Goal: Task Accomplishment & Management: Manage account settings

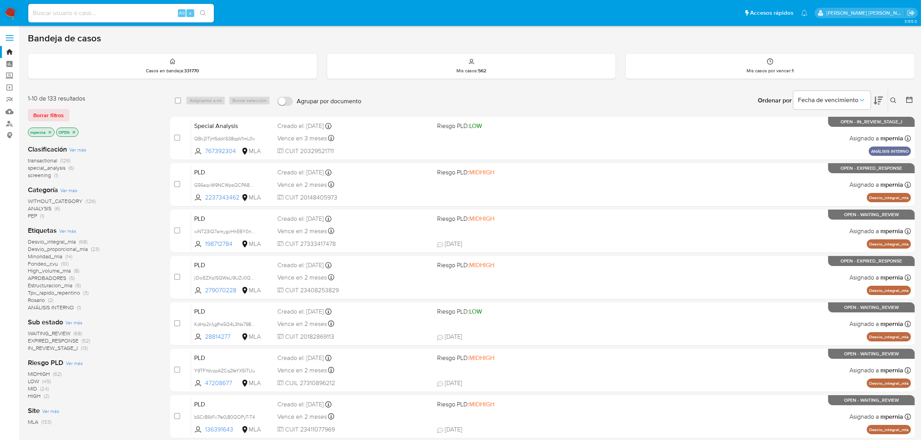
click at [33, 160] on span "transactional" at bounding box center [42, 161] width 29 height 8
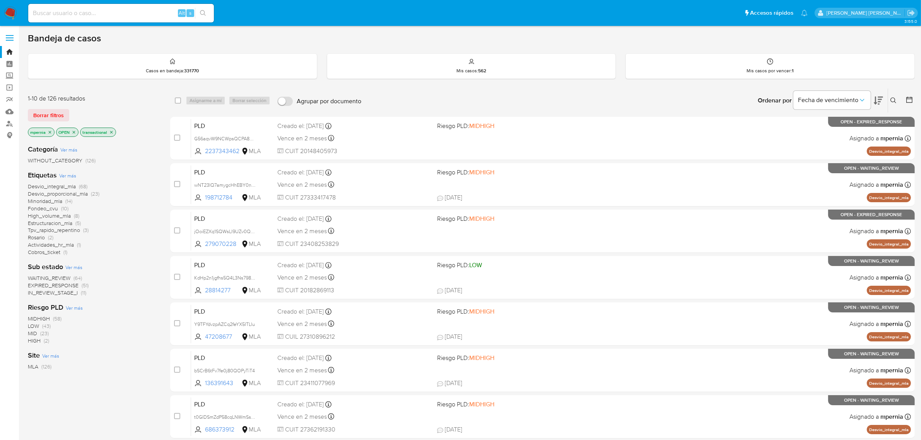
click at [48, 133] on icon "close-filter" at bounding box center [50, 132] width 5 height 5
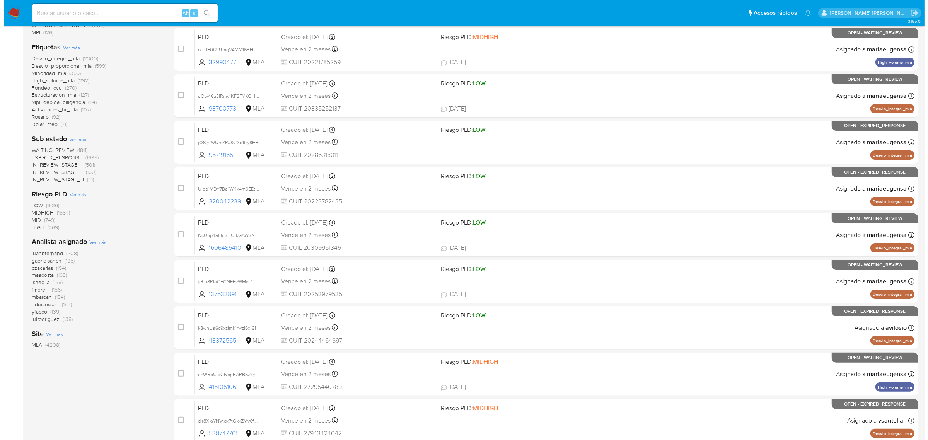
scroll to position [145, 0]
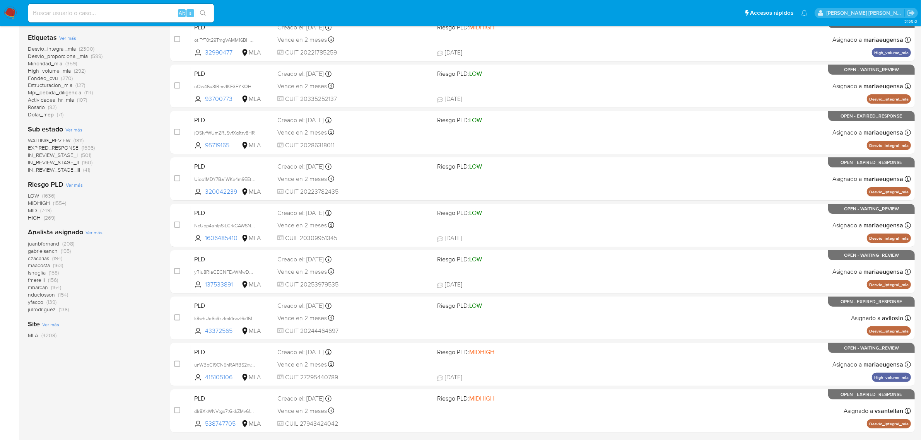
click at [87, 232] on span "Ver más" at bounding box center [93, 232] width 17 height 7
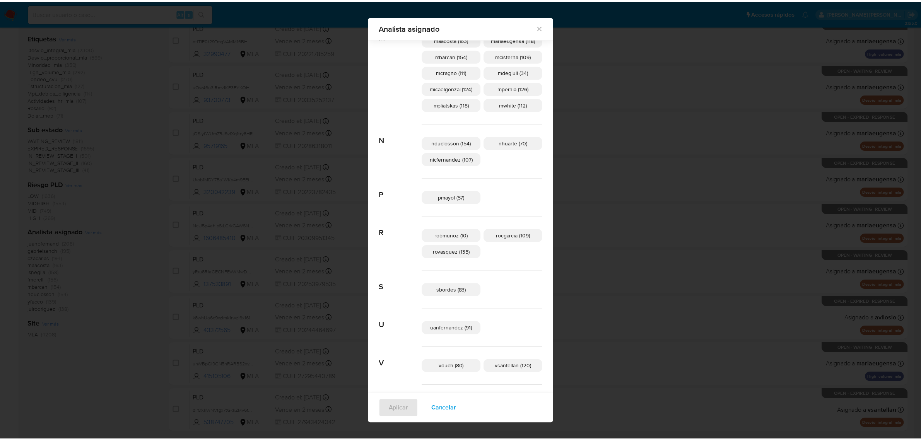
scroll to position [417, 0]
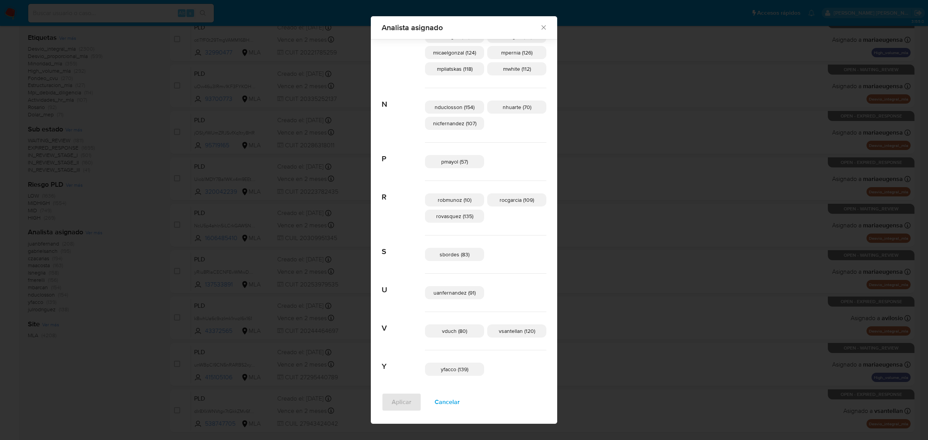
click at [541, 26] on icon "Cerrar" at bounding box center [543, 28] width 4 height 4
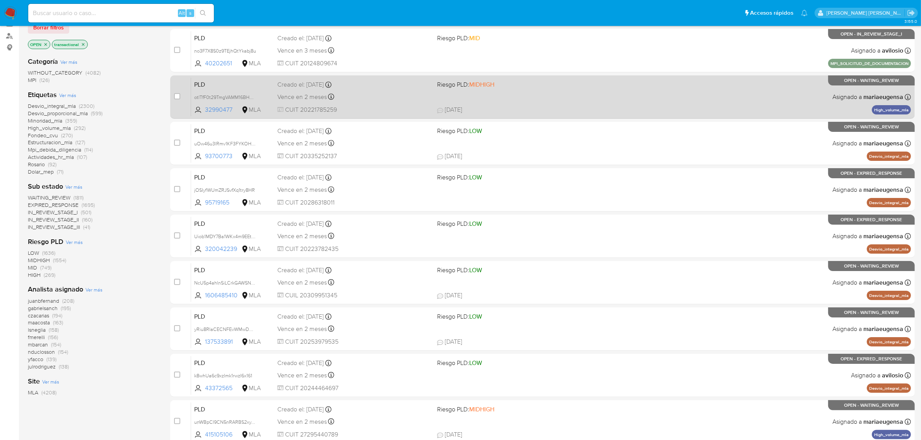
scroll to position [0, 0]
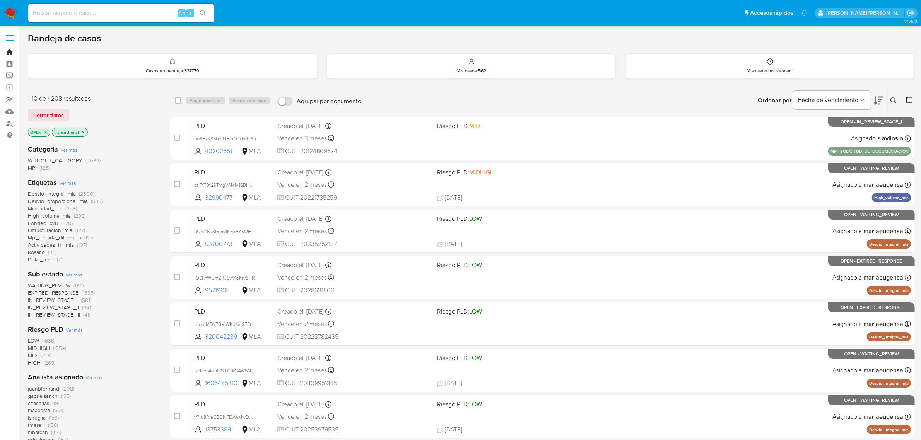
click at [9, 51] on link "Bandeja" at bounding box center [46, 52] width 92 height 12
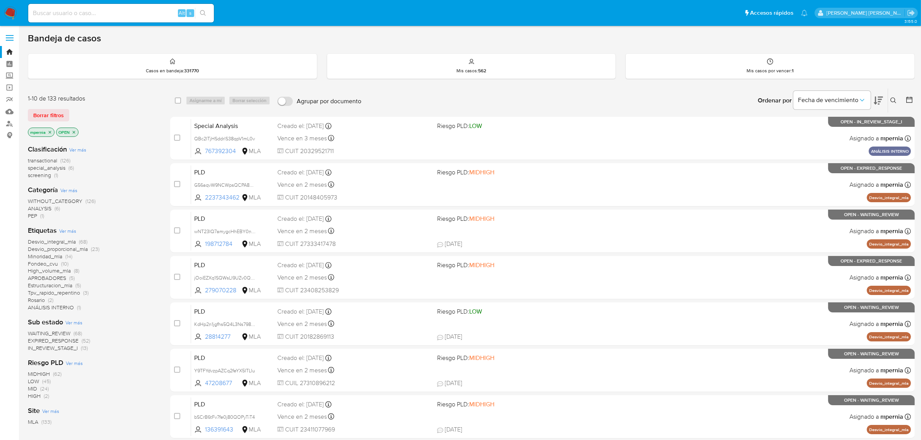
click at [49, 130] on icon "close-filter" at bounding box center [50, 132] width 5 height 5
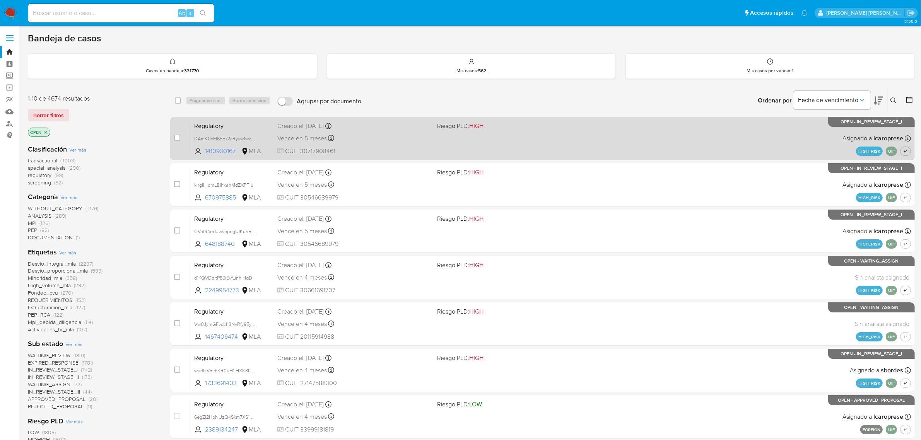
click at [287, 126] on div "Creado el: 19/06/2025 Creado el: 19/06/2025 21:39:05" at bounding box center [354, 126] width 154 height 9
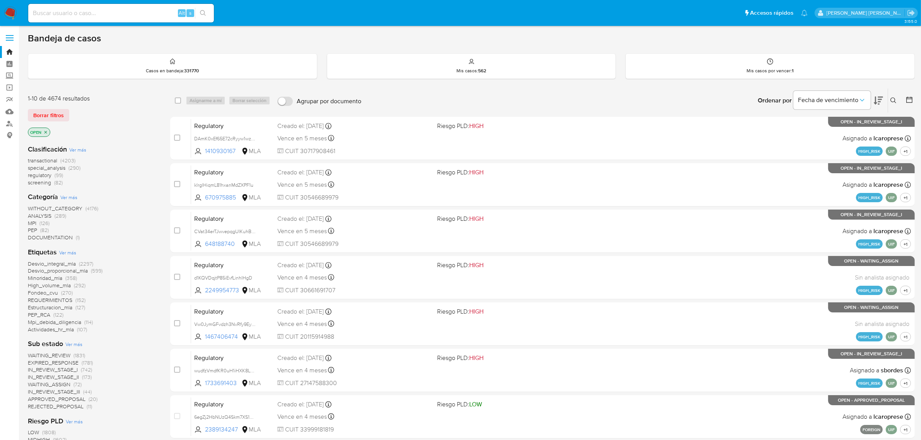
click at [893, 101] on icon at bounding box center [893, 100] width 6 height 6
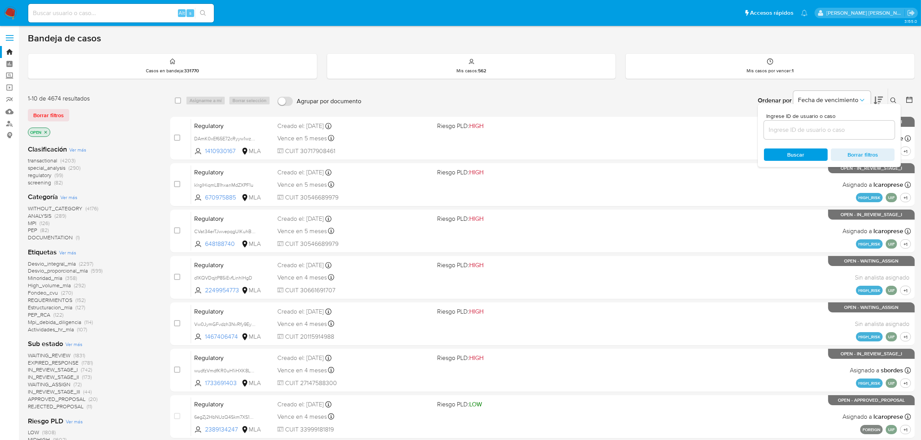
click at [824, 133] on input at bounding box center [829, 130] width 131 height 10
type input "Tiu0uDG5iJgj4eqpKJvJ5ofm"
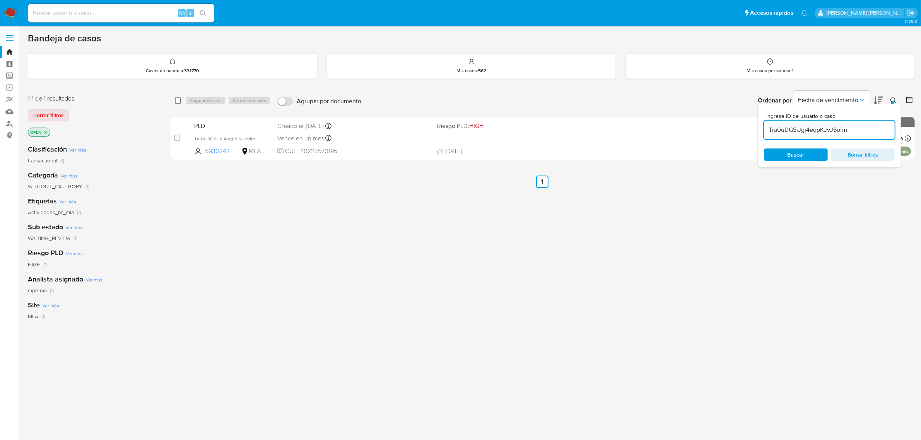
click at [176, 98] on input "checkbox" at bounding box center [178, 100] width 6 height 6
checkbox input "true"
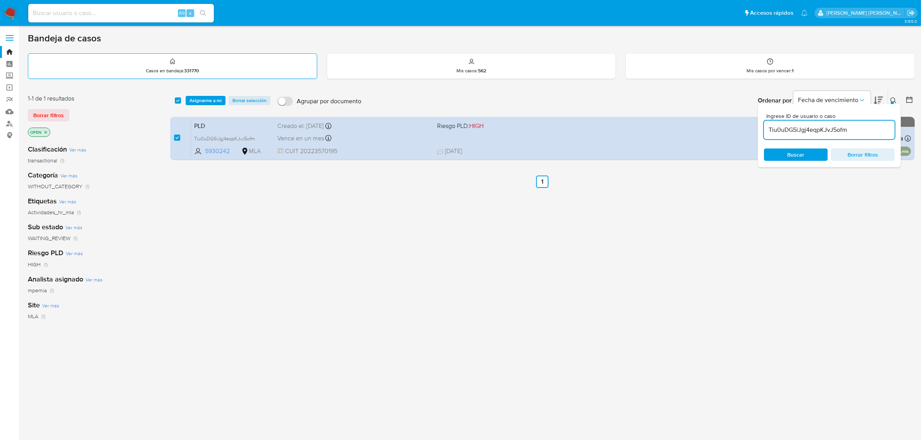
click at [268, 67] on div "Casos en bandeja : 331770" at bounding box center [172, 66] width 289 height 25
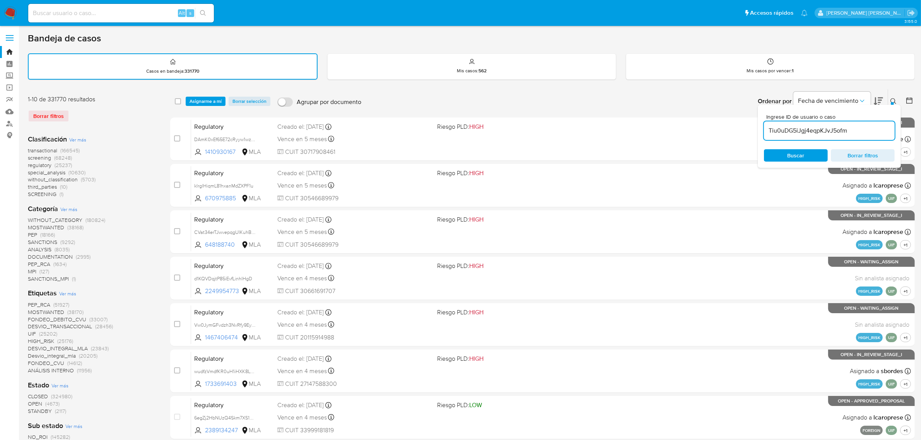
checkbox input "false"
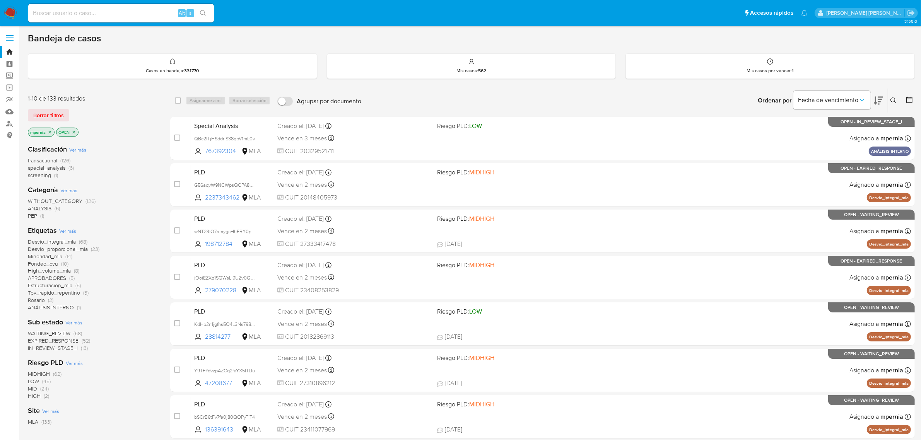
click at [59, 168] on span "special_analysis" at bounding box center [47, 168] width 38 height 8
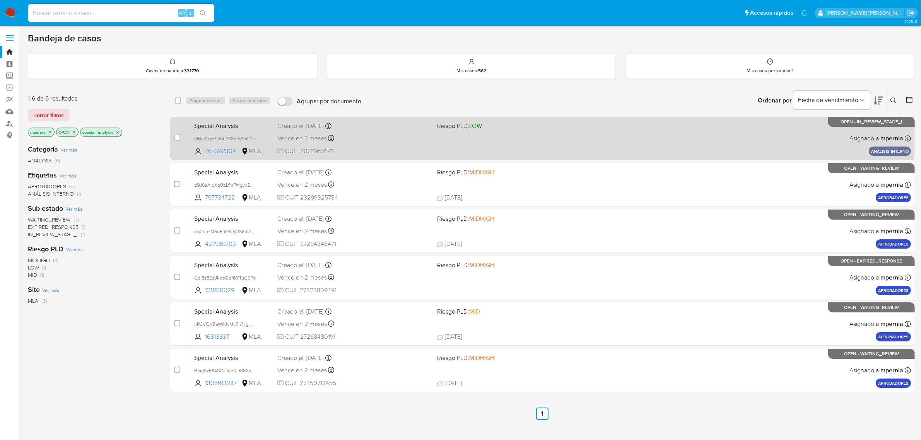
click at [298, 128] on div "Creado el: 14/08/2025 Creado el: 14/08/2025 17:38:49" at bounding box center [354, 126] width 154 height 9
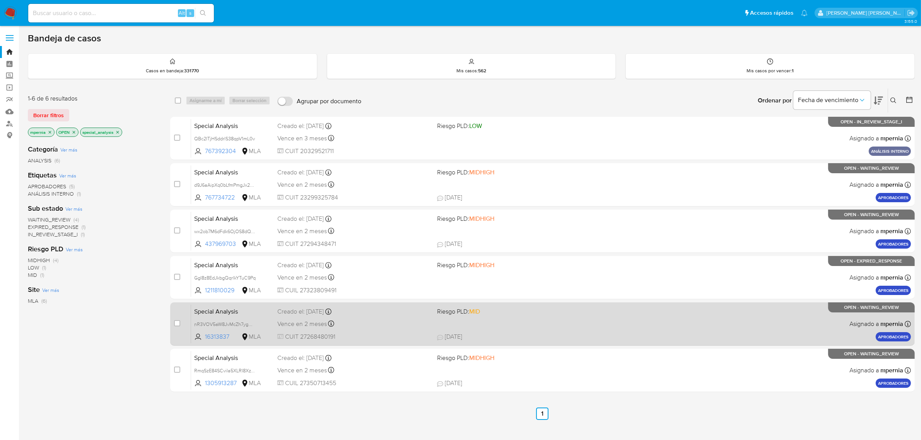
click at [312, 312] on div "Creado el: 18/08/2025 Creado el: 18/08/2025 13:00:32" at bounding box center [354, 311] width 154 height 9
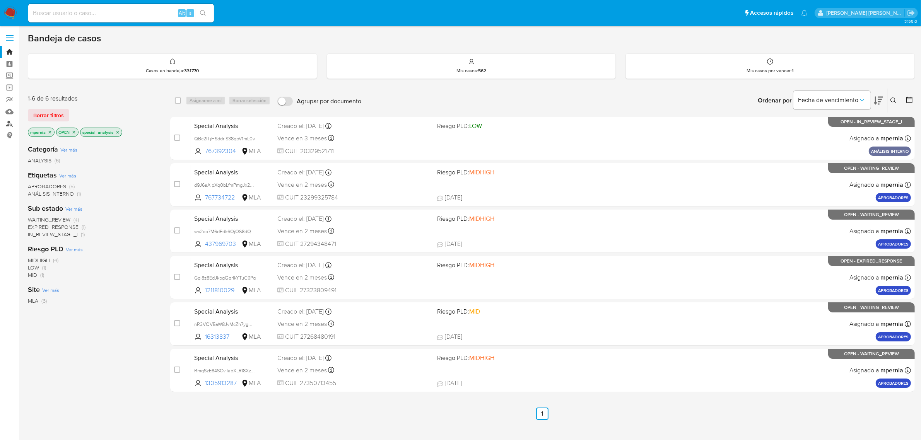
click at [10, 124] on link "Buscador de personas" at bounding box center [46, 124] width 92 height 12
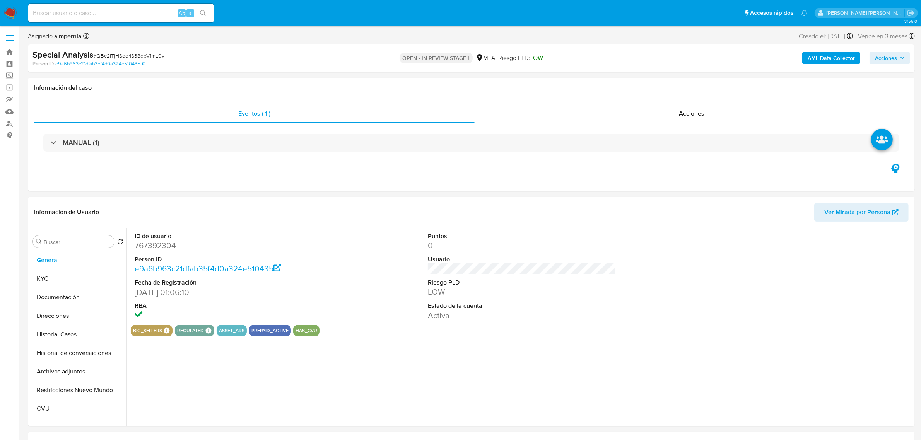
select select "10"
click at [73, 279] on button "KYC" at bounding box center [75, 279] width 91 height 19
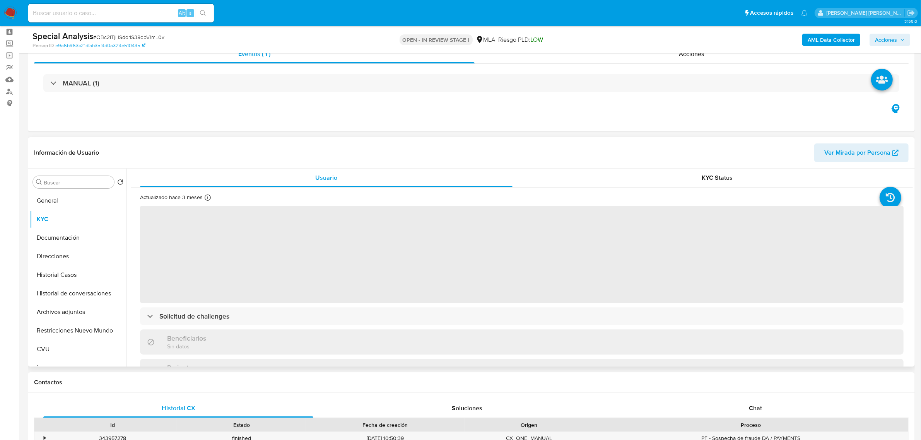
scroll to position [48, 0]
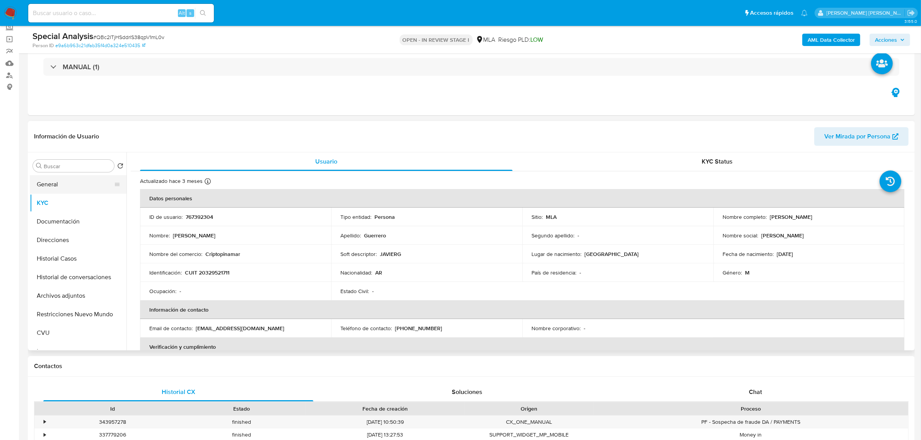
click at [47, 188] on button "General" at bounding box center [75, 184] width 91 height 19
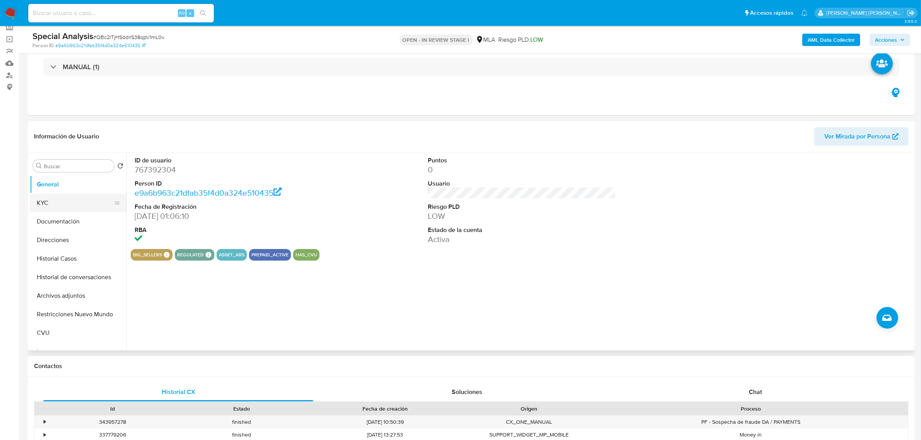
click at [44, 204] on button "KYC" at bounding box center [75, 203] width 91 height 19
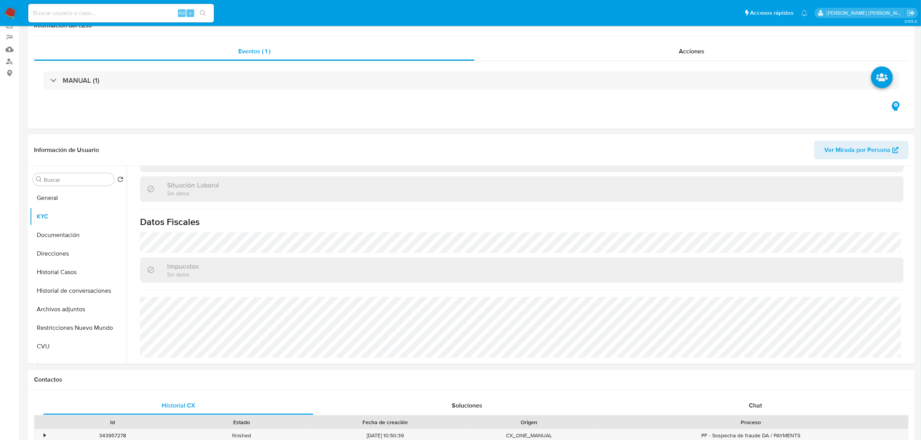
scroll to position [193, 0]
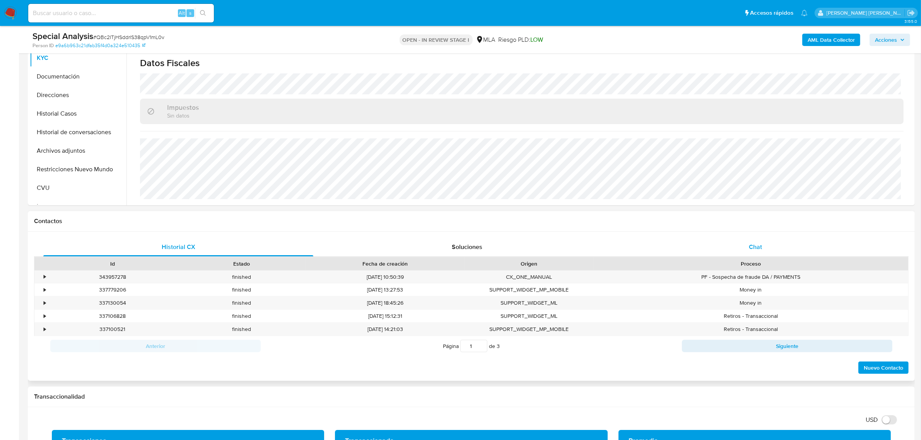
click at [757, 245] on span "Chat" at bounding box center [755, 246] width 13 height 9
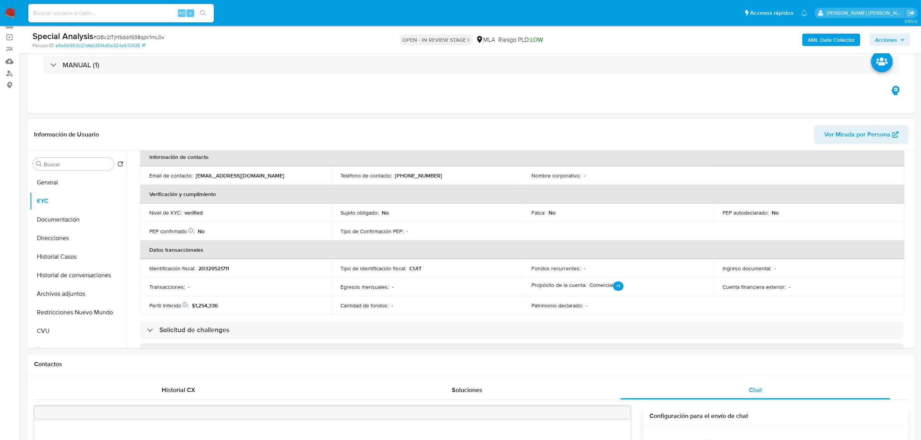
scroll to position [48, 0]
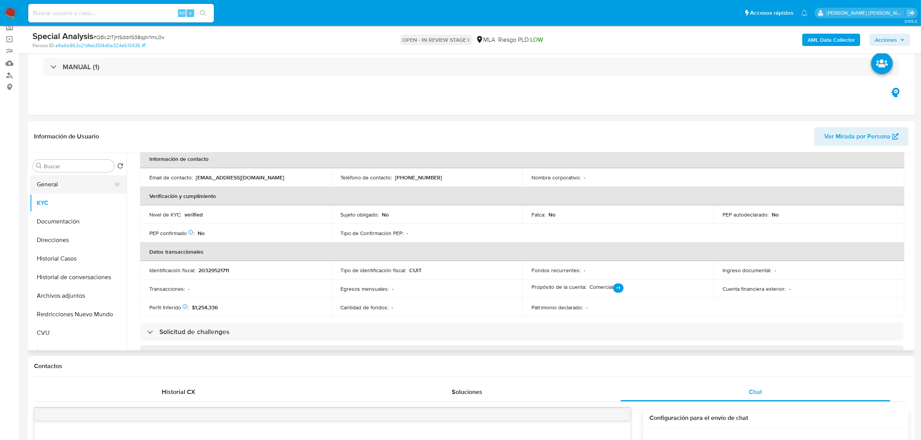
click at [48, 189] on button "General" at bounding box center [75, 184] width 91 height 19
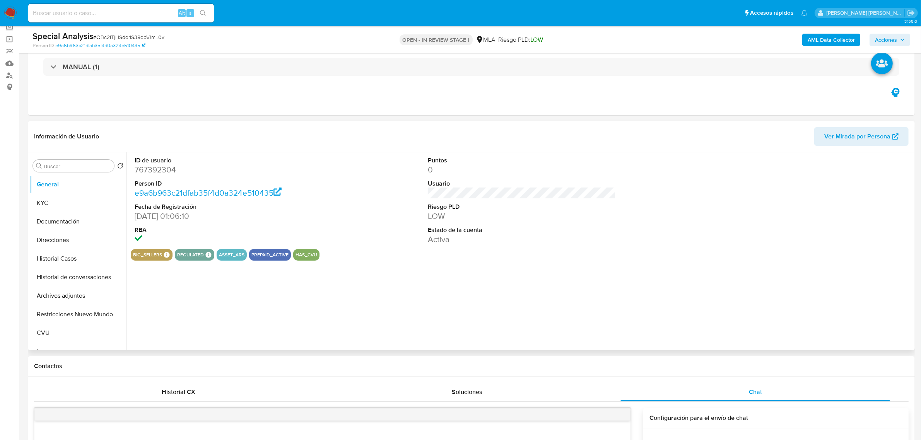
click at [154, 172] on dd "767392304" at bounding box center [229, 169] width 188 height 11
copy dd "767392304"
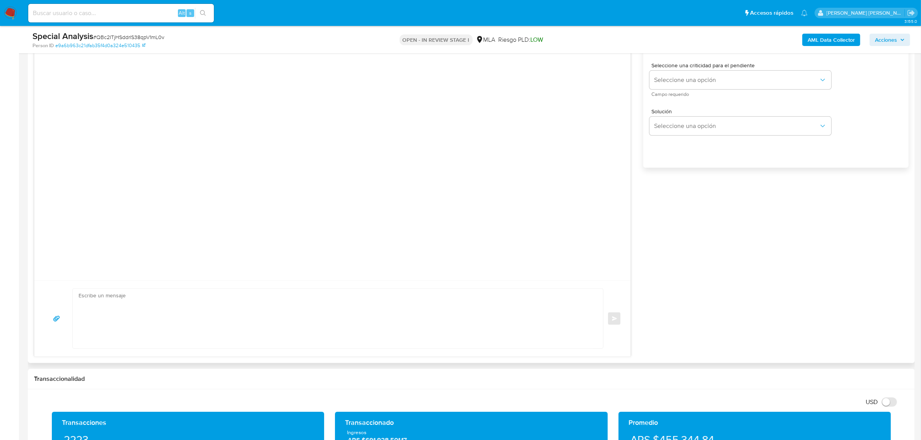
scroll to position [483, 0]
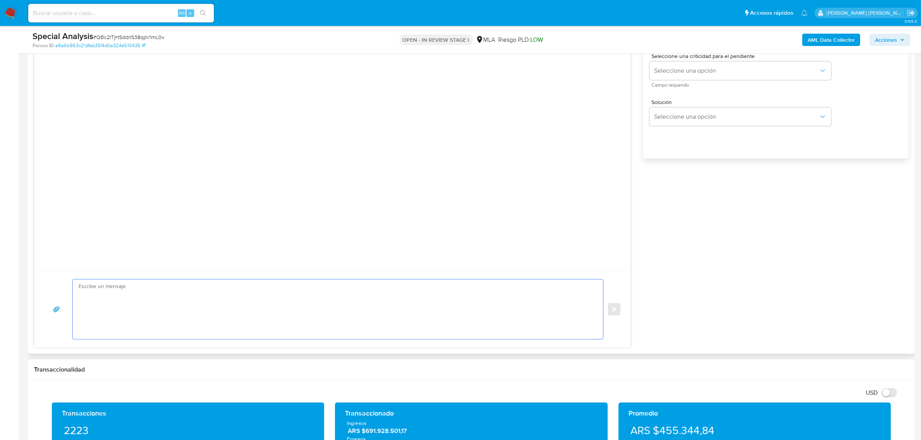
click at [112, 288] on textarea at bounding box center [336, 310] width 515 height 60
paste textarea "- Matias Gomez Cativelli CUIT 20380220815 (ACTIVIDAD: Servicios de consultores …"
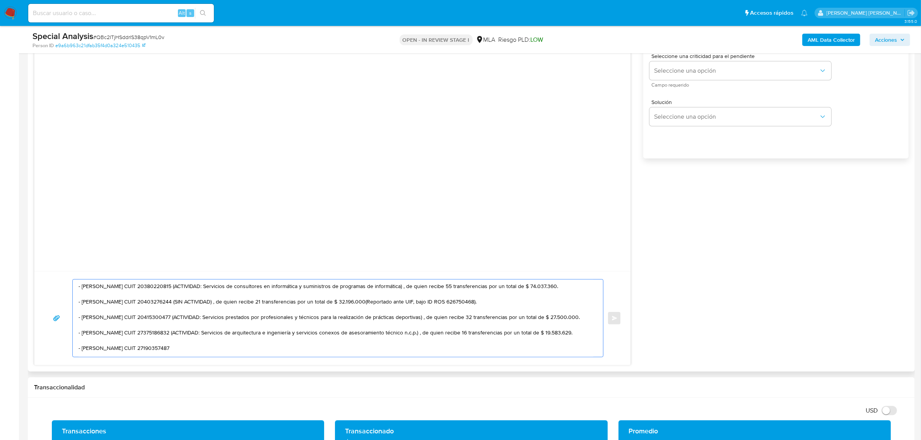
scroll to position [0, 0]
drag, startPoint x: 185, startPoint y: 285, endPoint x: 193, endPoint y: 297, distance: 14.6
click at [193, 297] on textarea "- Matias Gomez Cativelli CUIT 20380220815 (ACTIVIDAD: Servicios de consultores …" at bounding box center [336, 318] width 515 height 77
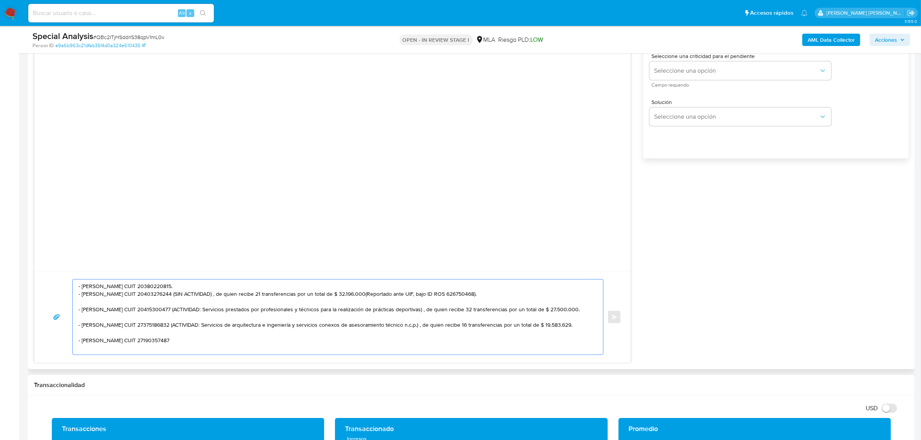
drag, startPoint x: 200, startPoint y: 296, endPoint x: 211, endPoint y: 305, distance: 13.7
click at [211, 305] on textarea "- Matias Gomez Cativelli CUIT 20380220815. - Leonel Antonio Salazar Cazon CUIT …" at bounding box center [336, 317] width 515 height 75
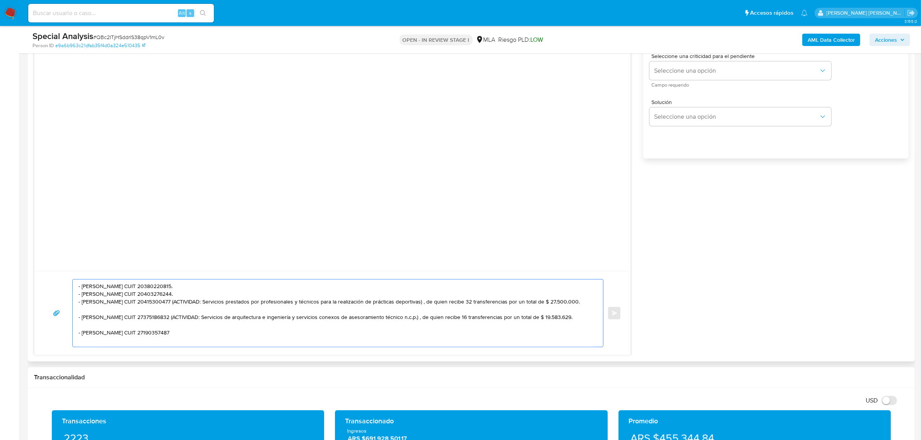
drag, startPoint x: 169, startPoint y: 302, endPoint x: 176, endPoint y: 313, distance: 13.0
click at [176, 313] on textarea "- Matias Gomez Cativelli CUIT 20380220815. - Leonel Antonio Salazar Cazon CUIT …" at bounding box center [336, 313] width 515 height 67
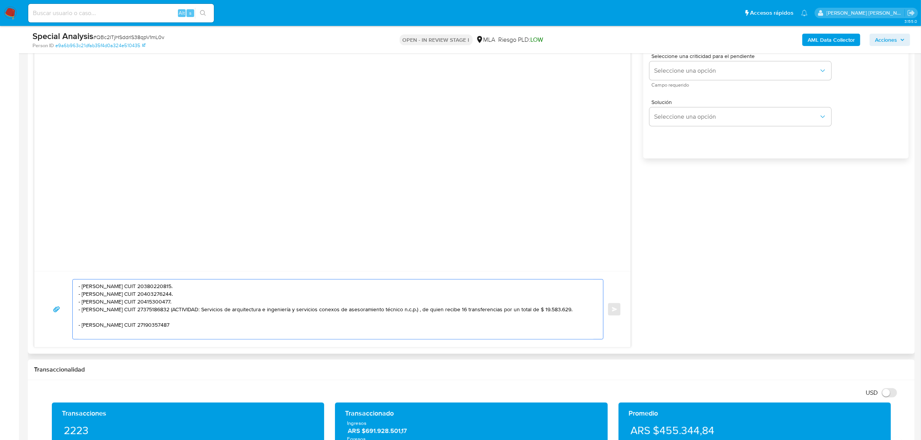
drag, startPoint x: 177, startPoint y: 312, endPoint x: 190, endPoint y: 319, distance: 15.1
click at [190, 319] on textarea "- Matias Gomez Cativelli CUIT 20380220815. - Leonel Antonio Salazar Cazon CUIT …" at bounding box center [336, 310] width 515 height 60
click at [209, 318] on textarea "- Matias Gomez Cativelli CUIT 20380220815. - Leonel Antonio Salazar Cazon CUIT …" at bounding box center [336, 310] width 515 height 60
click at [144, 297] on textarea "- Matias Gomez Cativelli CUIT 20380220815. - Leonel Antonio Salazar Cazon CUIT …" at bounding box center [336, 310] width 515 height 60
click at [77, 288] on div "- Matias Gomez Cativelli CUIT 20380220815. - Leonel Antonio Salazar Cazon CUIT …" at bounding box center [336, 310] width 526 height 60
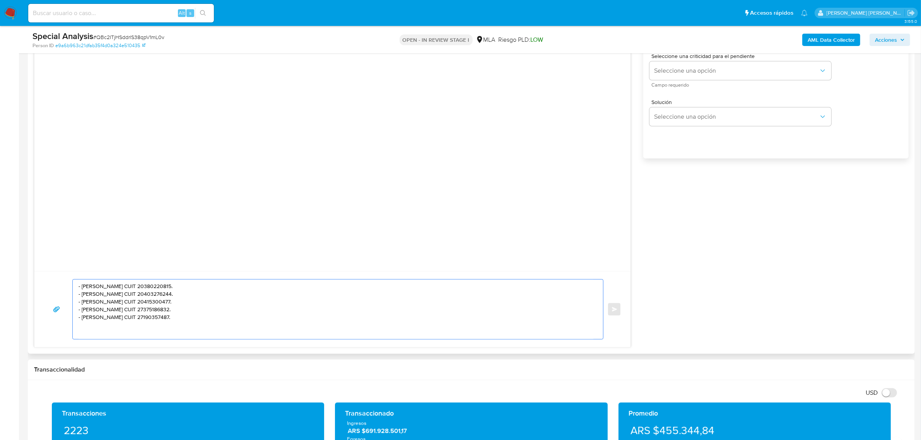
click at [80, 288] on textarea "- Matias Gomez Cativelli CUIT 20380220815. - Leonel Antonio Salazar Cazon CUIT …" at bounding box center [336, 310] width 515 height 60
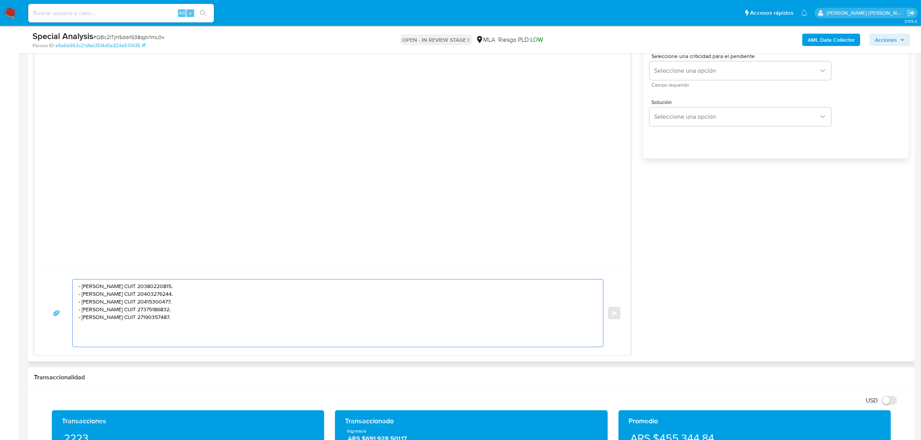
click at [102, 284] on textarea "- Matias Gomez Cativelli CUIT 20380220815. - Leonel Antonio Salazar Cazon CUIT …" at bounding box center [336, 313] width 515 height 67
paste textarea "Hola , En función de las operaciones registradas en tu cuenta de Mercado Pago, …"
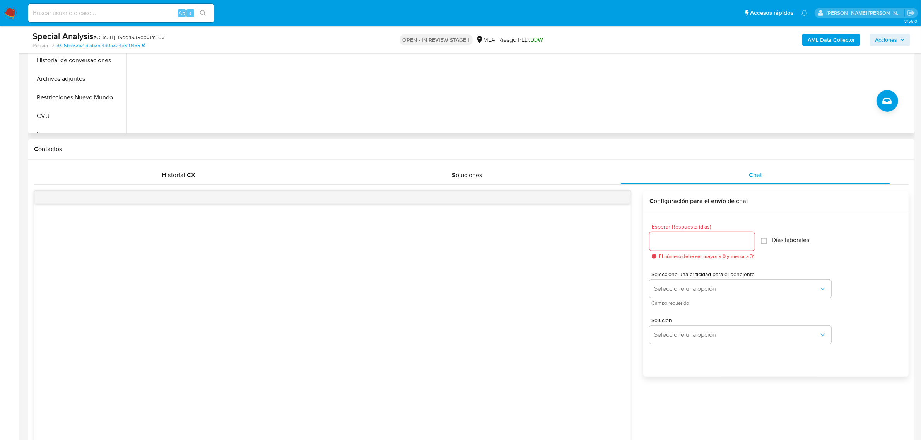
scroll to position [145, 0]
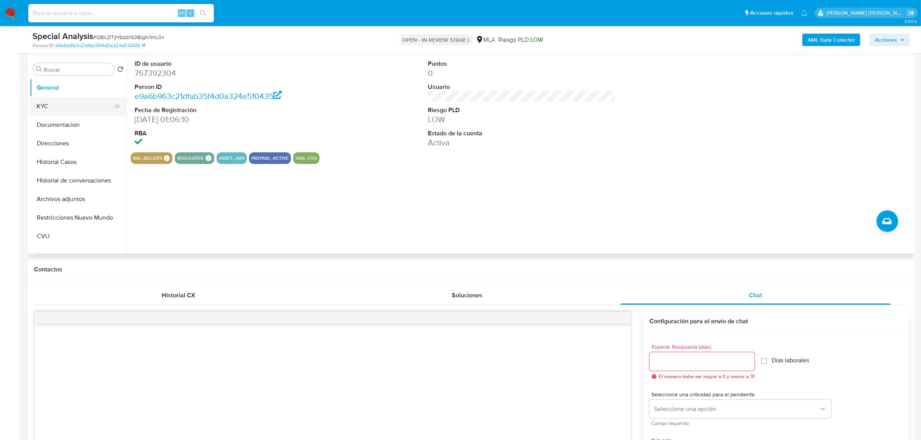
click at [54, 105] on button "KYC" at bounding box center [75, 106] width 91 height 19
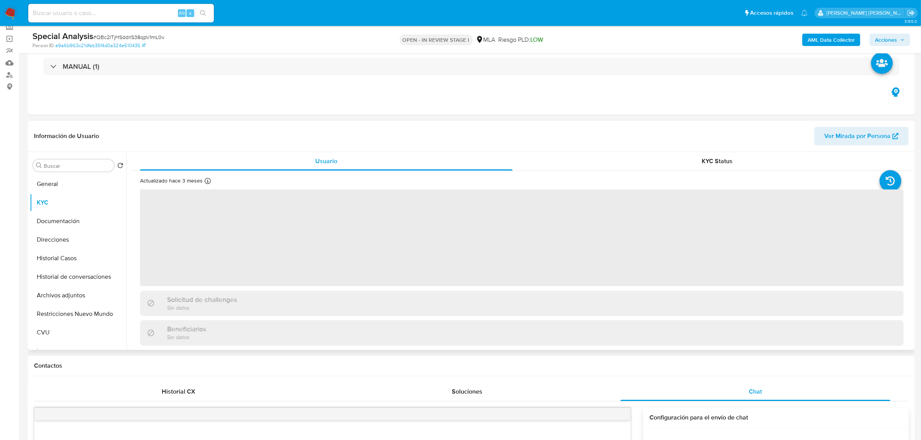
scroll to position [48, 0]
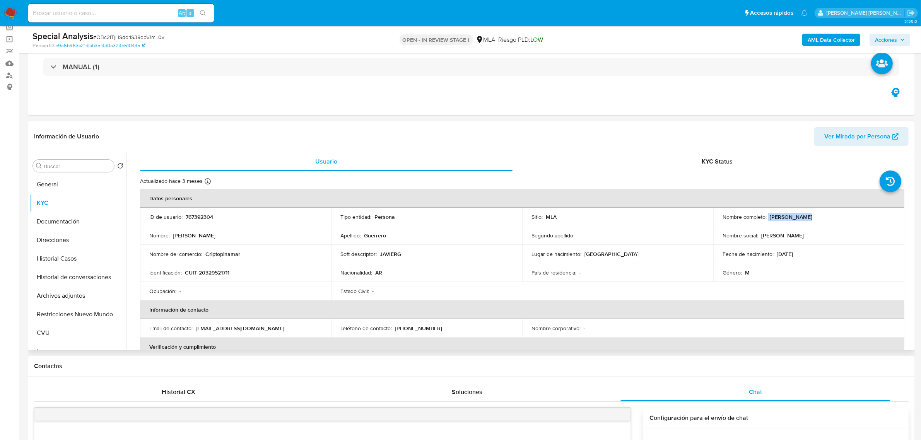
drag, startPoint x: 766, startPoint y: 218, endPoint x: 799, endPoint y: 217, distance: 32.9
click at [799, 217] on div "Nombre completo : Javier Alberto Guerrero" at bounding box center [808, 216] width 172 height 7
copy div "Javier Albert"
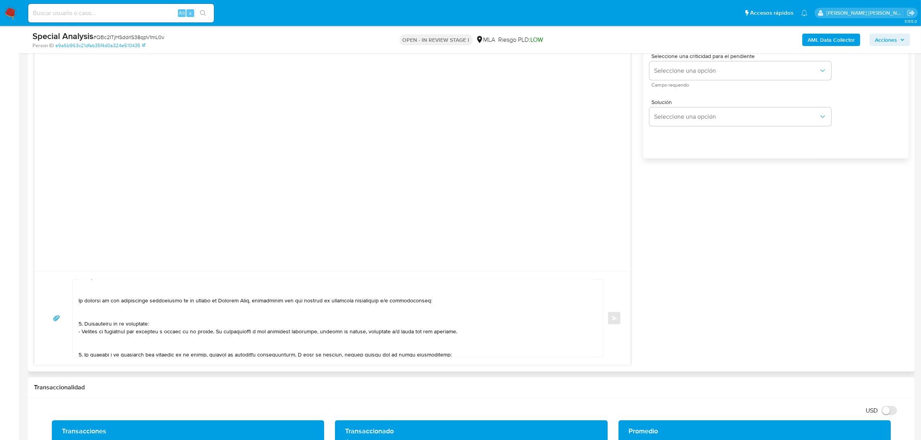
scroll to position [0, 0]
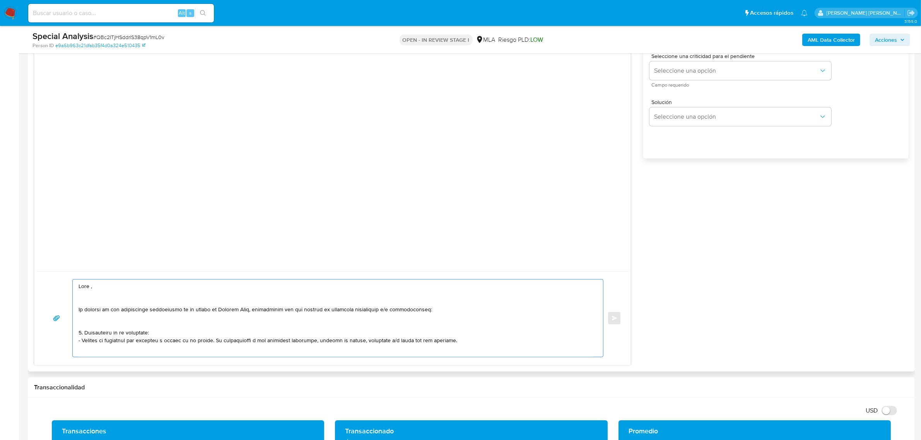
click at [90, 287] on textarea at bounding box center [336, 318] width 515 height 77
paste textarea "Javier Albert"
click at [91, 312] on textarea at bounding box center [336, 318] width 515 height 77
click at [83, 304] on textarea at bounding box center [336, 318] width 515 height 77
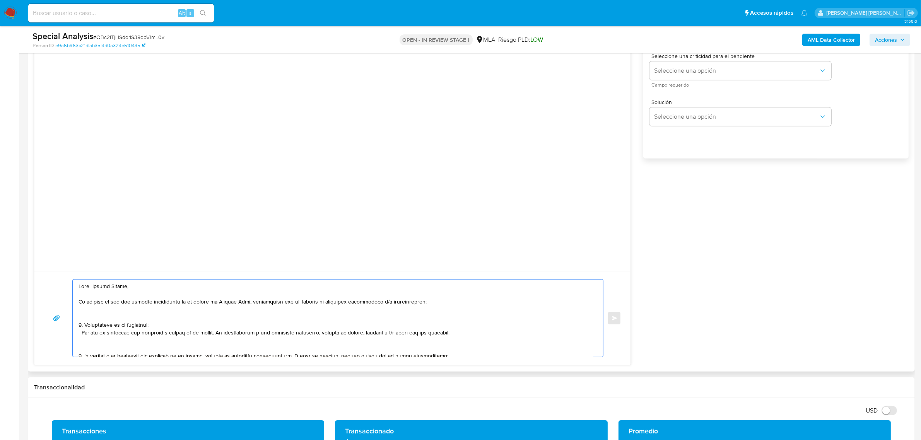
click at [86, 324] on textarea at bounding box center [336, 318] width 515 height 77
drag, startPoint x: 82, startPoint y: 334, endPoint x: 85, endPoint y: 326, distance: 8.3
click at [85, 326] on textarea at bounding box center [336, 318] width 515 height 77
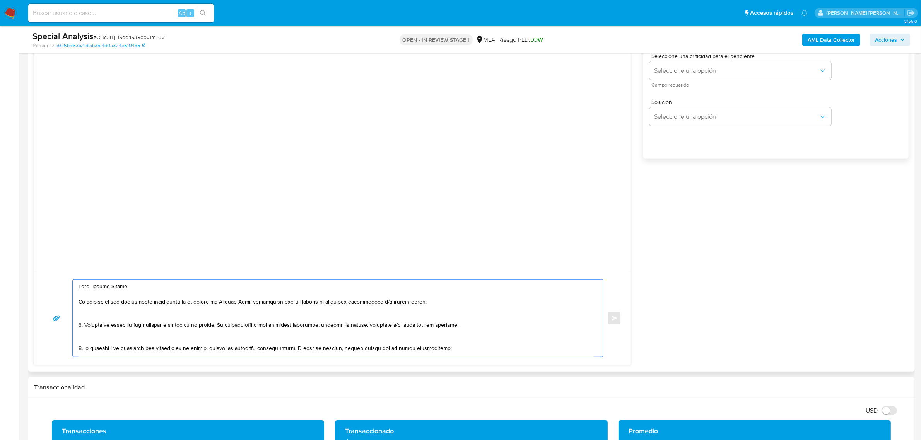
click at [213, 324] on textarea at bounding box center [336, 318] width 515 height 77
click at [212, 328] on textarea at bounding box center [336, 318] width 515 height 77
click at [94, 343] on textarea at bounding box center [336, 318] width 515 height 77
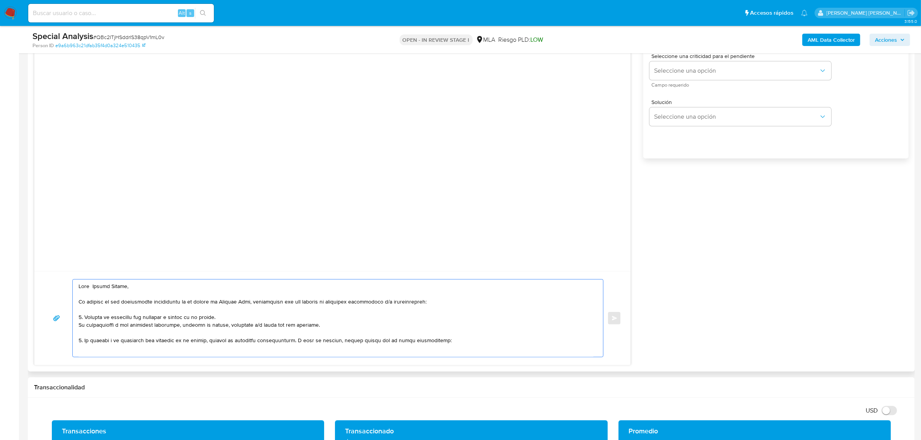
drag, startPoint x: 256, startPoint y: 341, endPoint x: 85, endPoint y: 342, distance: 170.9
click at [85, 342] on textarea at bounding box center [336, 318] width 515 height 77
click at [122, 341] on textarea "Hola Javier Albert, En función de las operaciones registradas en tu cuenta de M…" at bounding box center [336, 318] width 515 height 77
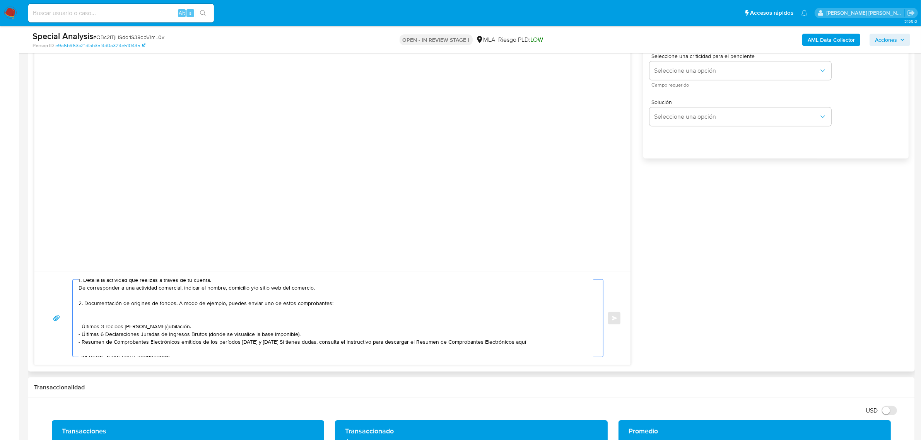
scroll to position [48, 0]
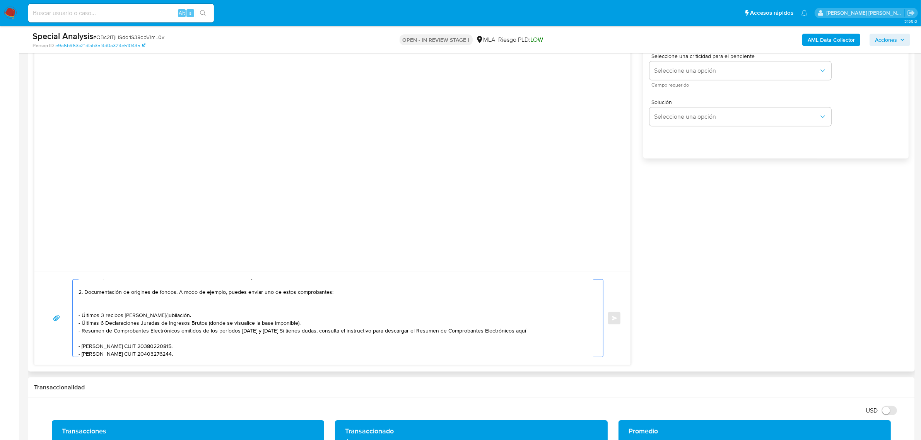
click at [102, 322] on textarea "Hola Javier Albert, En función de las operaciones registradas en tu cuenta de M…" at bounding box center [336, 318] width 515 height 77
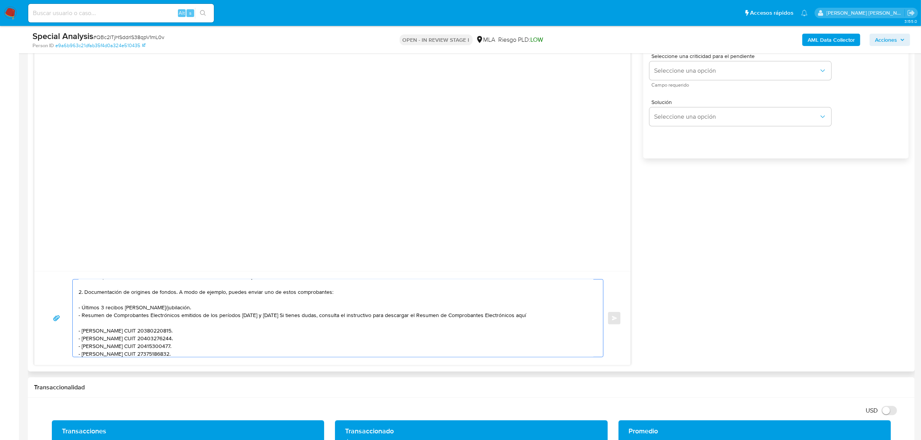
drag, startPoint x: 517, startPoint y: 319, endPoint x: 504, endPoint y: 317, distance: 14.1
click at [504, 317] on textarea "Hola Javier Albert, En función de las operaciones registradas en tu cuenta de M…" at bounding box center [336, 318] width 515 height 77
paste textarea "https://www.mercadopago.com.ar/ayuda/30181"
paste textarea "Si la operatoria que canalizas por la cuenta, refiere/ consiste a la actividad …"
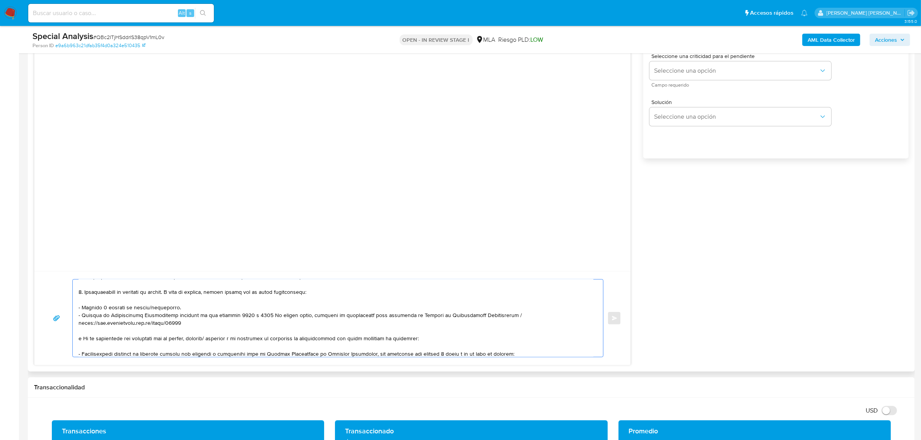
scroll to position [96, 0]
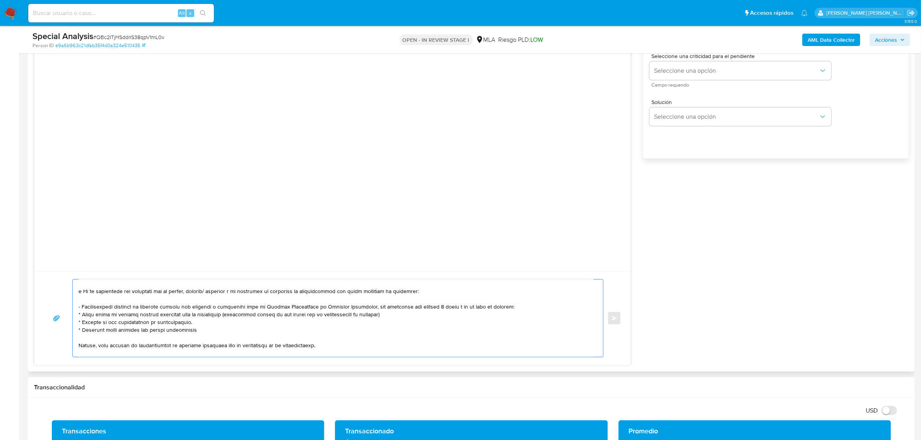
click at [85, 292] on textarea at bounding box center [336, 318] width 515 height 77
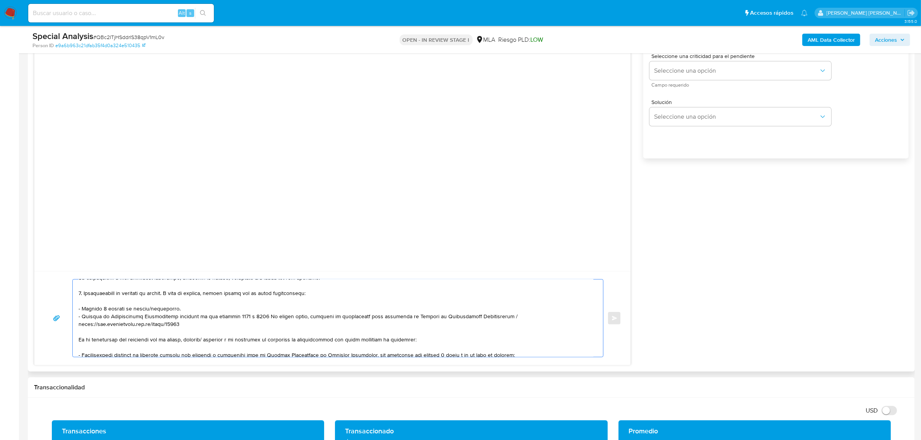
click at [111, 309] on textarea at bounding box center [336, 318] width 515 height 77
click at [104, 305] on textarea at bounding box center [336, 318] width 515 height 77
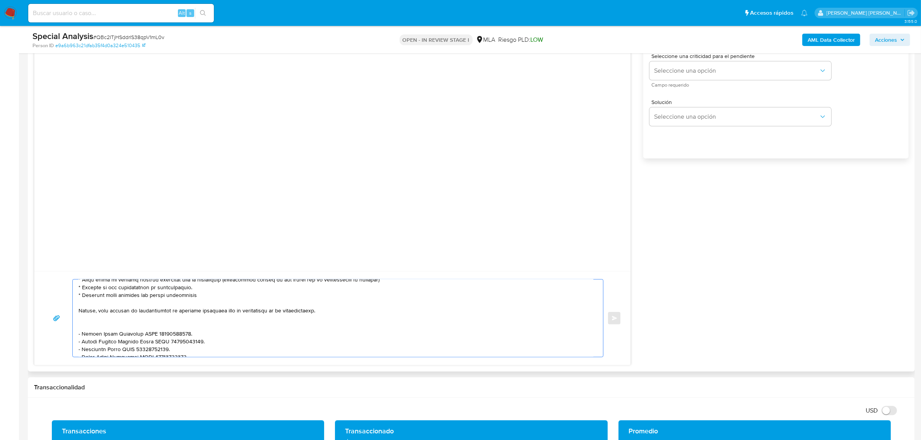
scroll to position [144, 0]
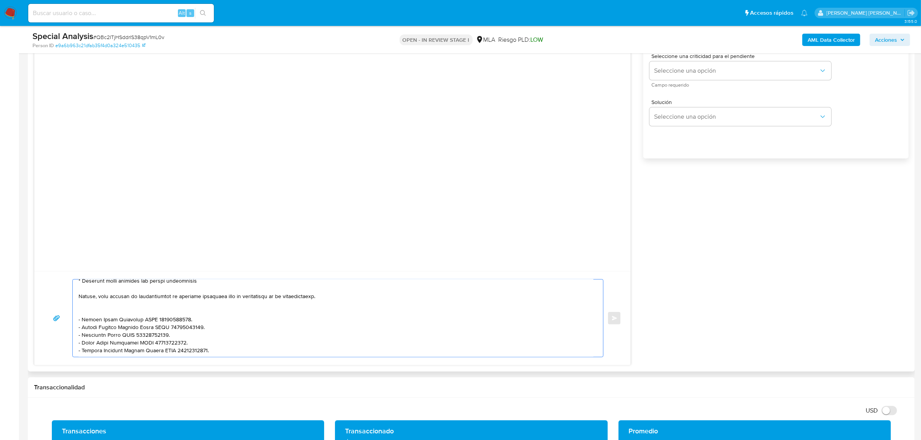
click at [89, 302] on textarea at bounding box center [336, 318] width 515 height 77
paste textarea "vínculo con las siguientes contrapartes con las que operaste, el motivo de las …"
click at [87, 304] on textarea at bounding box center [336, 318] width 515 height 77
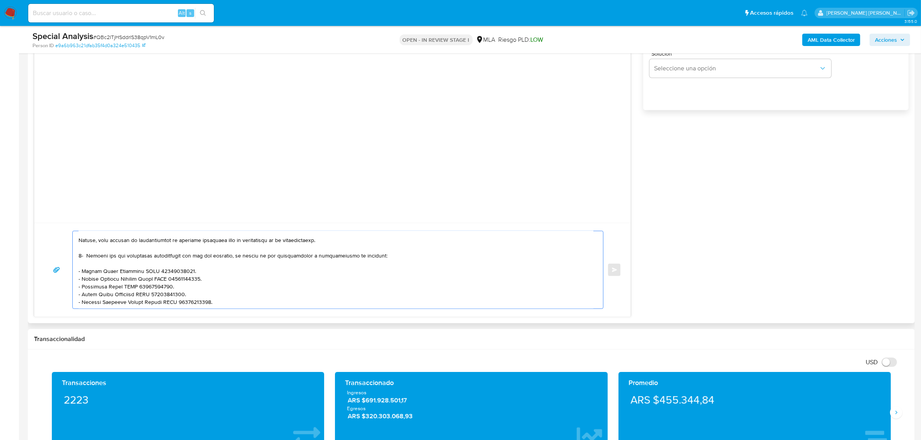
click at [103, 304] on textarea at bounding box center [336, 269] width 515 height 77
paste textarea "- Matias Ezequiel Luzzatto CUIT 20367023326 (SIN ACTIVIDAD) , a quien le envía …"
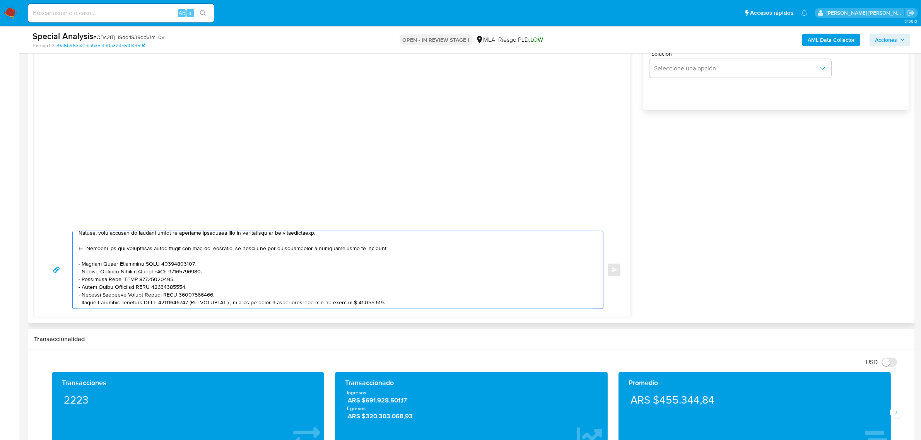
scroll to position [173, 0]
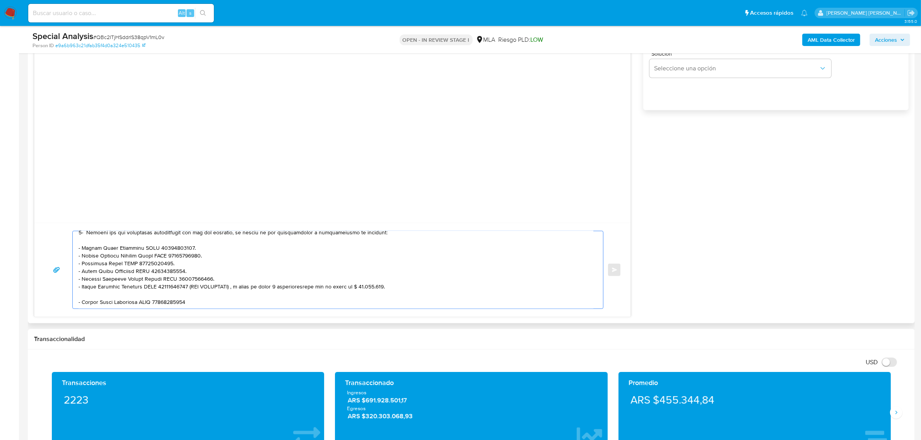
drag, startPoint x: 188, startPoint y: 282, endPoint x: 386, endPoint y: 284, distance: 197.3
click at [386, 284] on textarea at bounding box center [336, 269] width 515 height 77
click at [128, 293] on textarea at bounding box center [336, 269] width 515 height 77
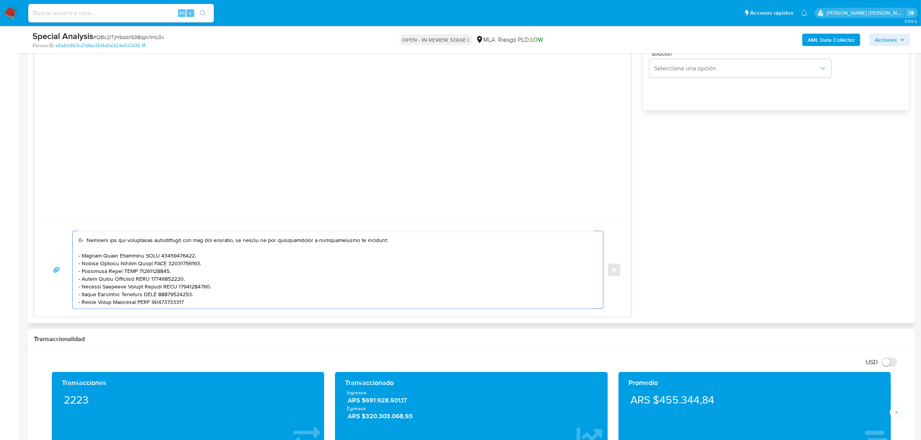
scroll to position [167, 0]
click at [131, 295] on textarea at bounding box center [336, 269] width 515 height 77
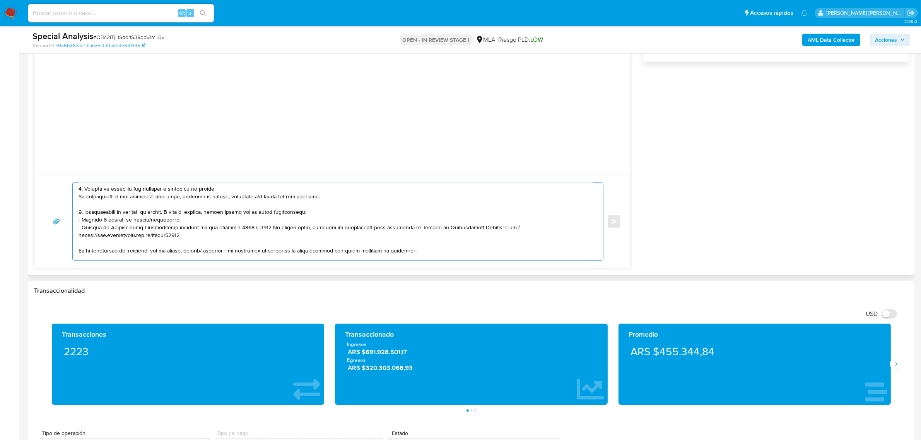
scroll to position [48, 0]
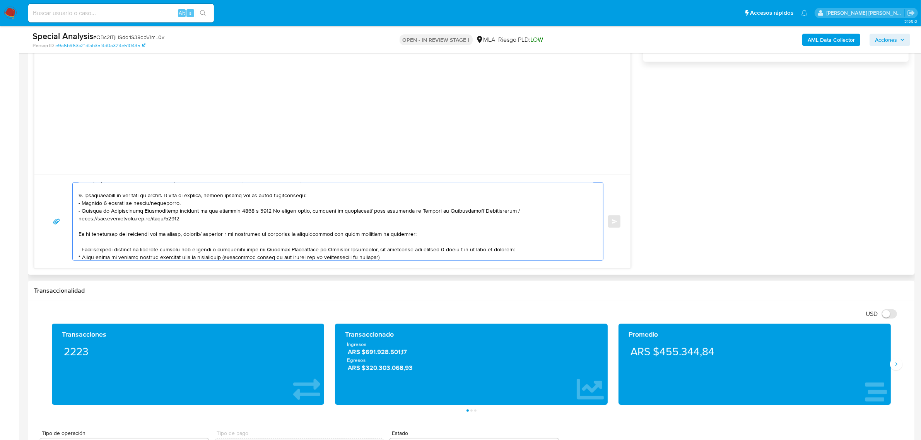
click at [80, 237] on textarea at bounding box center [336, 221] width 515 height 77
click at [84, 226] on textarea at bounding box center [336, 221] width 515 height 77
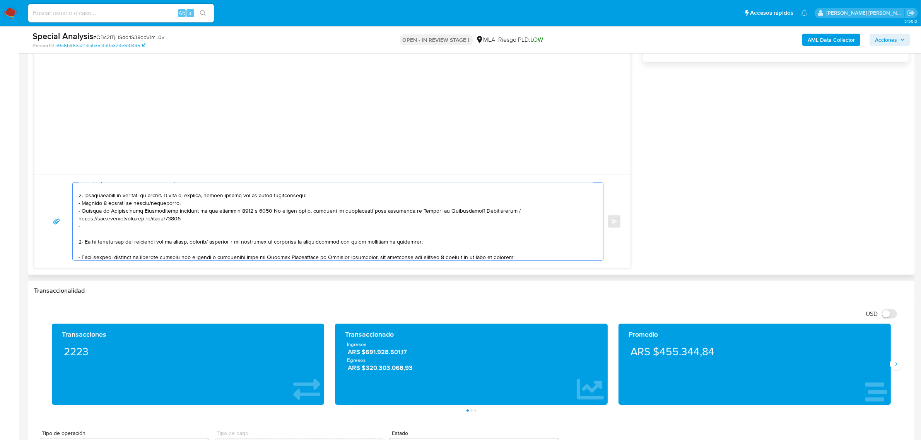
click at [92, 205] on textarea at bounding box center [336, 221] width 515 height 77
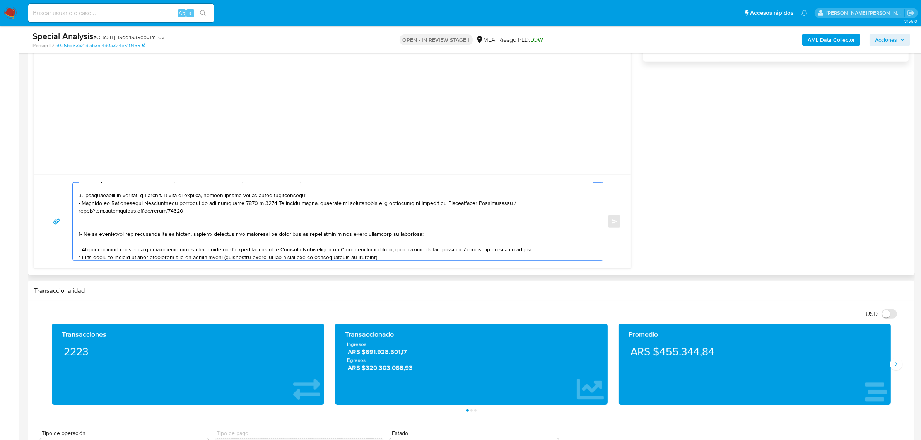
click at [99, 217] on textarea at bounding box center [336, 221] width 515 height 77
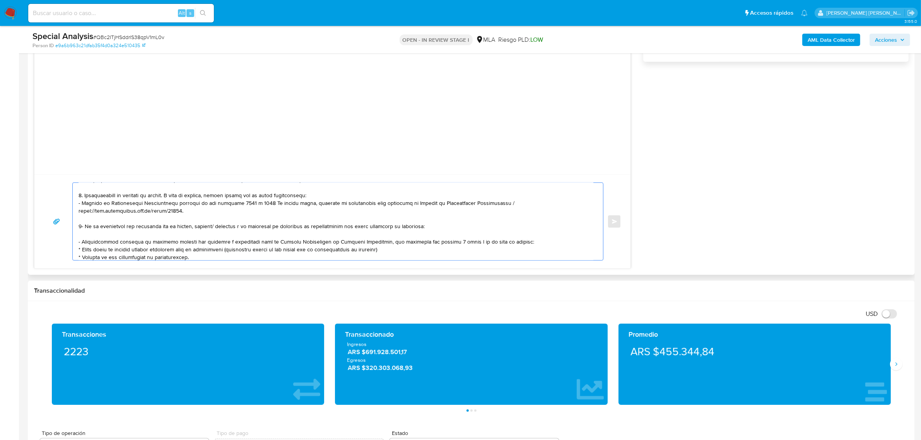
click at [153, 221] on textarea at bounding box center [336, 221] width 515 height 77
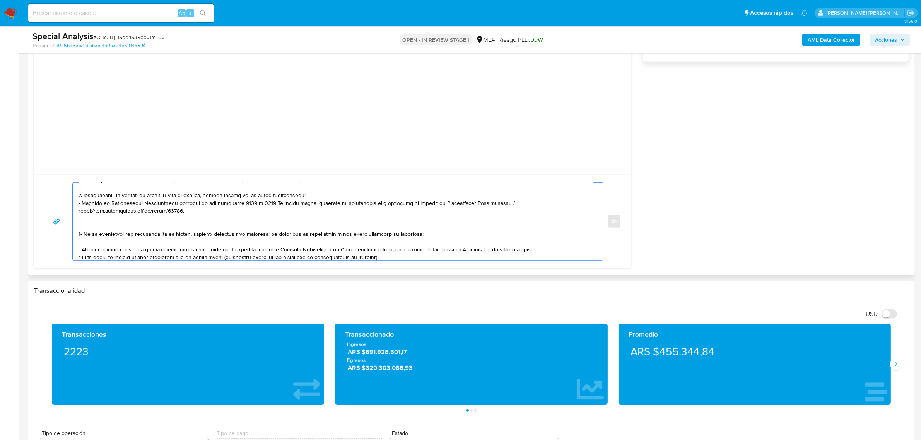
paste textarea "Tené en cuenta que, además de los ejemplos mencionados, podés adjuntar voluntar…"
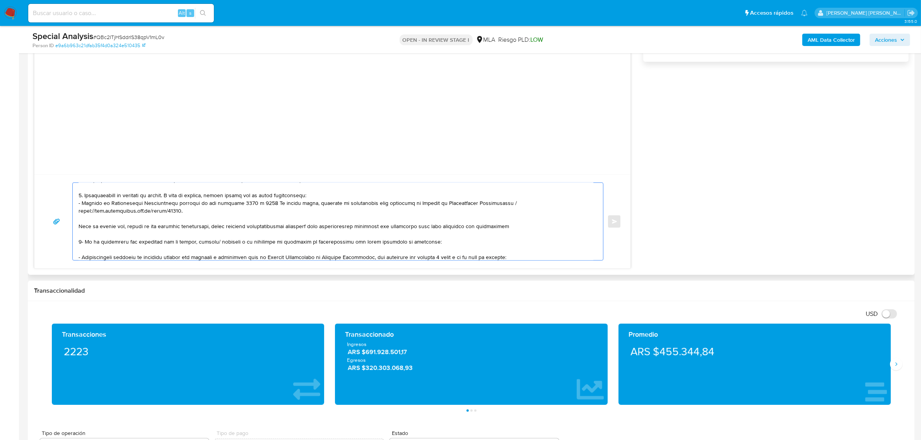
click at [107, 219] on textarea at bounding box center [336, 221] width 515 height 77
paste textarea "- Certificación contable de ingresos (último año), firmada por un contador y le…"
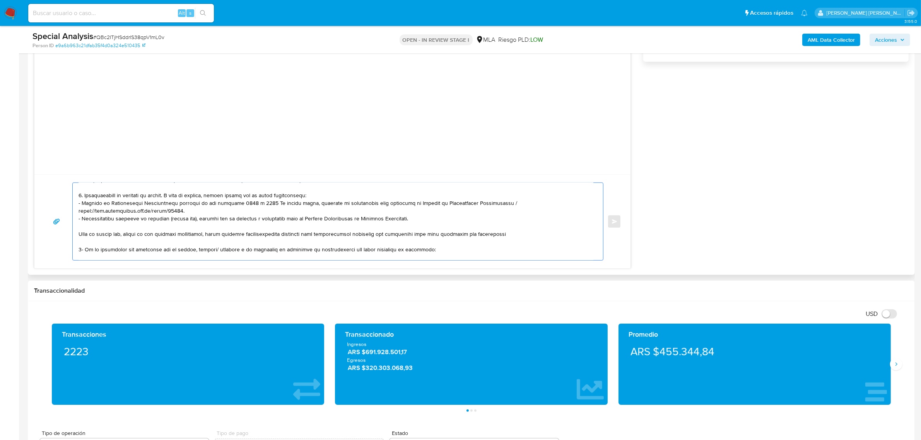
click at [521, 232] on textarea at bounding box center [336, 221] width 515 height 77
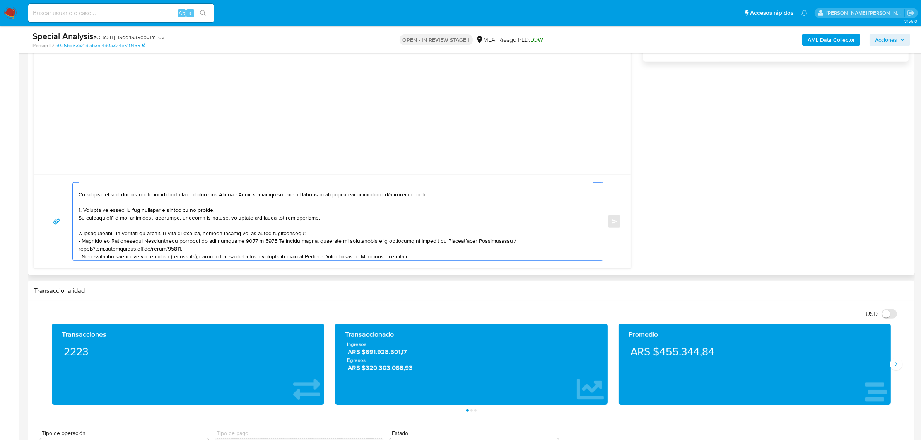
scroll to position [0, 0]
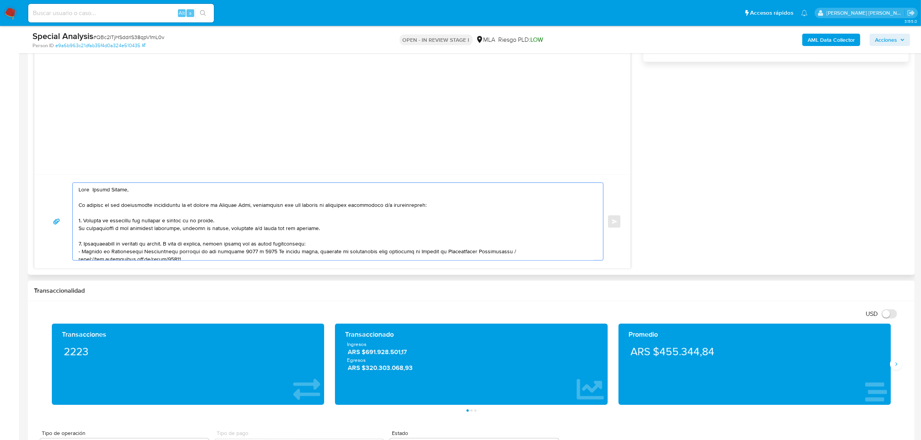
click at [251, 208] on textarea at bounding box center [336, 221] width 515 height 77
click at [302, 211] on textarea at bounding box center [336, 221] width 515 height 77
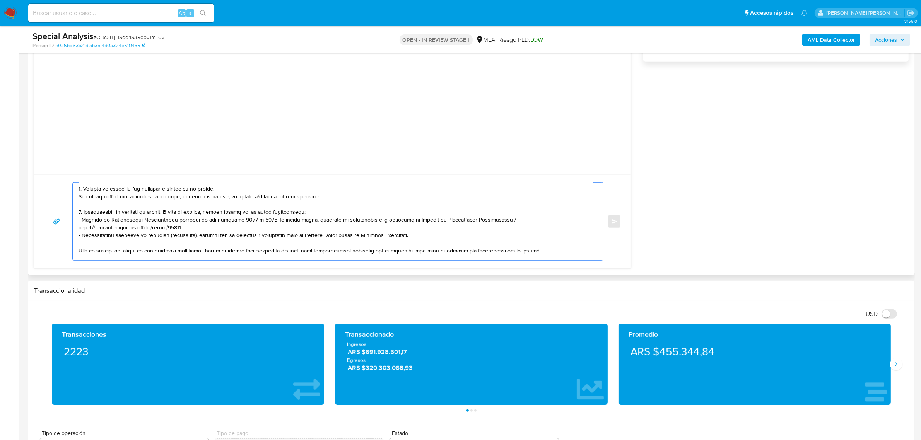
scroll to position [48, 0]
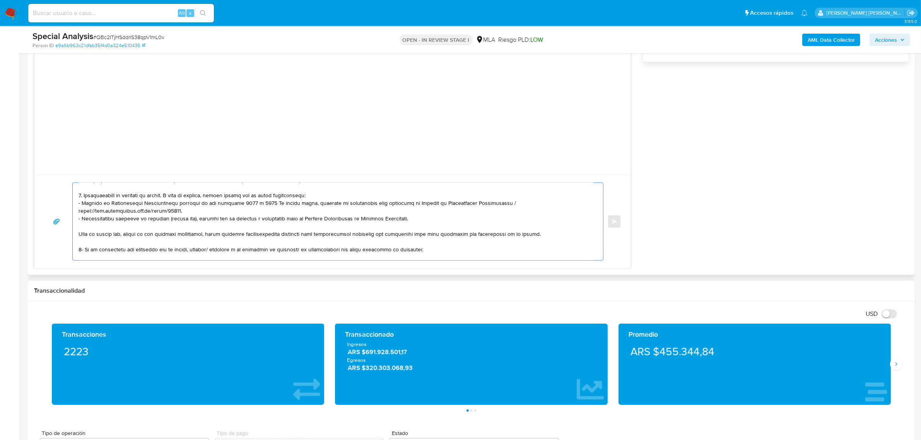
click at [274, 207] on textarea at bounding box center [336, 221] width 515 height 77
click at [273, 206] on textarea at bounding box center [336, 221] width 515 height 77
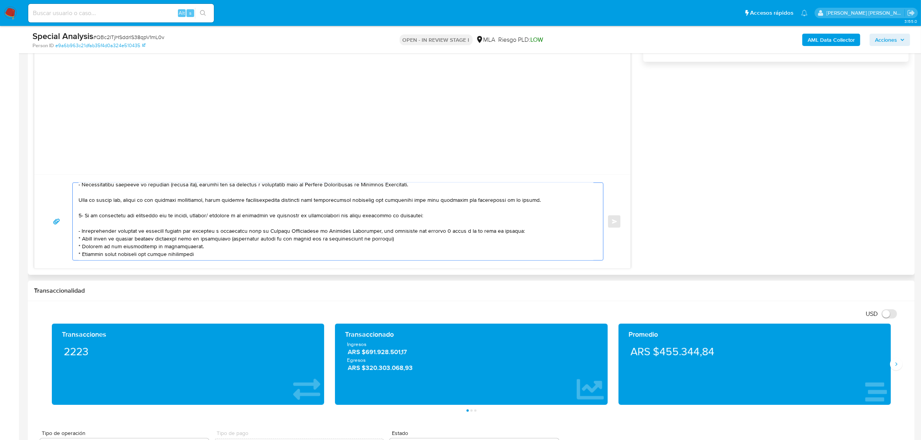
scroll to position [97, 0]
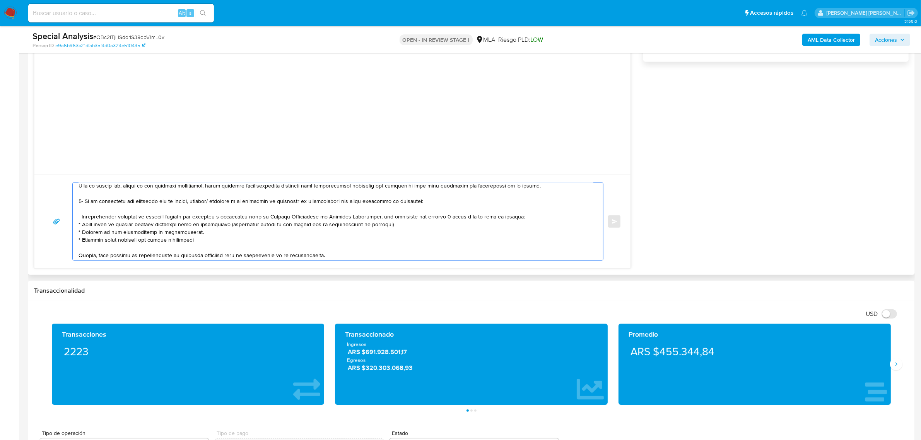
drag, startPoint x: 85, startPoint y: 202, endPoint x: 77, endPoint y: 200, distance: 8.3
click at [77, 200] on div at bounding box center [336, 221] width 526 height 77
click at [86, 209] on textarea at bounding box center [336, 221] width 515 height 77
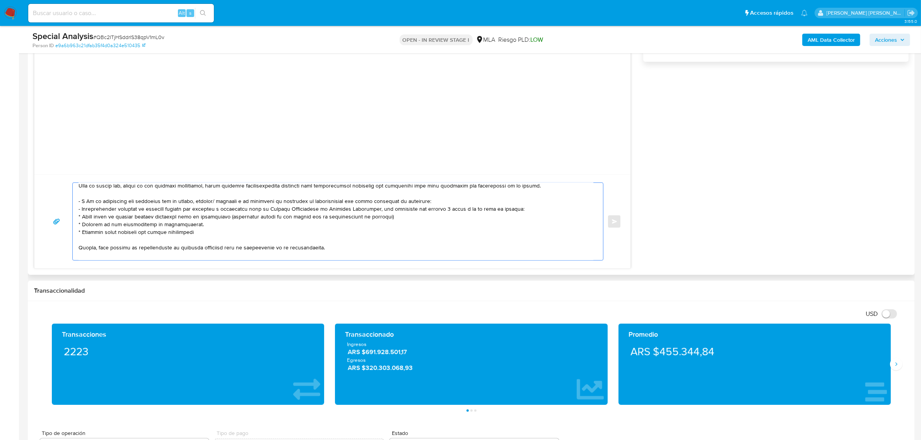
click at [79, 211] on textarea at bounding box center [336, 221] width 515 height 77
click at [121, 215] on textarea at bounding box center [336, 221] width 515 height 77
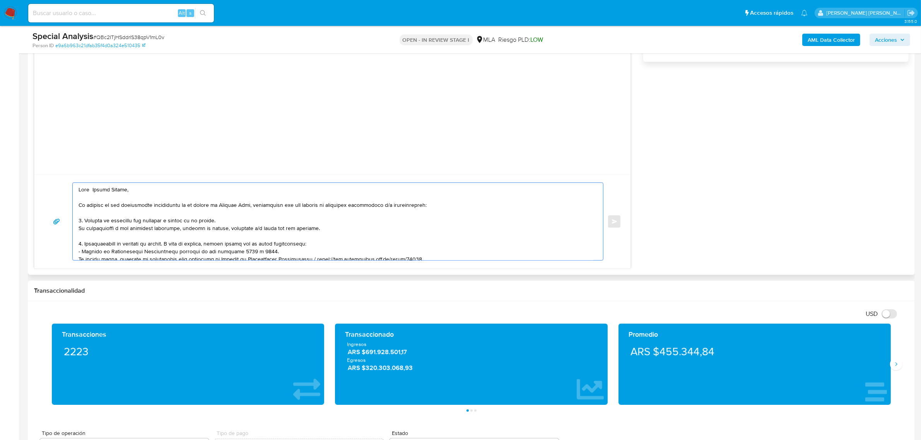
scroll to position [48, 0]
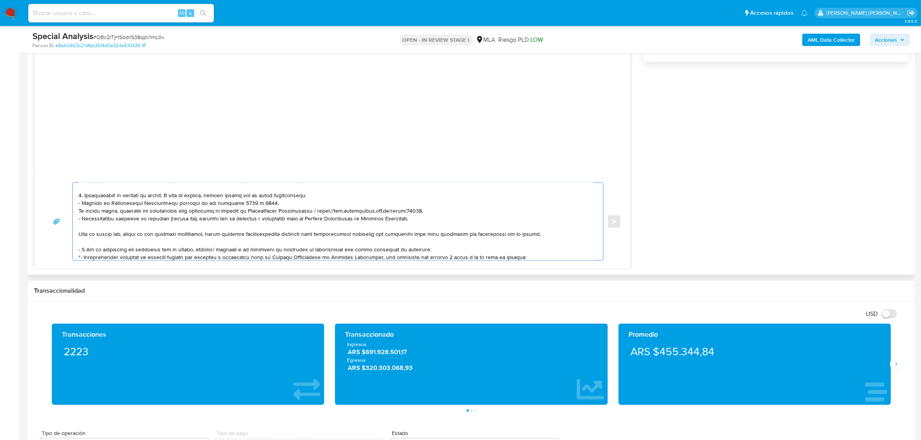
click at [354, 202] on textarea at bounding box center [336, 221] width 515 height 77
click at [348, 196] on textarea at bounding box center [336, 221] width 515 height 77
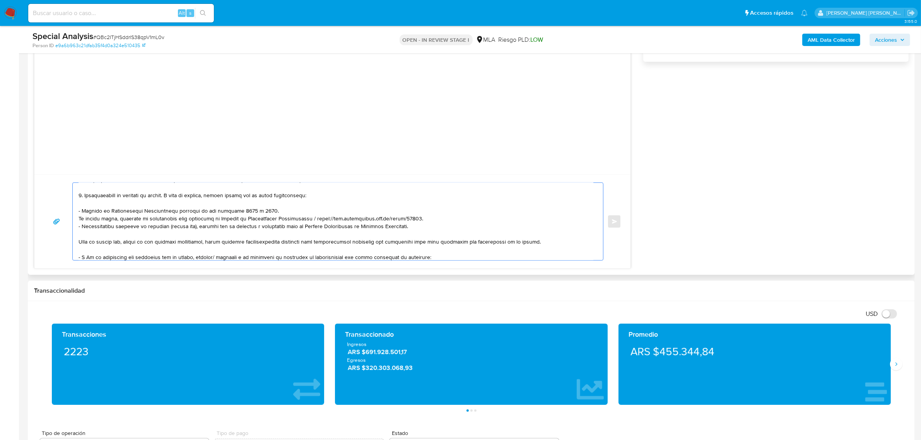
click at [438, 221] on textarea at bounding box center [336, 221] width 515 height 77
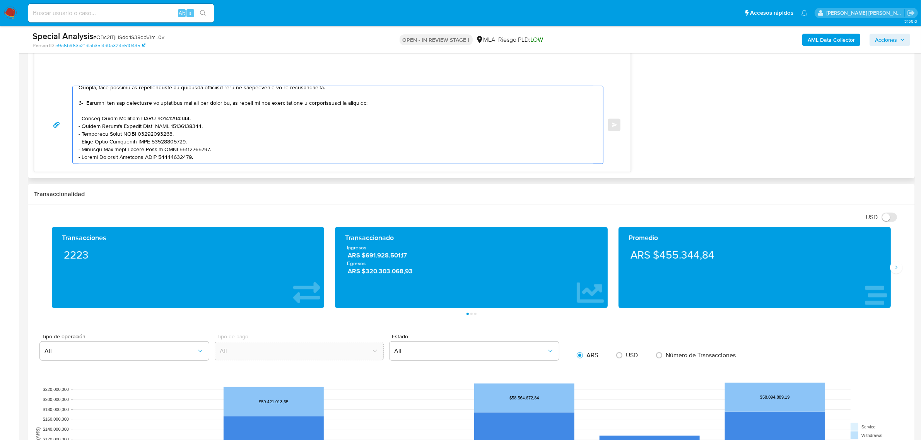
scroll to position [725, 0]
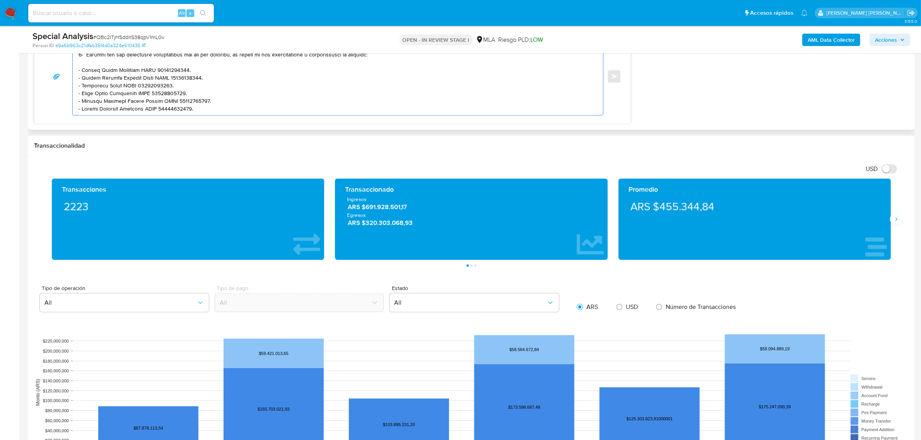
click at [103, 112] on textarea at bounding box center [336, 76] width 515 height 77
paste textarea "Quedamos aguardando por la información solicitada dentro de los próximos XX día…"
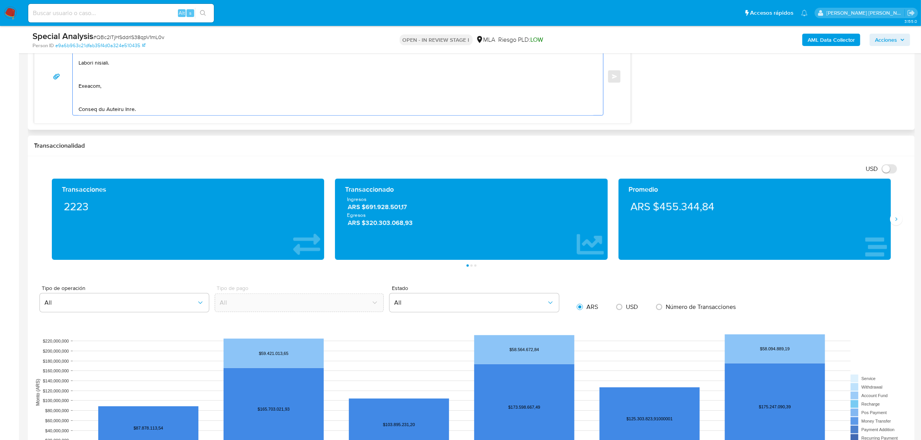
click at [92, 102] on textarea at bounding box center [336, 76] width 515 height 77
click at [86, 91] on textarea at bounding box center [336, 76] width 515 height 77
click at [264, 70] on textarea at bounding box center [336, 76] width 515 height 77
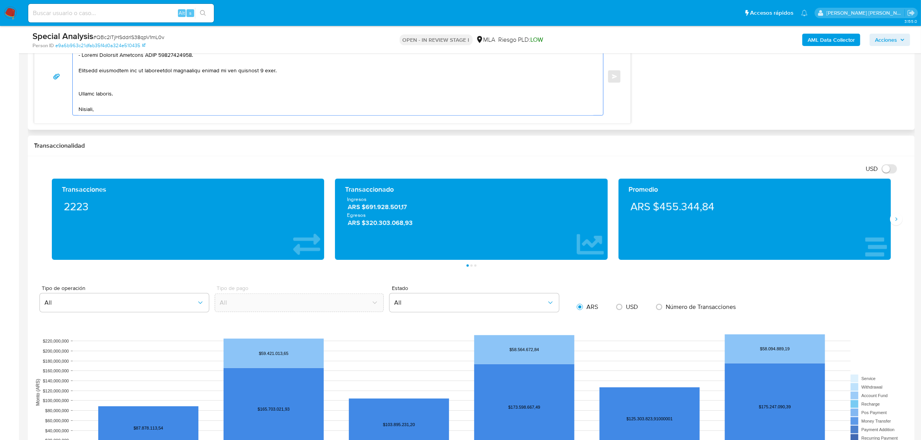
click at [137, 74] on textarea at bounding box center [336, 76] width 515 height 77
click at [114, 84] on textarea at bounding box center [336, 76] width 515 height 77
click at [260, 70] on textarea at bounding box center [336, 76] width 515 height 77
click at [243, 99] on textarea at bounding box center [336, 76] width 515 height 77
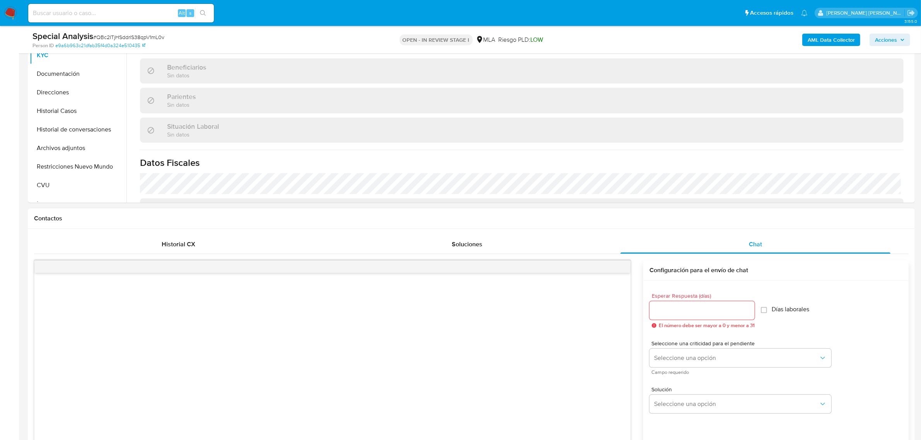
scroll to position [193, 0]
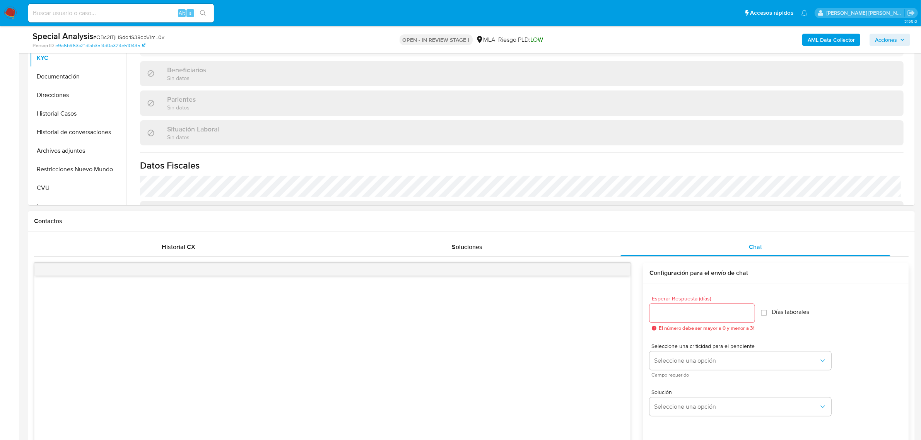
type textarea "Hola Javier Albert, En función de las operaciones registradas en tu cuenta de M…"
click at [697, 316] on input "Esperar Respuesta (días)" at bounding box center [701, 313] width 105 height 10
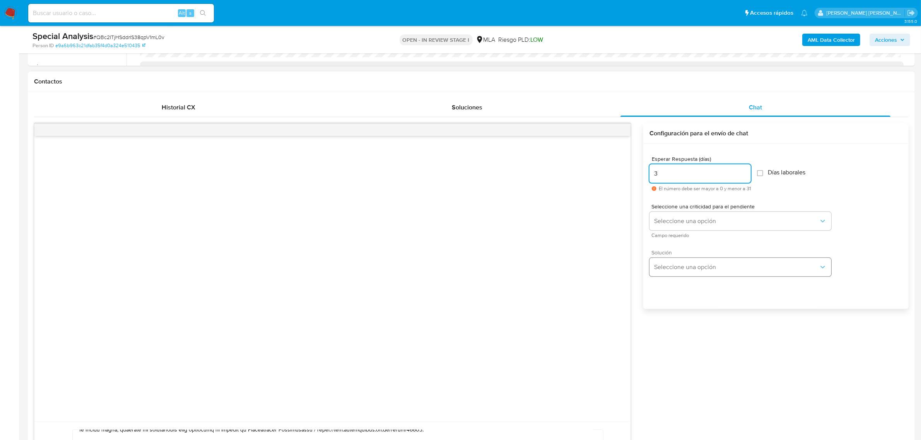
scroll to position [338, 0]
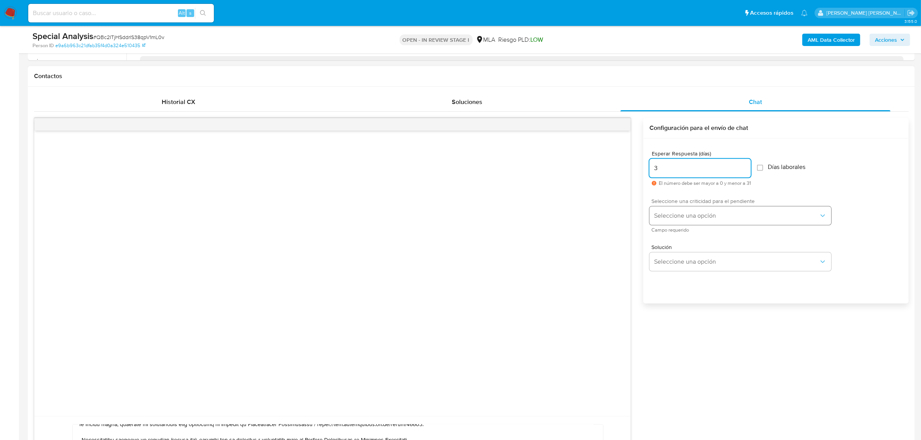
type input "3"
click at [707, 208] on button "Seleccione una opción" at bounding box center [740, 216] width 182 height 19
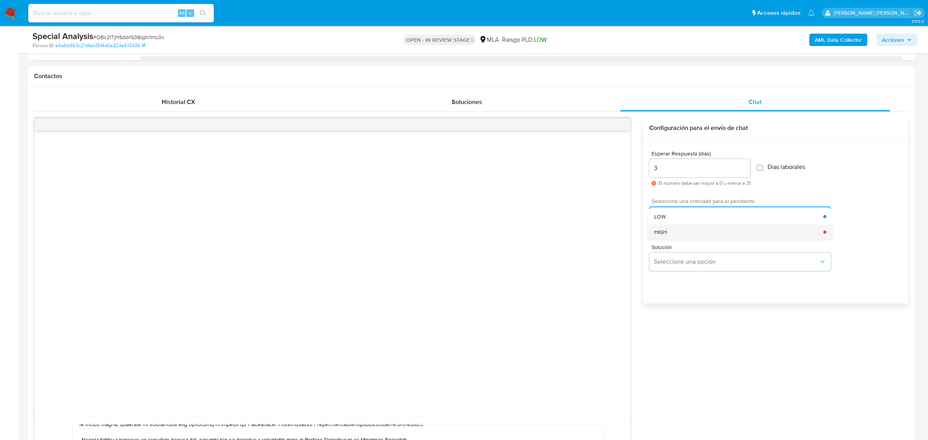
click at [671, 231] on div "HIGH" at bounding box center [738, 231] width 169 height 15
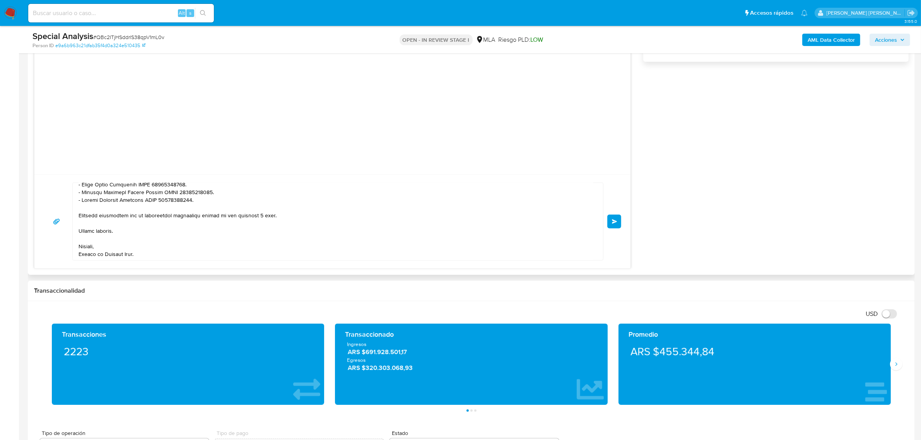
scroll to position [628, 0]
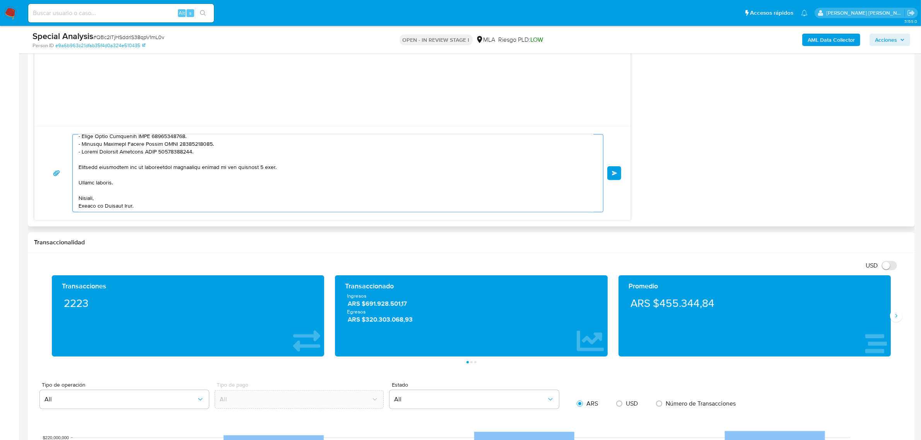
click at [262, 167] on textarea at bounding box center [336, 173] width 515 height 77
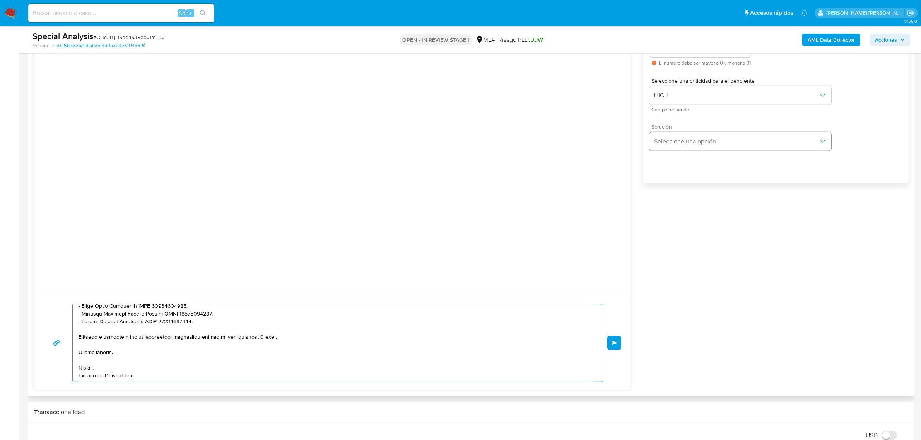
scroll to position [435, 0]
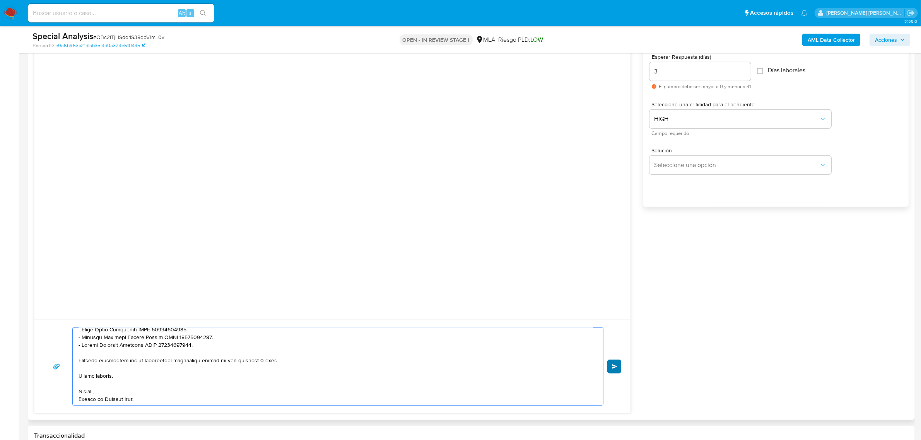
type textarea "Hola Javier Albert, En función de las operaciones registradas en tu cuenta de M…"
click at [612, 369] on span "Enviar" at bounding box center [614, 366] width 5 height 5
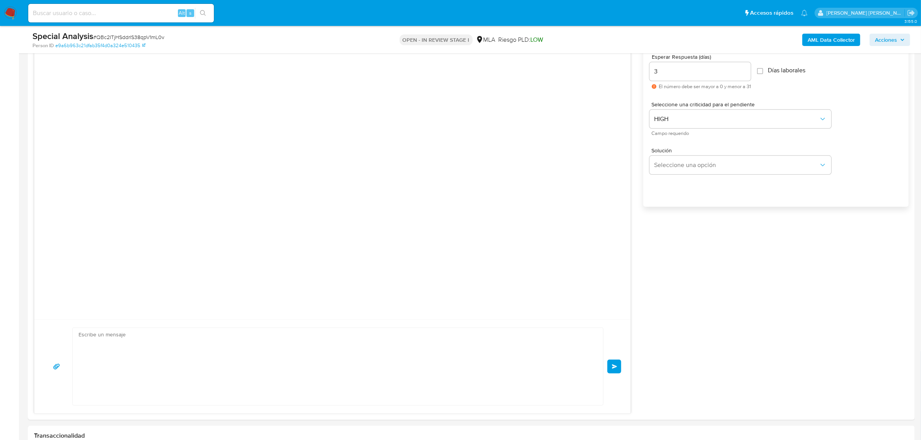
scroll to position [181, 0]
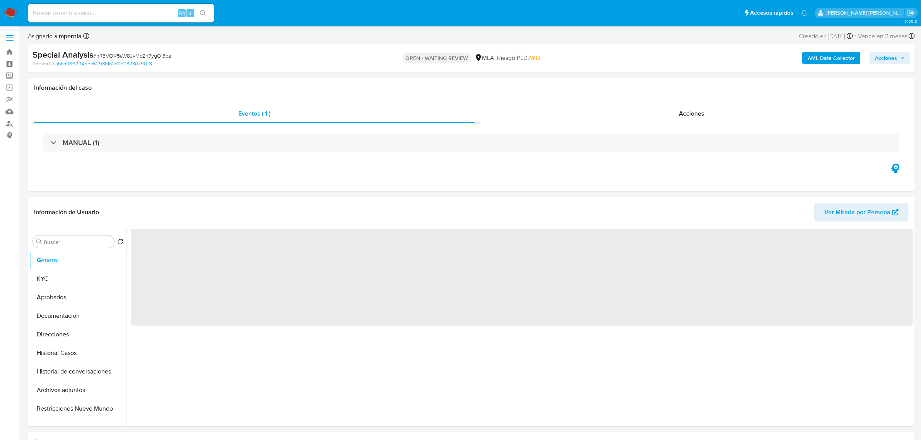
select select "10"
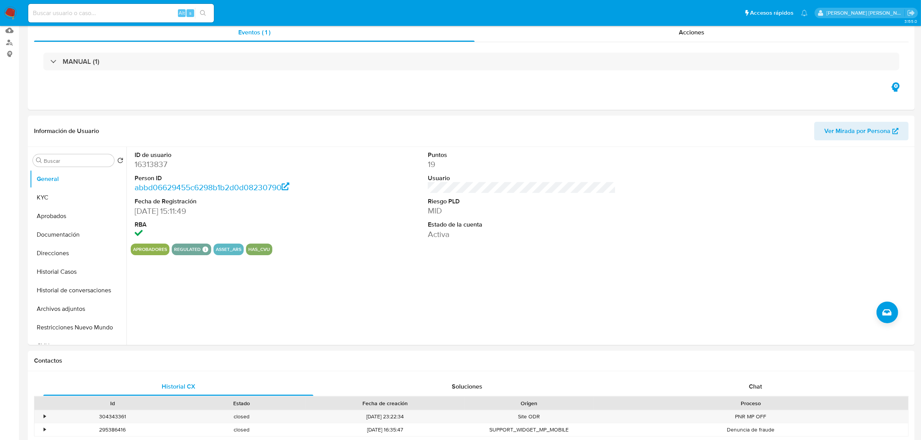
scroll to position [242, 0]
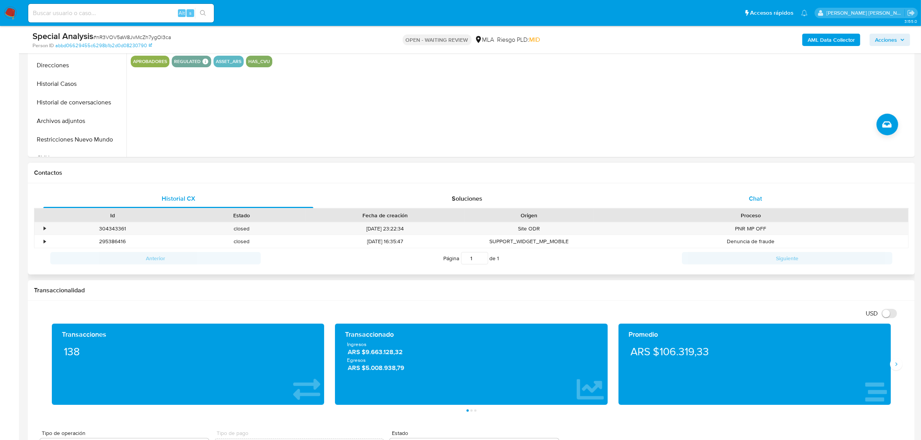
click at [747, 200] on div "Chat" at bounding box center [755, 199] width 270 height 19
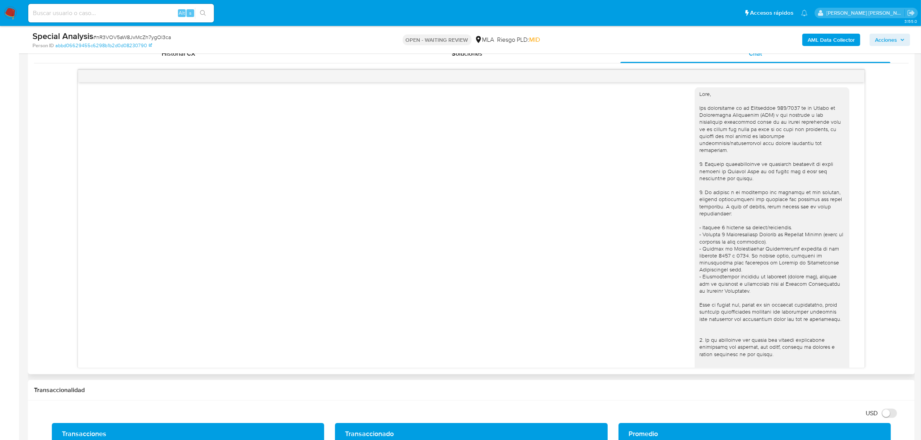
scroll to position [0, 0]
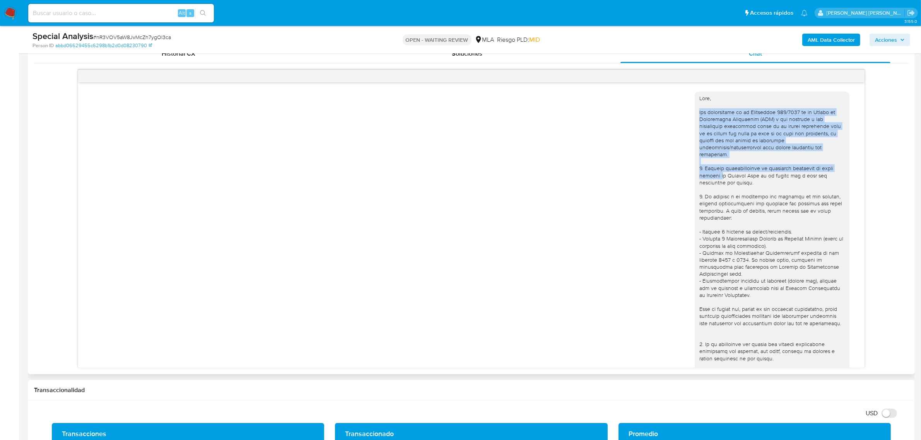
drag, startPoint x: 693, startPoint y: 112, endPoint x: 719, endPoint y: 100, distance: 28.7
click at [714, 169] on div at bounding box center [771, 306] width 145 height 422
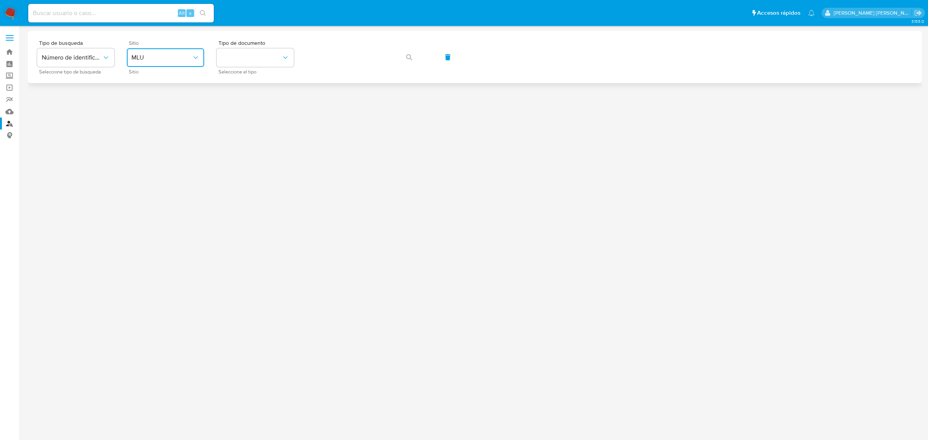
click at [173, 55] on span "MLU" at bounding box center [161, 58] width 60 height 8
click at [141, 101] on div "MLA" at bounding box center [162, 97] width 63 height 19
click at [270, 63] on button "identificationType" at bounding box center [255, 57] width 77 height 19
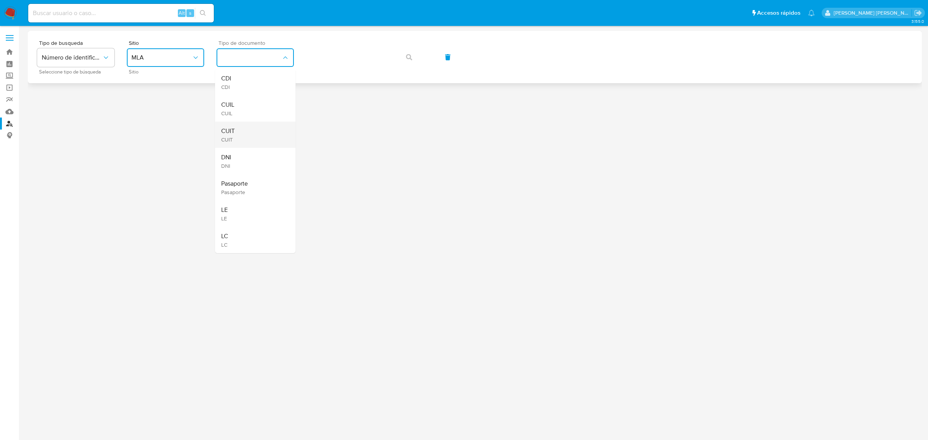
click at [228, 136] on span "CUIT" at bounding box center [228, 139] width 14 height 7
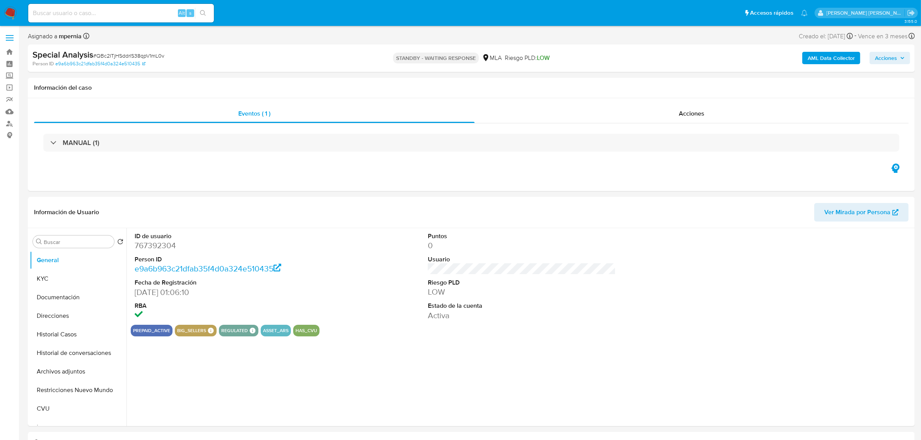
select select "10"
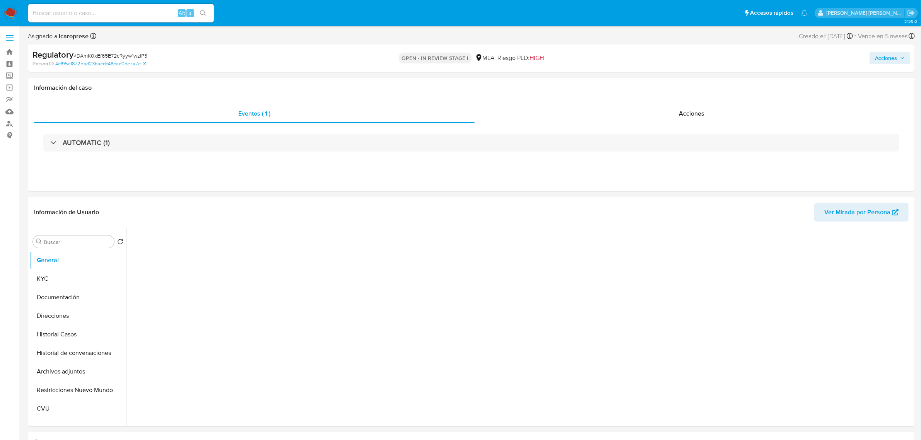
select select "10"
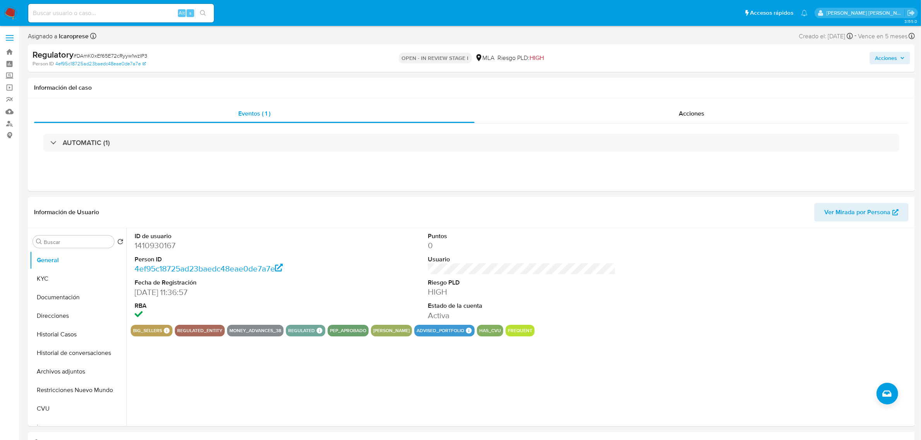
click at [111, 15] on input at bounding box center [121, 13] width 186 height 10
paste input "5930242"
type input "5930242"
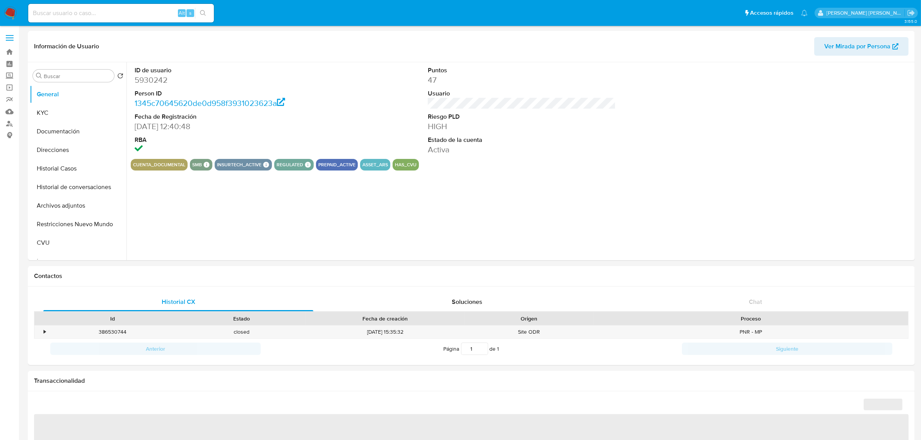
select select "10"
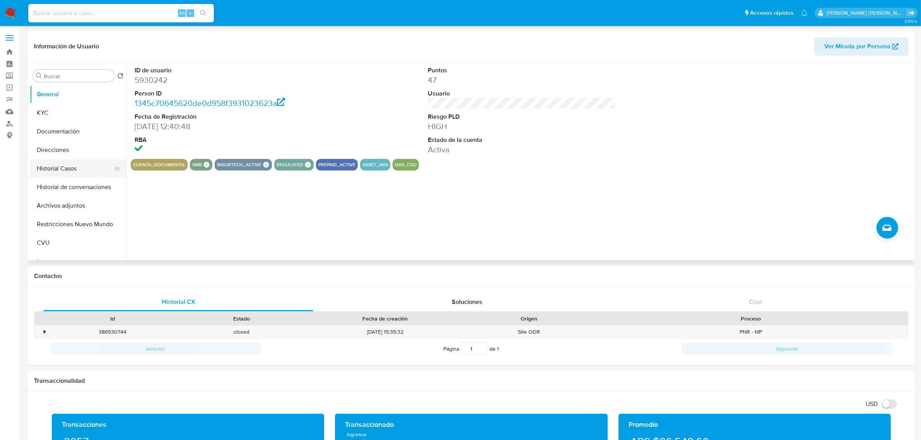
click at [61, 171] on button "Historial Casos" at bounding box center [75, 168] width 91 height 19
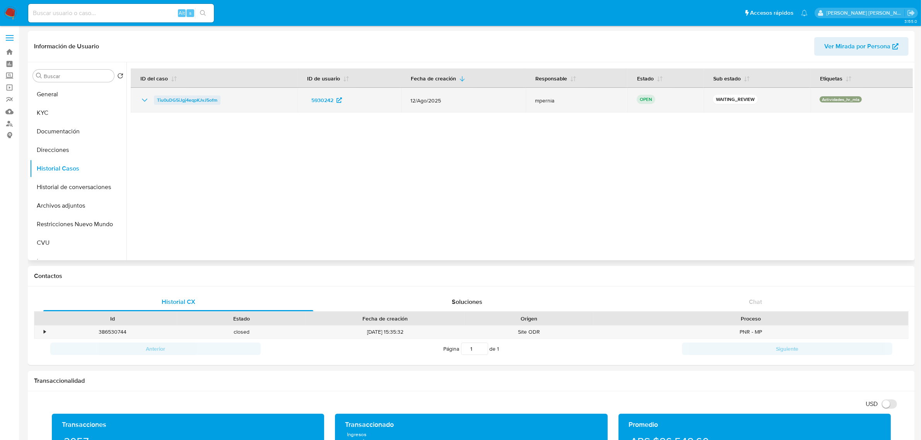
click at [194, 99] on span "Tiu0uDG5iJgj4eqpKJvJ5ofm" at bounding box center [187, 100] width 60 height 9
drag, startPoint x: 230, startPoint y: 100, endPoint x: 147, endPoint y: 98, distance: 82.8
click at [147, 98] on div "Tiu0uDG5iJgj4eqpKJvJ5ofm" at bounding box center [214, 100] width 148 height 9
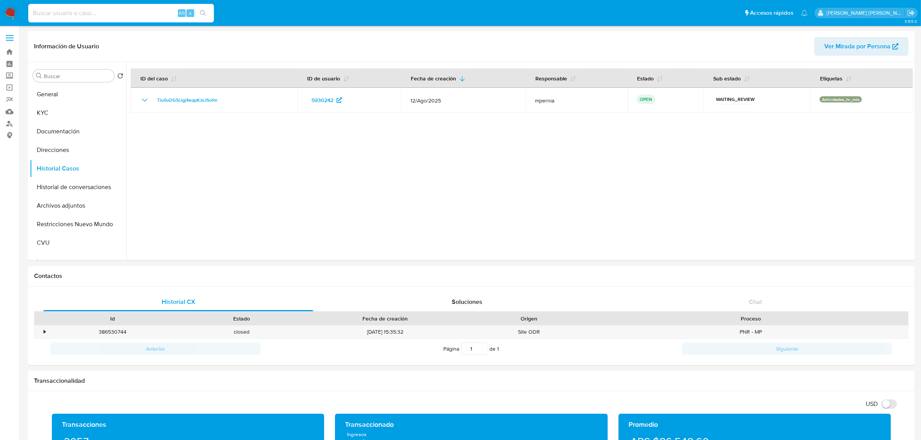
click at [135, 15] on input at bounding box center [121, 13] width 186 height 10
paste input "31558890"
type input "31558890"
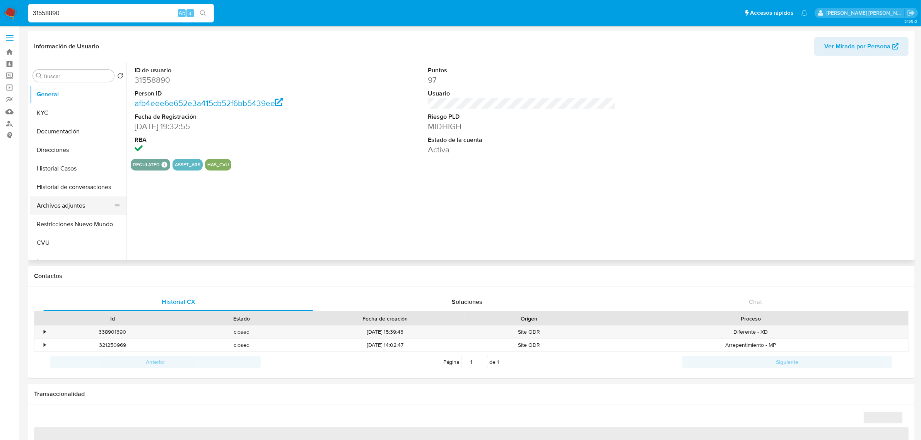
select select "10"
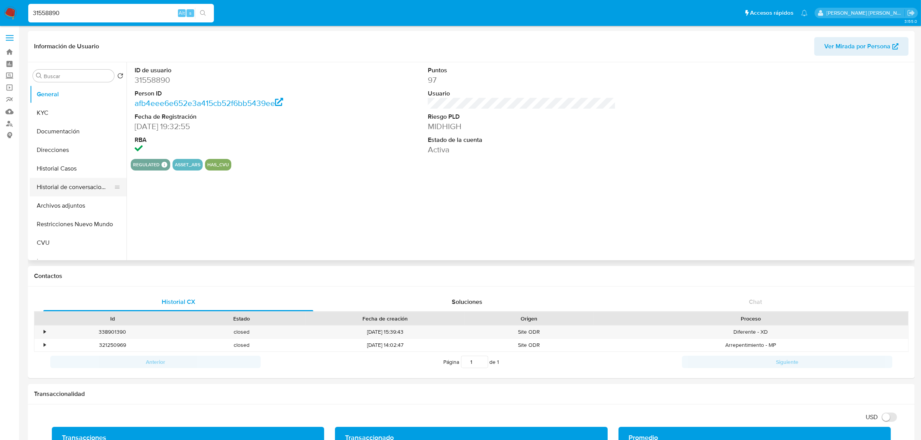
click at [63, 184] on button "Historial de conversaciones" at bounding box center [75, 187] width 91 height 19
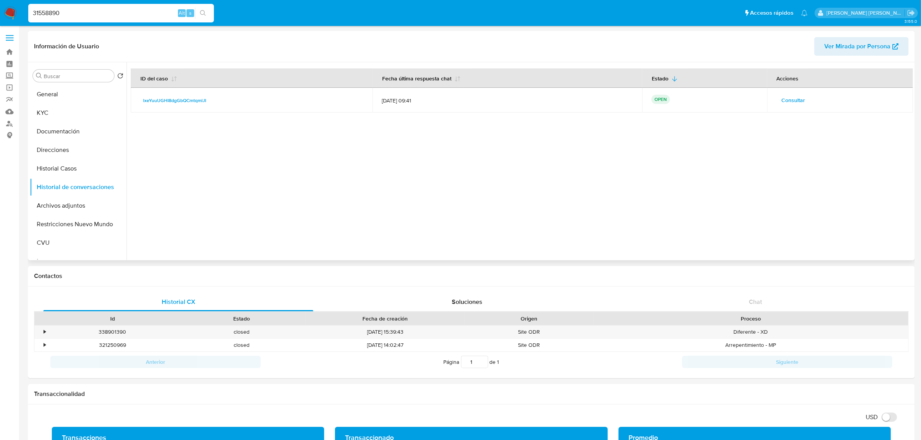
click at [784, 105] on span "Consultar" at bounding box center [794, 100] width 24 height 11
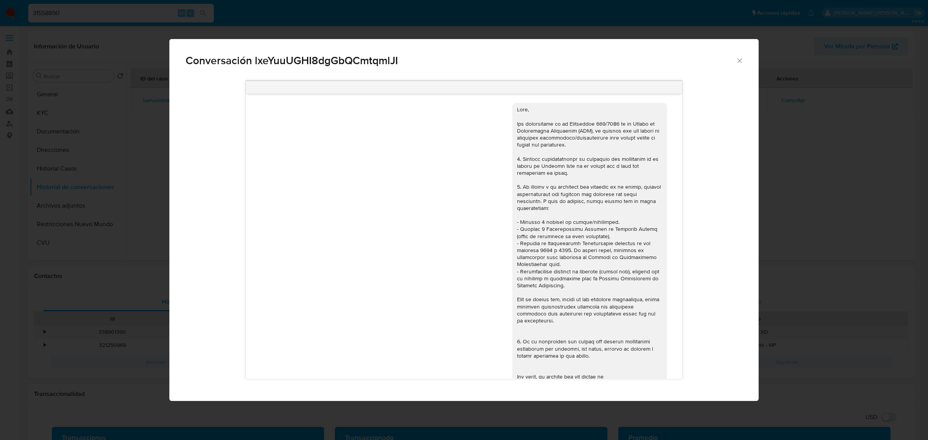
scroll to position [431, 0]
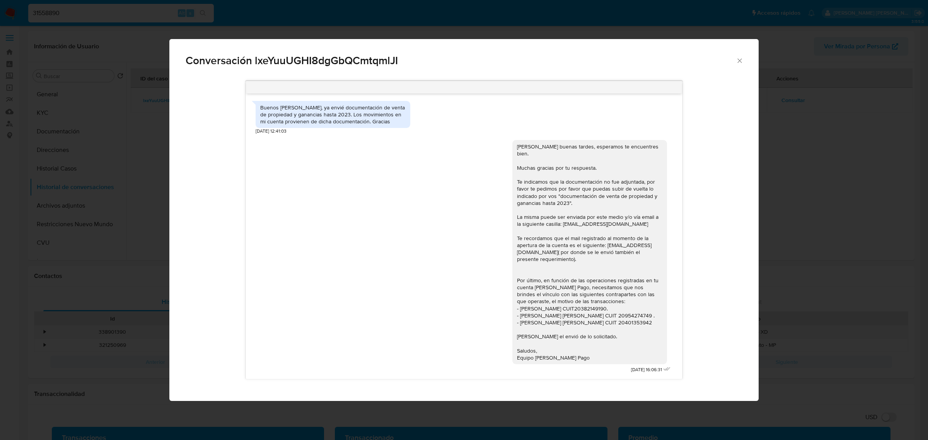
click at [743, 60] on icon "Cerrar" at bounding box center [740, 61] width 8 height 8
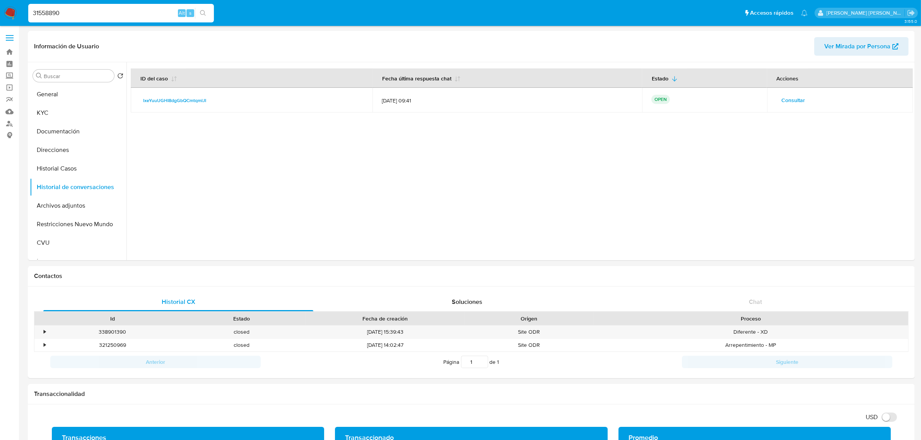
drag, startPoint x: 70, startPoint y: 11, endPoint x: -19, endPoint y: 0, distance: 89.6
paste input "4144087"
type input "414408790"
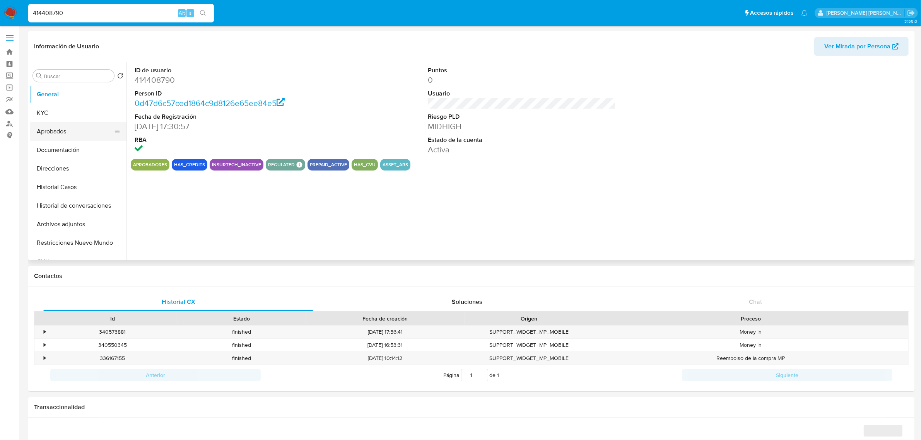
select select "10"
click at [55, 186] on button "Historial Casos" at bounding box center [75, 187] width 91 height 19
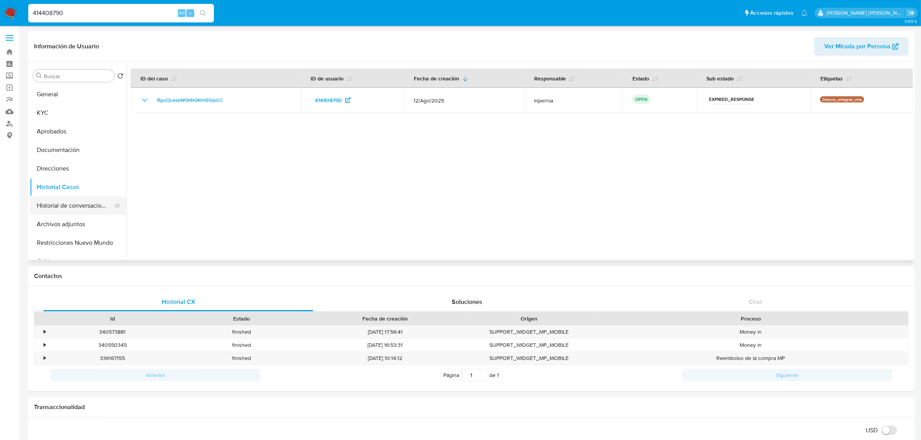
click at [58, 205] on button "Historial de conversaciones" at bounding box center [75, 205] width 91 height 19
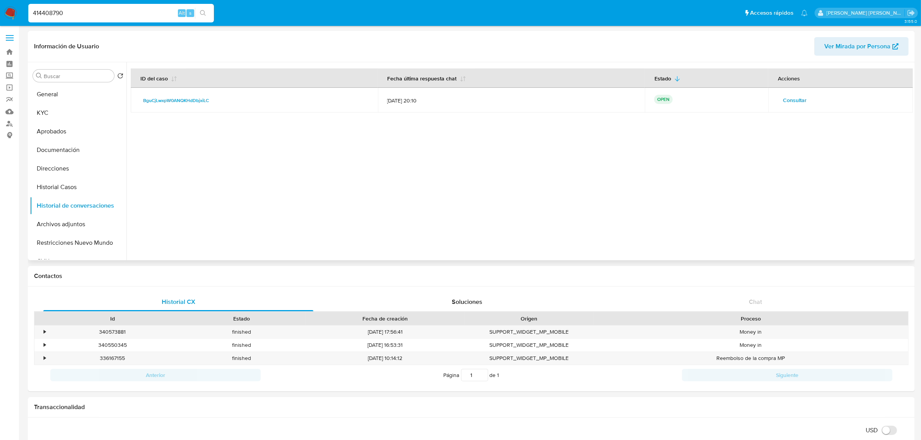
click at [786, 103] on span "Consultar" at bounding box center [795, 100] width 24 height 11
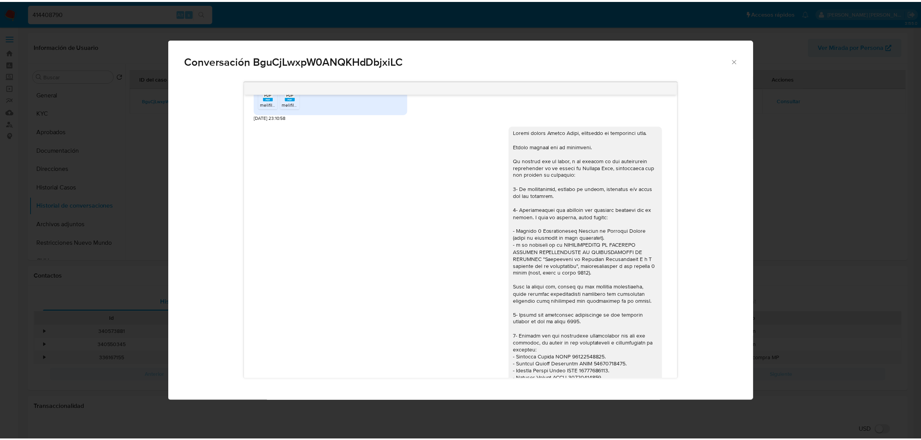
scroll to position [758, 0]
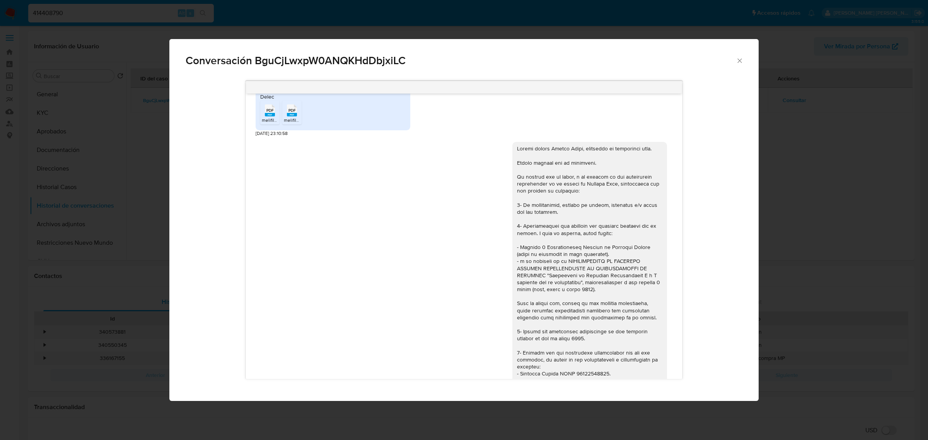
click at [738, 59] on icon "Cerrar" at bounding box center [740, 61] width 8 height 8
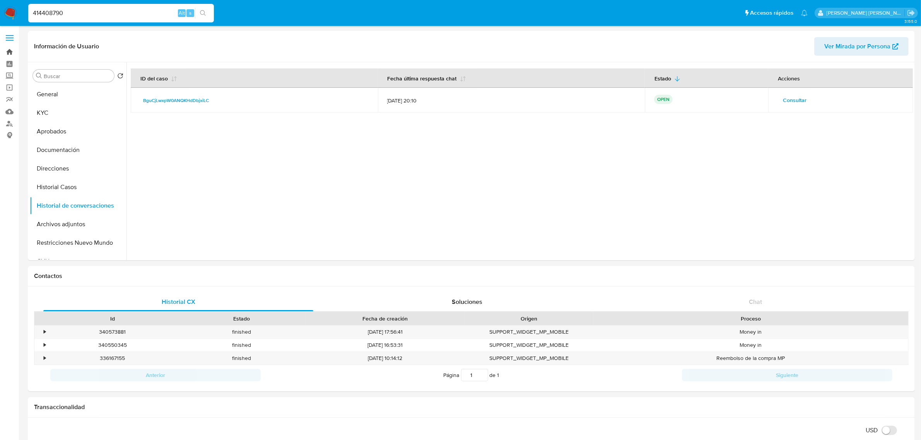
click at [12, 49] on link "Bandeja" at bounding box center [46, 52] width 92 height 12
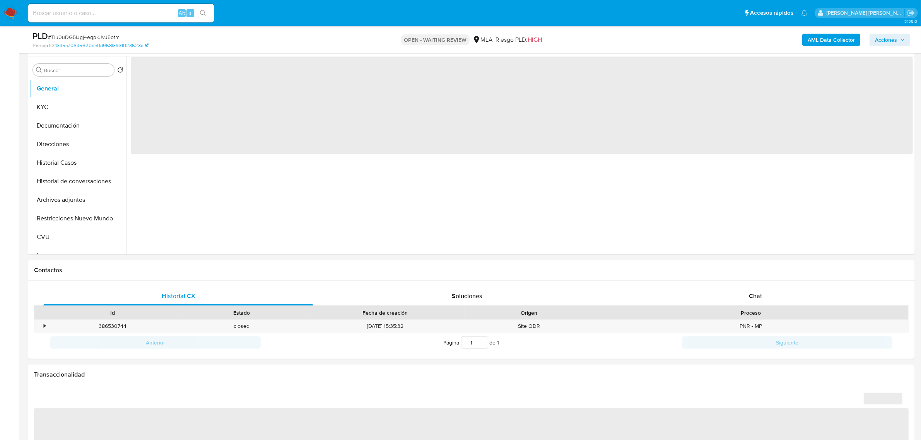
scroll to position [145, 0]
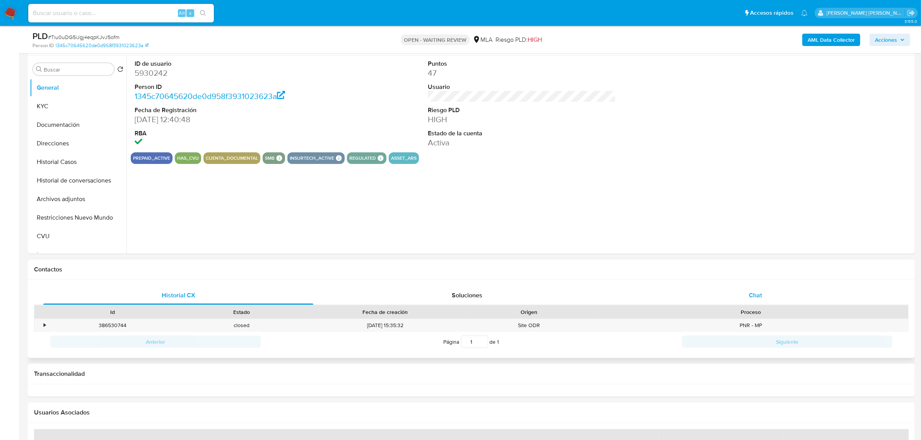
click at [754, 295] on span "Chat" at bounding box center [755, 295] width 13 height 9
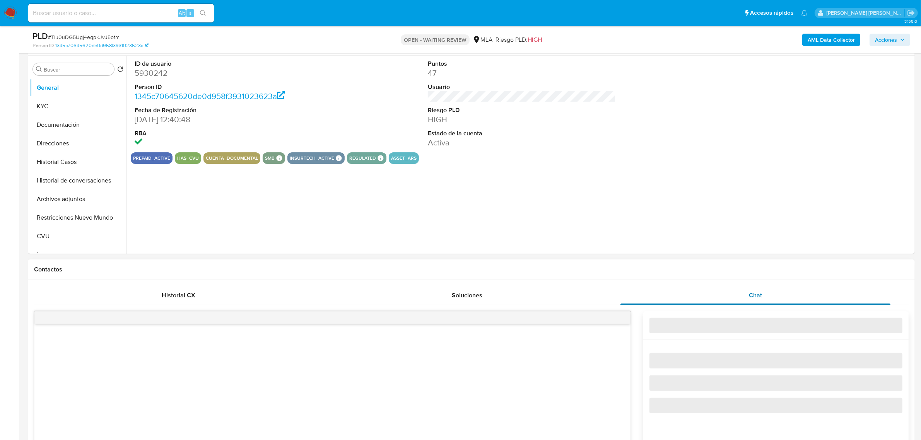
select select "10"
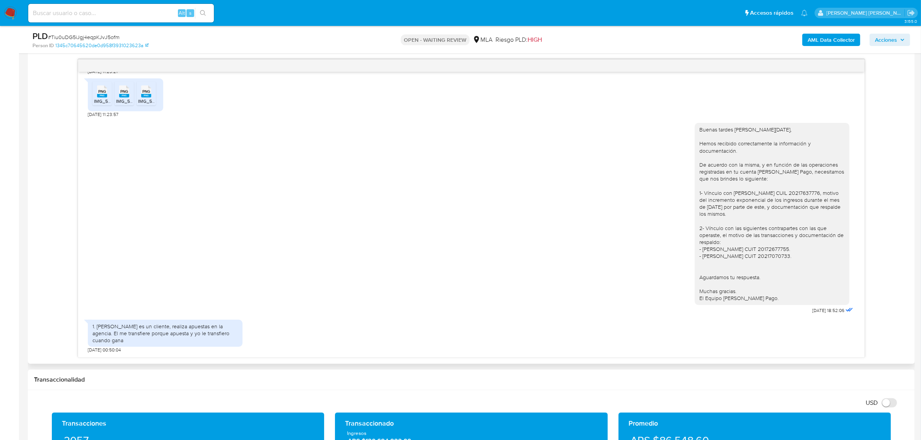
scroll to position [435, 0]
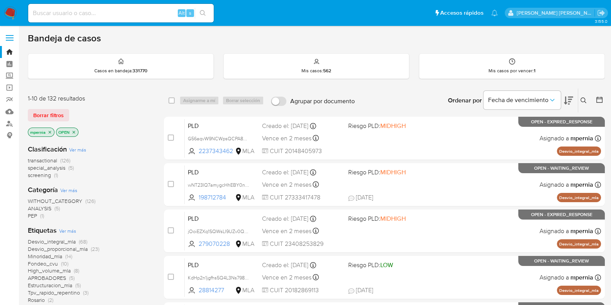
click at [104, 10] on input at bounding box center [121, 13] width 186 height 10
paste input "767734722"
type input "767734722"
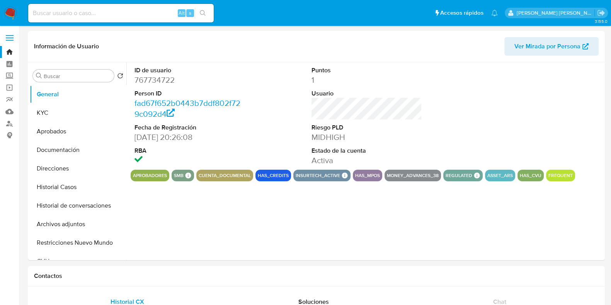
select select "10"
click at [63, 194] on button "Historial Casos" at bounding box center [75, 187] width 91 height 19
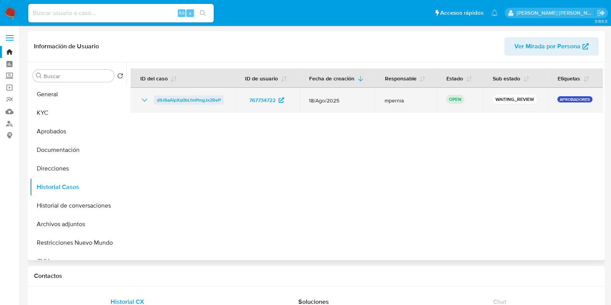
click at [177, 102] on span "d9J6aAipXq0bLfmPmgJx2ReP" at bounding box center [189, 100] width 64 height 9
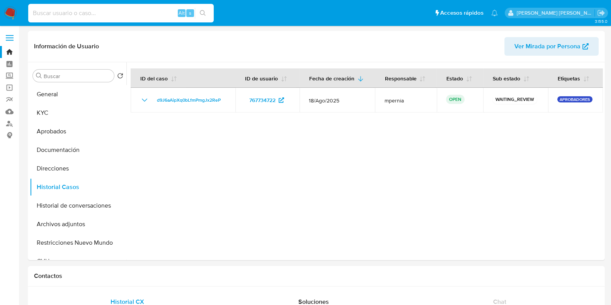
click at [94, 17] on input at bounding box center [121, 13] width 186 height 10
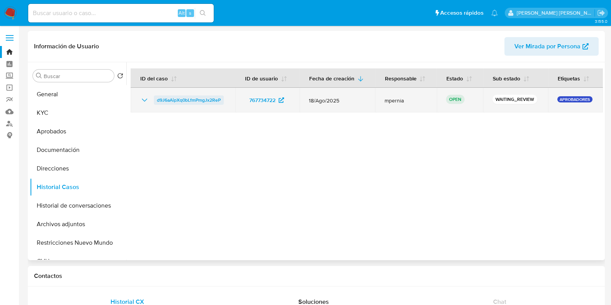
drag, startPoint x: 222, startPoint y: 97, endPoint x: 162, endPoint y: 96, distance: 60.0
click at [162, 96] on div "d9J6aAipXq0bLfmPmgJx2ReP" at bounding box center [183, 100] width 86 height 9
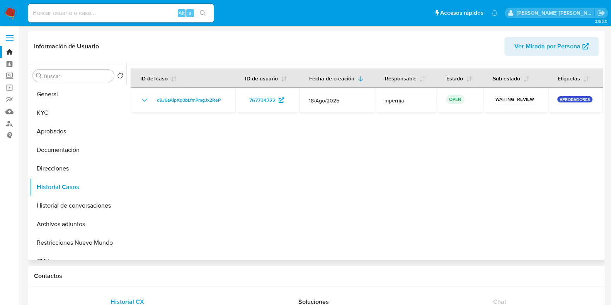
click at [342, 156] on div at bounding box center [364, 161] width 477 height 198
click at [70, 12] on input at bounding box center [121, 13] width 186 height 10
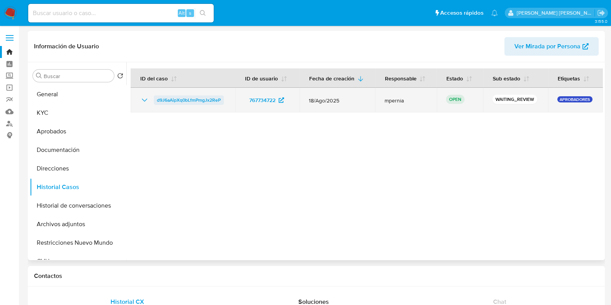
click at [176, 100] on span "d9J6aAipXq0bLfmPmgJx2ReP" at bounding box center [189, 100] width 64 height 9
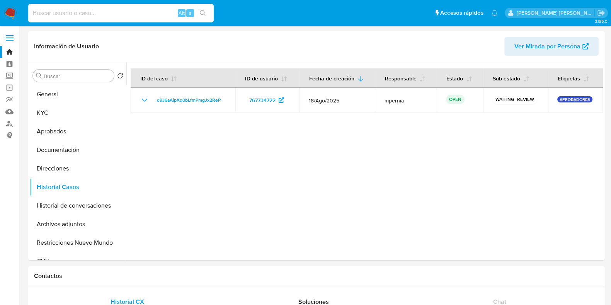
click at [107, 14] on input at bounding box center [121, 13] width 186 height 10
paste input "437969703"
type input "437969703"
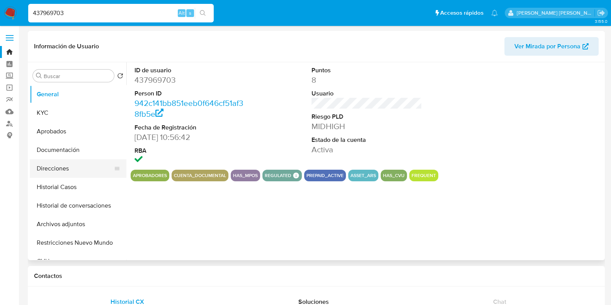
select select "10"
click at [58, 189] on button "Historial Casos" at bounding box center [75, 187] width 91 height 19
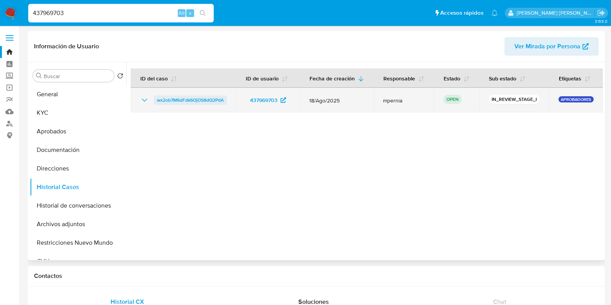
click at [173, 105] on span "wx2ob7M6dFdk6OjOS8dQ2PdA" at bounding box center [190, 100] width 67 height 9
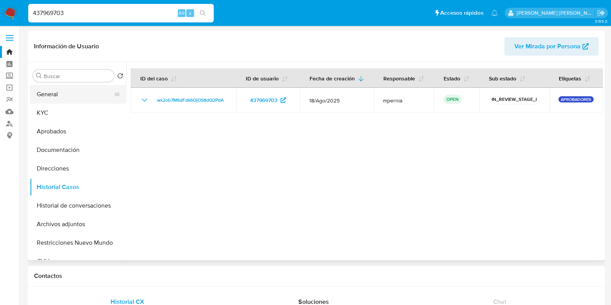
click at [70, 92] on button "General" at bounding box center [75, 94] width 91 height 19
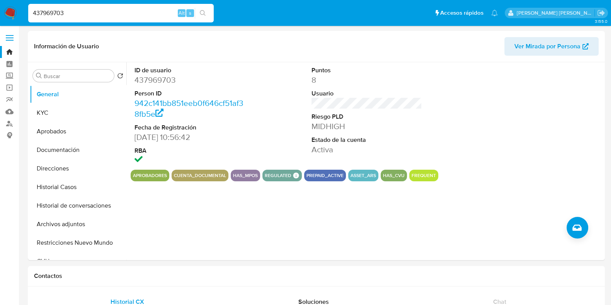
click at [46, 16] on input "437969703" at bounding box center [121, 13] width 186 height 10
paste input "1211810029"
type input "1211810029"
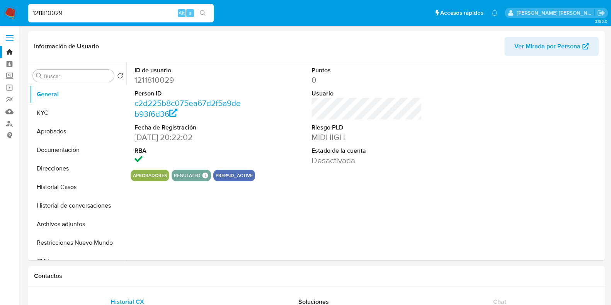
select select "10"
click at [58, 184] on button "Historial Casos" at bounding box center [75, 187] width 91 height 19
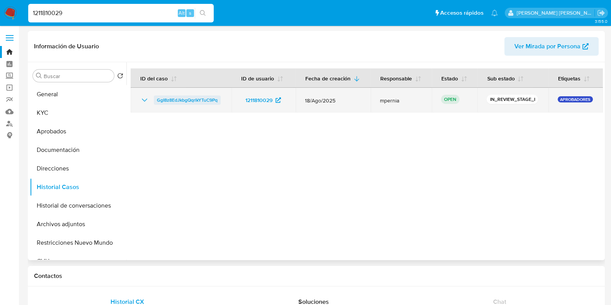
click at [181, 98] on span "GgI8z8EdJkbgQqrlkYTuC9Pq" at bounding box center [187, 100] width 61 height 9
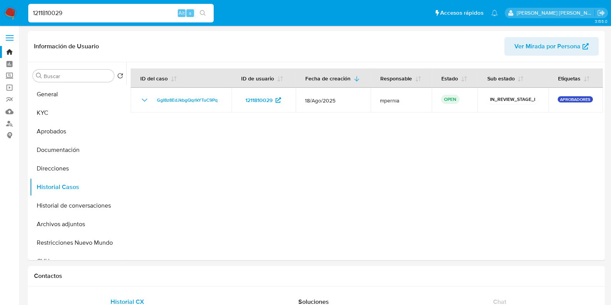
click at [60, 11] on input "1211810029" at bounding box center [121, 13] width 186 height 10
click at [60, 10] on input "1211810029" at bounding box center [121, 13] width 186 height 10
paste input "RmqSzE84SCvila5XLRI8XzYQ"
type input "RmqSzE84SCvila5XLRI8XzYQ"
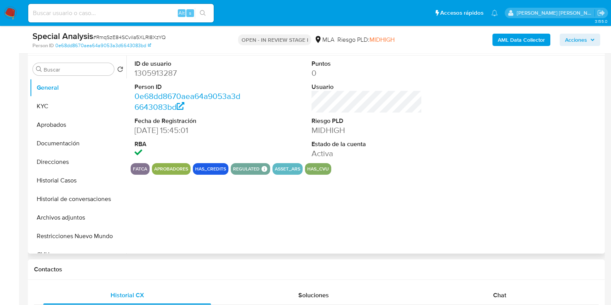
select select "10"
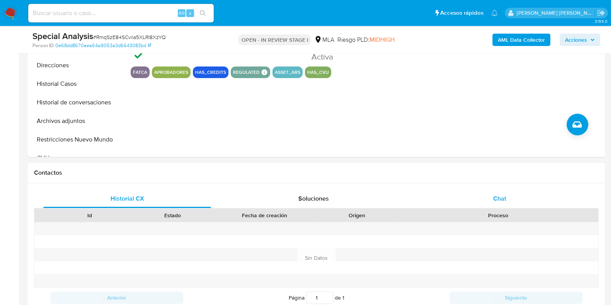
drag, startPoint x: 503, startPoint y: 199, endPoint x: 487, endPoint y: 201, distance: 15.7
click at [503, 198] on span "Chat" at bounding box center [499, 198] width 13 height 9
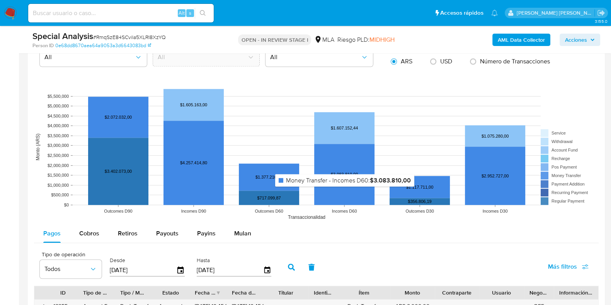
scroll to position [870, 0]
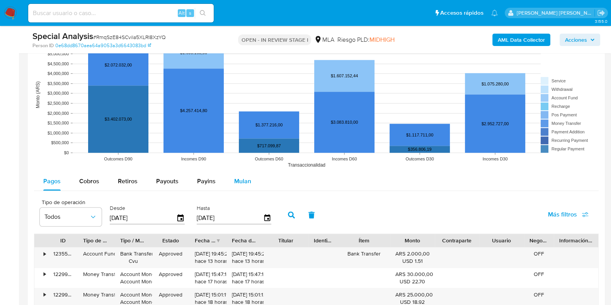
click at [243, 178] on span "Mulan" at bounding box center [242, 181] width 17 height 9
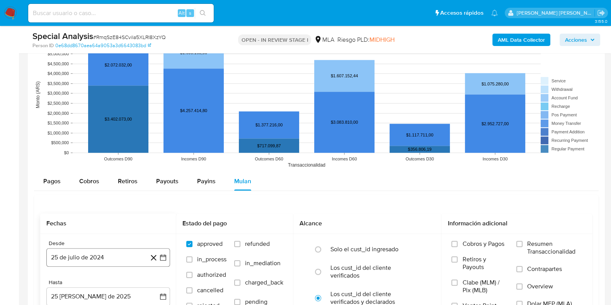
click at [100, 250] on button "25 de julio de 2024" at bounding box center [108, 257] width 124 height 19
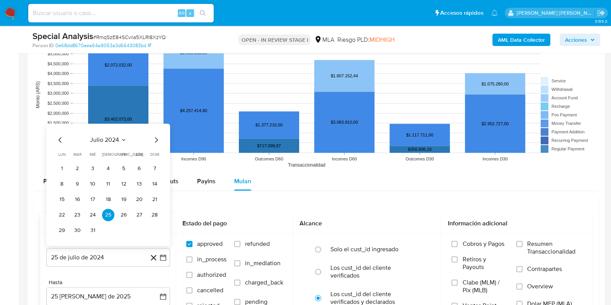
click at [122, 139] on icon "Seleccionar mes y año" at bounding box center [123, 140] width 3 height 2
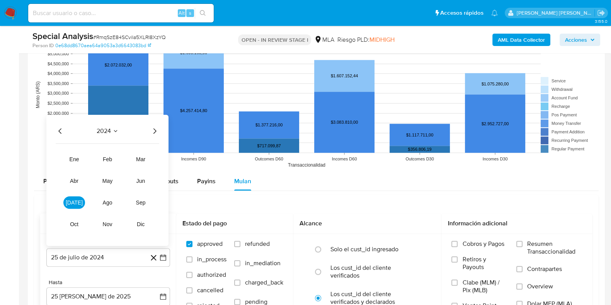
click at [153, 132] on icon "Año siguiente" at bounding box center [154, 130] width 9 height 9
click at [73, 183] on span "abr" at bounding box center [74, 181] width 9 height 6
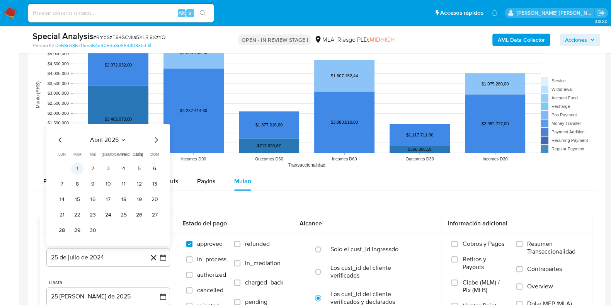
click at [75, 169] on button "1" at bounding box center [77, 168] width 12 height 12
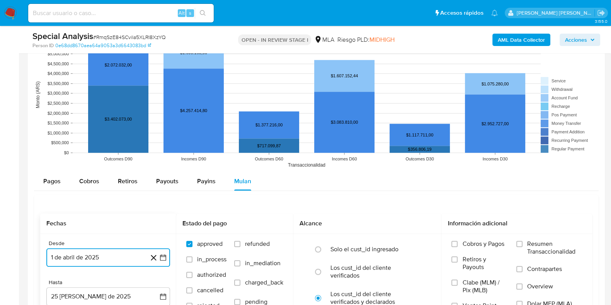
scroll to position [967, 0]
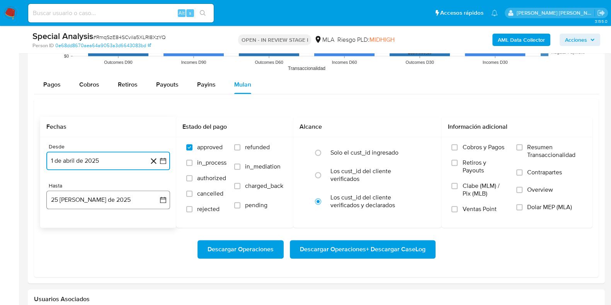
click at [101, 204] on button "[DATE][PERSON_NAME]" at bounding box center [108, 200] width 124 height 19
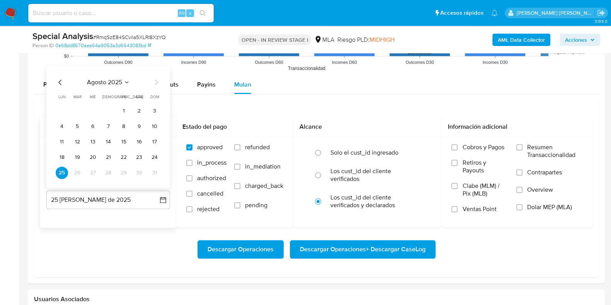
click at [60, 79] on icon "Mes anterior" at bounding box center [60, 82] width 9 height 9
click at [105, 170] on button "31" at bounding box center [108, 173] width 12 height 12
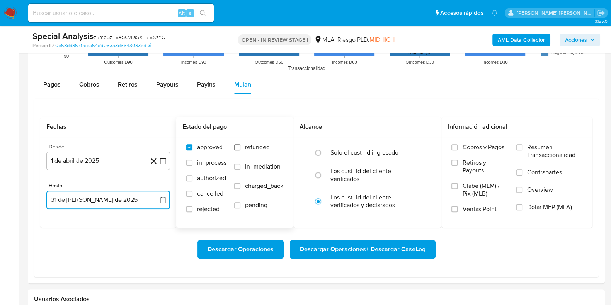
click at [236, 146] on input "refunded" at bounding box center [237, 147] width 6 height 6
checkbox input "true"
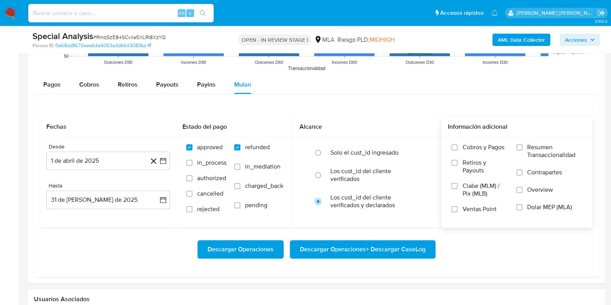
click at [531, 205] on span "Dolar MEP (MLA)" at bounding box center [550, 207] width 45 height 8
click at [523, 205] on input "Dolar MEP (MLA)" at bounding box center [520, 207] width 6 height 6
click at [392, 258] on span "Descargar Operaciones + Descargar CaseLog" at bounding box center [363, 249] width 126 height 17
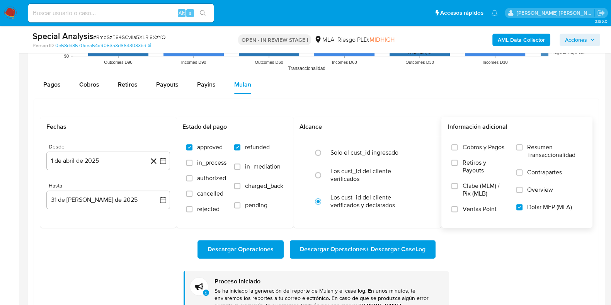
click at [134, 18] on div "Alt s" at bounding box center [121, 13] width 186 height 19
click at [131, 14] on input at bounding box center [121, 13] width 186 height 10
paste input "2QEek7VDOnCqLG2XPzQ8Lcnr"
type input "2QEek7VDOnCqLG2XPzQ8Lcnr"
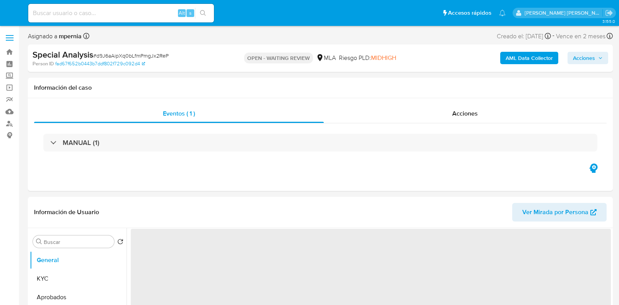
select select "10"
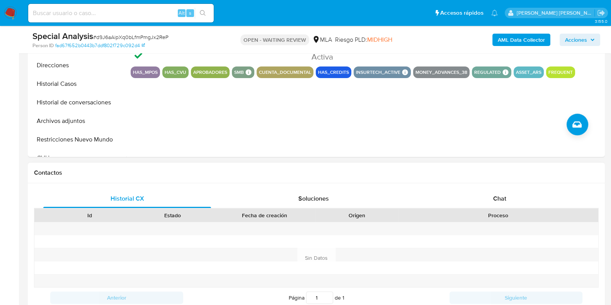
scroll to position [290, 0]
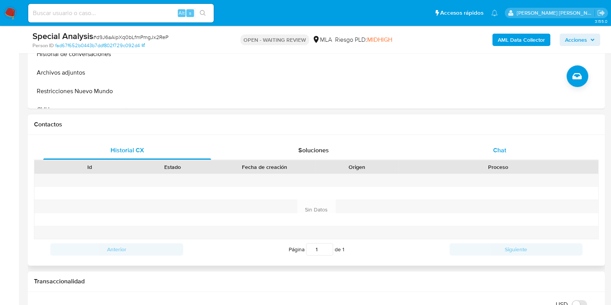
click at [505, 146] on div "Chat" at bounding box center [500, 150] width 168 height 19
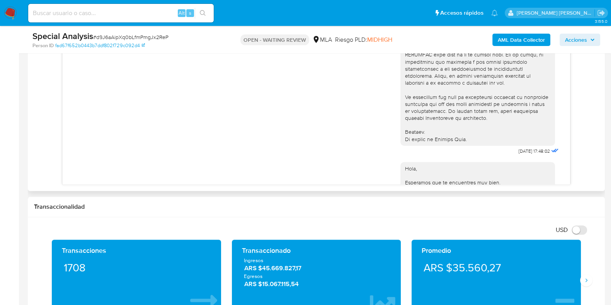
scroll to position [294, 0]
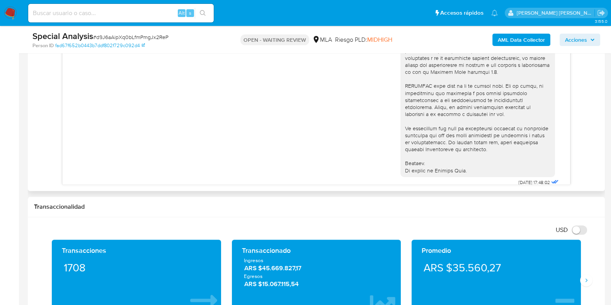
drag, startPoint x: 312, startPoint y: 121, endPoint x: 228, endPoint y: 92, distance: 88.6
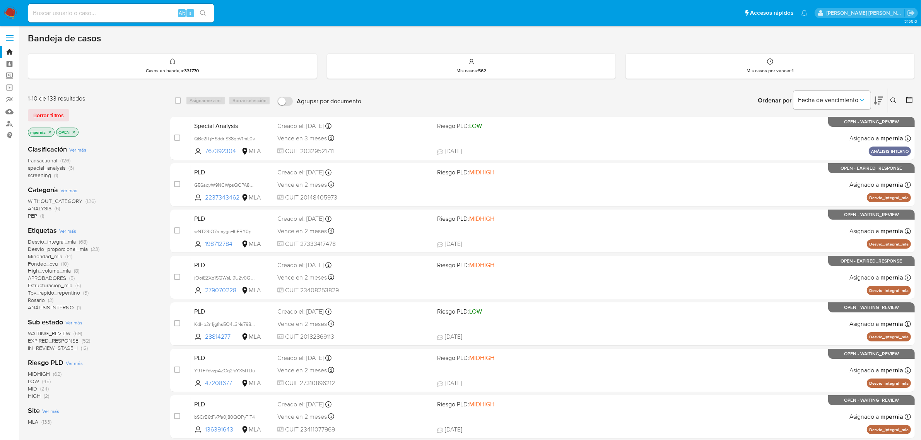
click at [55, 167] on span "special_analysis" at bounding box center [47, 168] width 38 height 8
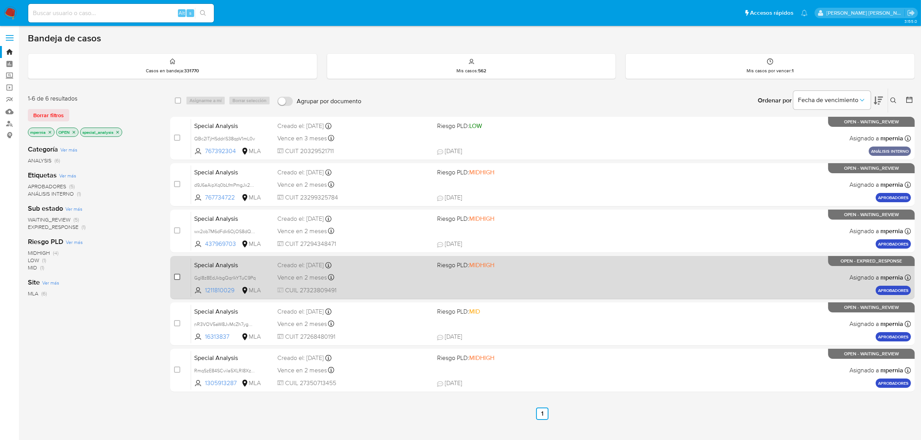
click at [177, 275] on input "checkbox" at bounding box center [177, 277] width 6 height 6
checkbox input "true"
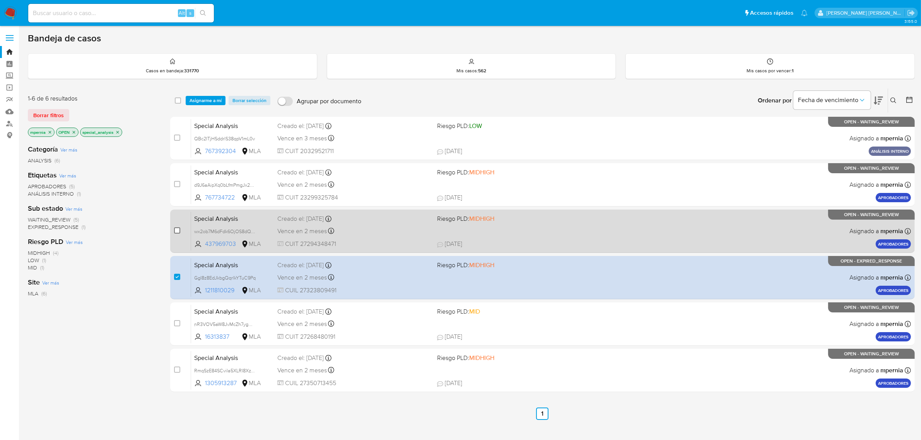
click at [177, 228] on input "checkbox" at bounding box center [177, 230] width 6 height 6
checkbox input "true"
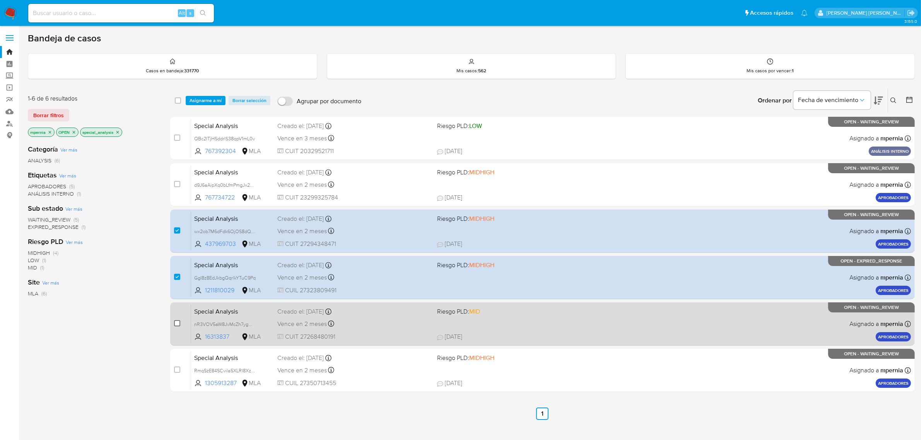
click at [175, 324] on input "checkbox" at bounding box center [177, 323] width 6 height 6
checkbox input "true"
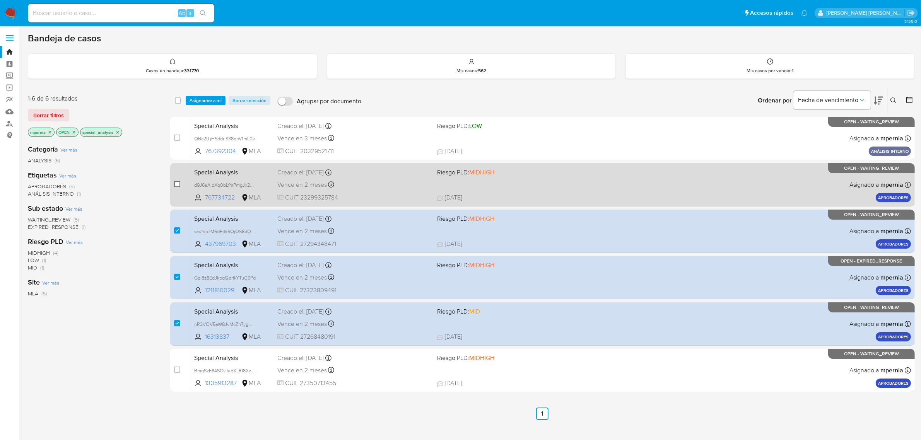
click at [178, 186] on input "checkbox" at bounding box center [177, 184] width 6 height 6
checkbox input "true"
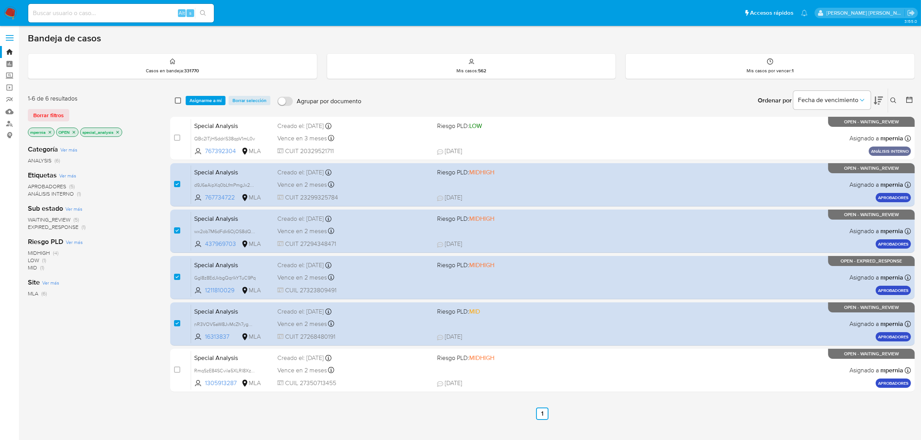
click at [176, 99] on input "checkbox" at bounding box center [178, 100] width 6 height 6
checkbox input "true"
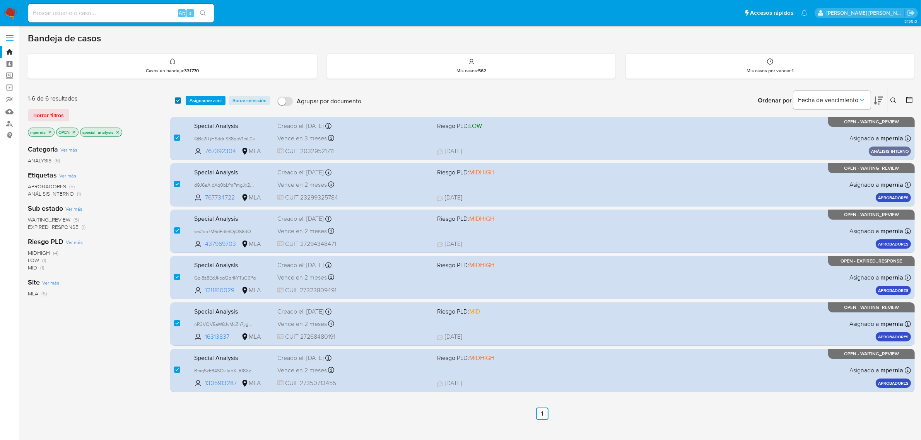
click at [177, 99] on input "checkbox" at bounding box center [178, 100] width 6 height 6
checkbox input "false"
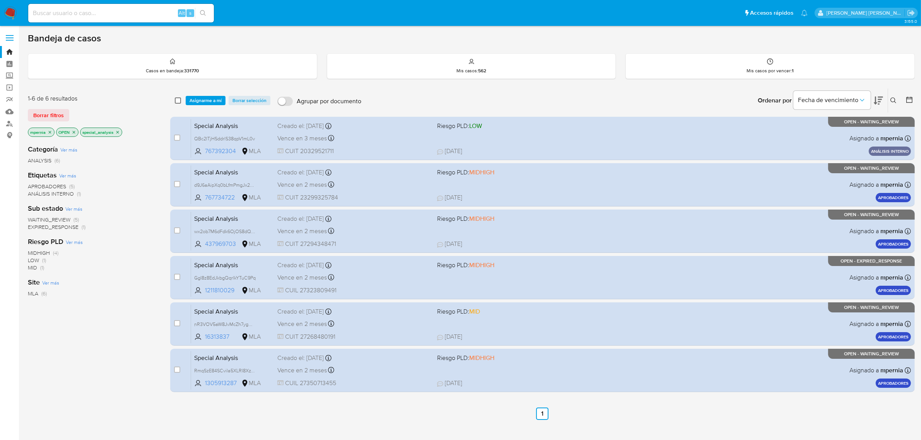
checkbox input "false"
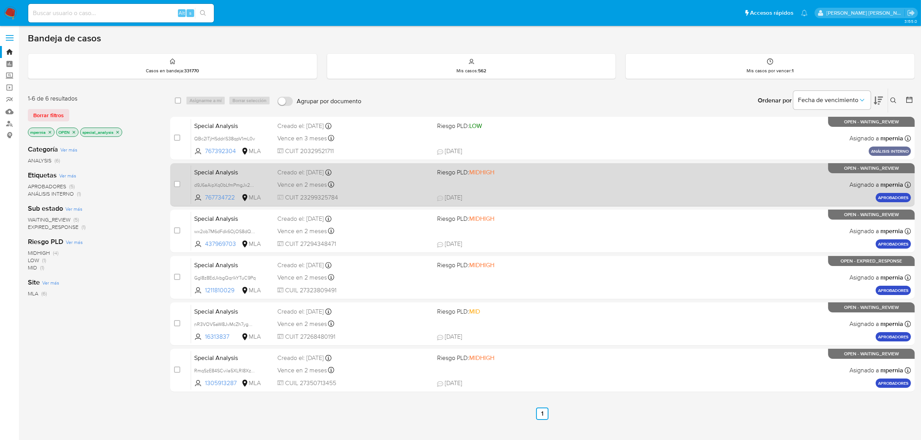
click at [172, 191] on div "case-item-checkbox No es posible asignar el caso Special Analysis d9J6aAipXq0bL…" at bounding box center [542, 184] width 745 height 43
click at [179, 182] on input "checkbox" at bounding box center [177, 184] width 6 height 6
checkbox input "true"
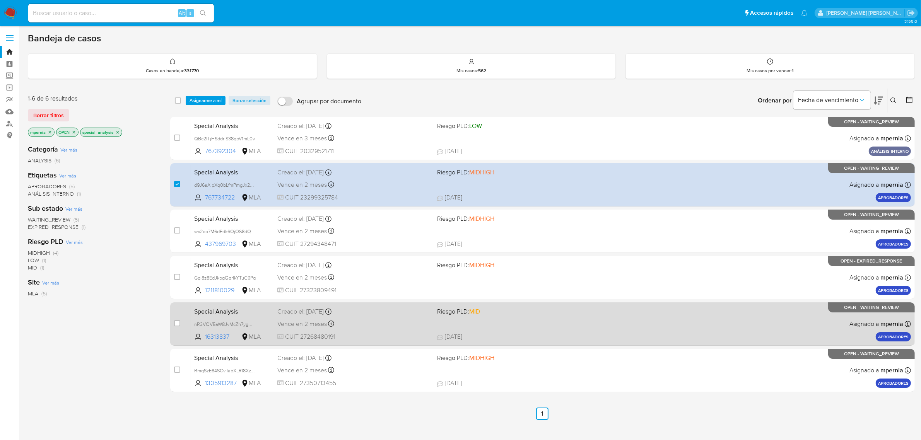
click at [178, 328] on div "case-item-checkbox No es posible asignar el caso" at bounding box center [182, 323] width 17 height 39
click at [180, 319] on div "case-item-checkbox" at bounding box center [177, 323] width 6 height 8
click at [177, 323] on input "checkbox" at bounding box center [177, 323] width 6 height 6
checkbox input "true"
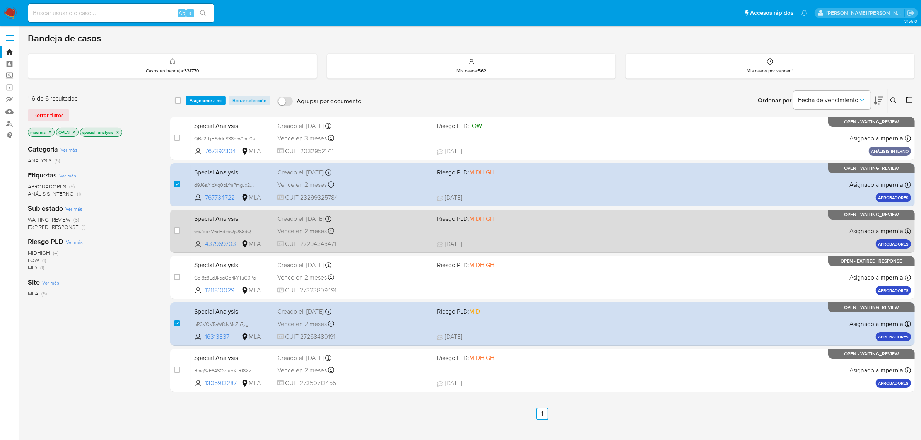
click at [171, 224] on div "case-item-checkbox No es posible asignar el caso Special Analysis wx2ob7M6dFdk6…" at bounding box center [542, 231] width 745 height 43
click at [176, 232] on input "checkbox" at bounding box center [177, 230] width 6 height 6
checkbox input "true"
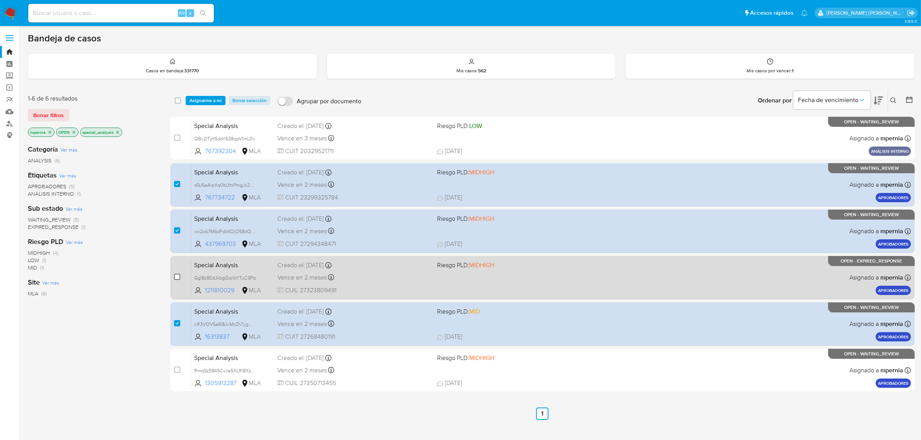
click at [175, 276] on input "checkbox" at bounding box center [177, 277] width 6 height 6
checkbox input "true"
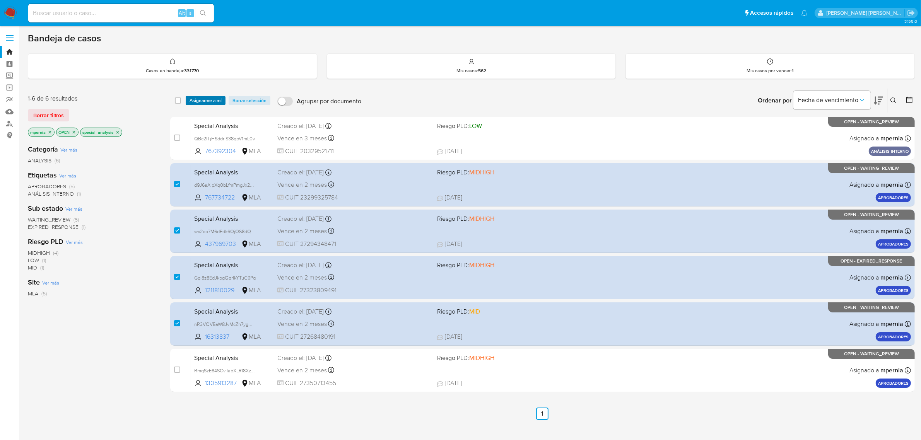
click at [210, 102] on span "Asignarme a mí" at bounding box center [206, 101] width 32 height 8
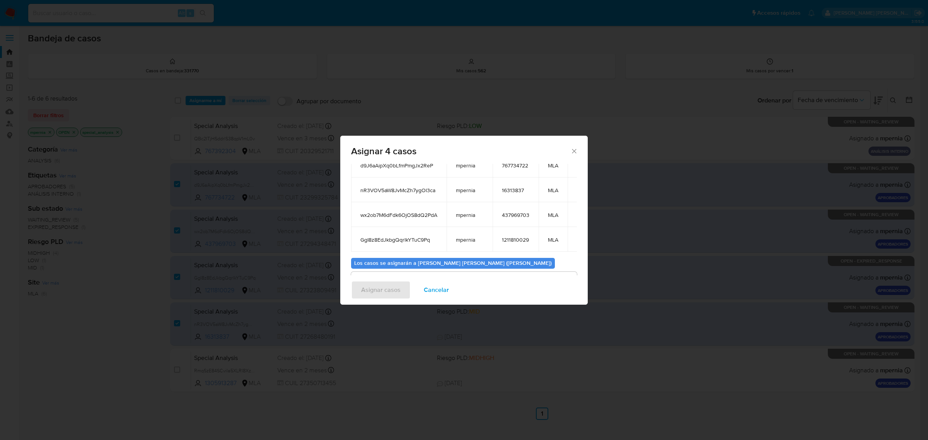
scroll to position [94, 0]
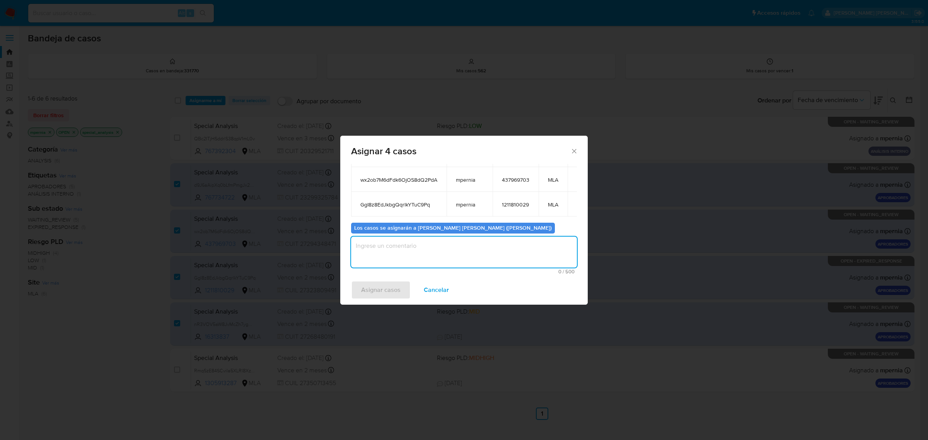
click at [400, 244] on textarea "assign-modal" at bounding box center [464, 252] width 226 height 31
type textarea "-"
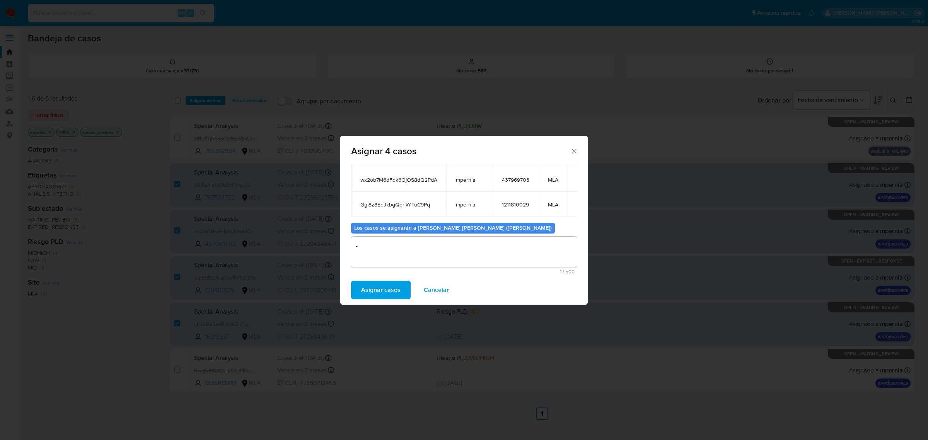
click at [386, 293] on span "Asignar casos" at bounding box center [380, 290] width 39 height 17
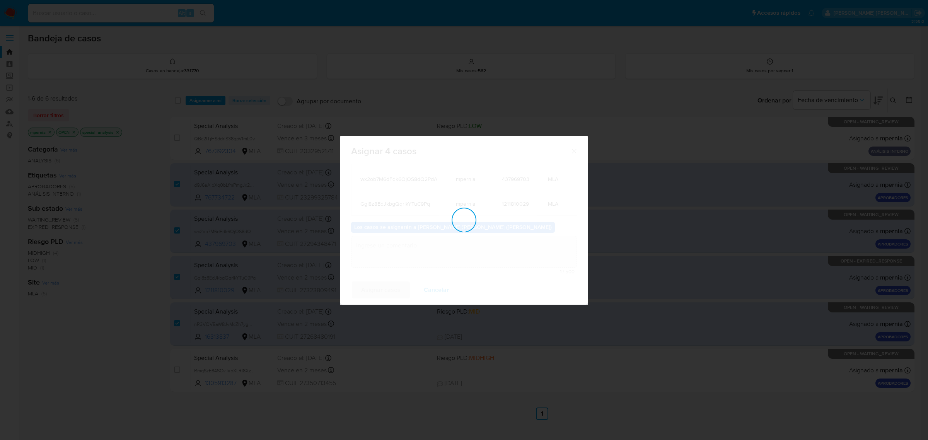
scroll to position [47, 0]
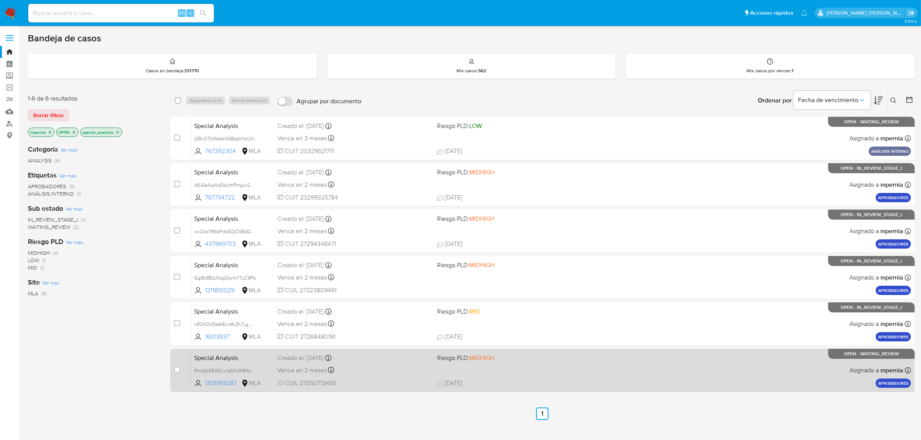
click at [299, 367] on span "Vence en 2 meses" at bounding box center [302, 370] width 50 height 9
click at [177, 370] on input "checkbox" at bounding box center [177, 370] width 6 height 6
checkbox input "true"
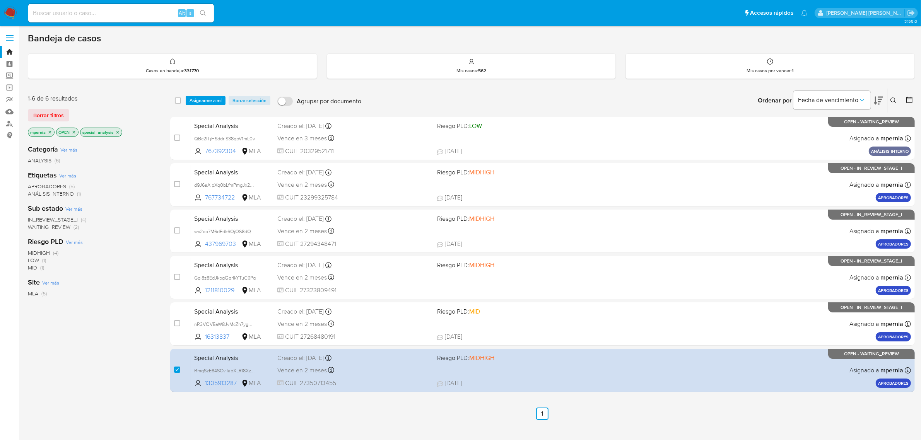
click at [198, 94] on div "select-all-cases-checkbox Asignarme a mí Borrar selección Agrupar por documento…" at bounding box center [542, 101] width 745 height 24
click at [200, 97] on span "Asignarme a mí" at bounding box center [206, 101] width 32 height 8
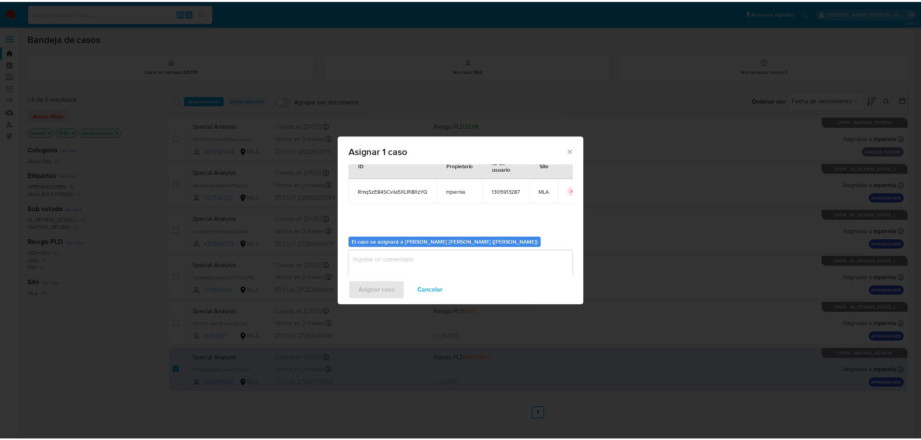
scroll to position [39, 0]
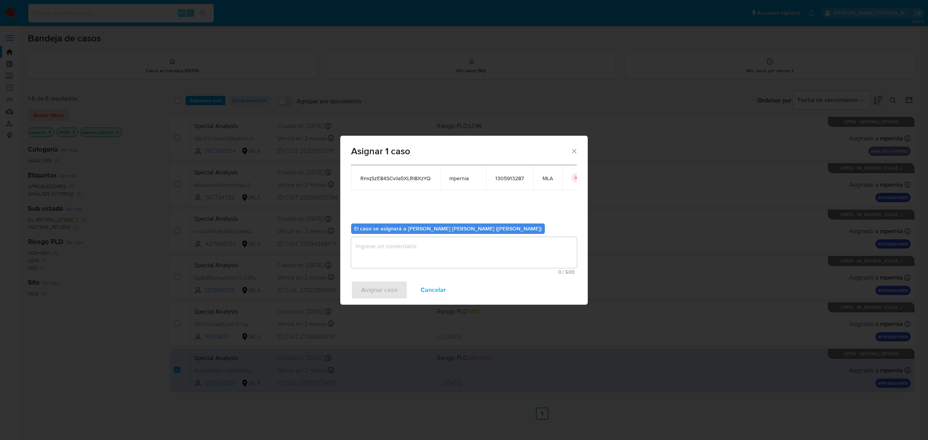
click at [396, 246] on textarea "assign-modal" at bounding box center [464, 252] width 226 height 31
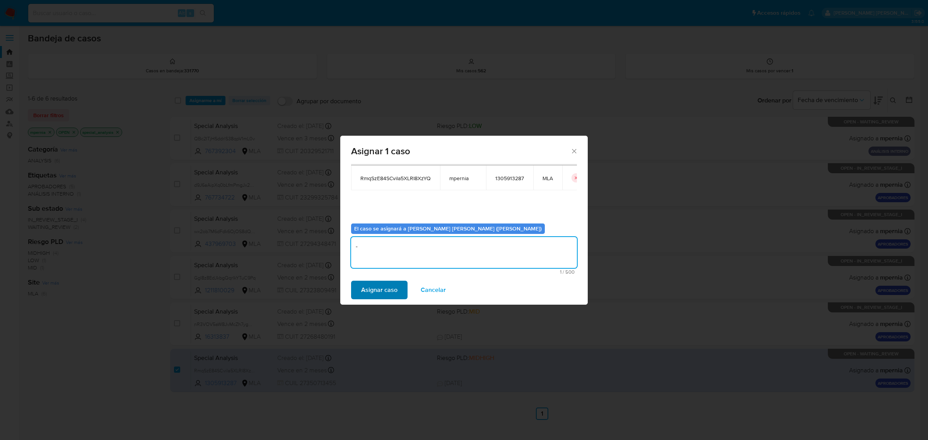
type textarea "-"
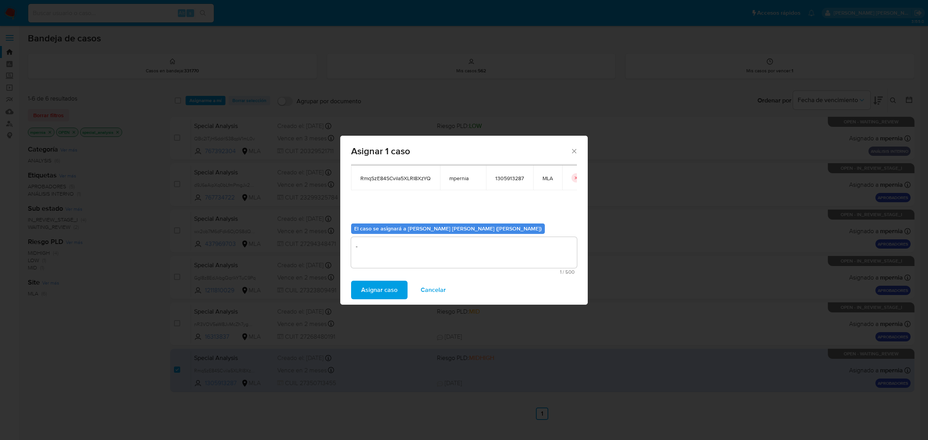
click at [380, 287] on span "Asignar caso" at bounding box center [379, 290] width 36 height 17
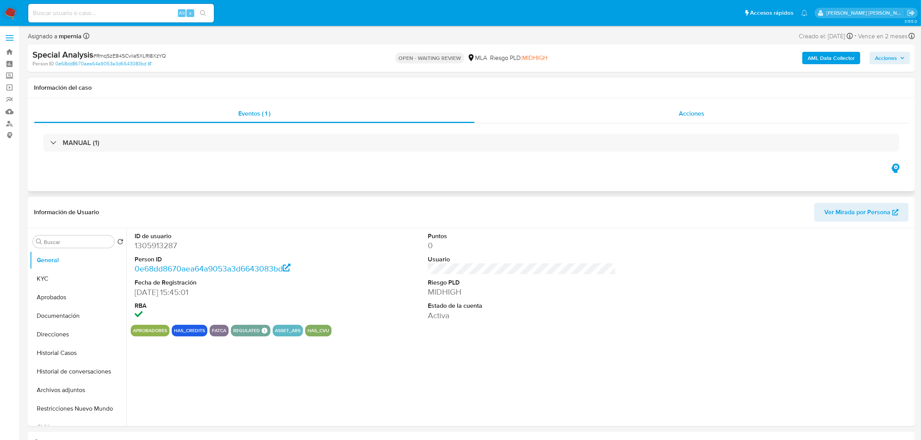
select select "10"
click at [678, 117] on div "Acciones" at bounding box center [692, 113] width 434 height 19
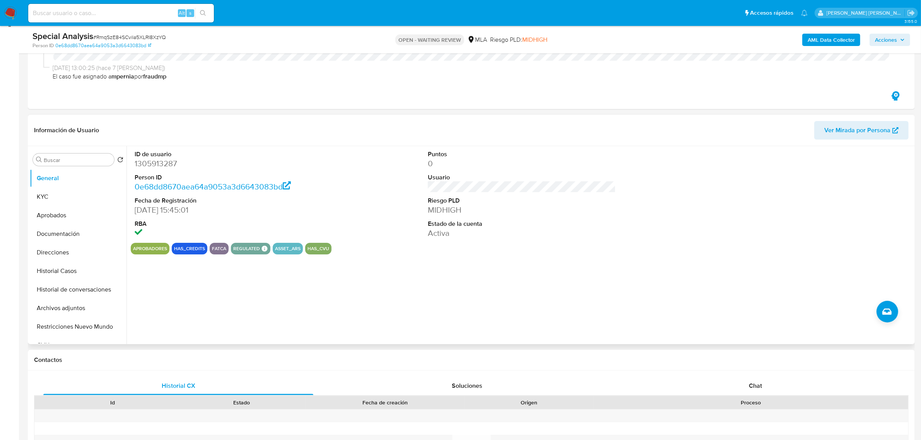
scroll to position [145, 0]
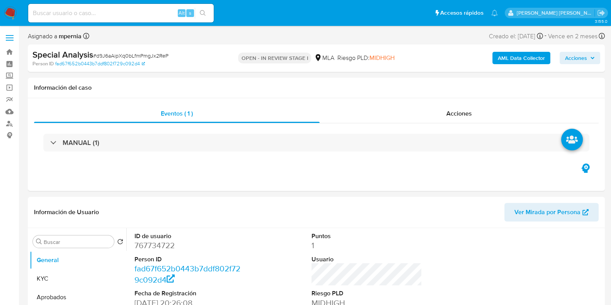
select select "10"
click at [93, 16] on input at bounding box center [121, 13] width 186 height 10
paste input "nR3VOV5aW8JvMcZh7ygOl3ca"
type input "nR3VOV5aW8JvMcZh7ygOl3ca"
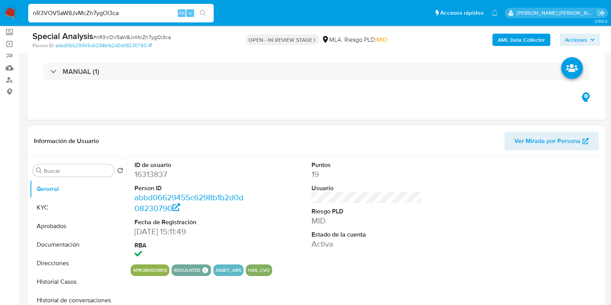
scroll to position [48, 0]
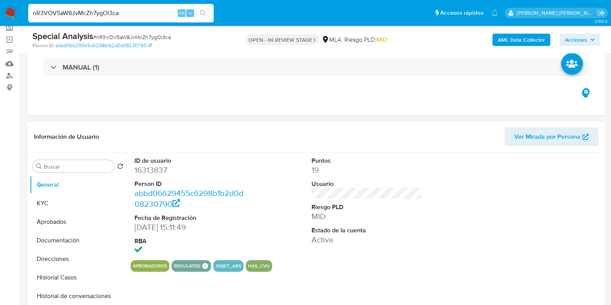
select select "10"
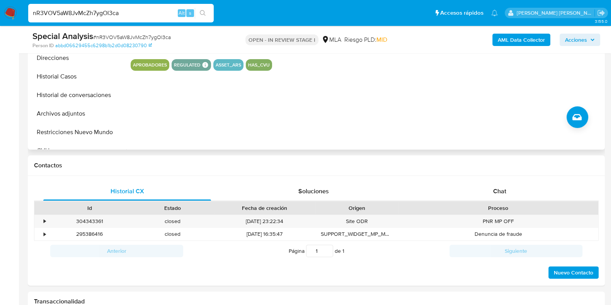
scroll to position [290, 0]
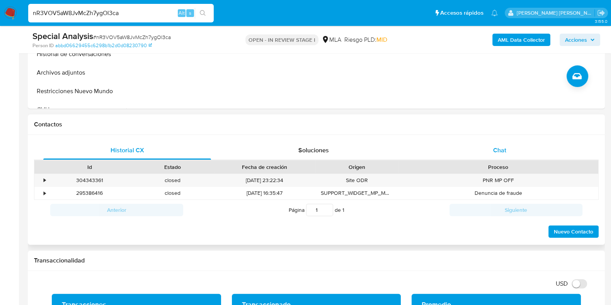
click at [507, 157] on div "Chat" at bounding box center [500, 150] width 168 height 19
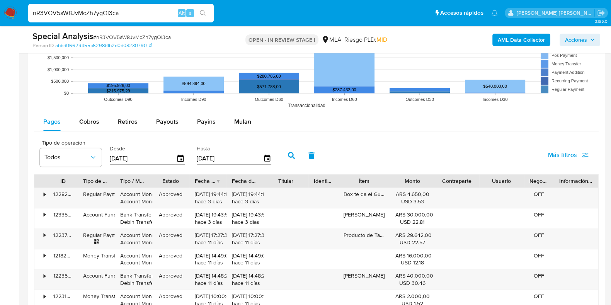
scroll to position [967, 0]
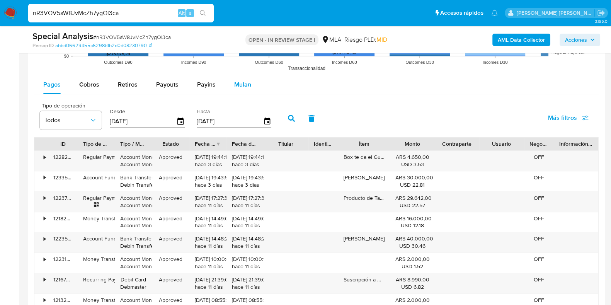
click at [236, 87] on span "Mulan" at bounding box center [242, 84] width 17 height 9
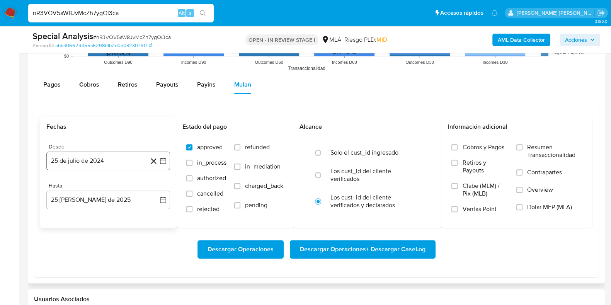
click at [97, 163] on button "25 de julio de 2024" at bounding box center [108, 161] width 124 height 19
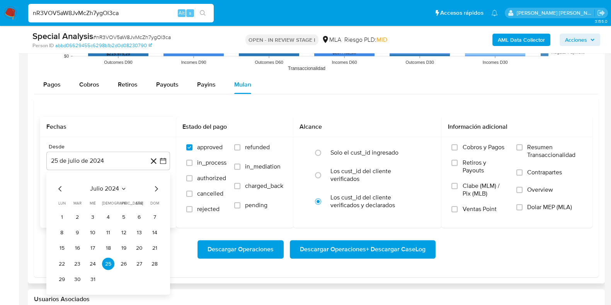
click at [122, 190] on icon "Seleccionar mes y año" at bounding box center [124, 189] width 6 height 6
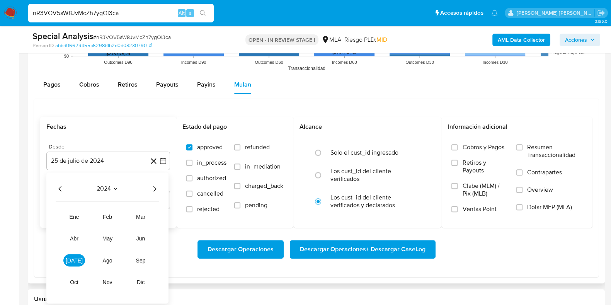
click at [155, 192] on icon "Año siguiente" at bounding box center [154, 188] width 9 height 9
click at [69, 237] on button "abr" at bounding box center [74, 238] width 22 height 12
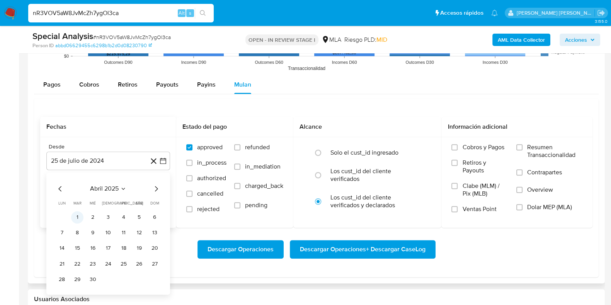
click at [72, 218] on button "1" at bounding box center [77, 217] width 12 height 12
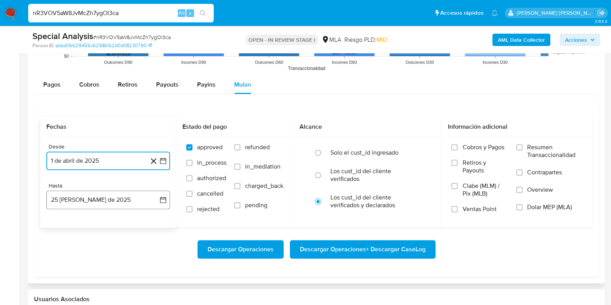
click at [95, 200] on button "25 [PERSON_NAME] de 2025" at bounding box center [108, 200] width 124 height 19
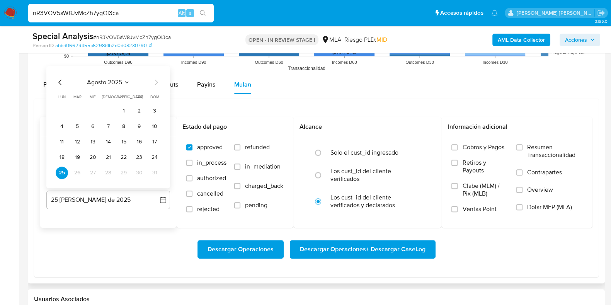
click at [57, 79] on icon "Mes anterior" at bounding box center [60, 82] width 9 height 9
click at [107, 175] on button "31" at bounding box center [108, 173] width 12 height 12
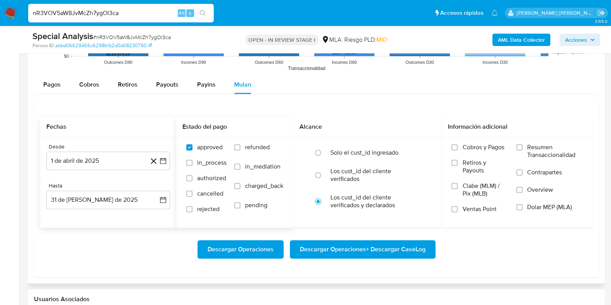
click at [241, 150] on span at bounding box center [237, 147] width 6 height 6
click at [241, 150] on input "refunded" at bounding box center [237, 147] width 6 height 6
checkbox input "true"
click at [521, 206] on input "Dolar MEP (MLA)" at bounding box center [520, 207] width 6 height 6
click at [350, 251] on span "Descargar Operaciones + Descargar CaseLog" at bounding box center [363, 249] width 126 height 17
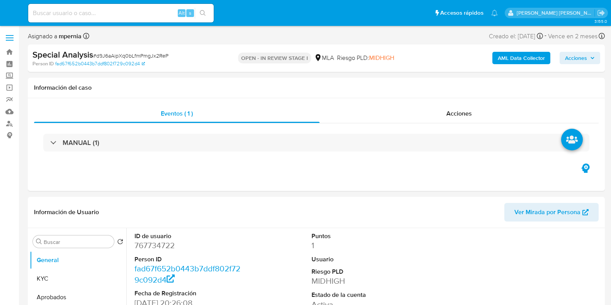
select select "10"
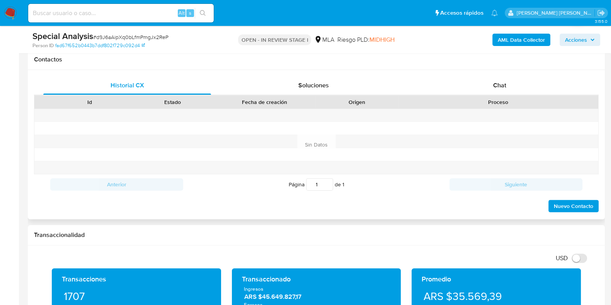
scroll to position [290, 0]
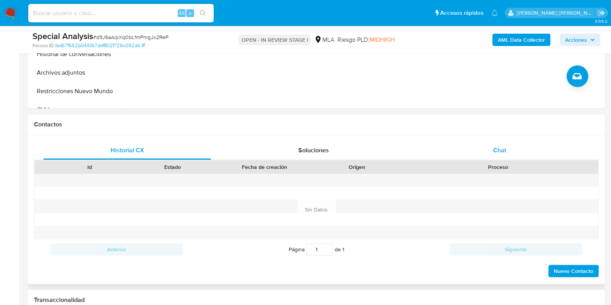
click at [498, 150] on span "Chat" at bounding box center [499, 150] width 13 height 9
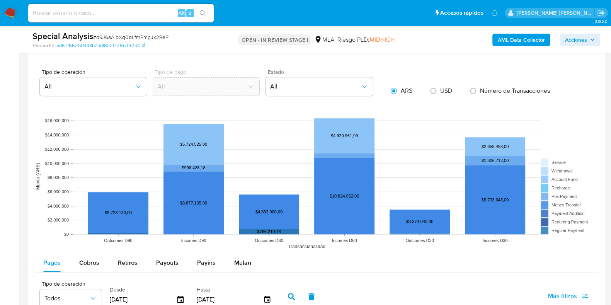
scroll to position [822, 0]
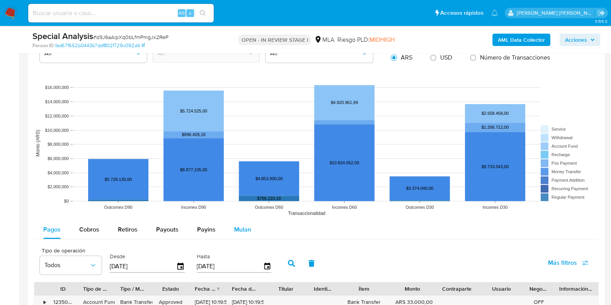
click at [244, 230] on span "Mulan" at bounding box center [242, 229] width 17 height 9
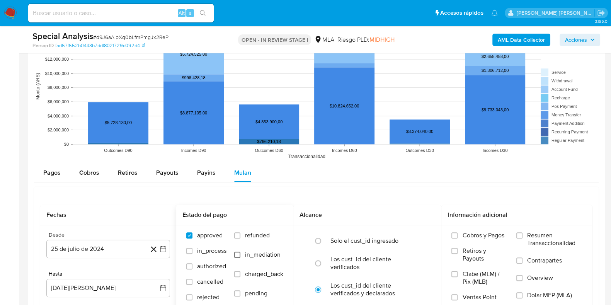
scroll to position [919, 0]
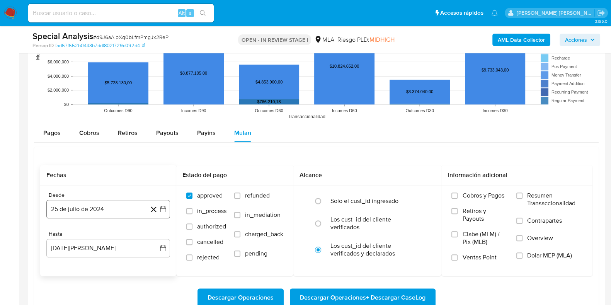
click at [61, 211] on button "25 de julio de 2024" at bounding box center [108, 209] width 124 height 19
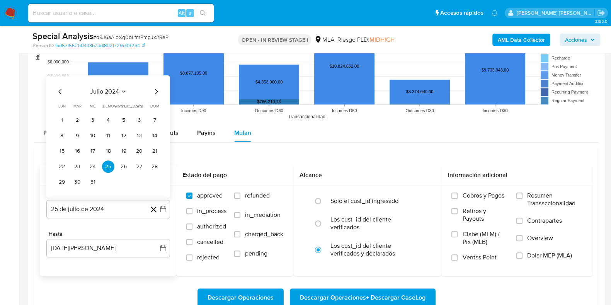
click at [114, 94] on span "julio 2024" at bounding box center [104, 92] width 29 height 8
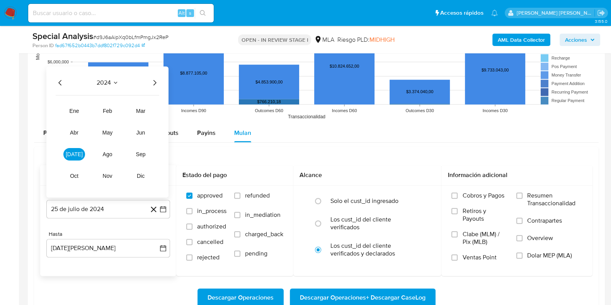
click at [156, 84] on icon "Año siguiente" at bounding box center [154, 82] width 9 height 9
click at [70, 137] on button "abr" at bounding box center [74, 132] width 22 height 12
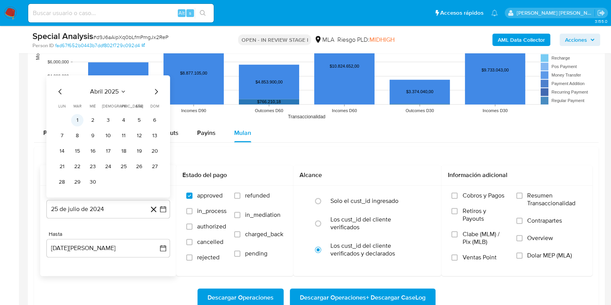
click at [78, 121] on button "1" at bounding box center [77, 120] width 12 height 12
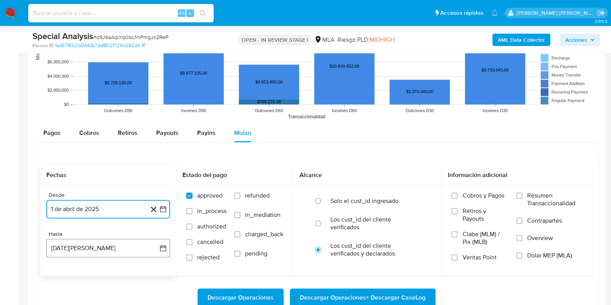
click at [94, 249] on button "25 de agosto de 2025" at bounding box center [108, 248] width 124 height 19
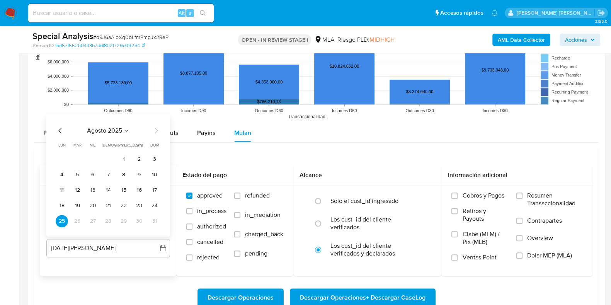
click at [62, 130] on icon "Mes anterior" at bounding box center [60, 130] width 9 height 9
click at [106, 217] on button "31" at bounding box center [108, 221] width 12 height 12
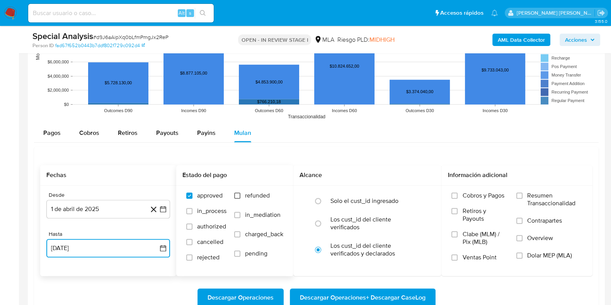
click at [235, 196] on input "refunded" at bounding box center [237, 196] width 6 height 6
checkbox input "true"
click at [528, 258] on span "Dolar MEP (MLA)" at bounding box center [550, 256] width 45 height 8
click at [523, 258] on input "Dolar MEP (MLA)" at bounding box center [520, 256] width 6 height 6
click at [315, 297] on span "Descargar Operaciones + Descargar CaseLog" at bounding box center [363, 297] width 126 height 17
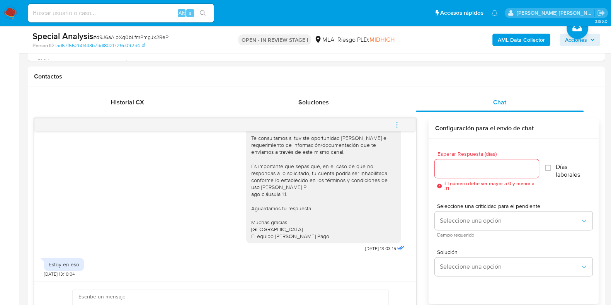
scroll to position [145, 0]
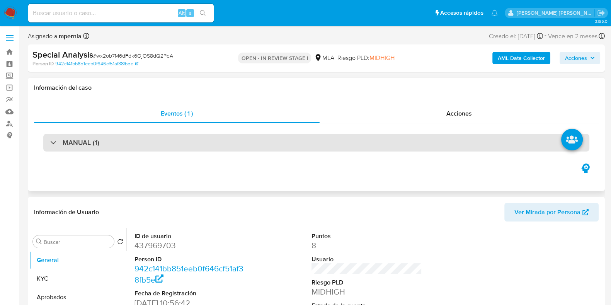
select select "10"
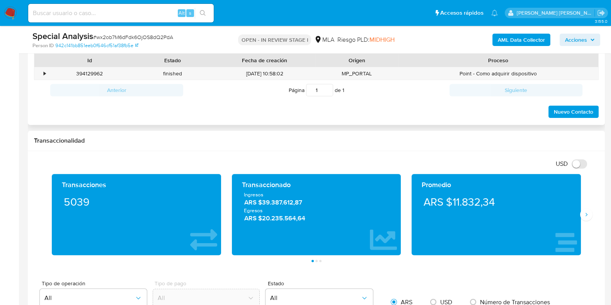
scroll to position [290, 0]
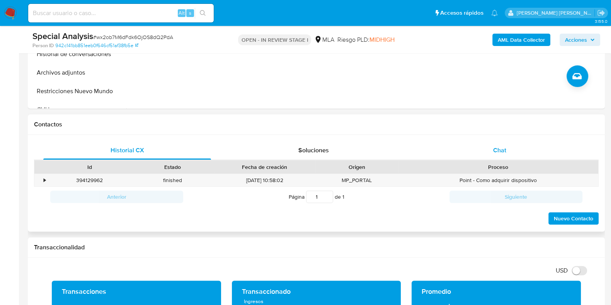
click at [503, 149] on span "Chat" at bounding box center [499, 150] width 13 height 9
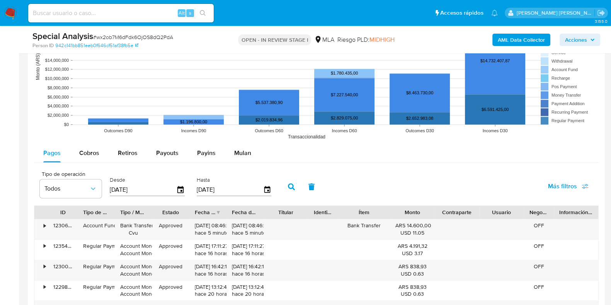
scroll to position [919, 0]
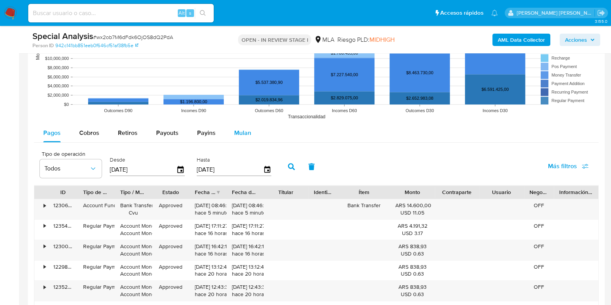
click at [249, 130] on button "Mulan" at bounding box center [243, 133] width 36 height 19
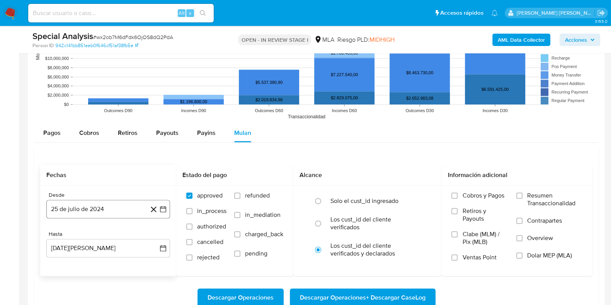
click at [108, 204] on button "25 de julio de 2024" at bounding box center [108, 209] width 124 height 19
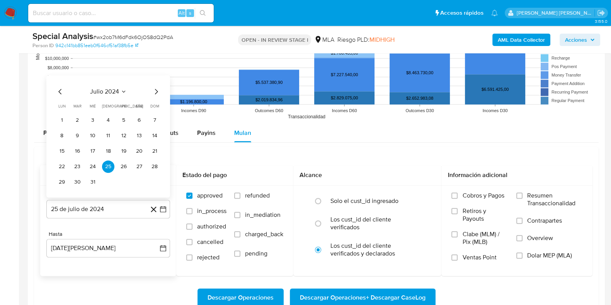
click at [112, 92] on span "julio 2024" at bounding box center [104, 92] width 29 height 8
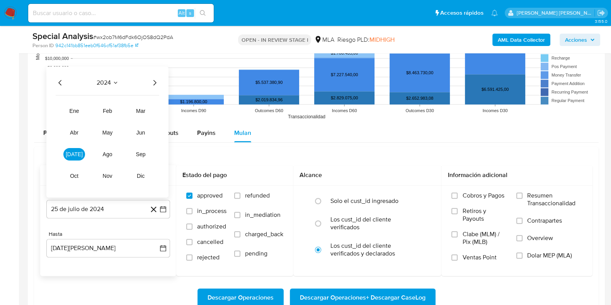
click at [157, 81] on icon "Año siguiente" at bounding box center [154, 82] width 9 height 9
click at [73, 130] on span "abr" at bounding box center [74, 133] width 9 height 6
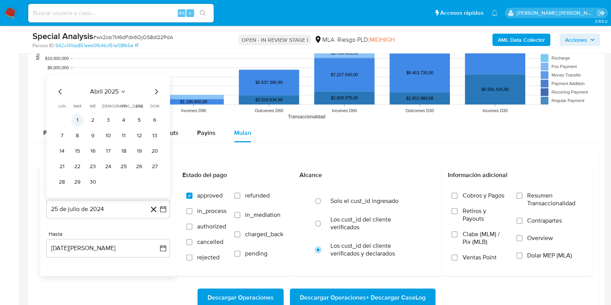
click at [81, 117] on button "1" at bounding box center [77, 120] width 12 height 12
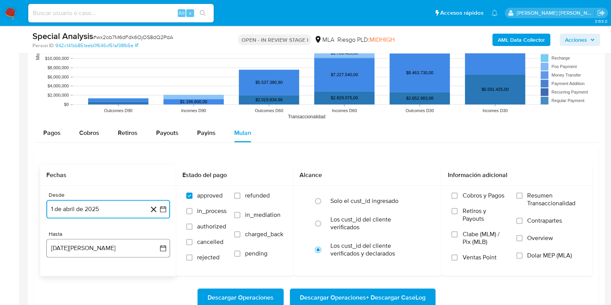
click at [85, 246] on button "[DATE][PERSON_NAME]" at bounding box center [108, 248] width 124 height 19
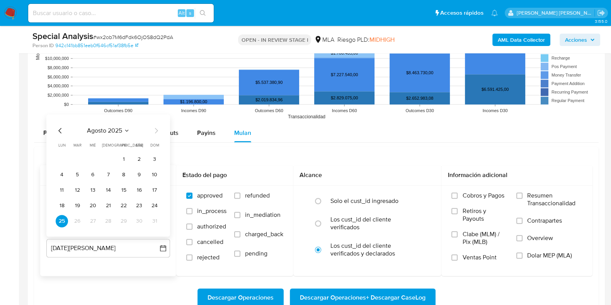
click at [60, 128] on icon "Mes anterior" at bounding box center [60, 130] width 9 height 9
drag, startPoint x: 105, startPoint y: 223, endPoint x: 112, endPoint y: 222, distance: 7.4
click at [106, 223] on button "31" at bounding box center [108, 221] width 12 height 12
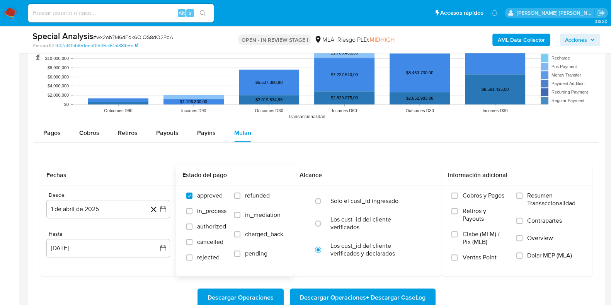
click at [241, 197] on label "refunded" at bounding box center [258, 201] width 49 height 19
click at [241, 197] on input "refunded" at bounding box center [237, 196] width 6 height 6
checkbox input "true"
click at [516, 256] on div "Cobros y Pagos Retiros y Payouts Clabe (MLM) / Pix (MLB) Ventas Point Resumen T…" at bounding box center [517, 230] width 139 height 77
click at [525, 255] on label "Dolar MEP (MLA)" at bounding box center [550, 260] width 66 height 17
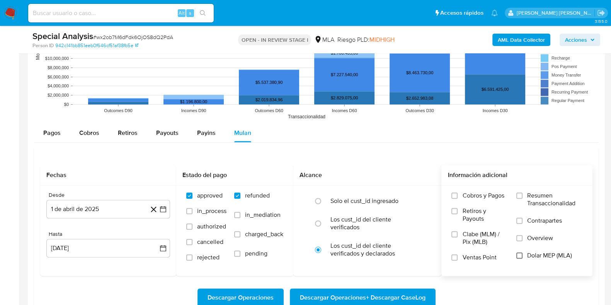
click at [522, 256] on input "Dolar MEP (MLA)" at bounding box center [520, 256] width 6 height 6
click at [411, 297] on span "Descargar Operaciones + Descargar CaseLog" at bounding box center [363, 297] width 126 height 17
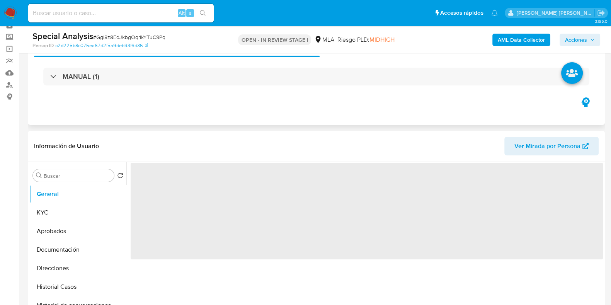
scroll to position [193, 0]
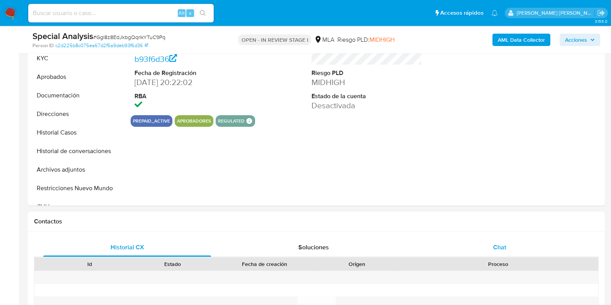
click at [502, 244] on span "Chat" at bounding box center [499, 247] width 13 height 9
select select "10"
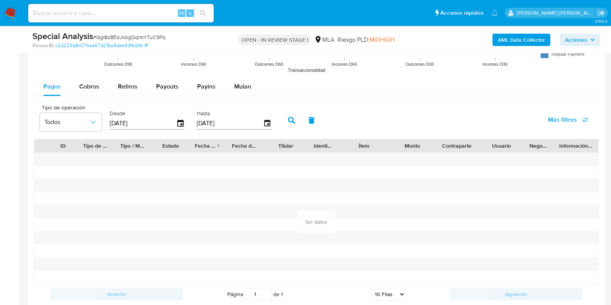
scroll to position [967, 0]
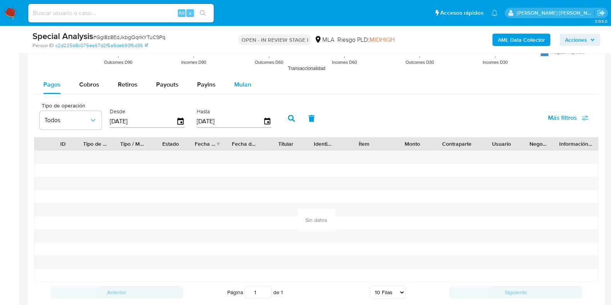
click at [237, 87] on span "Mulan" at bounding box center [242, 84] width 17 height 9
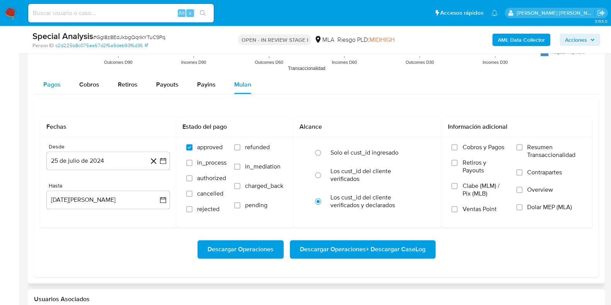
click at [57, 82] on span "Pagos" at bounding box center [51, 84] width 17 height 9
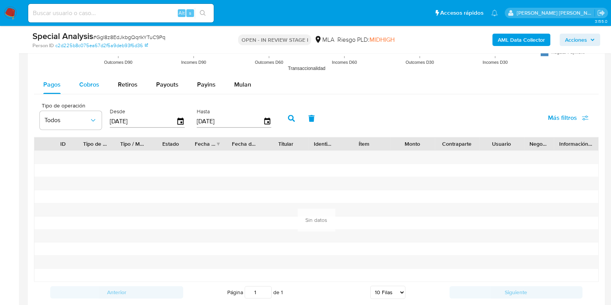
click at [87, 77] on div "Cobros" at bounding box center [89, 84] width 20 height 19
select select "10"
click at [121, 79] on div "Retiros" at bounding box center [128, 84] width 20 height 19
select select "10"
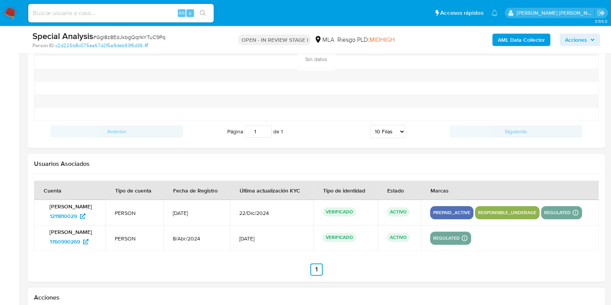
scroll to position [1117, 0]
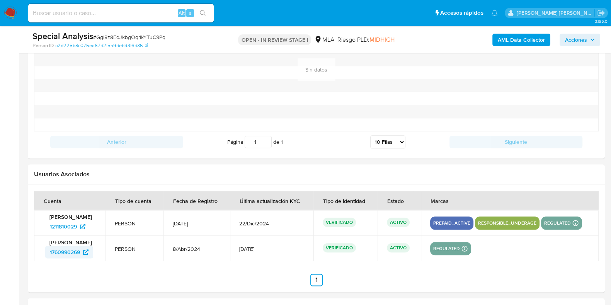
click at [53, 248] on span "1760990269" at bounding box center [65, 252] width 30 height 12
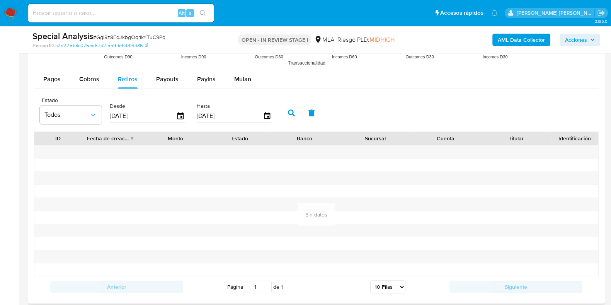
scroll to position [827, 0]
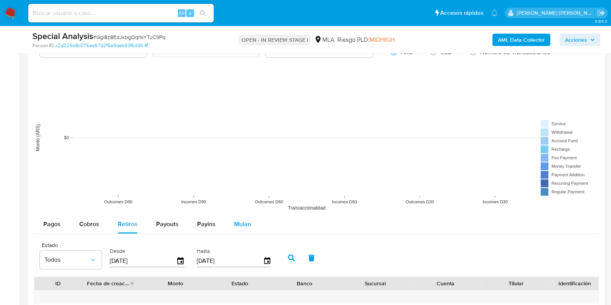
click at [244, 231] on div "Mulan" at bounding box center [242, 224] width 17 height 19
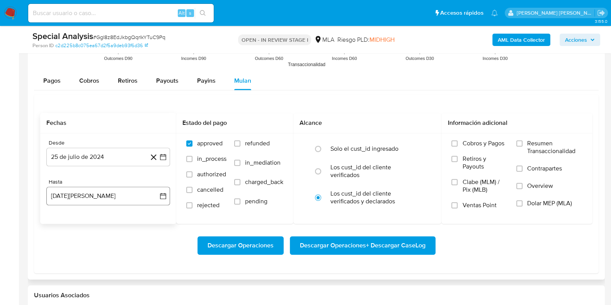
scroll to position [972, 0]
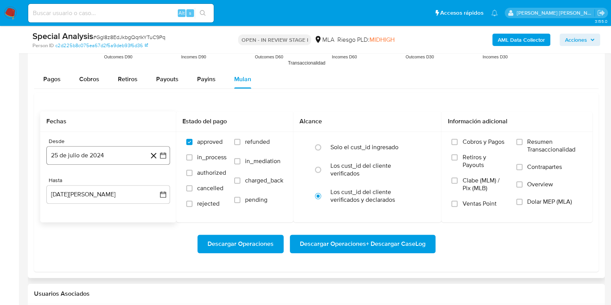
click at [97, 150] on button "25 de julio de 2024" at bounding box center [108, 155] width 124 height 19
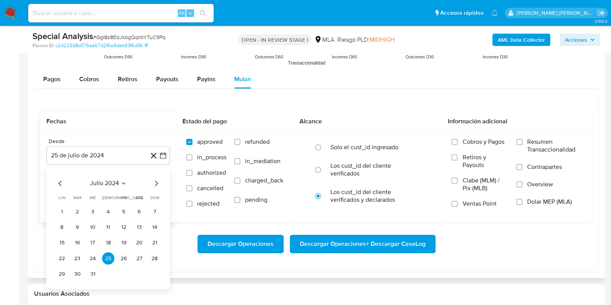
click at [120, 183] on button "julio 2024" at bounding box center [108, 183] width 37 height 8
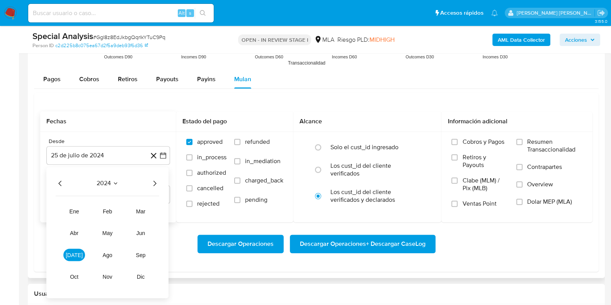
click at [155, 179] on icon "Año siguiente" at bounding box center [154, 183] width 9 height 9
click at [76, 235] on span "abr" at bounding box center [74, 233] width 9 height 6
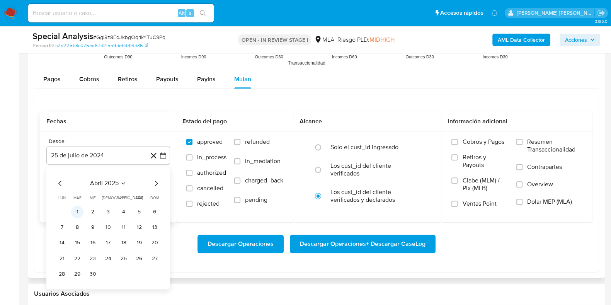
click at [77, 213] on button "1" at bounding box center [77, 212] width 12 height 12
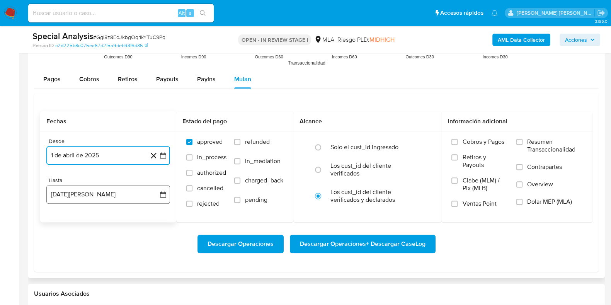
click at [90, 197] on button "25 de agosto de 2025" at bounding box center [108, 194] width 124 height 19
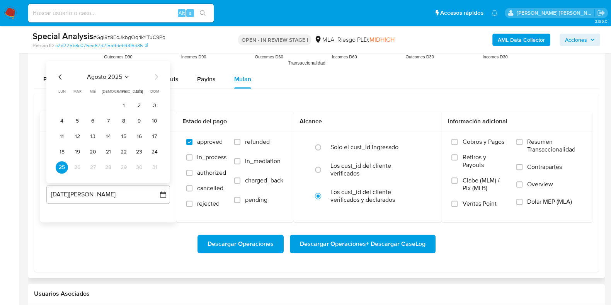
click at [61, 76] on icon "Mes anterior" at bounding box center [60, 76] width 9 height 9
click at [108, 168] on button "31" at bounding box center [108, 167] width 12 height 12
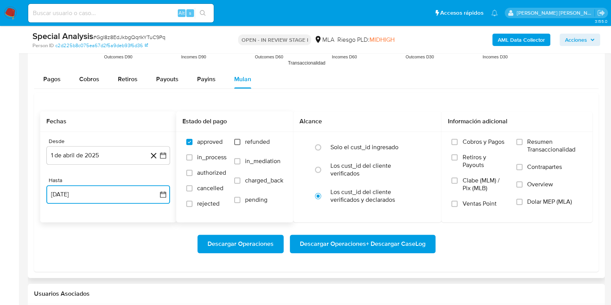
click at [239, 143] on input "refunded" at bounding box center [237, 142] width 6 height 6
checkbox input "true"
click at [530, 203] on span "Dolar MEP (MLA)" at bounding box center [550, 202] width 45 height 8
click at [523, 203] on input "Dolar MEP (MLA)" at bounding box center [520, 202] width 6 height 6
click at [418, 244] on span "Descargar Operaciones + Descargar CaseLog" at bounding box center [363, 244] width 126 height 17
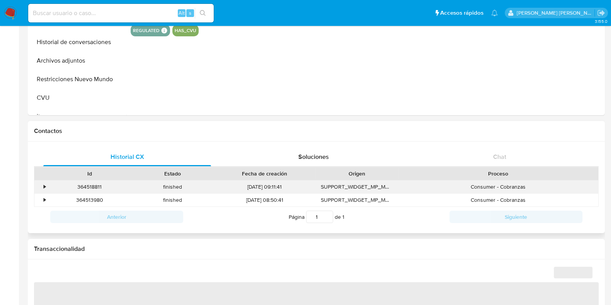
scroll to position [193, 0]
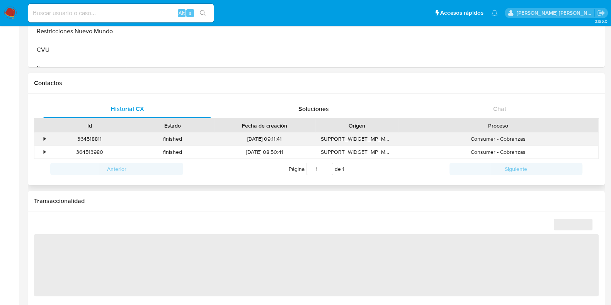
select select "10"
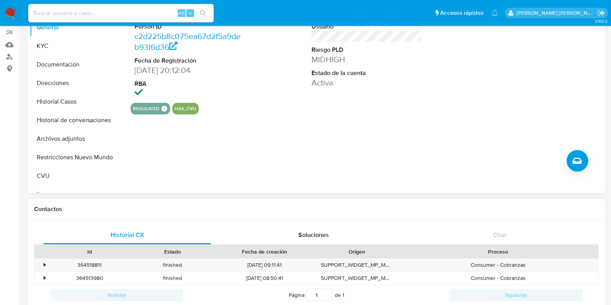
scroll to position [0, 0]
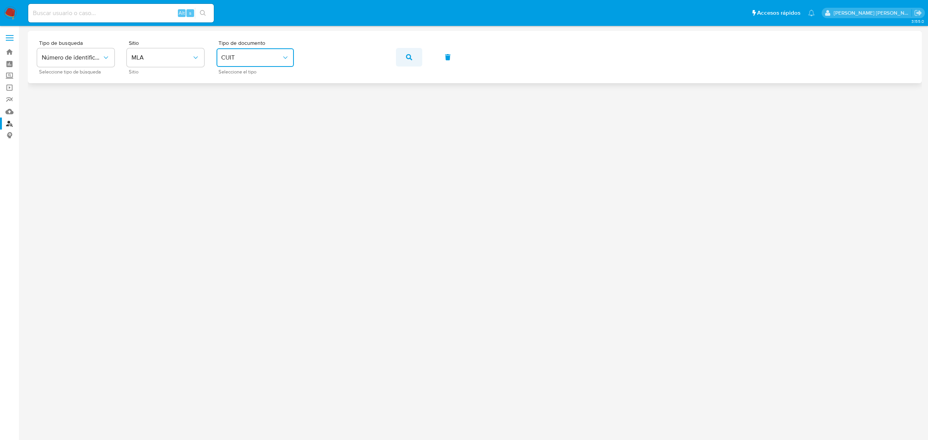
click at [406, 59] on icon "button" at bounding box center [409, 57] width 6 height 6
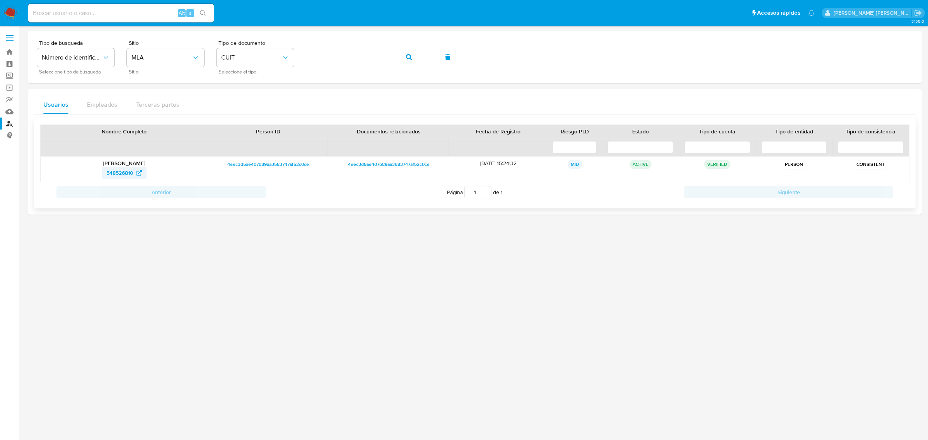
click at [123, 174] on span "548526810" at bounding box center [119, 173] width 27 height 12
click at [408, 57] on icon "button" at bounding box center [409, 57] width 6 height 6
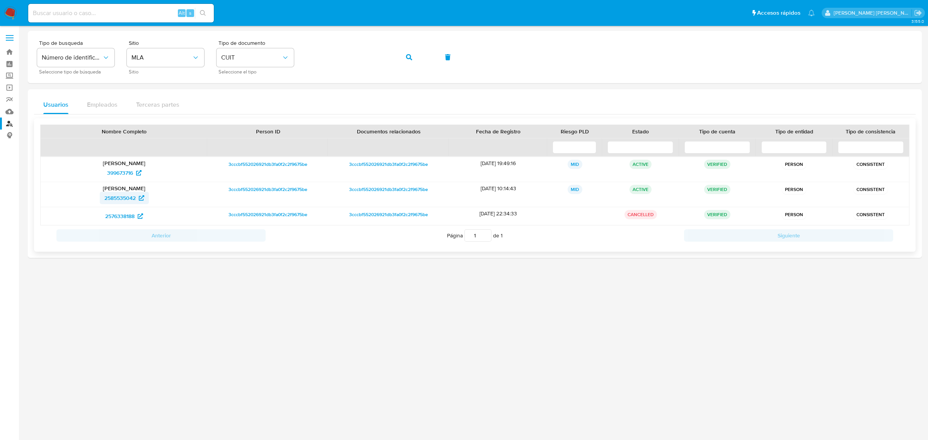
click at [123, 203] on span "2585535042" at bounding box center [119, 198] width 31 height 12
click at [409, 57] on icon "button" at bounding box center [409, 57] width 6 height 6
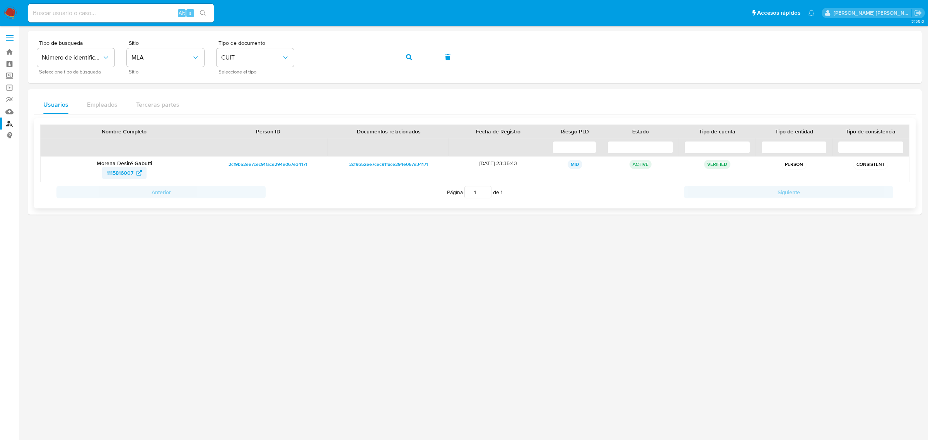
click at [115, 172] on span "1115816007" at bounding box center [120, 173] width 27 height 12
click at [410, 55] on icon "button" at bounding box center [409, 57] width 6 height 6
click at [117, 172] on span "1124187639" at bounding box center [119, 173] width 27 height 12
click at [408, 55] on icon "button" at bounding box center [409, 57] width 6 height 6
click at [111, 174] on span "101065414" at bounding box center [120, 173] width 25 height 12
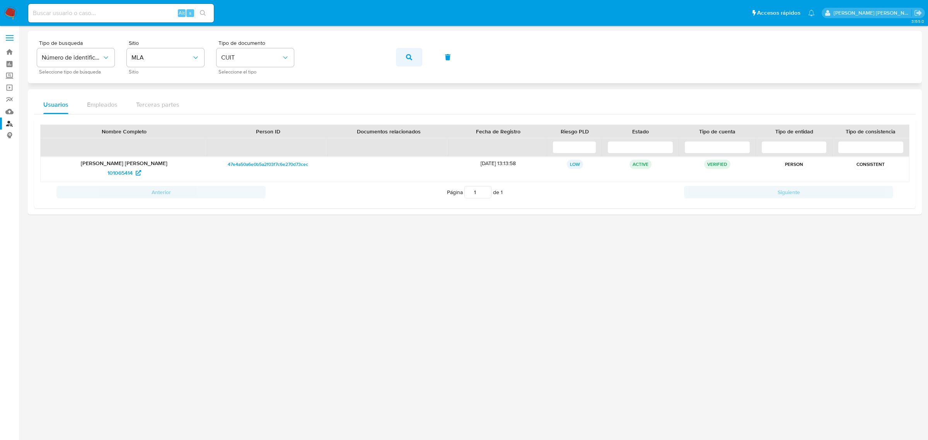
click at [409, 57] on icon "button" at bounding box center [409, 57] width 6 height 6
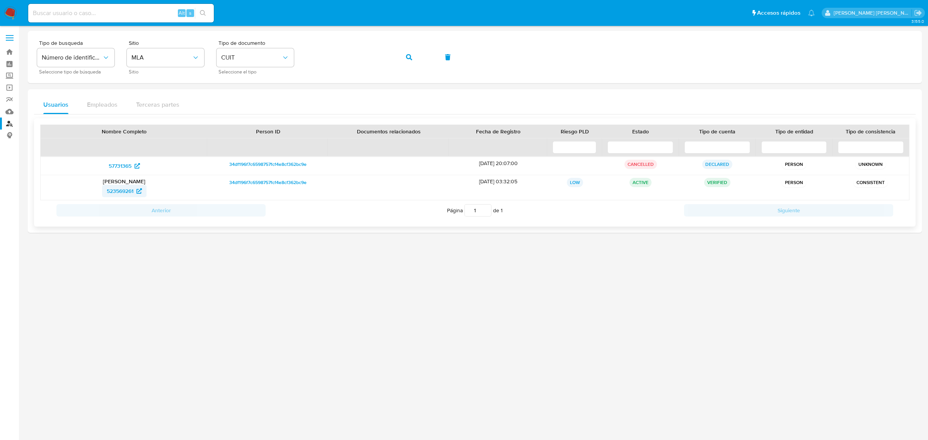
click at [116, 190] on span "523569261" at bounding box center [120, 191] width 27 height 12
click at [405, 58] on button "button" at bounding box center [409, 57] width 26 height 19
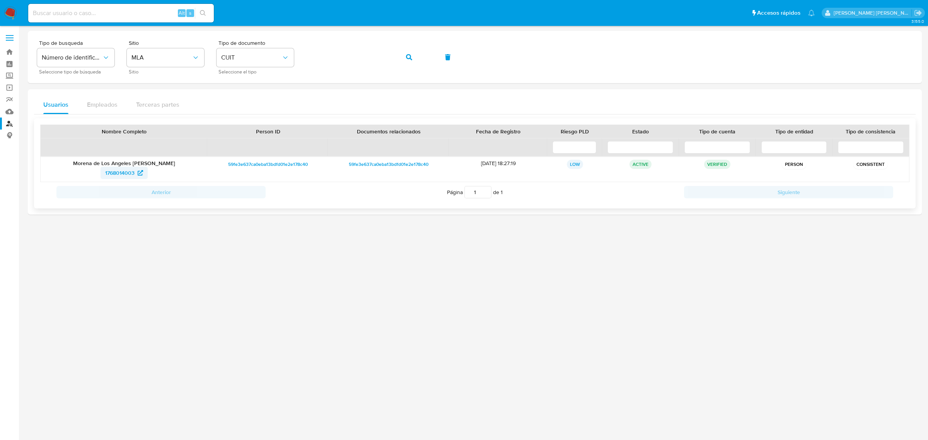
click at [115, 171] on span "1768014003" at bounding box center [119, 173] width 29 height 12
click at [408, 56] on icon "button" at bounding box center [409, 57] width 6 height 6
click at [130, 173] on span "1227477502" at bounding box center [120, 173] width 29 height 12
click at [408, 53] on span "button" at bounding box center [409, 57] width 6 height 17
click at [115, 174] on span "1016183368" at bounding box center [120, 173] width 28 height 12
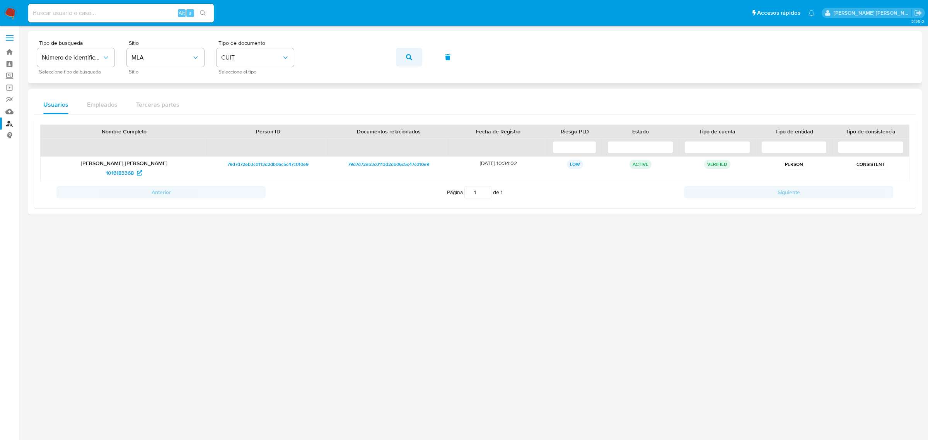
click at [411, 56] on icon "button" at bounding box center [409, 57] width 6 height 6
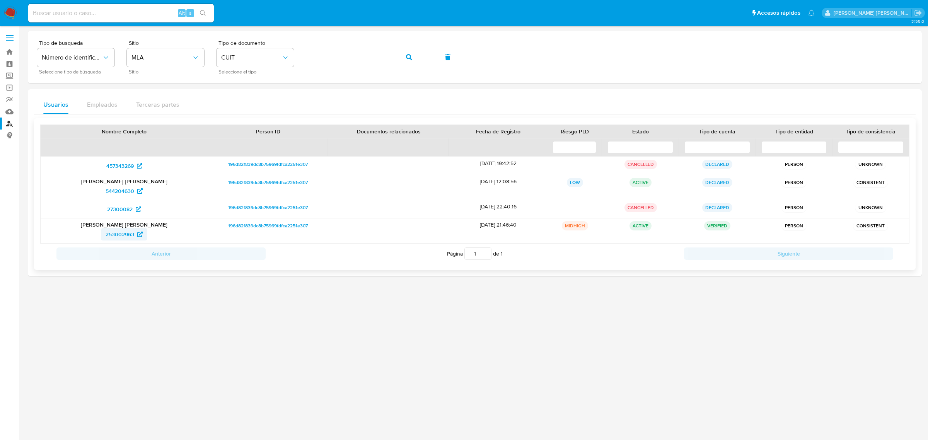
click at [117, 234] on span "253002963" at bounding box center [120, 234] width 29 height 12
click at [406, 59] on icon "button" at bounding box center [409, 57] width 6 height 6
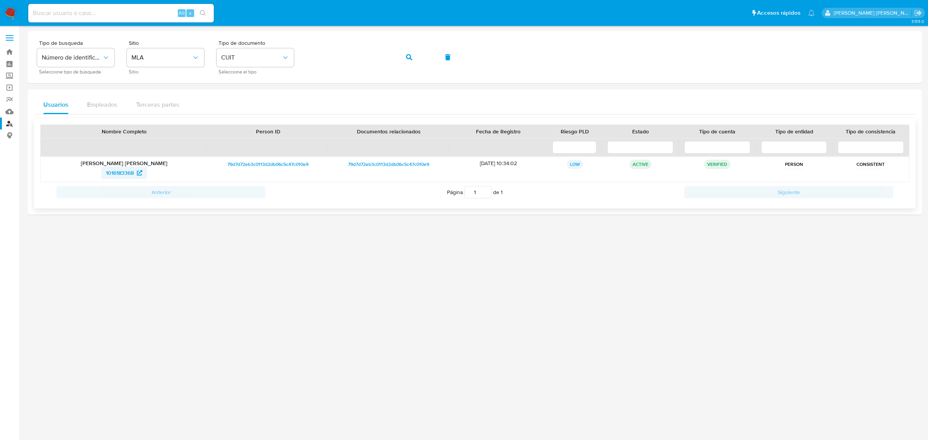
click at [128, 173] on span "1016183368" at bounding box center [120, 173] width 28 height 12
click at [409, 57] on icon "button" at bounding box center [409, 57] width 6 height 6
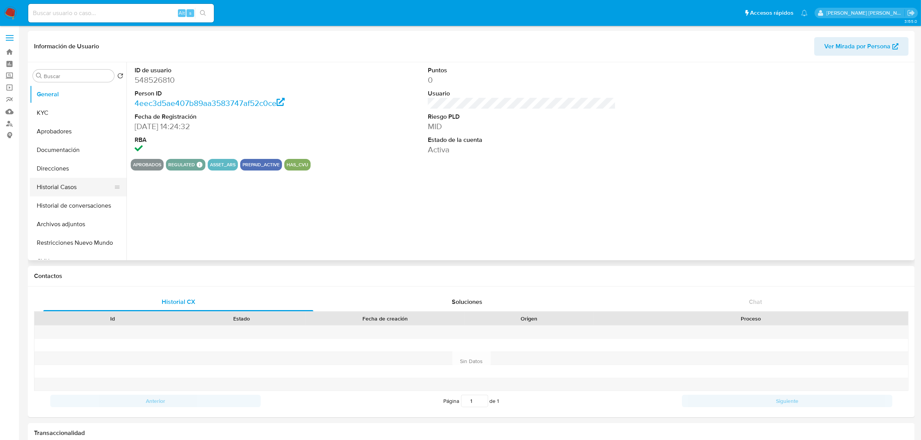
select select "10"
click at [58, 189] on button "Historial Casos" at bounding box center [75, 187] width 91 height 19
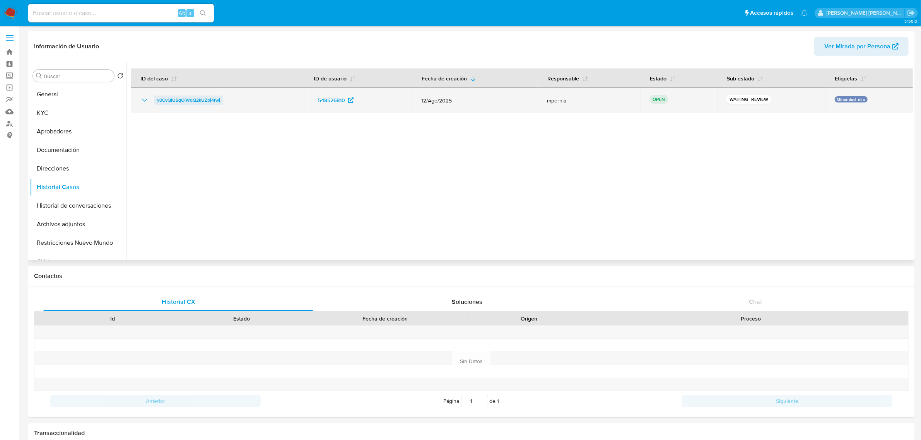
click at [186, 97] on span "y0CvQlUSqQiWqQ2kUZpj4fwj" at bounding box center [188, 100] width 63 height 9
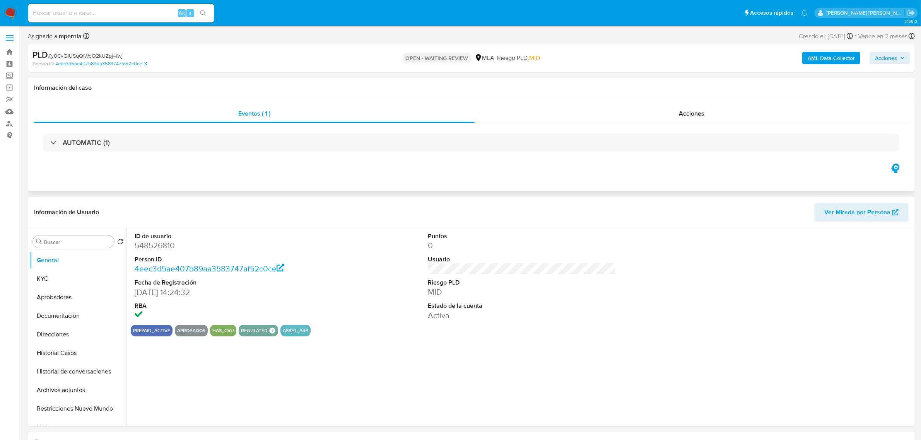
select select "10"
click at [111, 52] on span "# y0CvQlUSqQiWqQ2kUZpj4fwj" at bounding box center [85, 56] width 75 height 8
copy span "y0CvQlUSqQiWqQ2kUZpj4fwj"
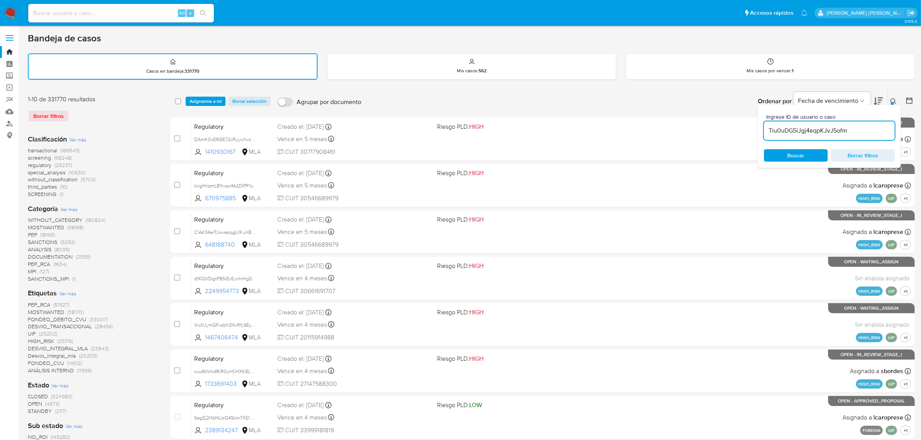
drag, startPoint x: 0, startPoint y: 0, endPoint x: 820, endPoint y: 132, distance: 830.5
click at [820, 132] on input "Tiu0uDG5iJgj4eqpKJvJ5ofm" at bounding box center [829, 131] width 131 height 10
paste input "y0CvQlUSqQiWqQ2kUZpj4fwj"
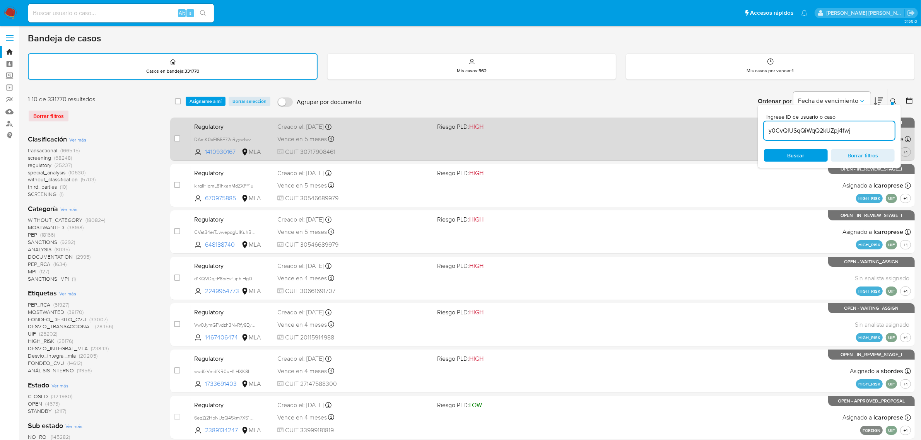
type input "y0CvQlUSqQiWqQ2kUZpj4fwj"
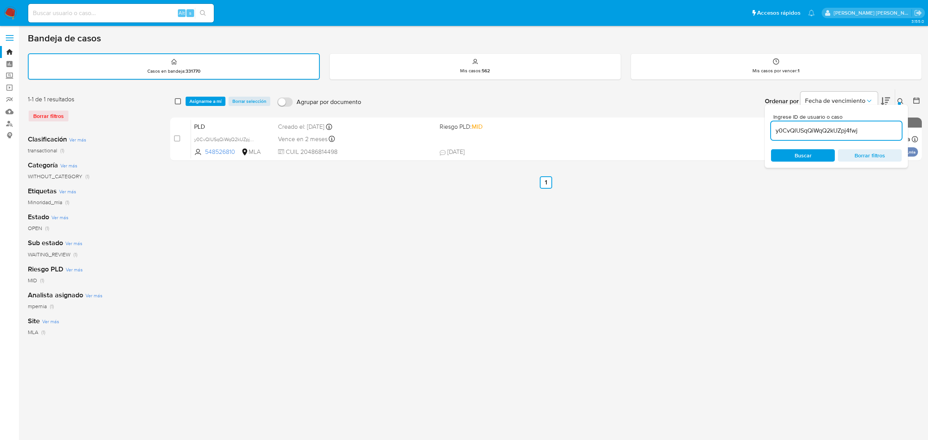
click at [178, 99] on input "checkbox" at bounding box center [178, 101] width 6 height 6
checkbox input "true"
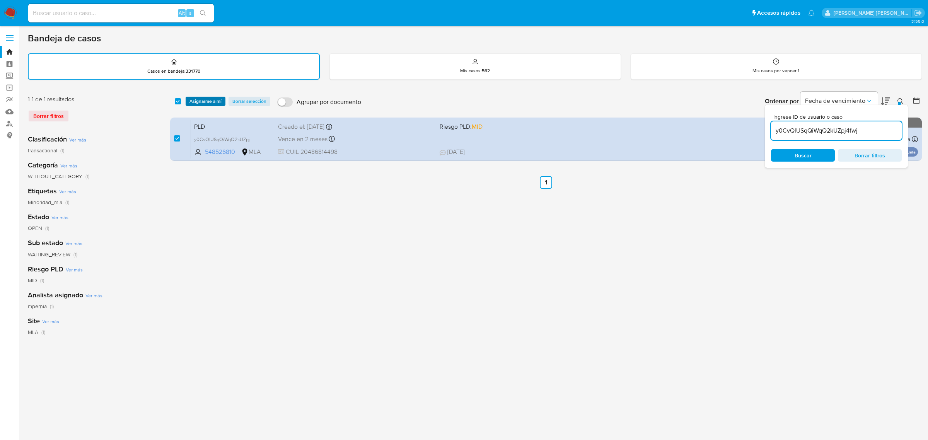
click at [200, 102] on span "Asignarme a mí" at bounding box center [206, 101] width 32 height 8
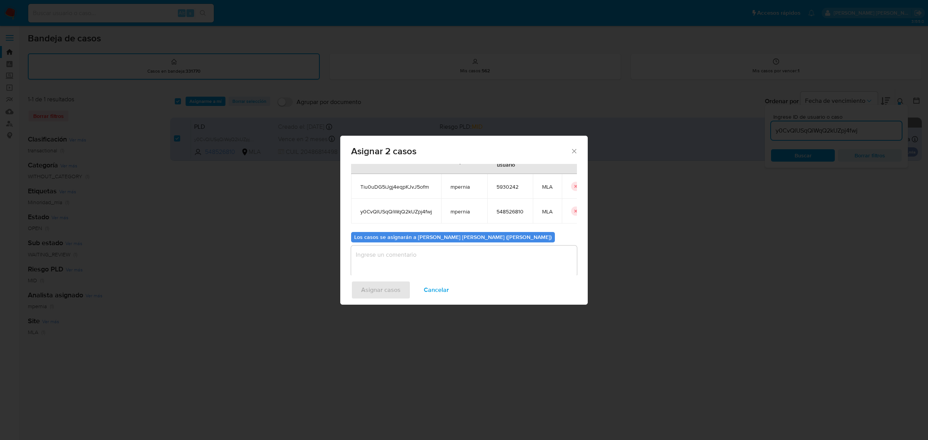
scroll to position [44, 0]
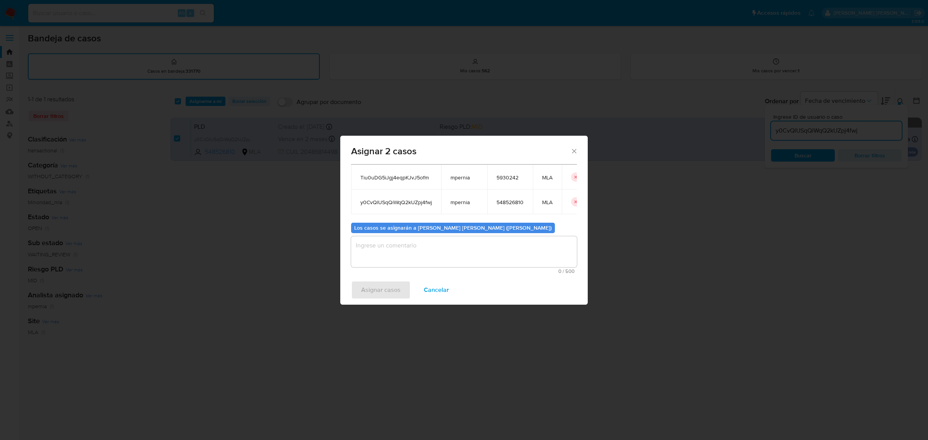
click at [457, 253] on textarea "assign-modal" at bounding box center [464, 251] width 226 height 31
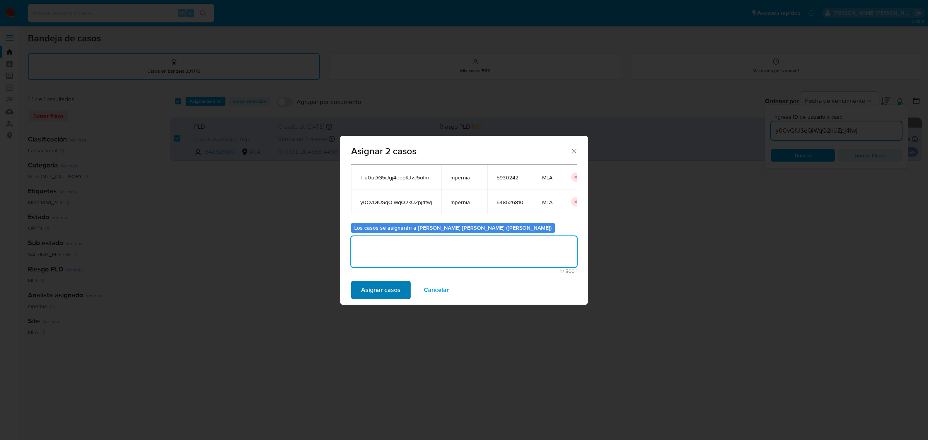
type textarea "-"
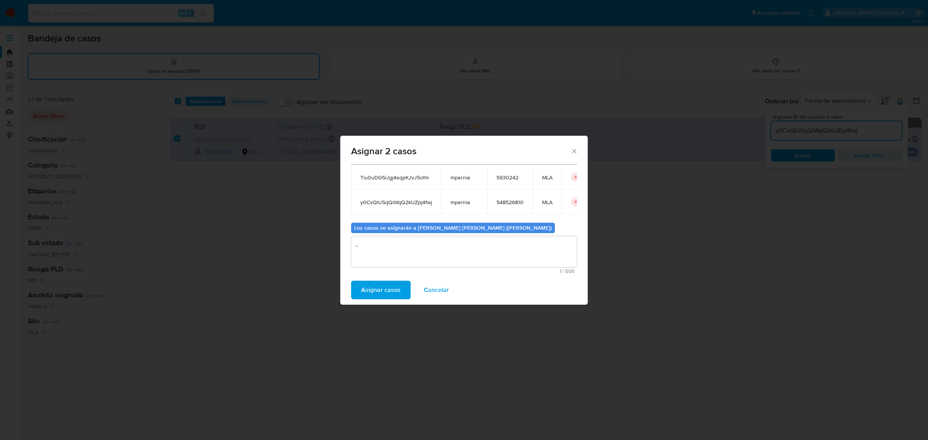
click at [395, 287] on span "Asignar casos" at bounding box center [380, 290] width 39 height 17
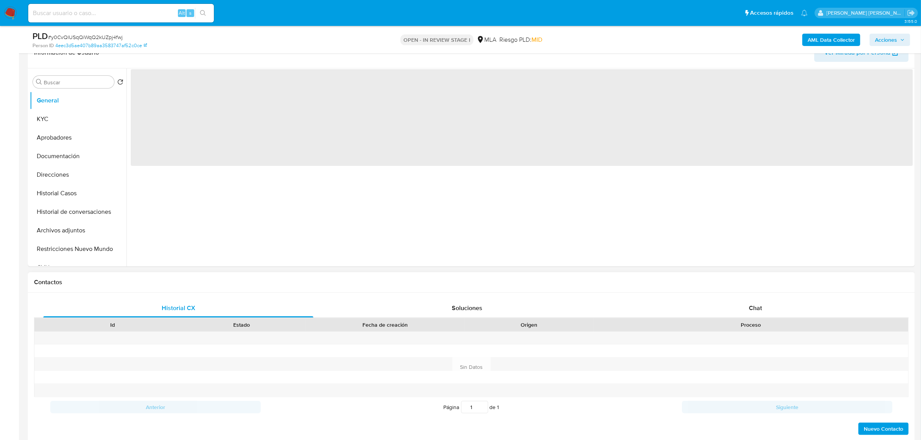
scroll to position [145, 0]
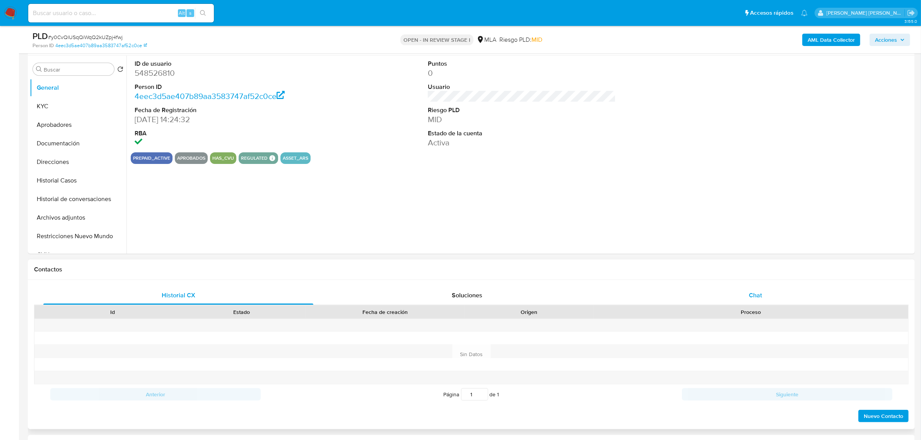
select select "10"
click at [753, 300] on span "Chat" at bounding box center [755, 295] width 13 height 9
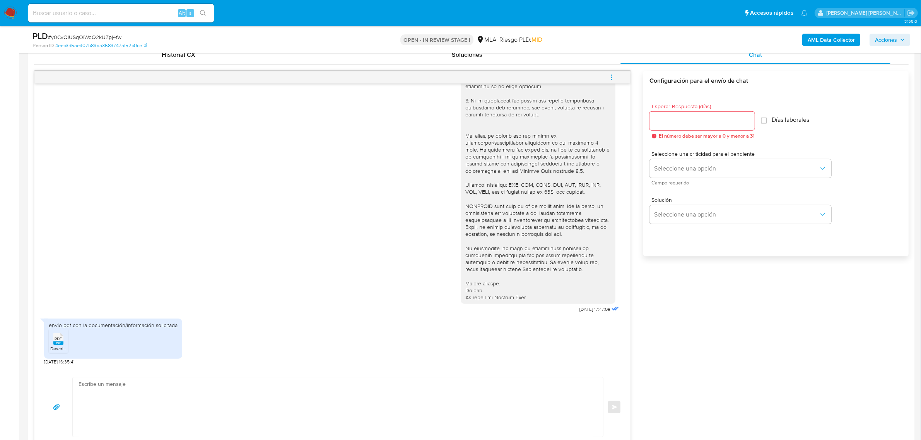
scroll to position [387, 0]
click at [61, 340] on span "PDF" at bounding box center [58, 337] width 7 height 5
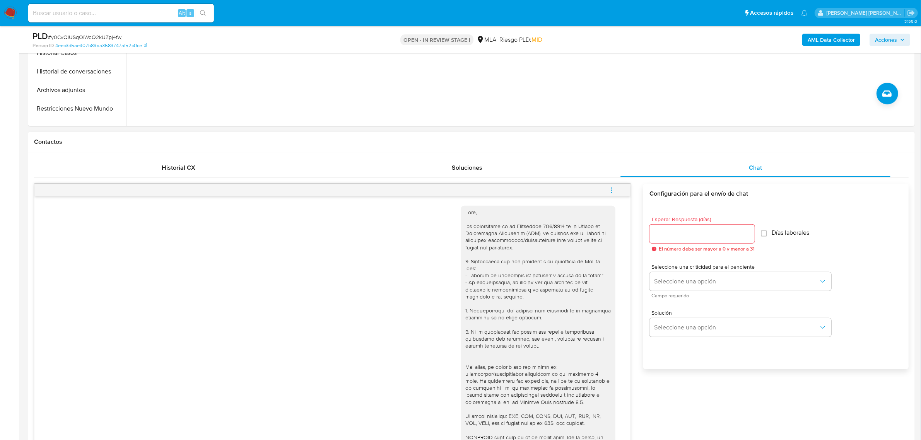
scroll to position [145, 0]
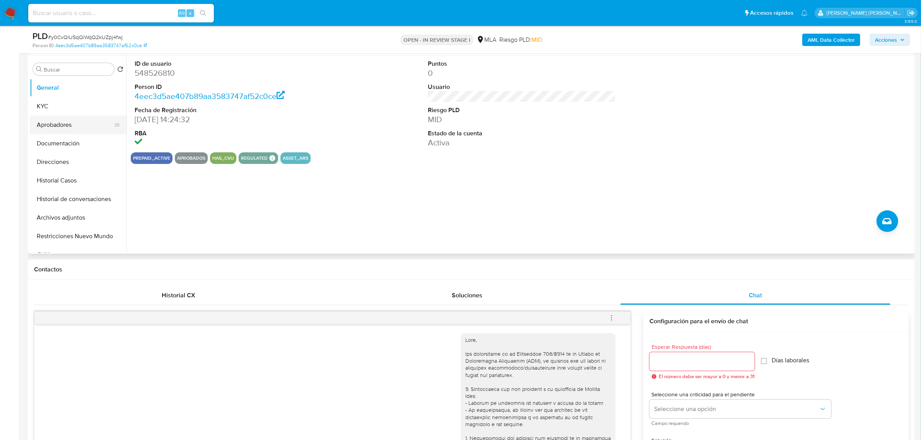
click at [50, 126] on button "Aprobadores" at bounding box center [75, 125] width 91 height 19
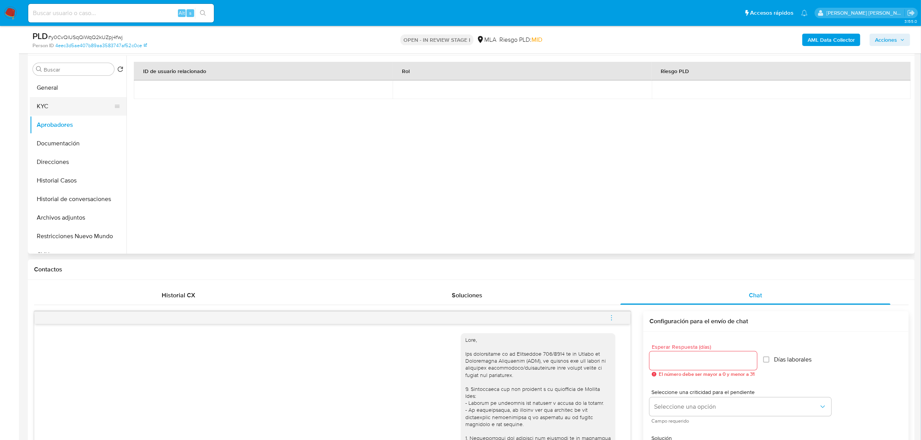
click at [50, 110] on button "KYC" at bounding box center [75, 106] width 91 height 19
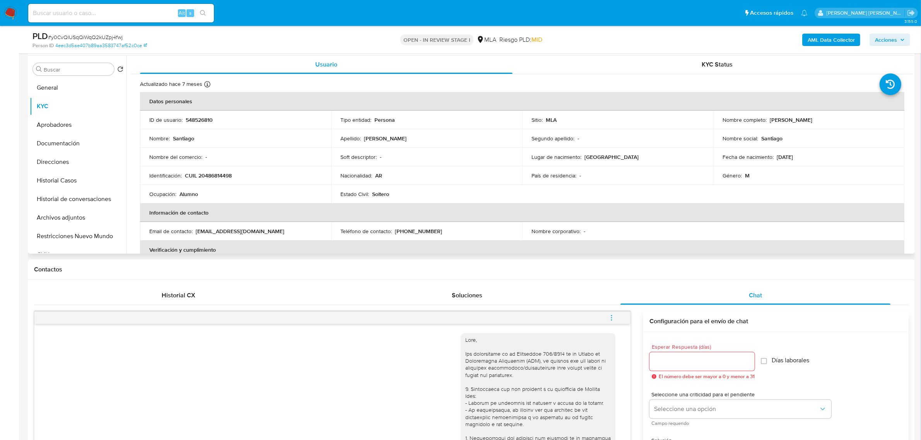
scroll to position [0, 0]
drag, startPoint x: 766, startPoint y: 119, endPoint x: 809, endPoint y: 123, distance: 43.9
click at [817, 122] on div "Nombre completo : Santiago Malatini" at bounding box center [808, 120] width 172 height 7
click at [59, 182] on button "Historial Casos" at bounding box center [75, 180] width 91 height 19
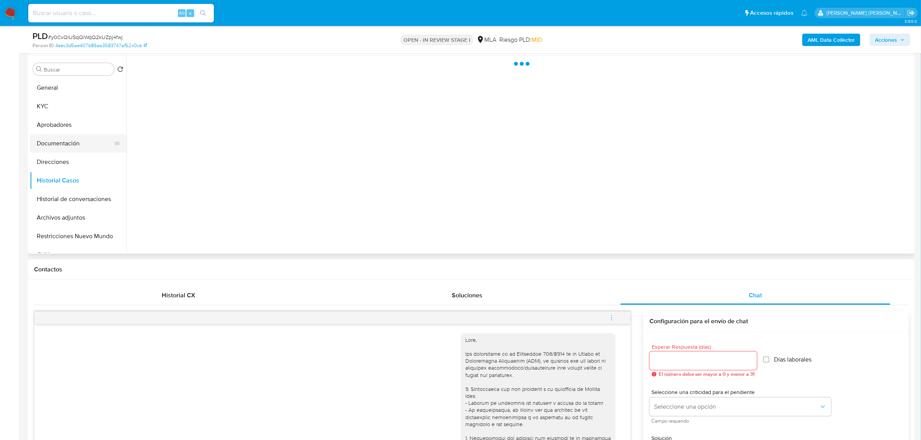
click at [57, 143] on button "Documentación" at bounding box center [75, 143] width 91 height 19
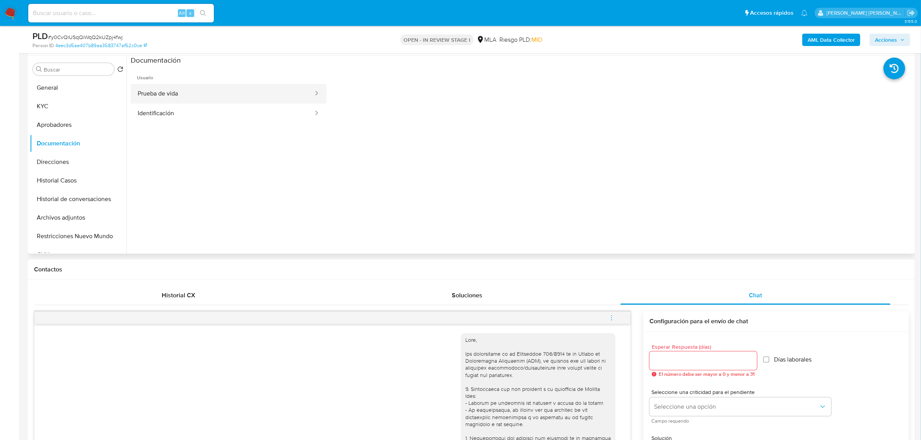
click at [174, 89] on button "Prueba de vida" at bounding box center [222, 94] width 183 height 20
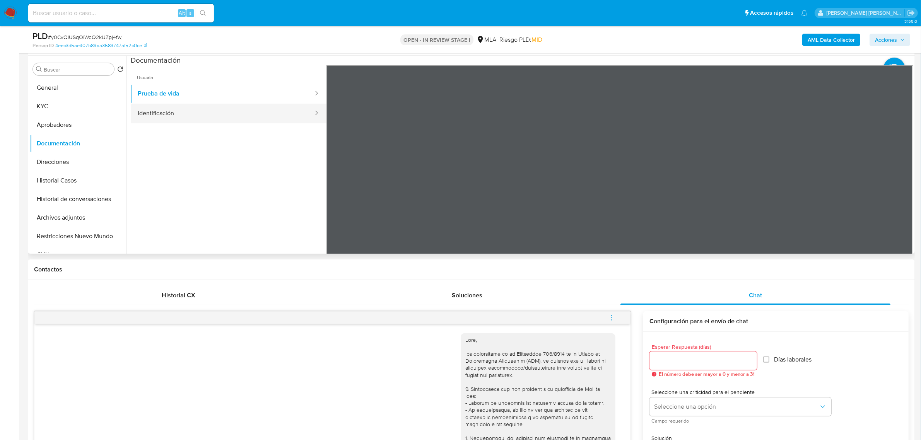
click at [227, 113] on button "Identificación" at bounding box center [222, 114] width 183 height 20
click at [904, 191] on icon at bounding box center [902, 190] width 15 height 15
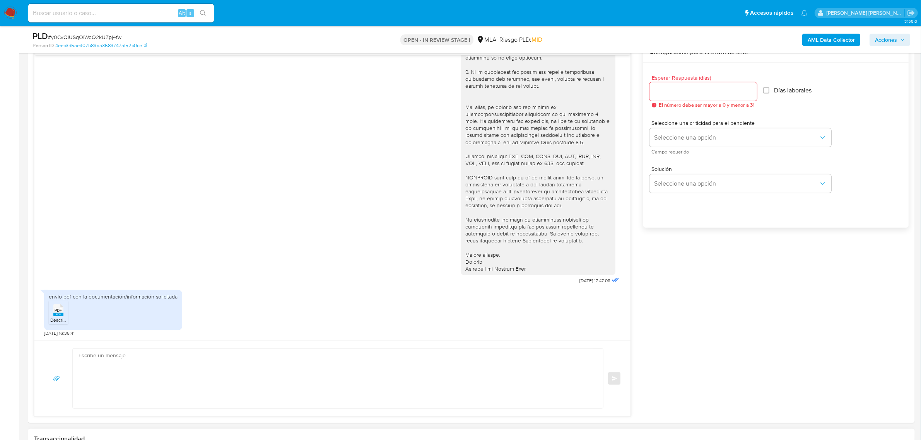
scroll to position [532, 0]
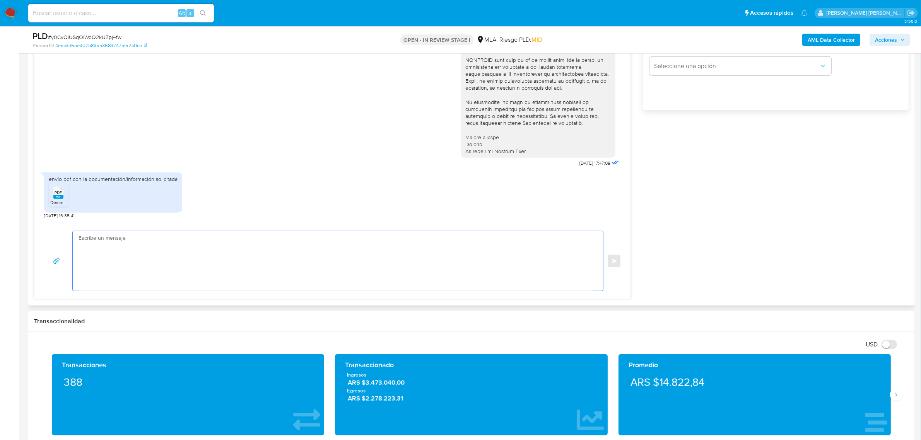
click at [157, 236] on textarea at bounding box center [336, 261] width 515 height 60
paste textarea "Buenas tardes [PERSON_NAME], Muchas gracias por la información brindada. Te ind…"
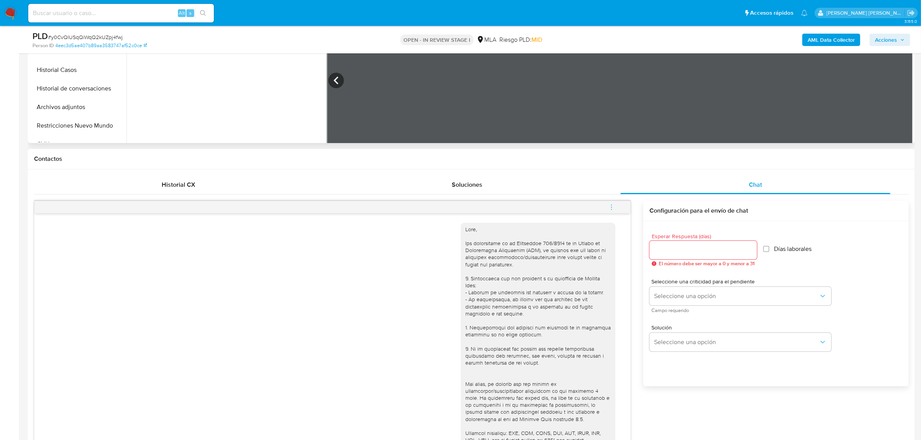
scroll to position [193, 0]
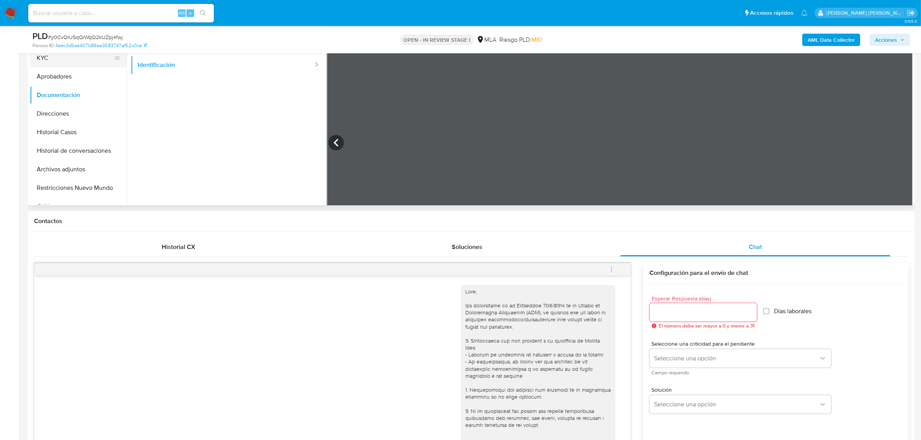
click at [58, 61] on button "KYC" at bounding box center [75, 58] width 91 height 19
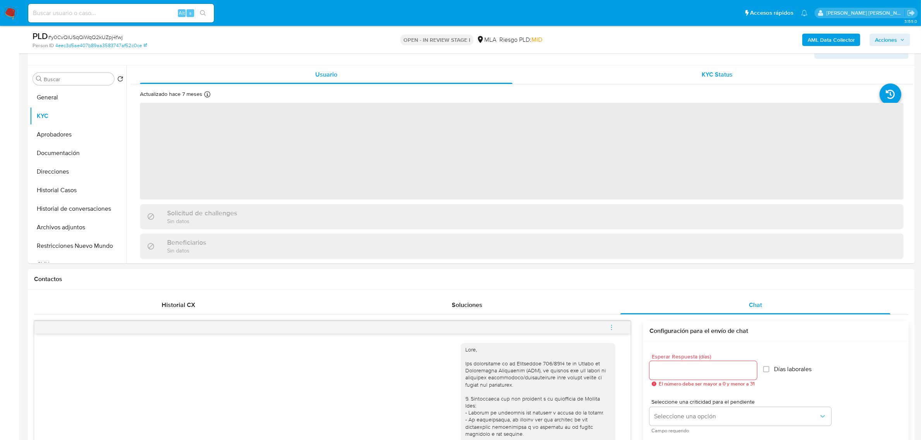
scroll to position [48, 0]
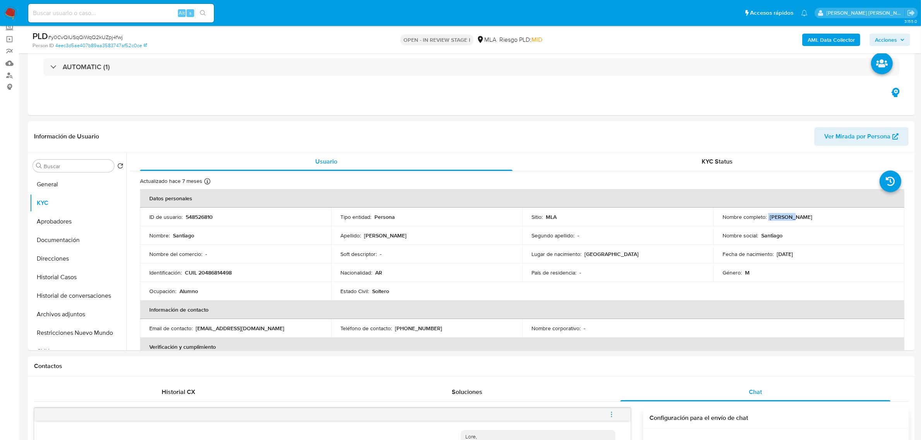
drag, startPoint x: 765, startPoint y: 214, endPoint x: 788, endPoint y: 217, distance: 23.0
click at [788, 217] on div "Nombre completo : Santiago Malatini" at bounding box center [808, 216] width 172 height 7
copy div "Santiago"
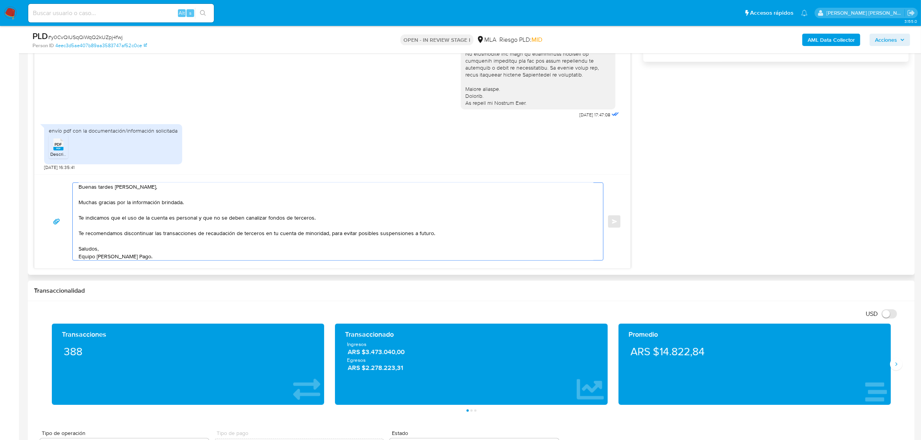
scroll to position [0, 0]
paste textarea "Santiago"
drag, startPoint x: 142, startPoint y: 188, endPoint x: 114, endPoint y: 191, distance: 27.6
drag, startPoint x: 115, startPoint y: 194, endPoint x: 91, endPoint y: 193, distance: 24.4
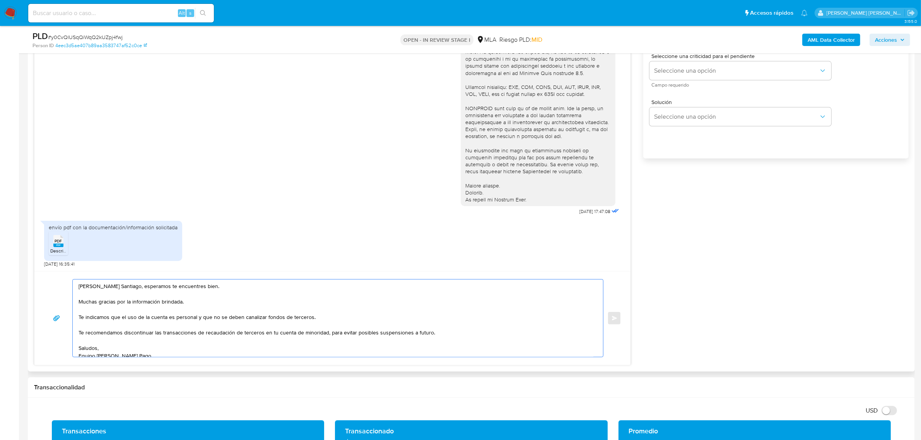
scroll to position [5, 0]
drag, startPoint x: 408, startPoint y: 330, endPoint x: 329, endPoint y: 331, distance: 79.7
click at [329, 331] on textarea "Buendía Santiago, esperamos te encuentres bien. Muchas gracias por la informaci…" at bounding box center [336, 318] width 515 height 77
click at [81, 329] on textarea "Buendía Santiago, esperamos te encuentres bien. Muchas gracias por la informaci…" at bounding box center [336, 318] width 515 height 77
click at [159, 328] on textarea "Buendía Santiago, esperamos te encuentres bien. Muchas gracias por la informaci…" at bounding box center [336, 318] width 515 height 77
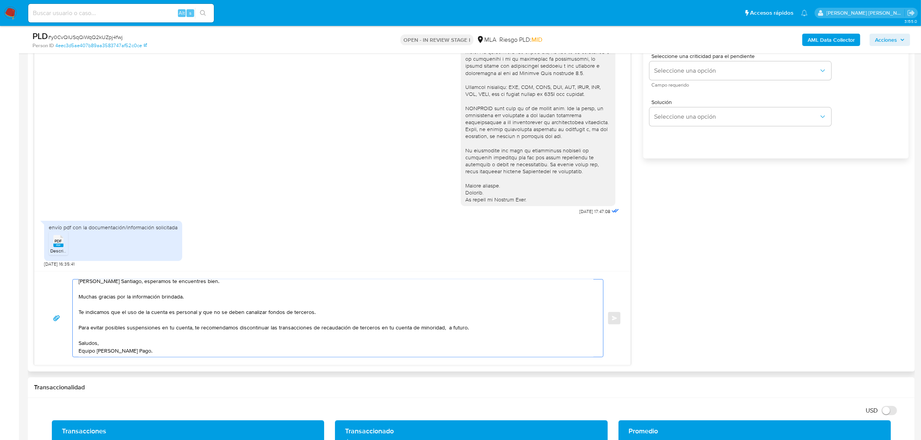
drag, startPoint x: 437, startPoint y: 328, endPoint x: 465, endPoint y: 329, distance: 27.5
click at [465, 329] on textarea "Buendía Santiago, esperamos te encuentres bien. Muchas gracias por la informaci…" at bounding box center [336, 318] width 515 height 77
click at [403, 348] on textarea "Buendía Santiago, esperamos te encuentres bien. Muchas gracias por la informaci…" at bounding box center [336, 318] width 515 height 77
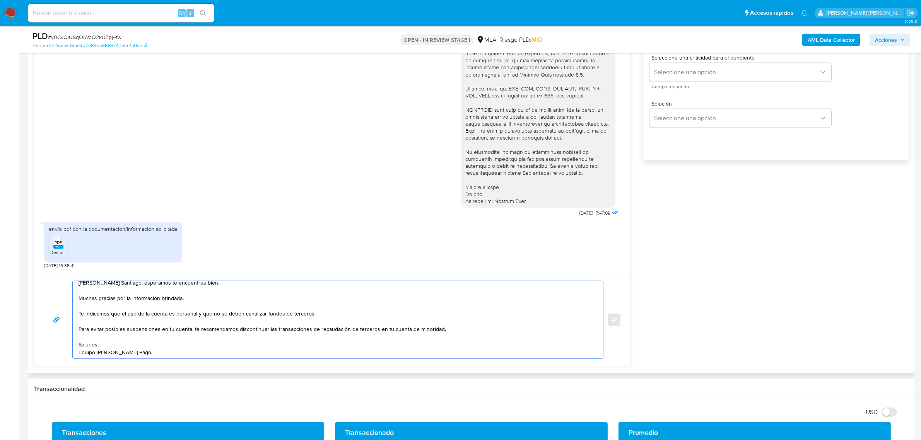
scroll to position [435, 0]
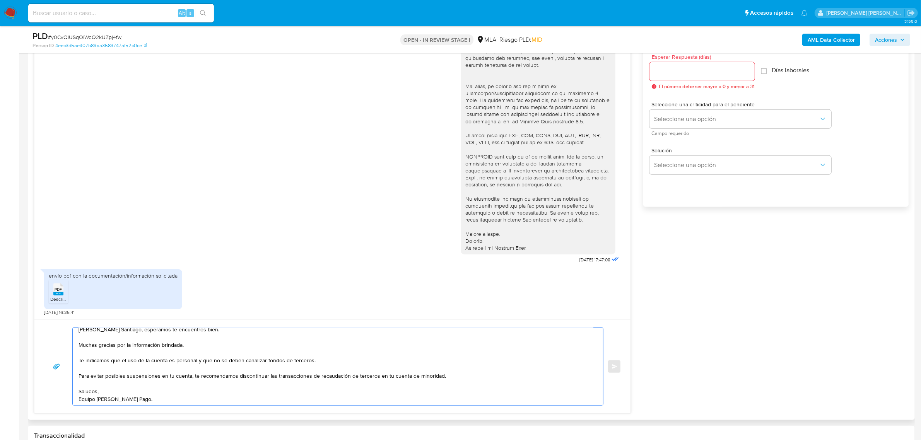
type textarea "Buendía Santiago, esperamos te encuentres bien. Muchas gracias por la informaci…"
click at [679, 66] on div at bounding box center [701, 71] width 105 height 19
type input "1"
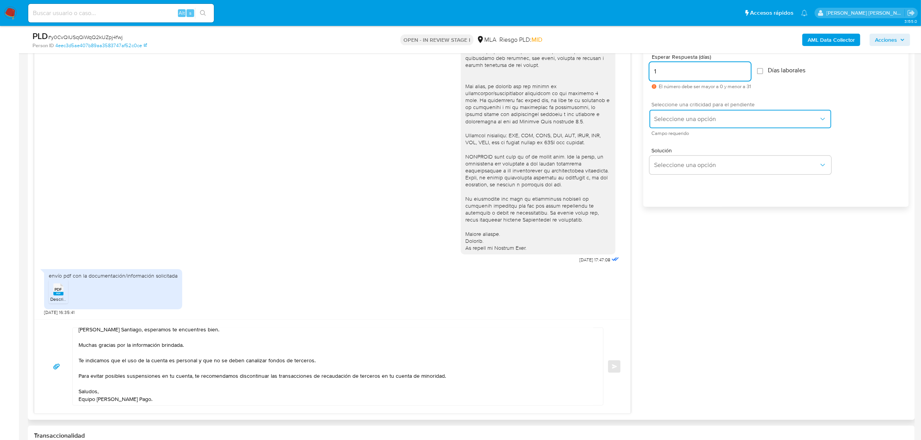
click at [672, 119] on span "Seleccione una opción" at bounding box center [736, 119] width 165 height 8
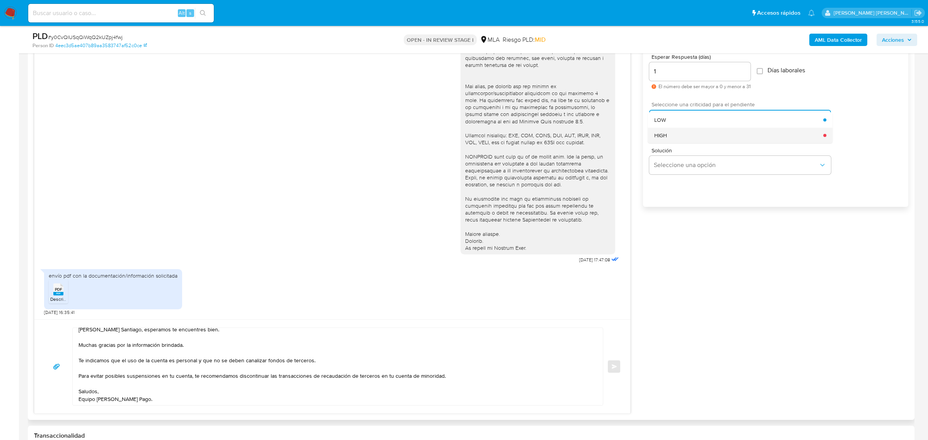
click at [675, 135] on div "HIGH" at bounding box center [738, 135] width 169 height 15
click at [118, 376] on textarea "Buendía Santiago, esperamos te encuentres bien. Muchas gracias por la informaci…" at bounding box center [336, 366] width 515 height 77
click at [169, 393] on textarea "Buendía Santiago, esperamos te encuentres bien. Muchas gracias por la informaci…" at bounding box center [336, 366] width 515 height 77
click at [333, 377] on textarea "Buendía Santiago, esperamos te encuentres bien. Muchas gracias por la informaci…" at bounding box center [336, 366] width 515 height 77
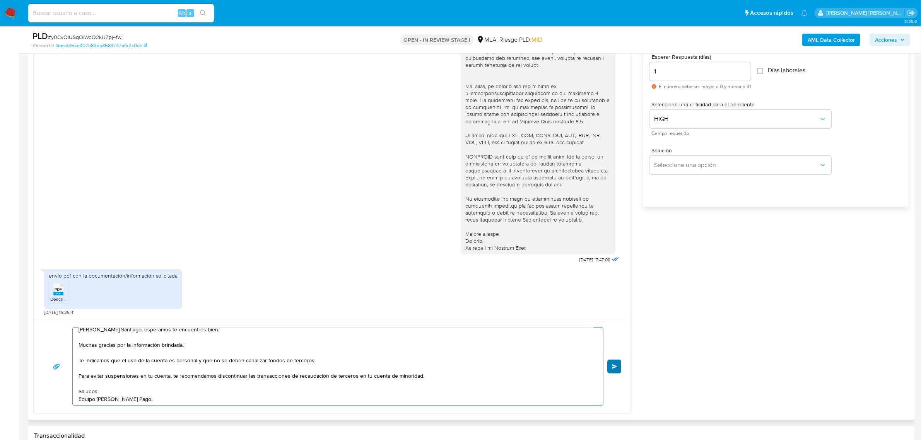
type textarea "Buendía Santiago, esperamos te encuentres bien. Muchas gracias por la informaci…"
click at [615, 370] on button "Enviar" at bounding box center [614, 367] width 14 height 14
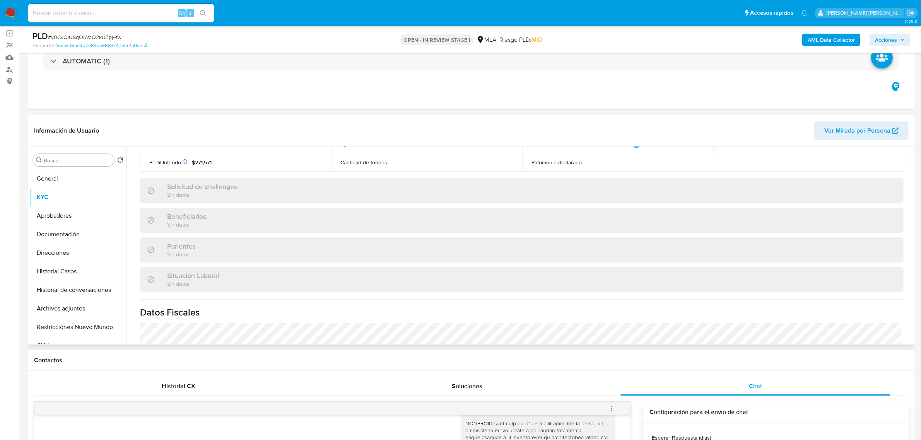
scroll to position [48, 0]
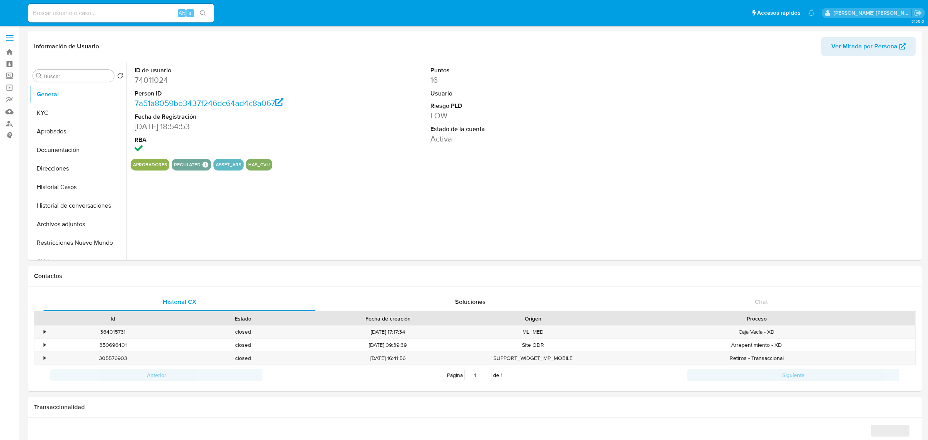
select select "10"
click at [65, 114] on button "KYC" at bounding box center [75, 113] width 91 height 19
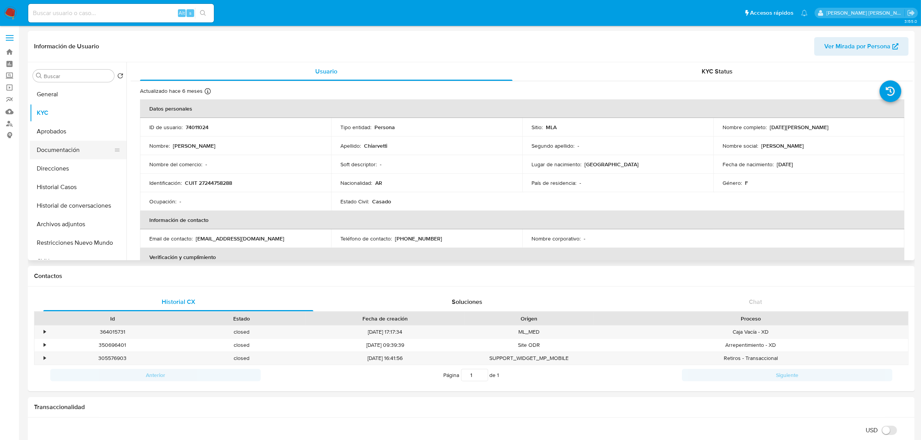
click at [60, 153] on button "Documentación" at bounding box center [75, 150] width 91 height 19
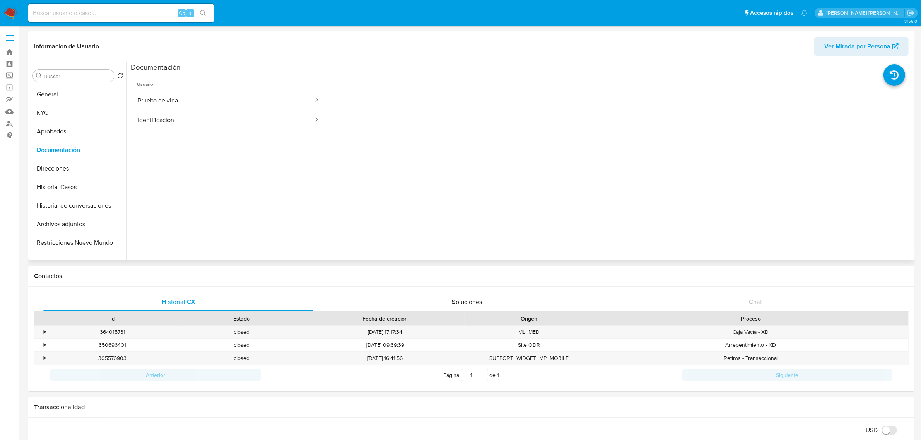
click at [213, 90] on span "Usuario" at bounding box center [229, 81] width 196 height 19
click at [278, 106] on button "Prueba de vida" at bounding box center [222, 101] width 183 height 20
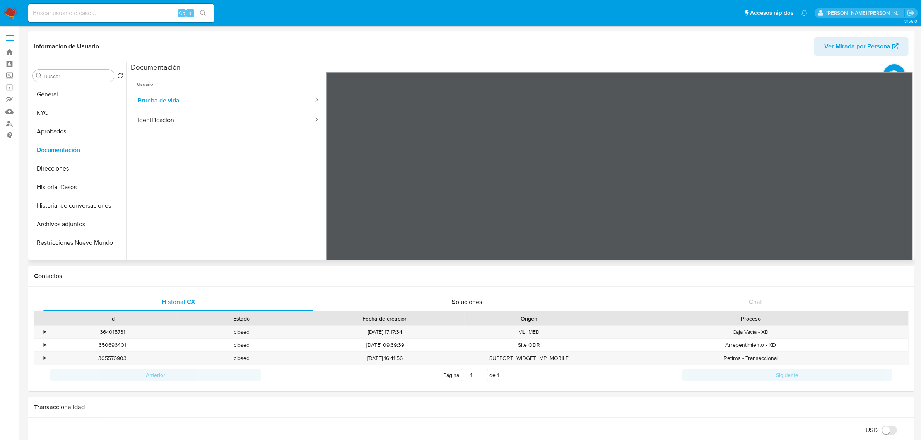
scroll to position [97, 0]
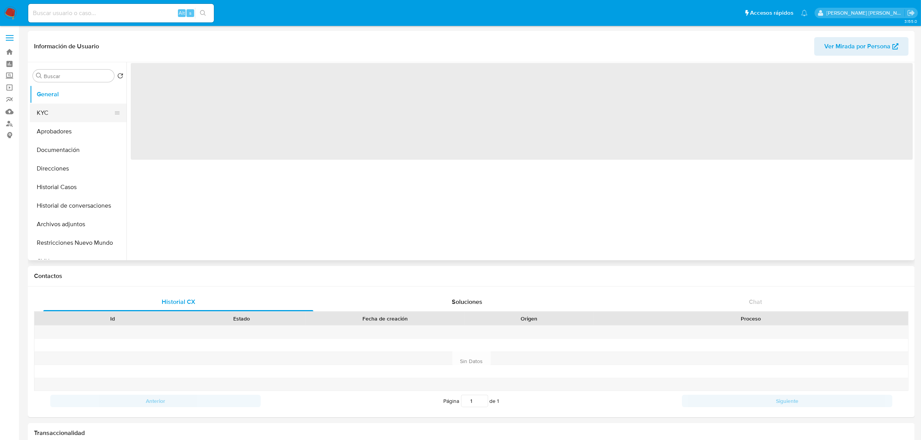
click at [51, 113] on button "KYC" at bounding box center [75, 113] width 91 height 19
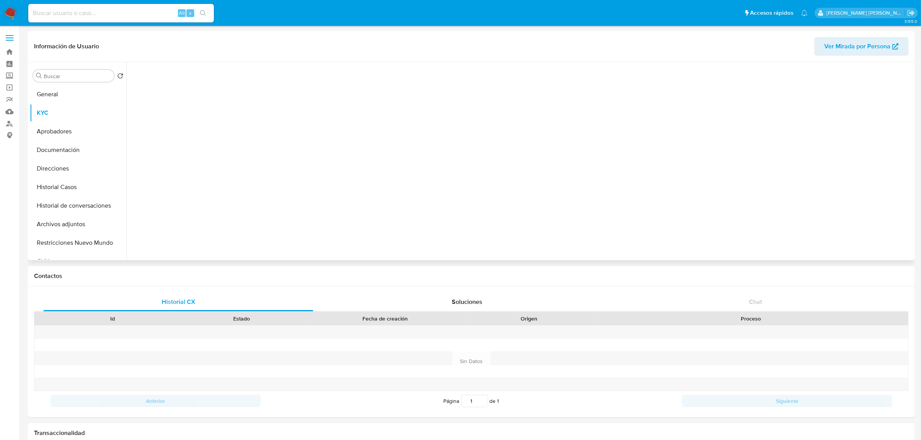
select select "10"
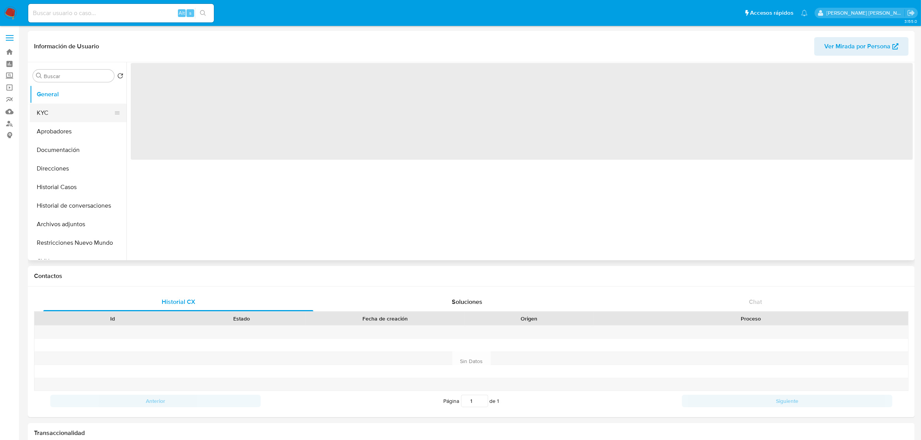
click at [58, 116] on button "KYC" at bounding box center [75, 113] width 91 height 19
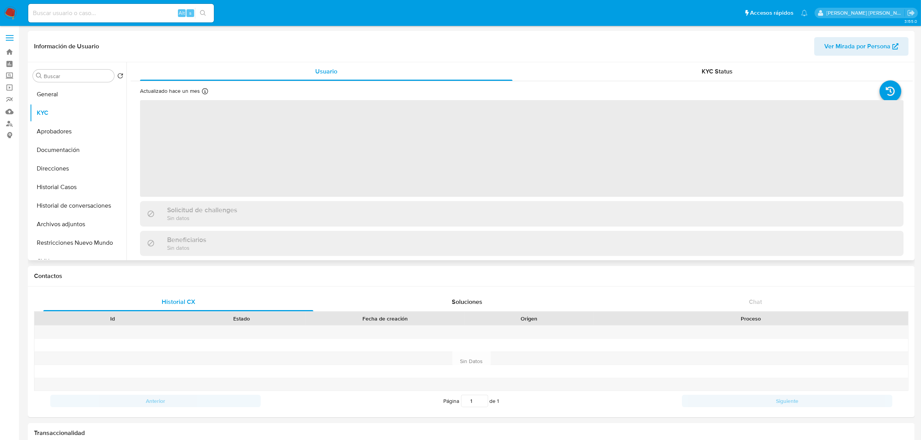
select select "10"
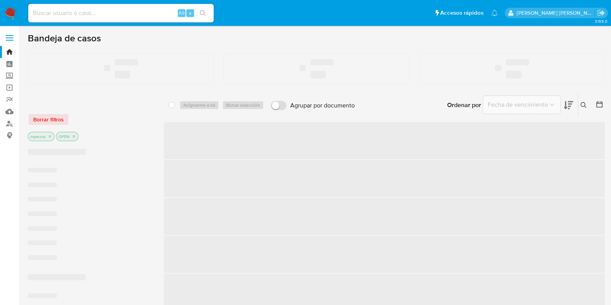
click at [113, 14] on input at bounding box center [121, 13] width 186 height 10
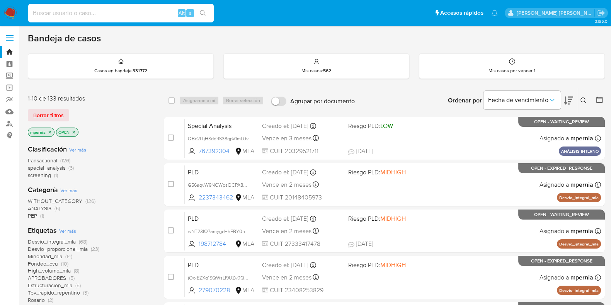
paste input "2QEek7VDOnCqLG2XPzQ8Lcnr"
type input "2QEek7VDOnCqLG2XPzQ8Lcnr"
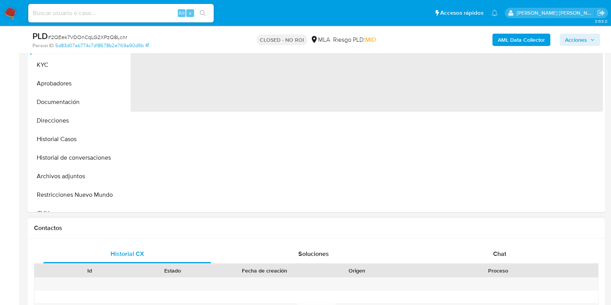
scroll to position [193, 0]
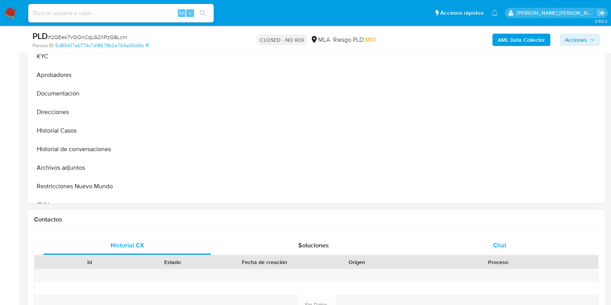
click at [495, 239] on div "Chat" at bounding box center [500, 245] width 168 height 19
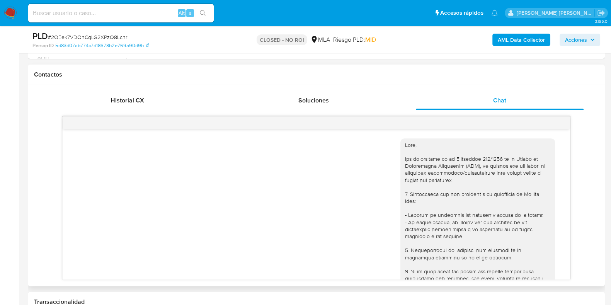
scroll to position [526, 0]
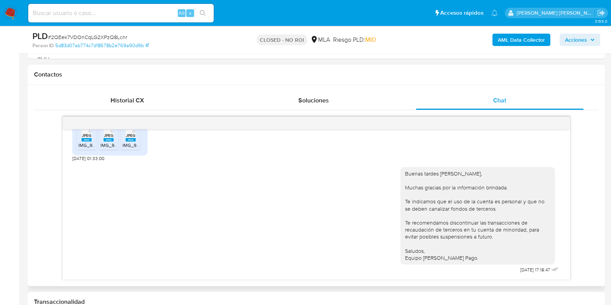
select select "10"
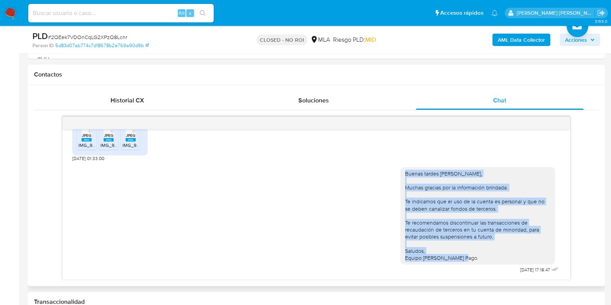
drag, startPoint x: 397, startPoint y: 169, endPoint x: 461, endPoint y: 263, distance: 113.3
click at [461, 263] on div "Buenas tardes [PERSON_NAME], Muchas gracias por la información brindada. Te ind…" at bounding box center [478, 215] width 155 height 97
copy div "Buenas tardes [PERSON_NAME], Muchas gracias por la información brindada. Te ind…"
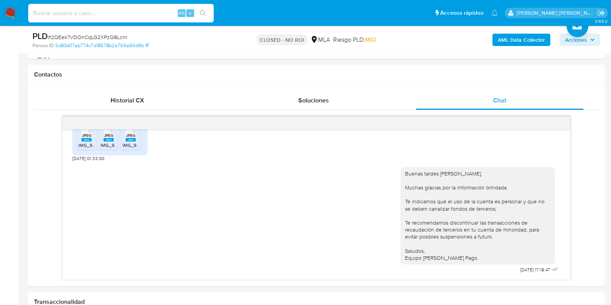
click at [121, 10] on input at bounding box center [121, 13] width 186 height 10
paste input "D4hA37LTrg7YXS4zckkezEQY"
type input "D4hA37LTrg7YXS4zckkezEQY"
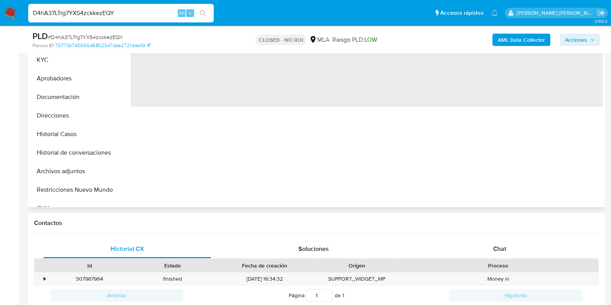
scroll to position [193, 0]
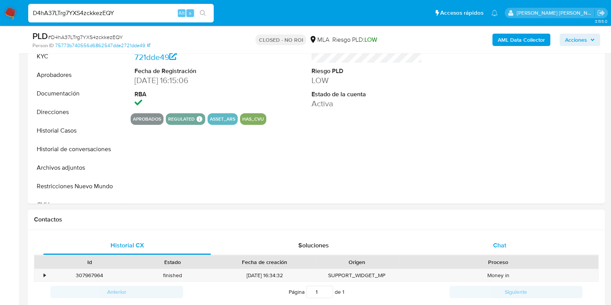
click at [502, 246] on span "Chat" at bounding box center [499, 245] width 13 height 9
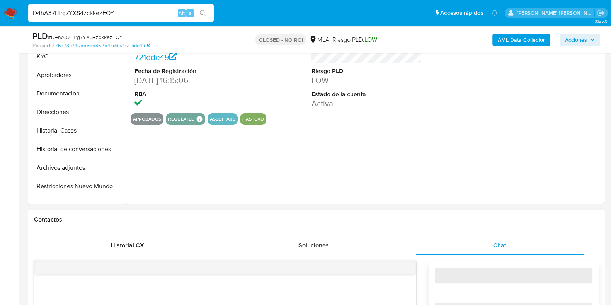
select select "10"
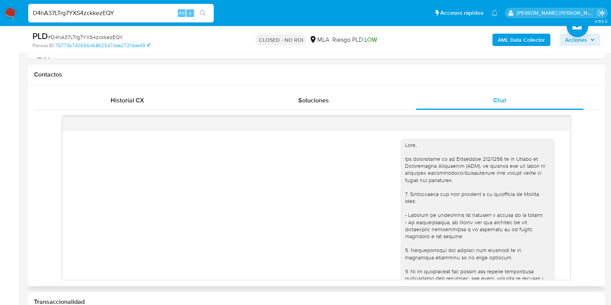
scroll to position [466, 0]
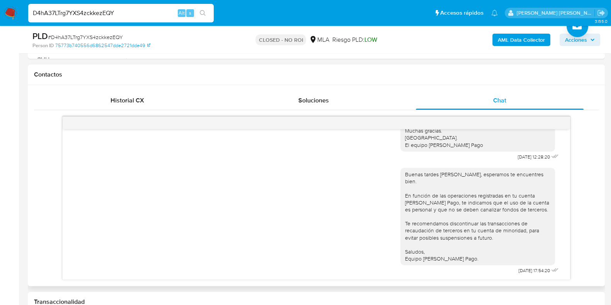
drag, startPoint x: 124, startPoint y: 11, endPoint x: 0, endPoint y: 7, distance: 123.8
click at [0, 7] on nav "Pausado Ver notificaciones D4hA37LTrg7YXS4zckkezEQY Alt s Accesos rápidos Presi…" at bounding box center [305, 13] width 611 height 26
paste input "IcmUgwRmKRtrhnXJwCcUY3NG"
type input "IcmUgwRmKRtrhnXJwCcUY3NG"
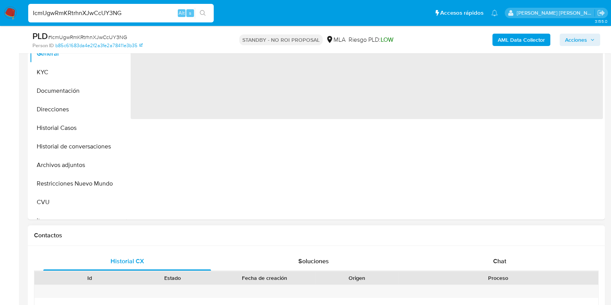
scroll to position [242, 0]
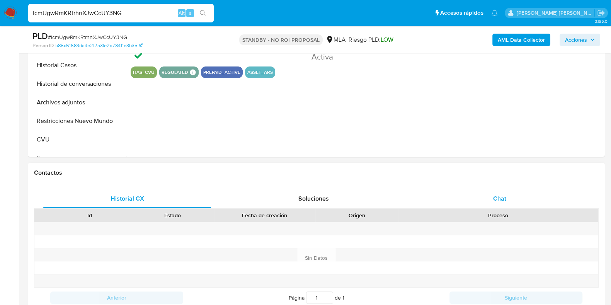
click at [496, 200] on span "Chat" at bounding box center [499, 198] width 13 height 9
select select "10"
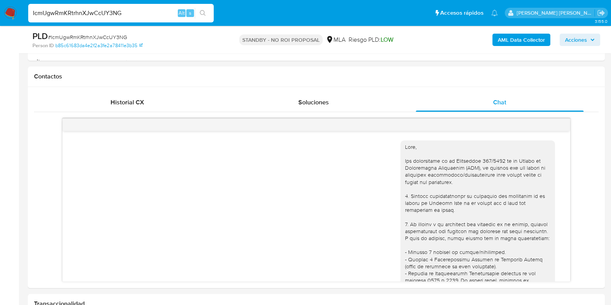
scroll to position [647, 0]
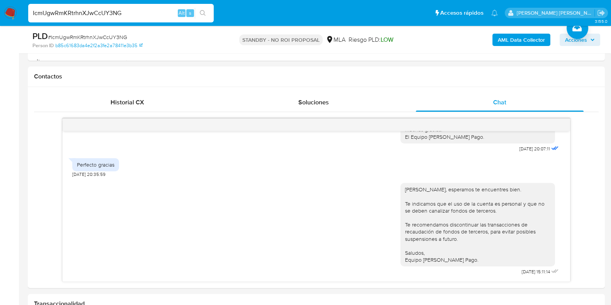
click at [90, 12] on input "IcmUgwRmKRtrhnXJwCcUY3NG" at bounding box center [121, 13] width 186 height 10
paste input "pV5gxO5DiksBlMVhBmKgG3db"
type input "pV5gxO5DiksBlMVhBmKgG3db"
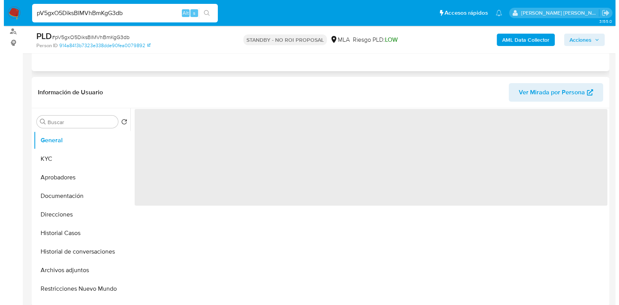
scroll to position [96, 0]
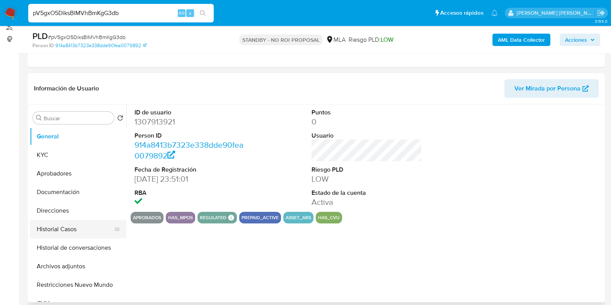
click at [71, 232] on button "Historial Casos" at bounding box center [75, 229] width 91 height 19
select select "10"
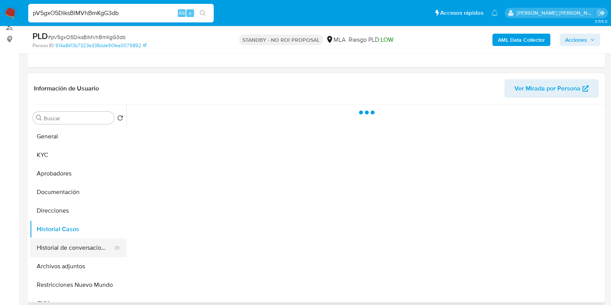
click at [76, 246] on button "Historial de conversaciones" at bounding box center [75, 248] width 91 height 19
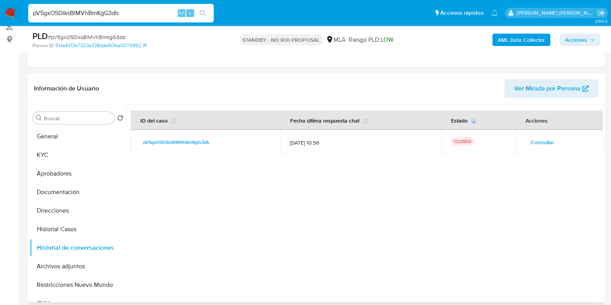
click at [532, 139] on span "Consultar" at bounding box center [543, 142] width 24 height 11
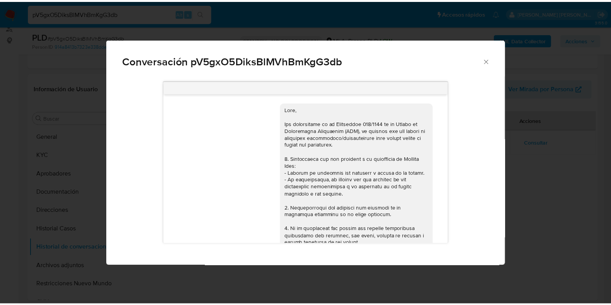
scroll to position [667, 0]
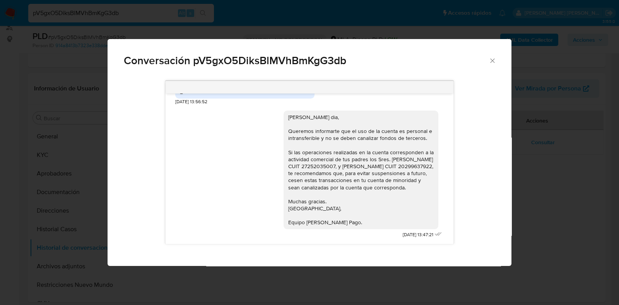
click at [492, 63] on icon "Cerrar" at bounding box center [492, 61] width 8 height 8
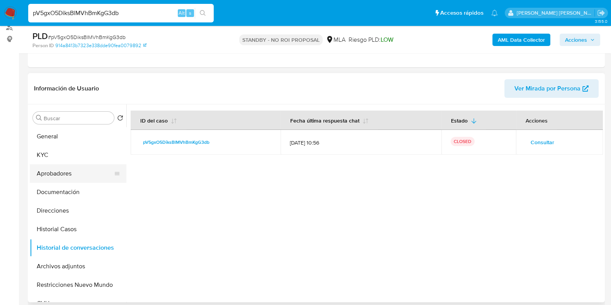
click at [63, 171] on button "Aprobadores" at bounding box center [75, 173] width 91 height 19
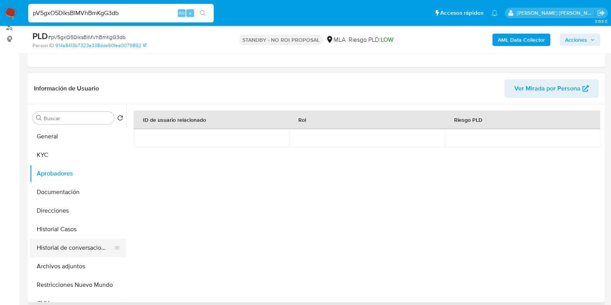
click at [73, 251] on button "Historial de conversaciones" at bounding box center [75, 248] width 91 height 19
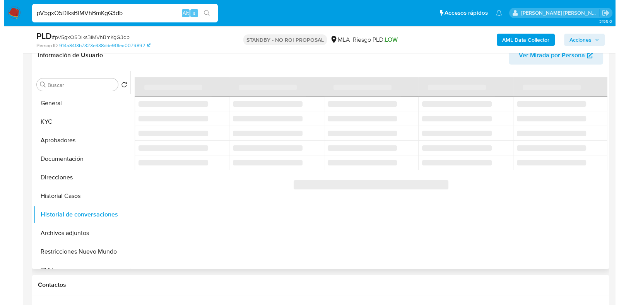
scroll to position [145, 0]
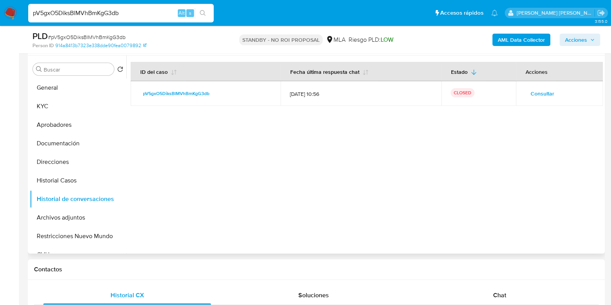
click at [536, 88] on span "Consultar" at bounding box center [543, 93] width 24 height 11
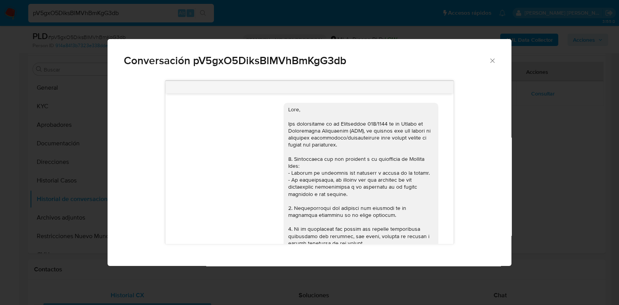
scroll to position [667, 0]
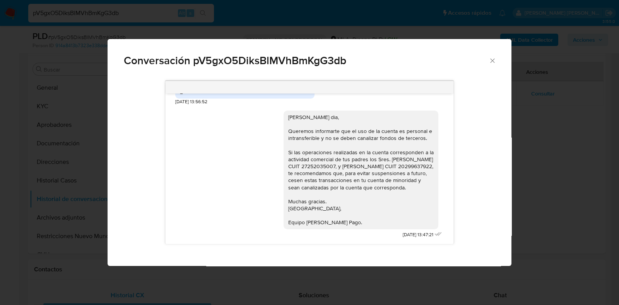
drag, startPoint x: 281, startPoint y: 111, endPoint x: 347, endPoint y: 220, distance: 126.5
click at [347, 220] on div "Mateo Nicolás buen dia, Queremos informarte que el uso de la cuenta es personal…" at bounding box center [360, 170] width 145 height 113
copy div "Mateo Nicolás buen dia, Queremos informarte que el uso de la cuenta es personal…"
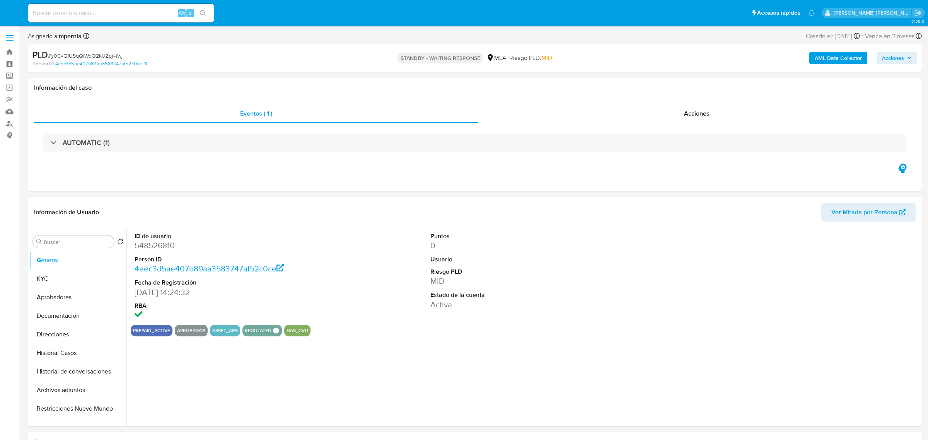
select select "10"
click at [815, 60] on b "AML Data Collector" at bounding box center [831, 58] width 47 height 12
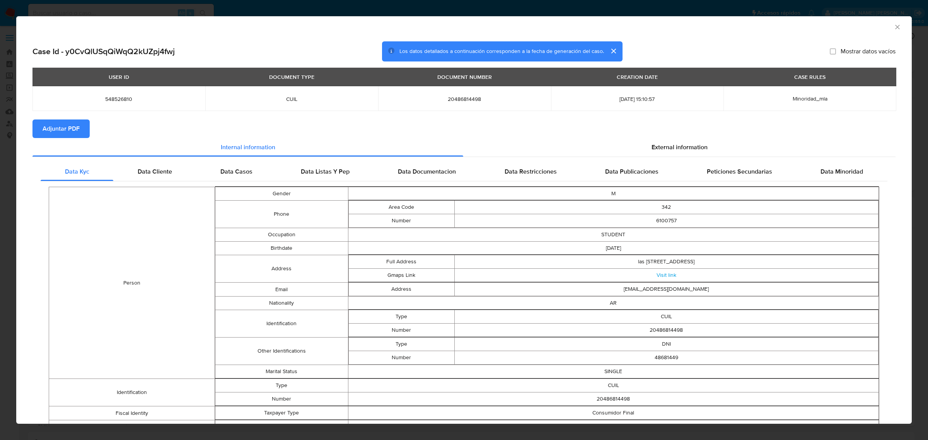
click at [61, 128] on span "Adjuntar PDF" at bounding box center [61, 128] width 37 height 17
click at [894, 26] on icon "Cerrar ventana" at bounding box center [898, 27] width 8 height 8
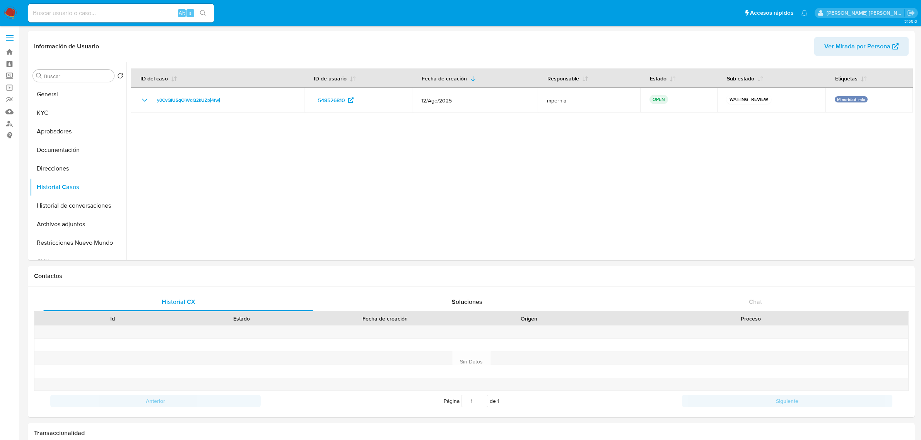
select select "10"
click at [67, 225] on button "Archivos adjuntos" at bounding box center [75, 224] width 91 height 19
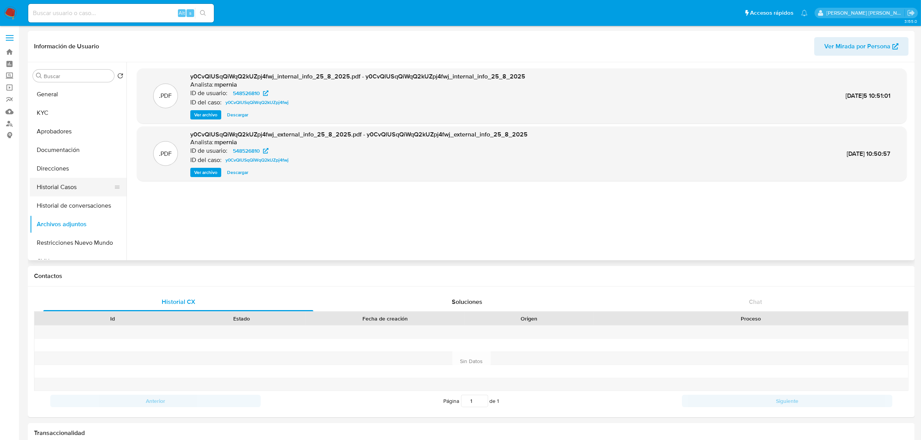
click at [42, 189] on button "Historial Casos" at bounding box center [75, 187] width 91 height 19
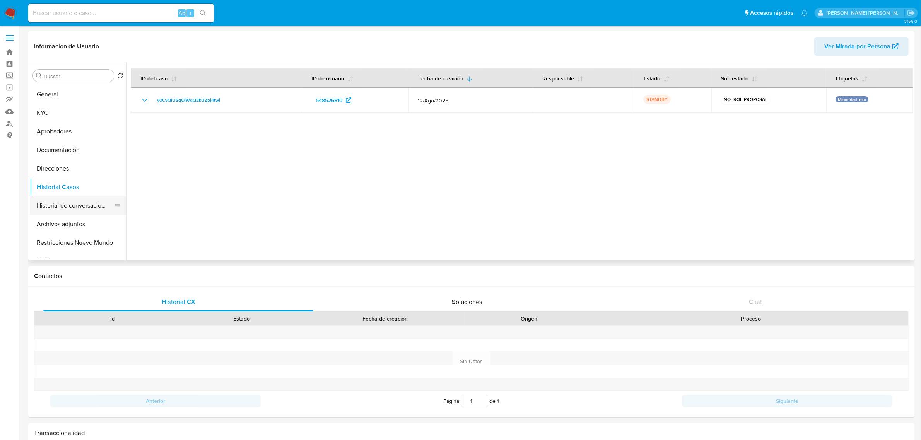
click at [82, 205] on button "Historial de conversaciones" at bounding box center [75, 205] width 91 height 19
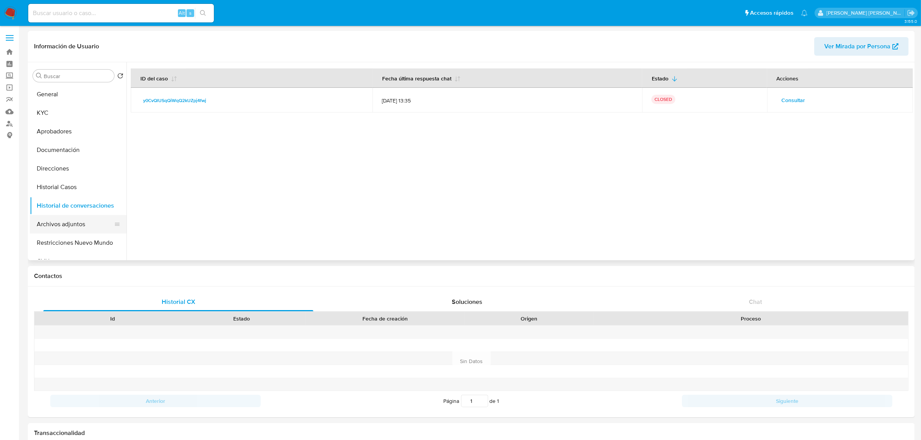
click at [75, 225] on button "Archivos adjuntos" at bounding box center [75, 224] width 91 height 19
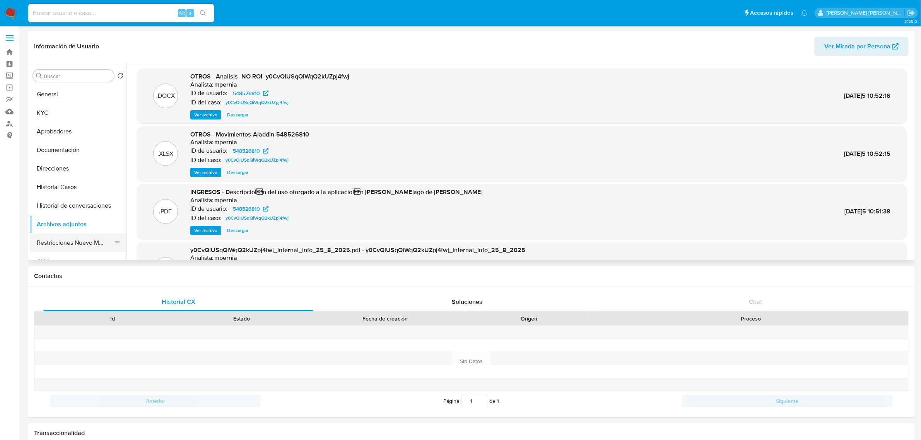
click at [79, 244] on button "Restricciones Nuevo Mundo" at bounding box center [75, 243] width 91 height 19
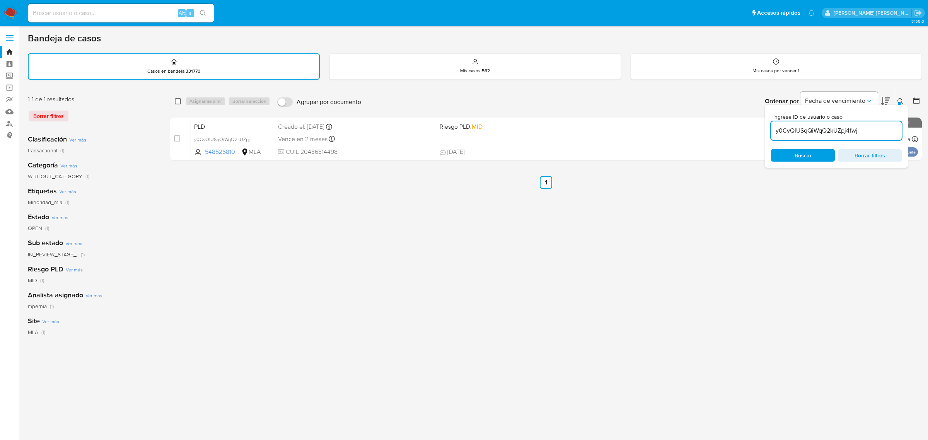
click at [175, 101] on input "checkbox" at bounding box center [178, 101] width 6 height 6
checkbox input "true"
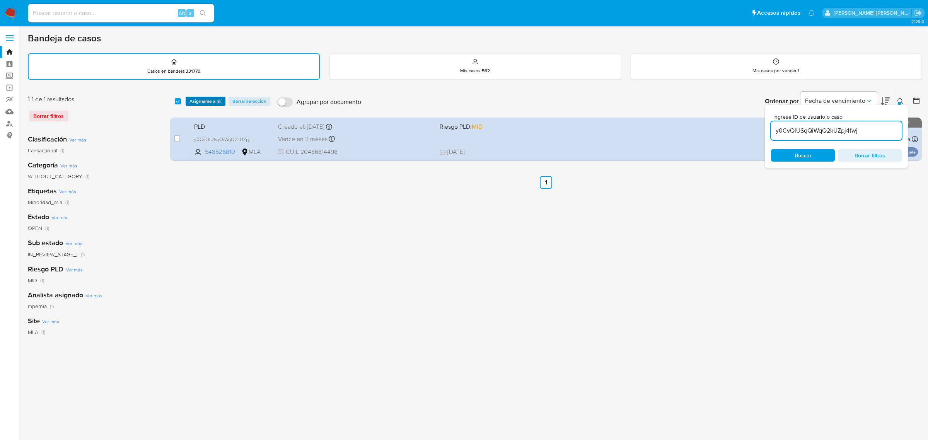
click at [188, 103] on button "Asignarme a mí" at bounding box center [206, 101] width 40 height 9
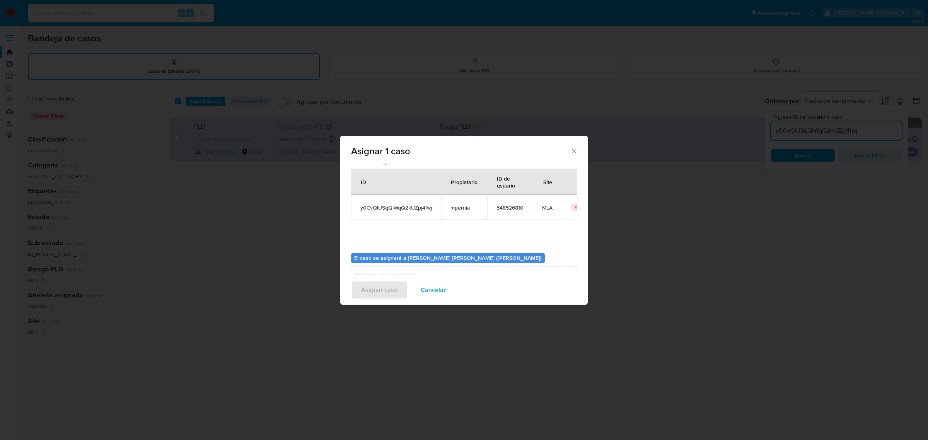
scroll to position [39, 0]
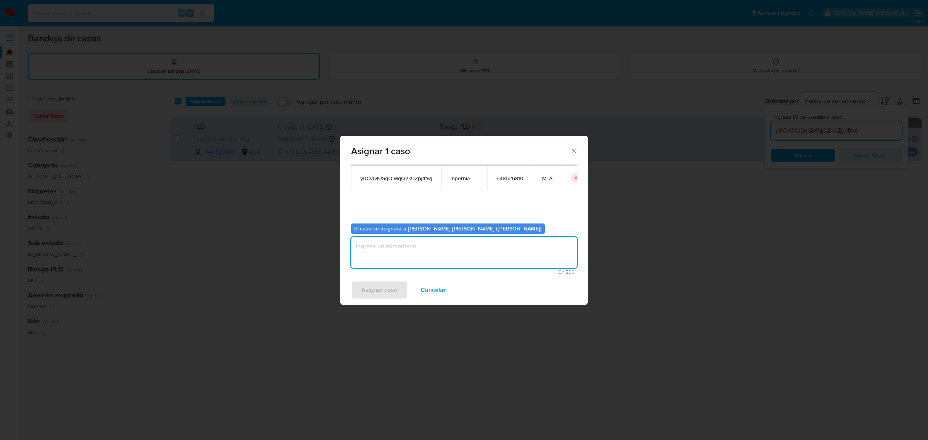
click at [436, 268] on textarea "assign-modal" at bounding box center [464, 252] width 226 height 31
type textarea "-"
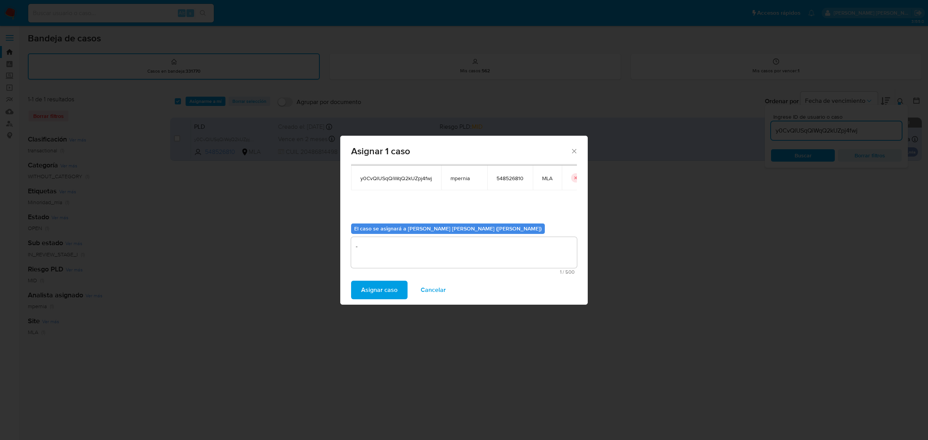
click at [391, 290] on span "Asignar caso" at bounding box center [379, 290] width 36 height 17
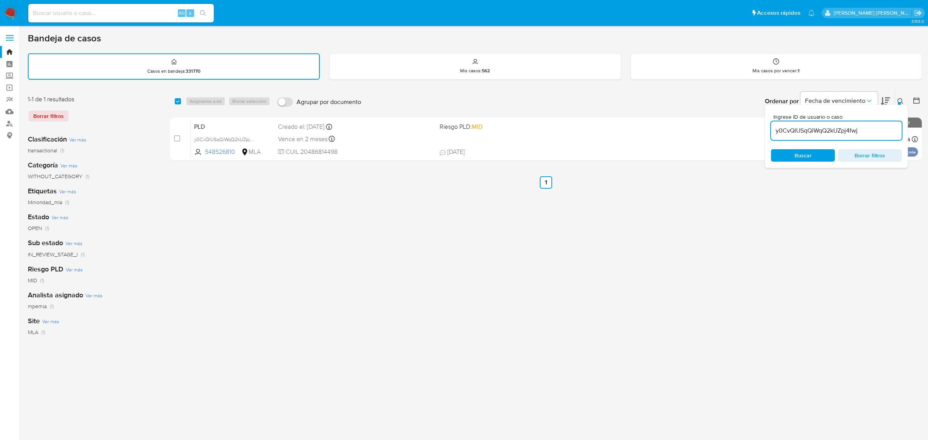
click at [821, 130] on input "y0CvQlUSqQiWqQ2kUZpj4fwj" at bounding box center [836, 131] width 131 height 10
paste input "okviWg4AXw2ieIeyPb9OJXue"
type input "okviWg4AXw2ieIeyPb9OJXue"
click at [180, 101] on input "checkbox" at bounding box center [178, 101] width 6 height 6
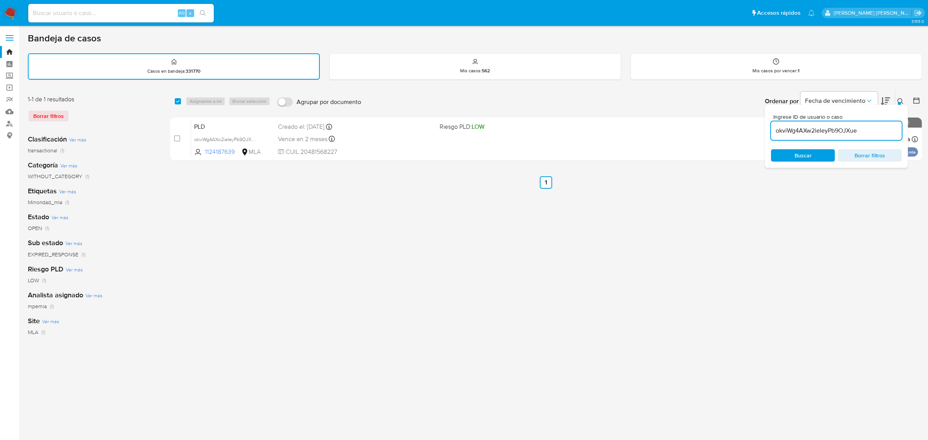
checkbox input "true"
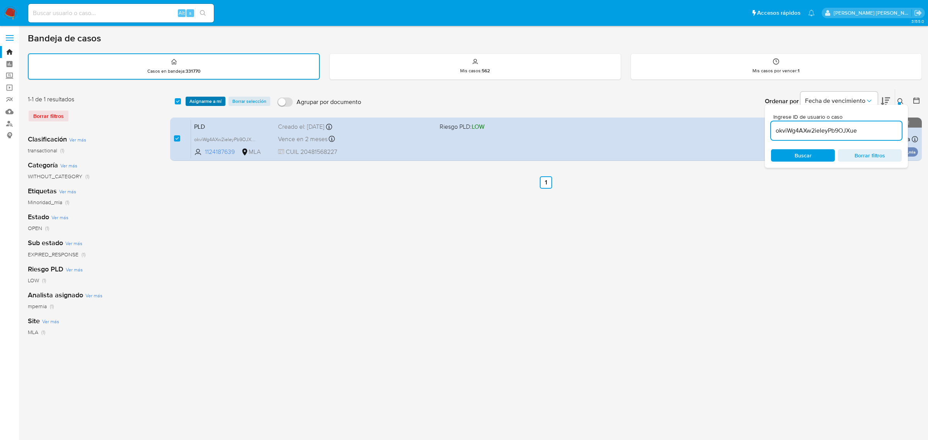
click at [190, 104] on span "Asignarme a mí" at bounding box center [206, 101] width 32 height 8
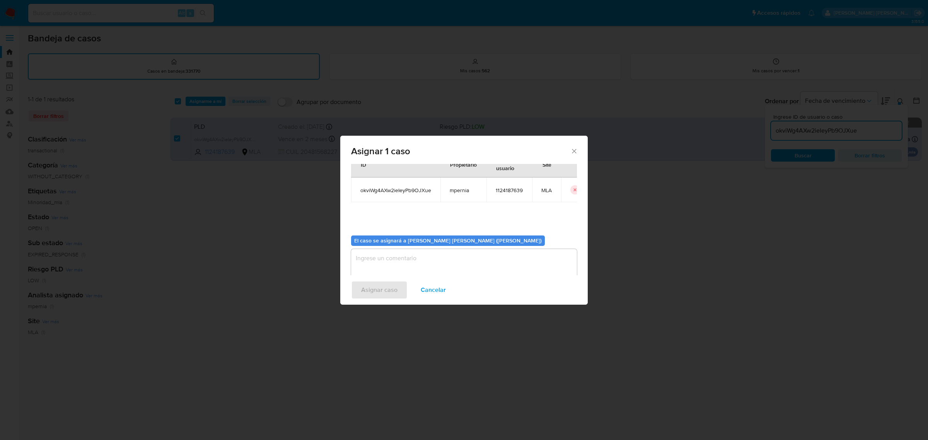
scroll to position [39, 0]
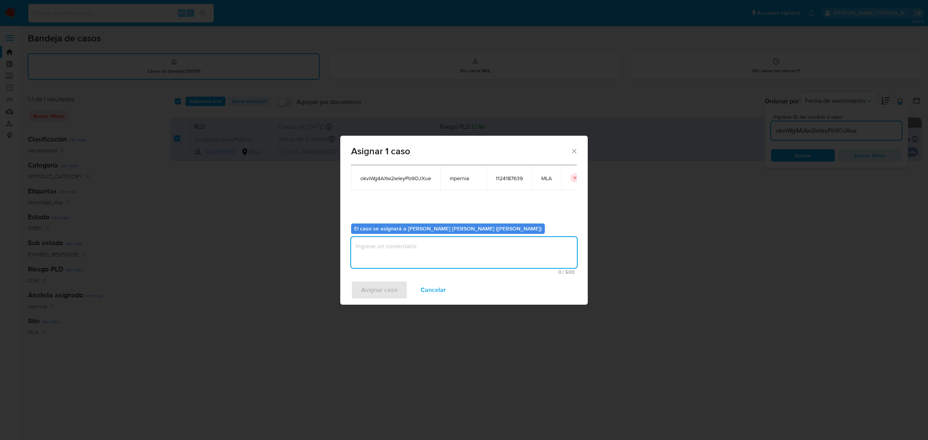
click at [411, 256] on textarea "assign-modal" at bounding box center [464, 252] width 226 height 31
type textarea "-"
click at [384, 296] on span "Asignar caso" at bounding box center [379, 290] width 36 height 17
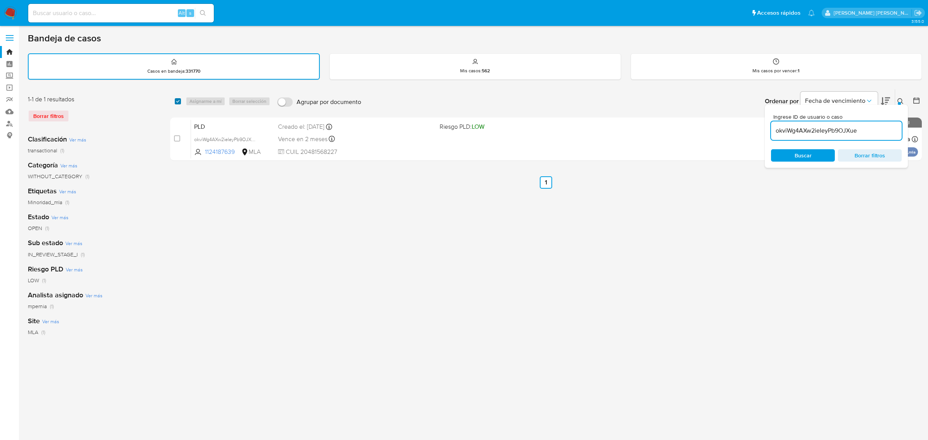
drag, startPoint x: 176, startPoint y: 101, endPoint x: 180, endPoint y: 103, distance: 4.0
click at [176, 101] on input "checkbox" at bounding box center [178, 101] width 6 height 6
checkbox input "true"
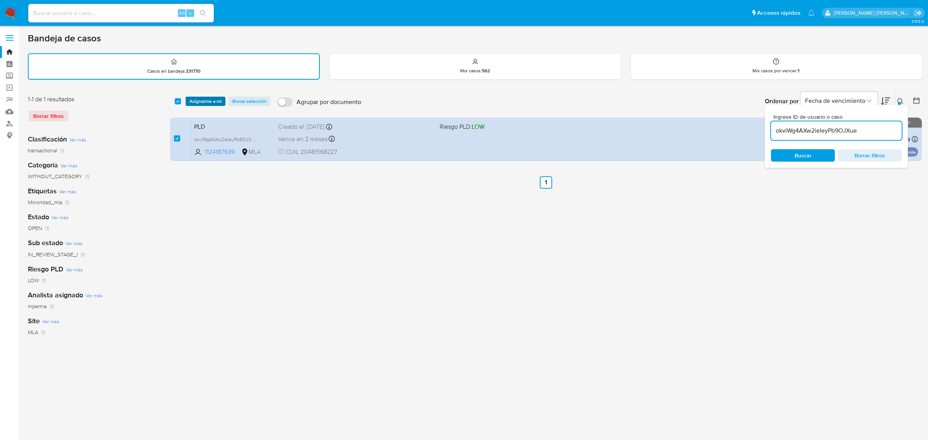
click at [202, 101] on span "Asignarme a mí" at bounding box center [206, 101] width 32 height 8
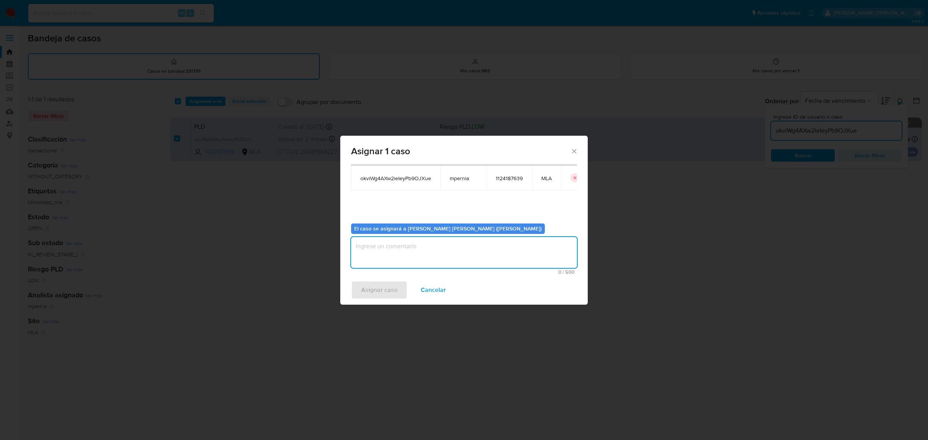
click at [403, 248] on textarea "assign-modal" at bounding box center [464, 252] width 226 height 31
type textarea "-"
click at [383, 287] on span "Asignar caso" at bounding box center [379, 290] width 36 height 17
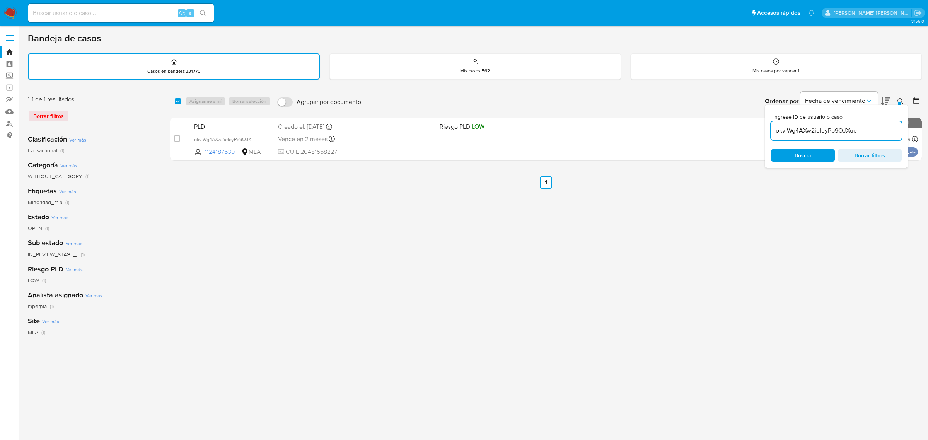
click at [795, 126] on input "okviWg4AXw2ieIeyPb9OJXue" at bounding box center [836, 131] width 131 height 10
paste input "XkwRFjf9jdqSqtMjoZwhXZYX"
type input "XkwRFjf9jdqSqtMjoZwhXZYX"
click at [180, 99] on input "checkbox" at bounding box center [178, 101] width 6 height 6
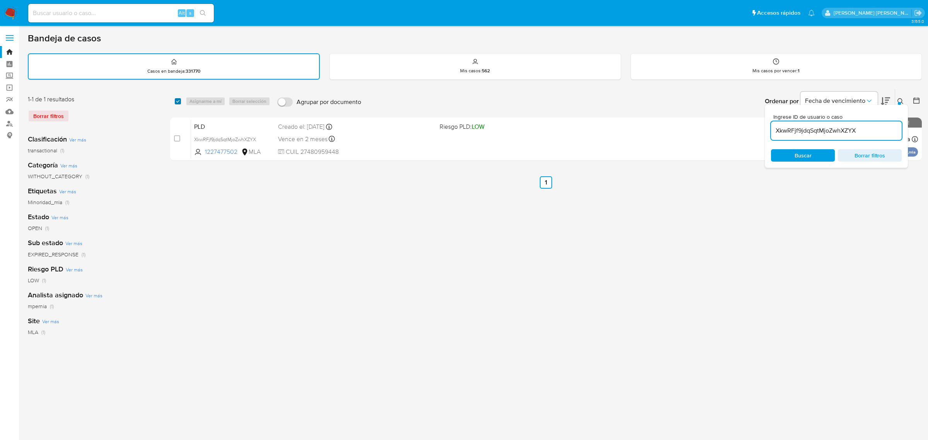
checkbox input "true"
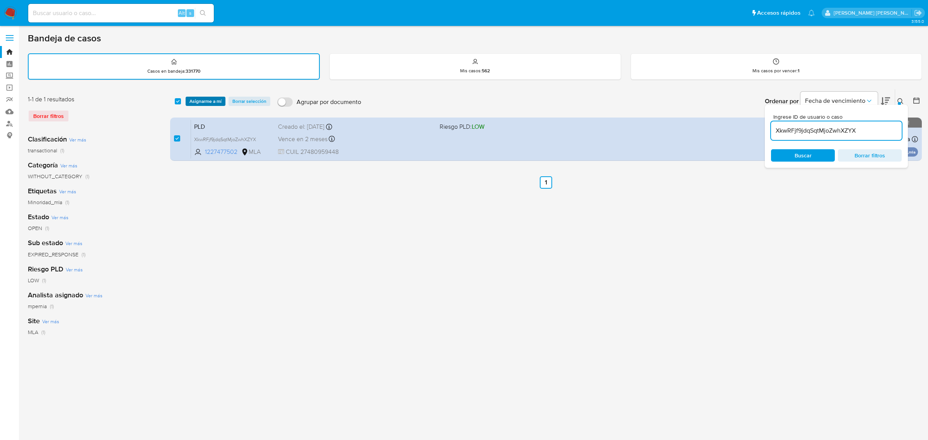
click at [188, 102] on button "Asignarme a mí" at bounding box center [206, 101] width 40 height 9
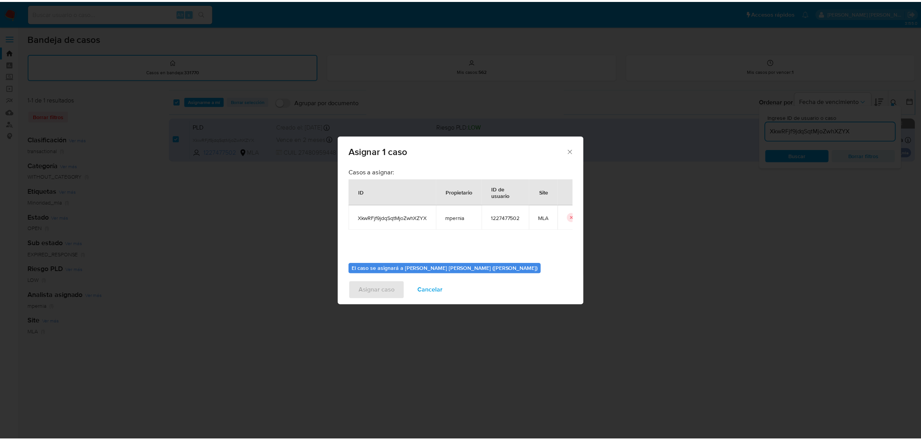
scroll to position [39, 0]
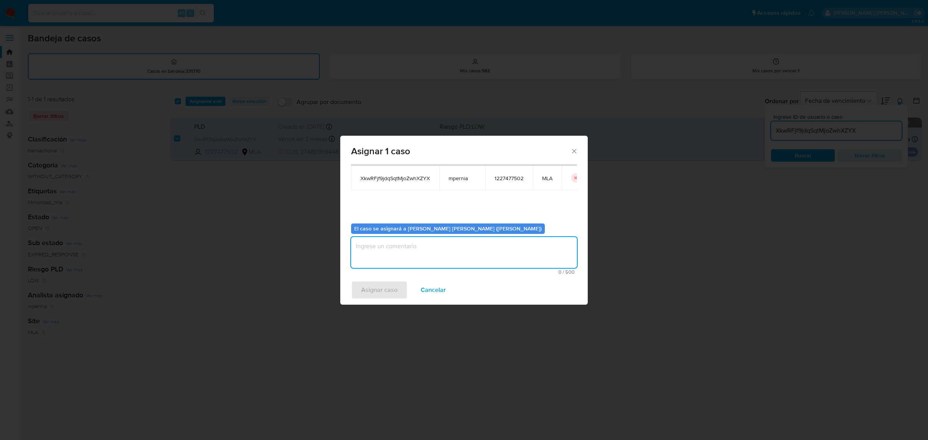
click at [366, 253] on textarea "assign-modal" at bounding box center [464, 252] width 226 height 31
type textarea "-"
click at [371, 294] on span "Asignar caso" at bounding box center [379, 290] width 36 height 17
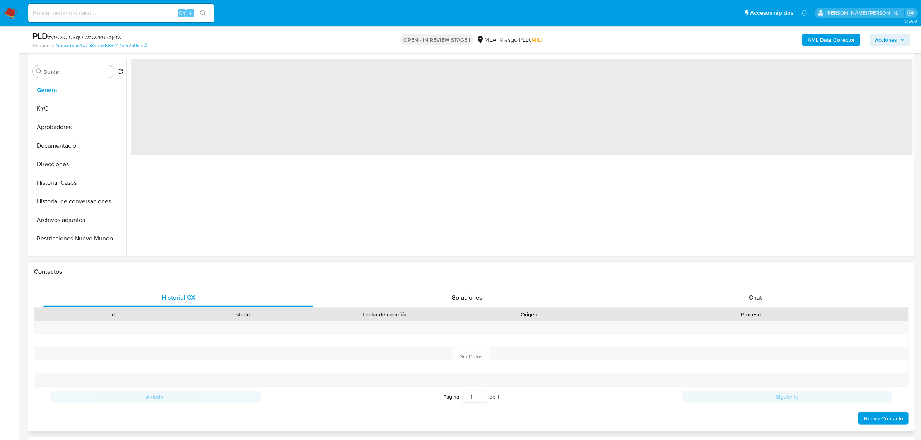
scroll to position [193, 0]
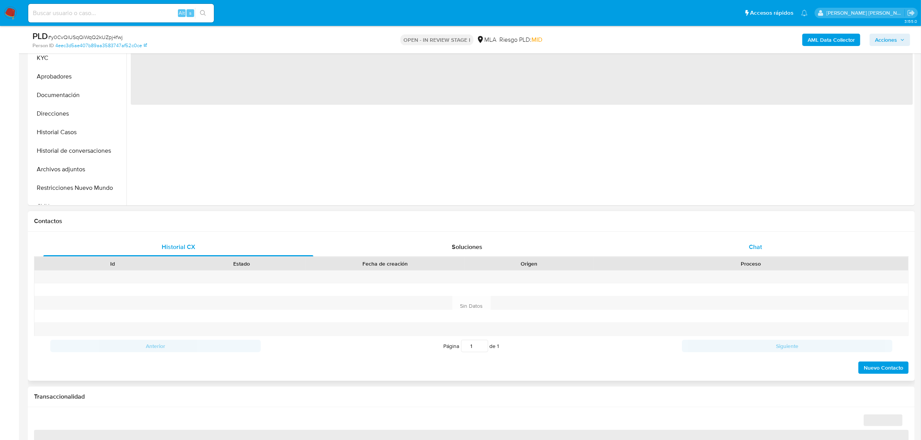
click at [748, 247] on div "Chat" at bounding box center [755, 247] width 270 height 19
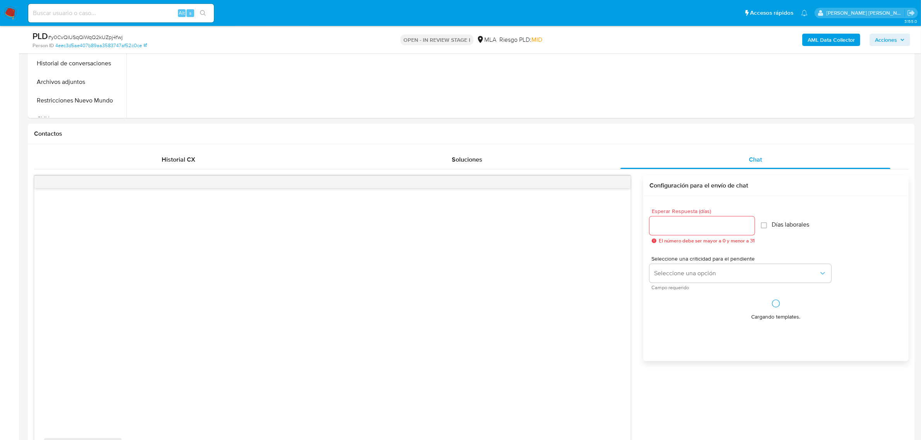
scroll to position [387, 0]
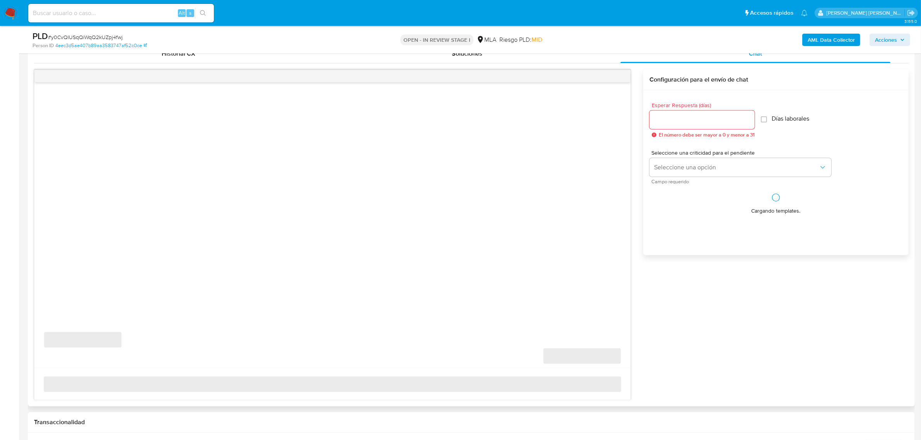
select select "10"
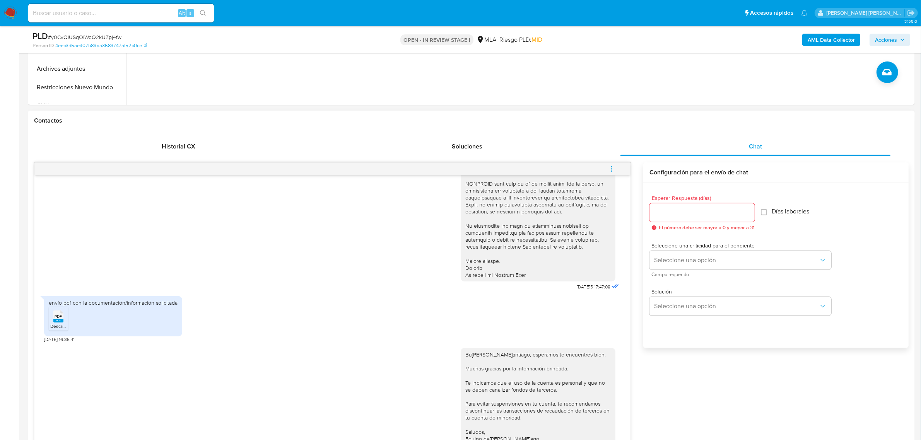
scroll to position [290, 0]
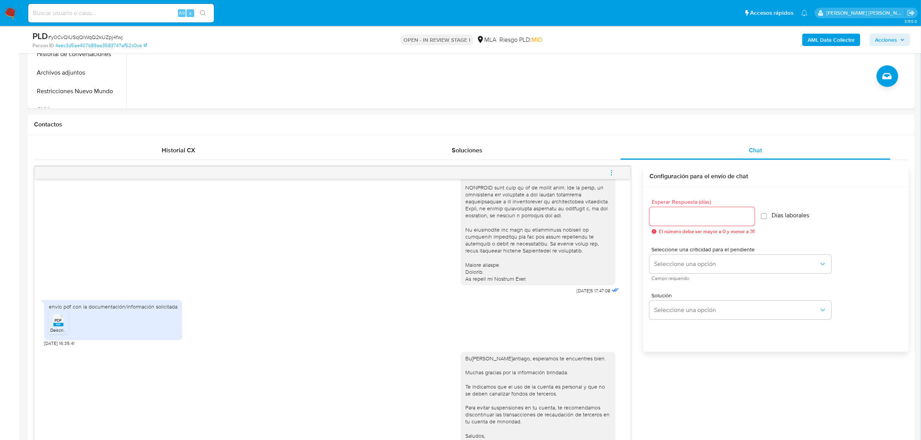
drag, startPoint x: 612, startPoint y: 169, endPoint x: 602, endPoint y: 173, distance: 10.4
click at [611, 169] on span "menu-action" at bounding box center [611, 173] width 7 height 19
click at [556, 169] on li "Abrir gestor de archivos" at bounding box center [558, 173] width 79 height 14
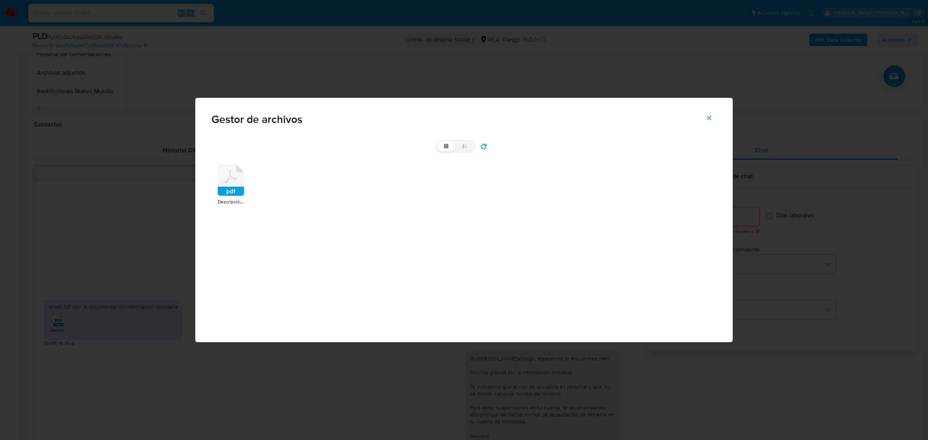
drag, startPoint x: 215, startPoint y: 203, endPoint x: 222, endPoint y: 199, distance: 8.8
click at [217, 203] on div "pdf Descripción del uso otorgado a la aplicación de[PERSON_NAME]ago de [PERSO…" at bounding box center [464, 185] width 505 height 54
click at [232, 190] on rect at bounding box center [231, 191] width 26 height 9
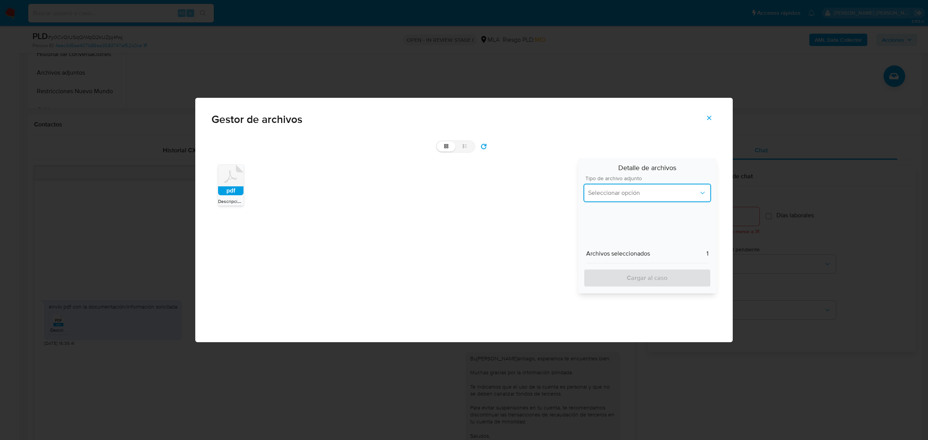
click at [664, 200] on button "Seleccionar opción" at bounding box center [648, 193] width 128 height 19
click at [637, 234] on div "INGRESOS" at bounding box center [647, 232] width 118 height 19
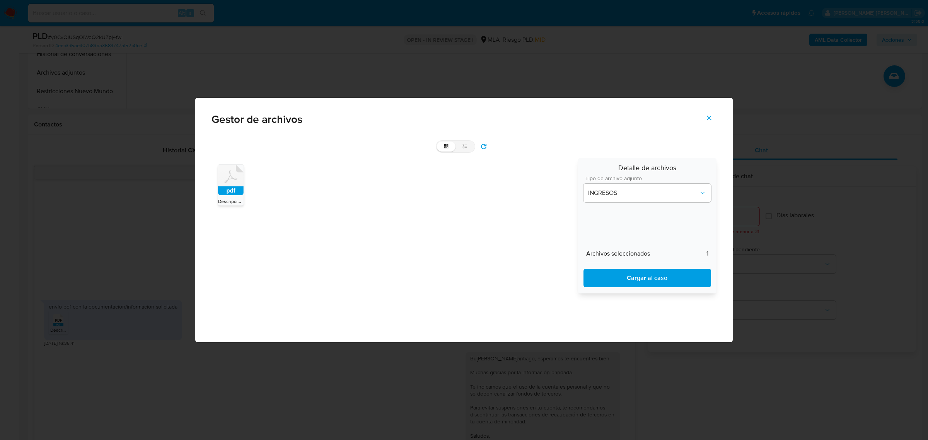
click at [648, 271] on span "Cargar al caso" at bounding box center [648, 278] width 108 height 17
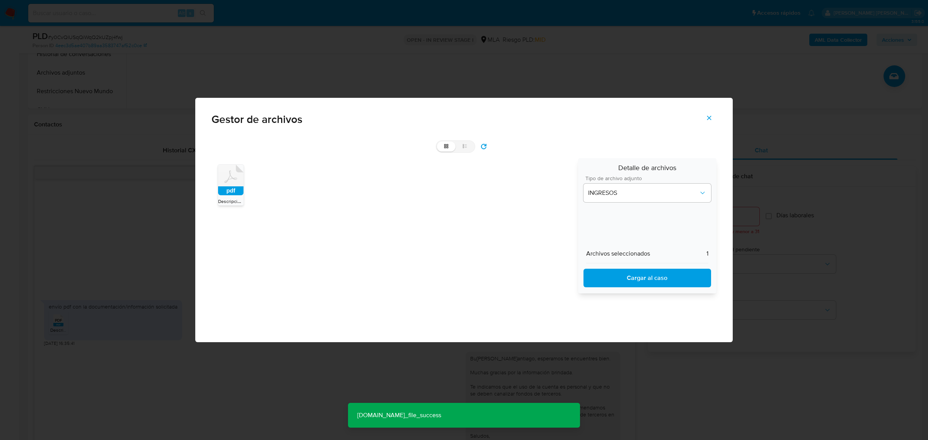
click at [710, 116] on icon "Cerrar" at bounding box center [709, 117] width 7 height 7
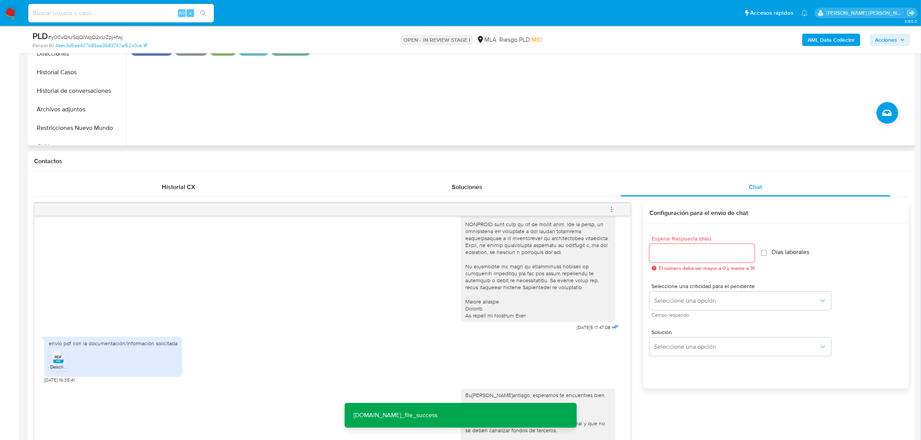
scroll to position [193, 0]
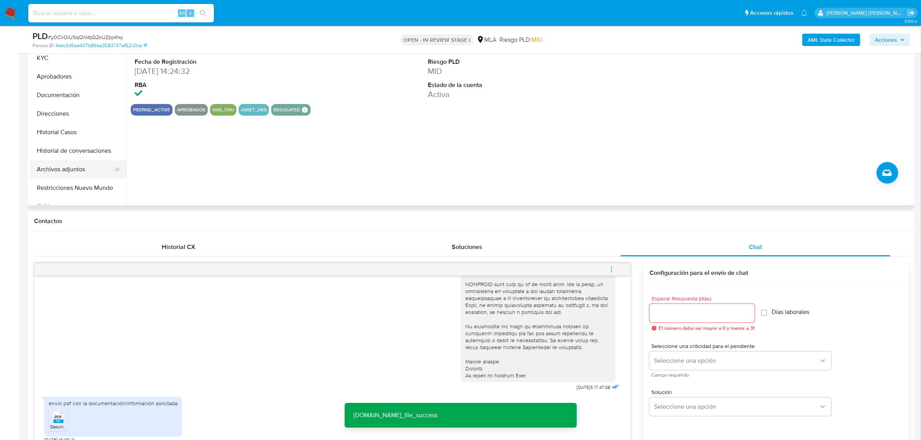
click at [50, 169] on button "Archivos adjuntos" at bounding box center [75, 169] width 91 height 19
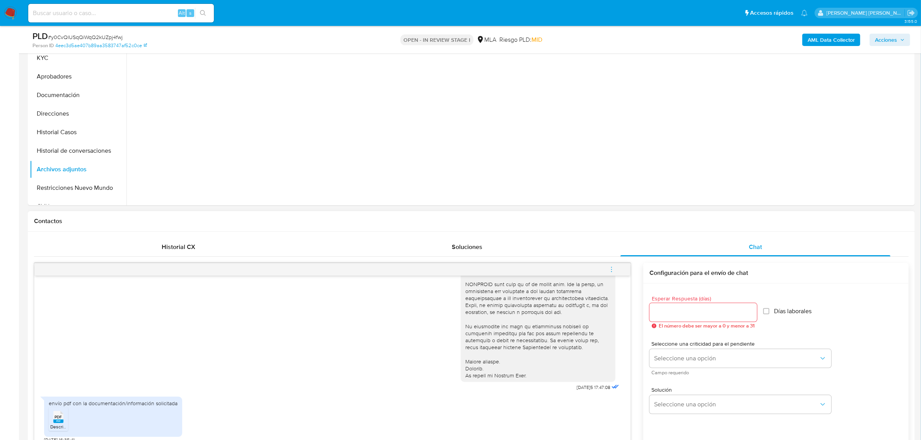
click at [612, 266] on icon "menu-action" at bounding box center [611, 269] width 7 height 7
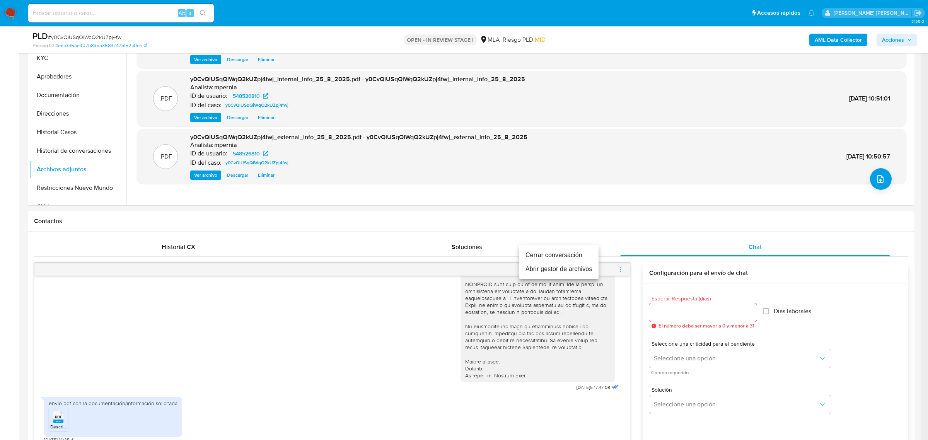
click at [546, 252] on li "Cerrar conversación" at bounding box center [558, 255] width 79 height 14
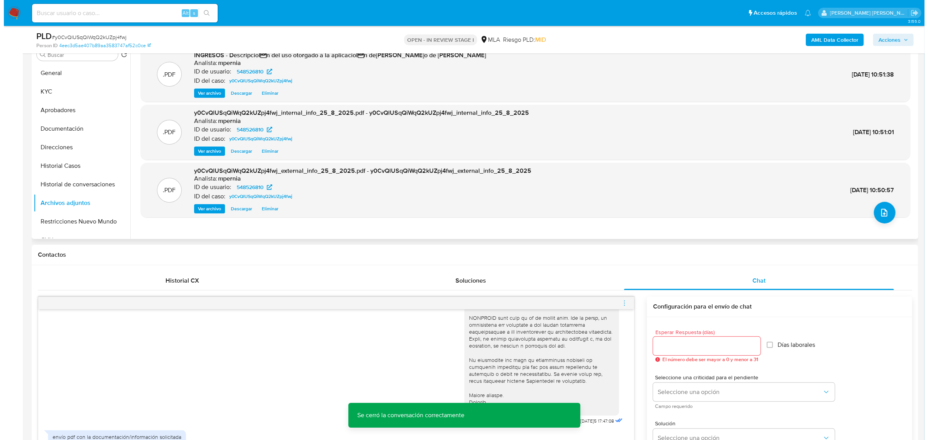
scroll to position [97, 0]
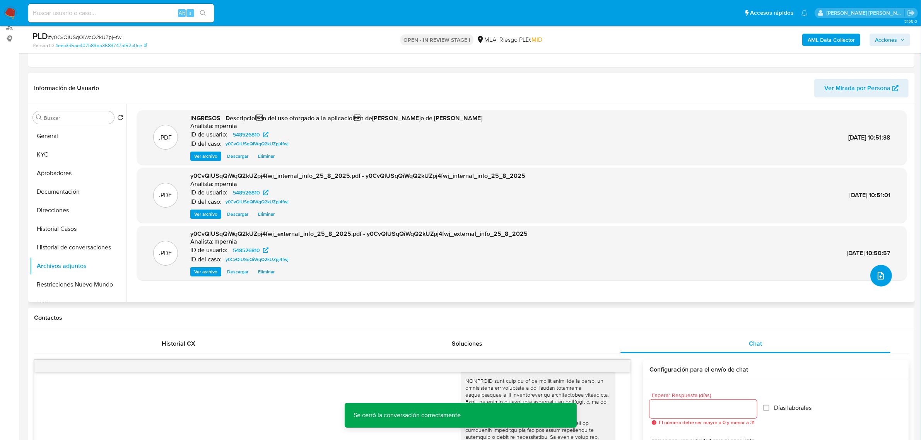
click at [870, 275] on button "upload-file" at bounding box center [881, 276] width 22 height 22
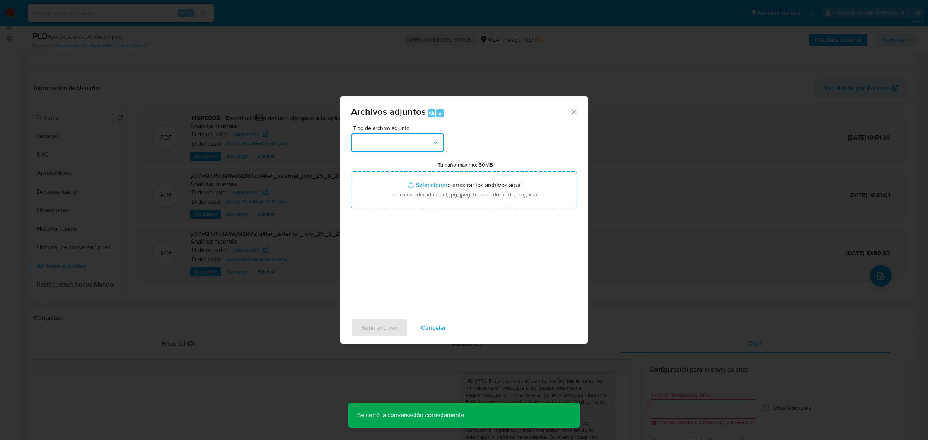
click at [413, 144] on button "button" at bounding box center [397, 142] width 93 height 19
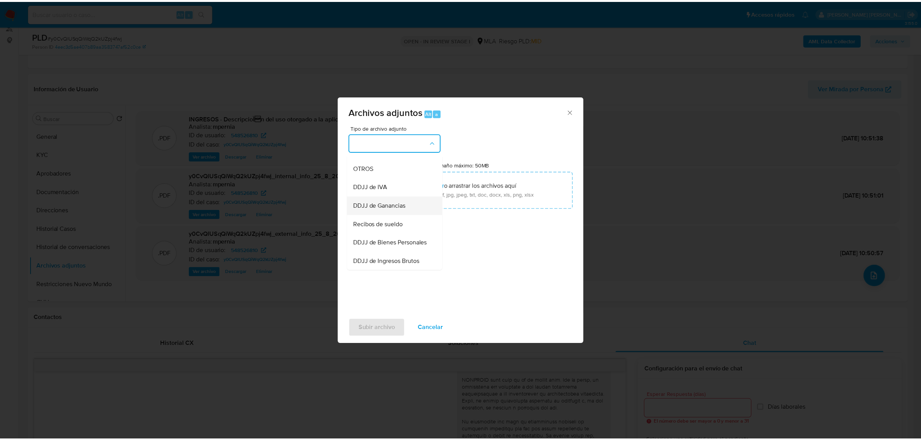
scroll to position [145, 0]
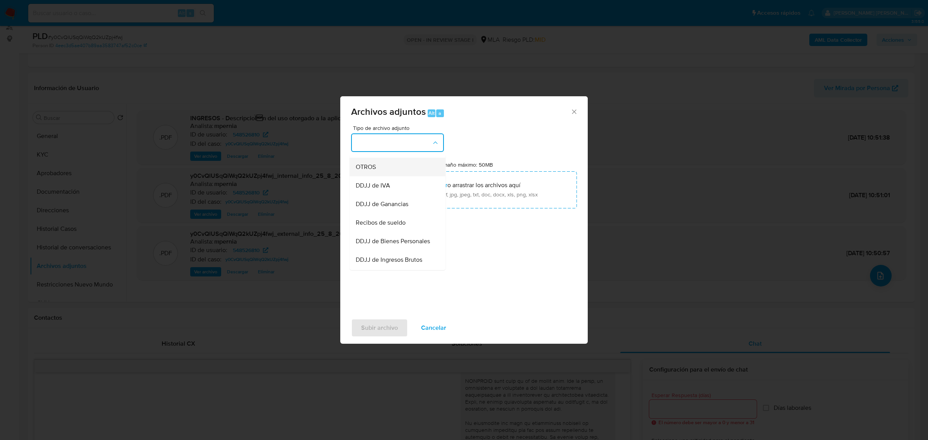
click at [381, 175] on div "OTROS" at bounding box center [395, 166] width 79 height 19
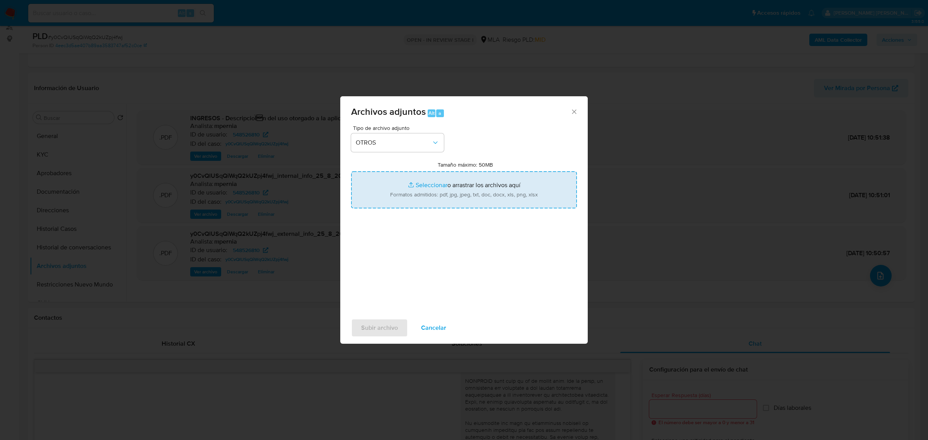
type input "C:\fakepath\Movimientos-Aladdin-548526810.xlsx"
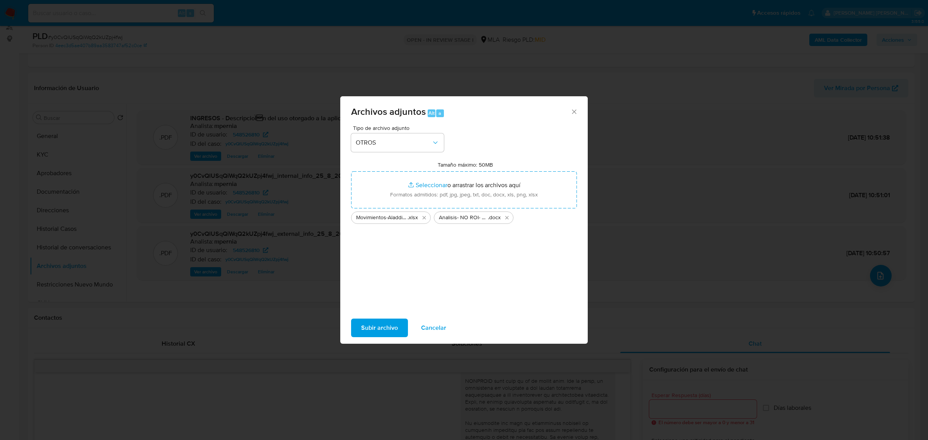
click at [382, 331] on span "Subir archivo" at bounding box center [379, 327] width 37 height 17
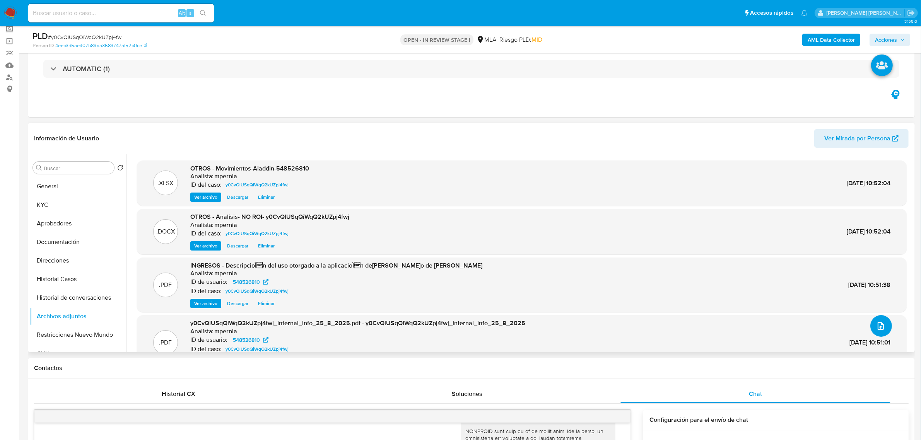
scroll to position [0, 0]
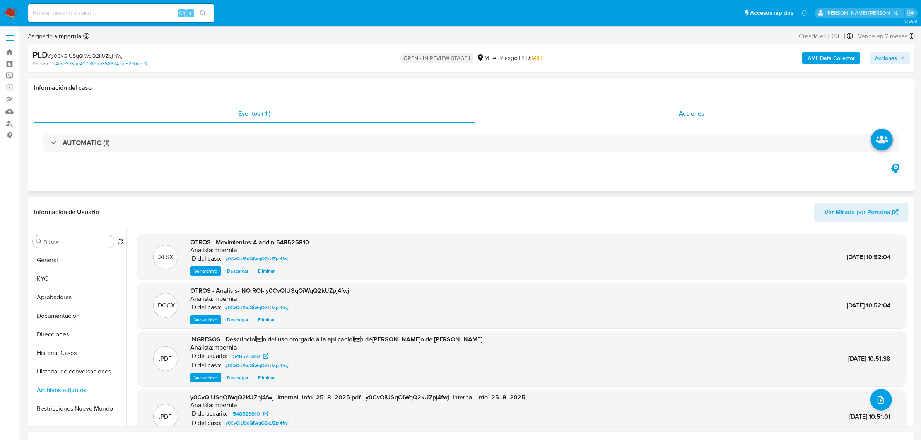
click at [708, 115] on div "Acciones" at bounding box center [692, 113] width 434 height 19
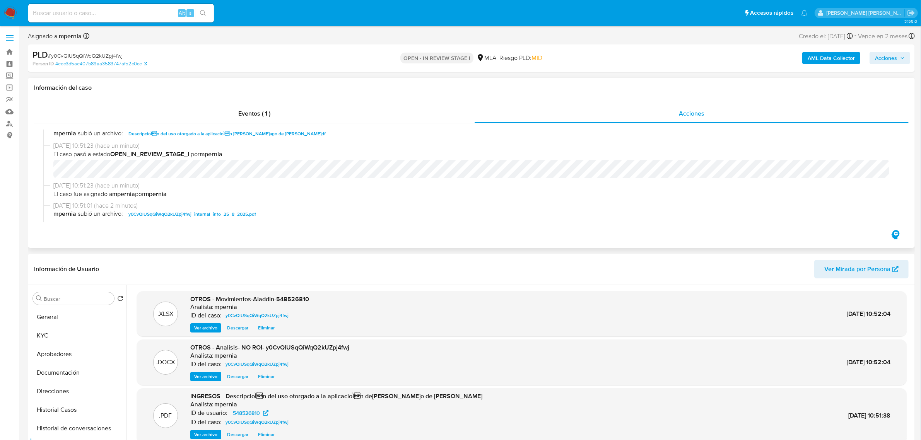
scroll to position [97, 0]
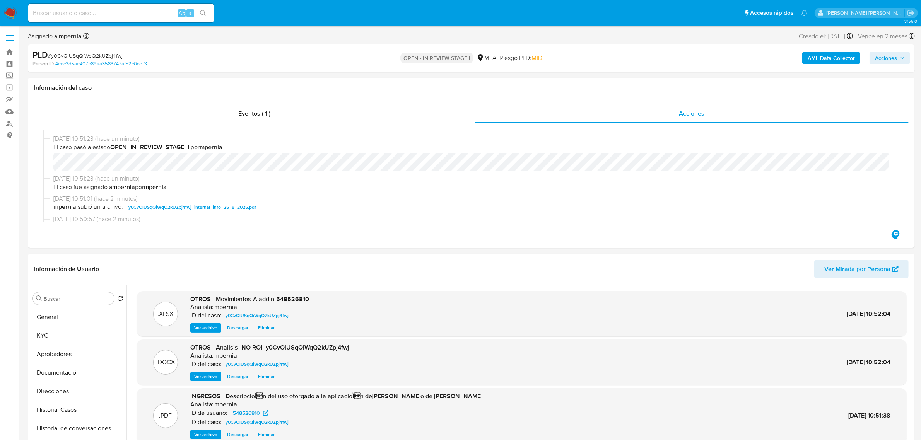
click at [890, 56] on span "Acciones" at bounding box center [886, 58] width 22 height 12
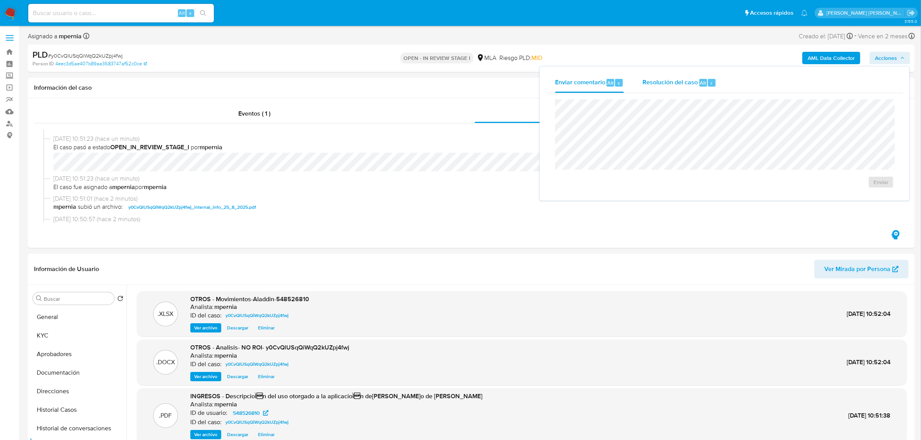
click at [675, 89] on div "Resolución del caso Alt r" at bounding box center [679, 83] width 74 height 20
click at [803, 186] on span "No ROI Proposal" at bounding box center [805, 186] width 40 height 11
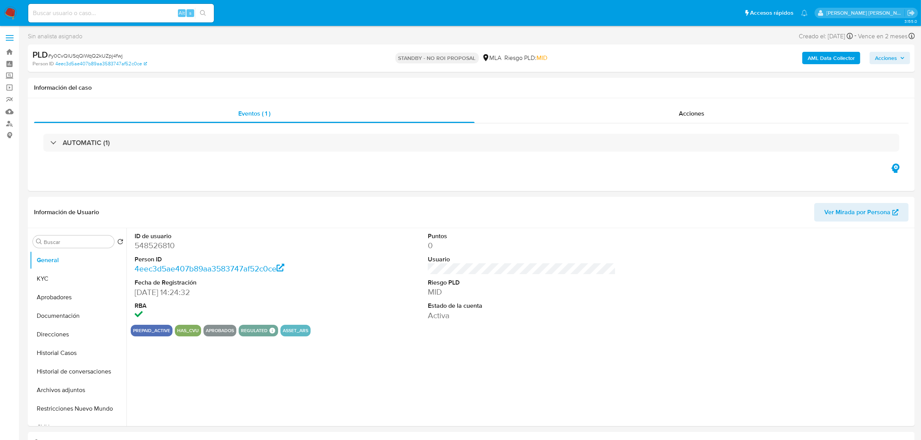
select select "10"
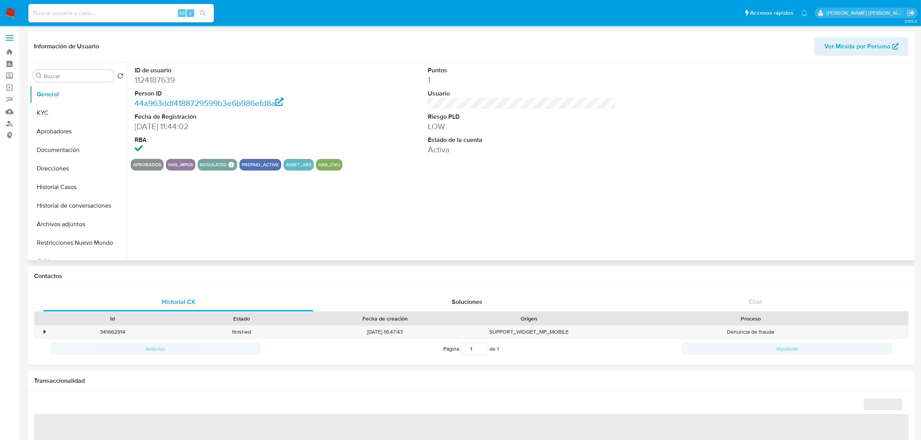
select select "10"
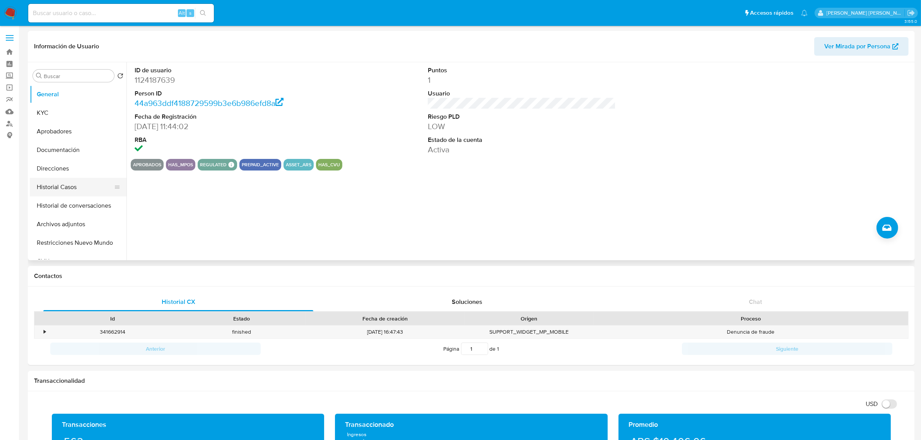
click at [58, 186] on button "Historial Casos" at bounding box center [75, 187] width 91 height 19
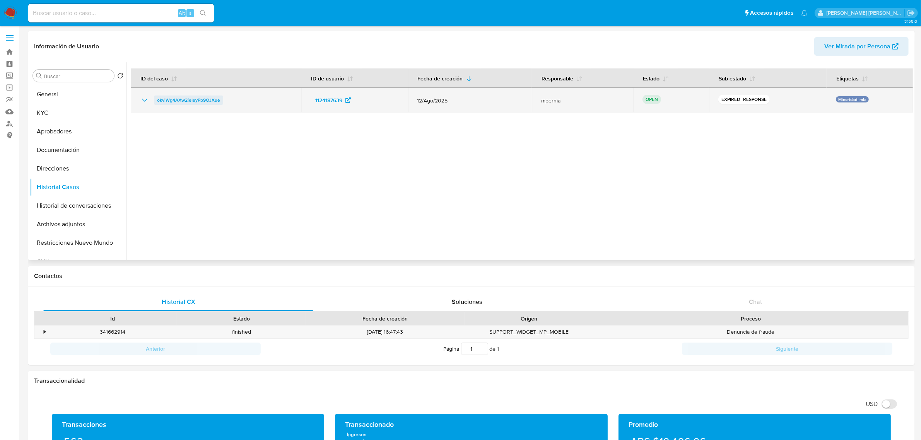
click at [209, 99] on span "okviWg4AXw2ieIeyPb9OJXue" at bounding box center [188, 100] width 63 height 9
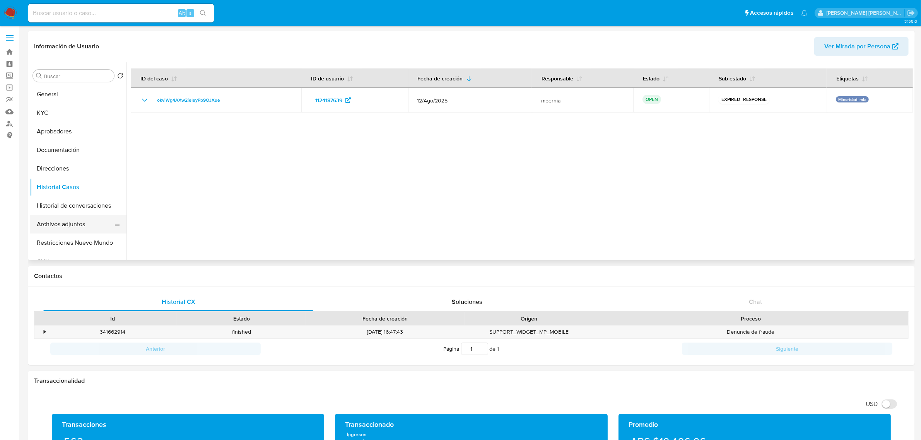
click at [59, 225] on button "Archivos adjuntos" at bounding box center [75, 224] width 91 height 19
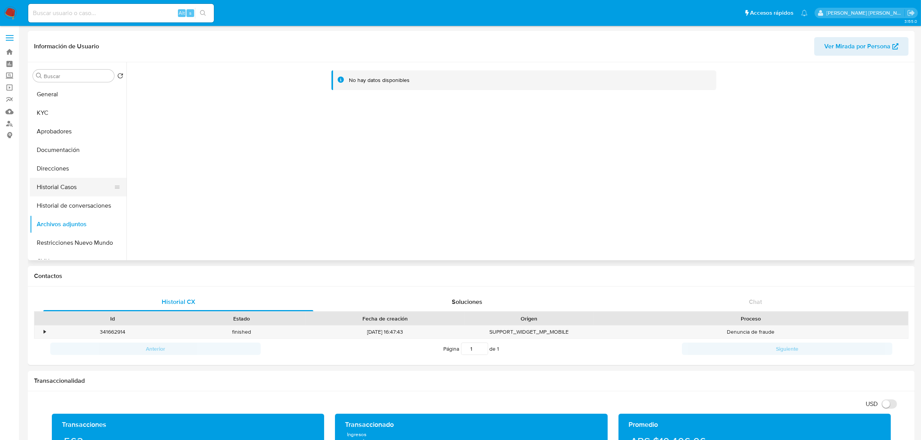
click at [75, 184] on button "Historial Casos" at bounding box center [75, 187] width 91 height 19
click at [58, 227] on button "Archivos adjuntos" at bounding box center [75, 224] width 91 height 19
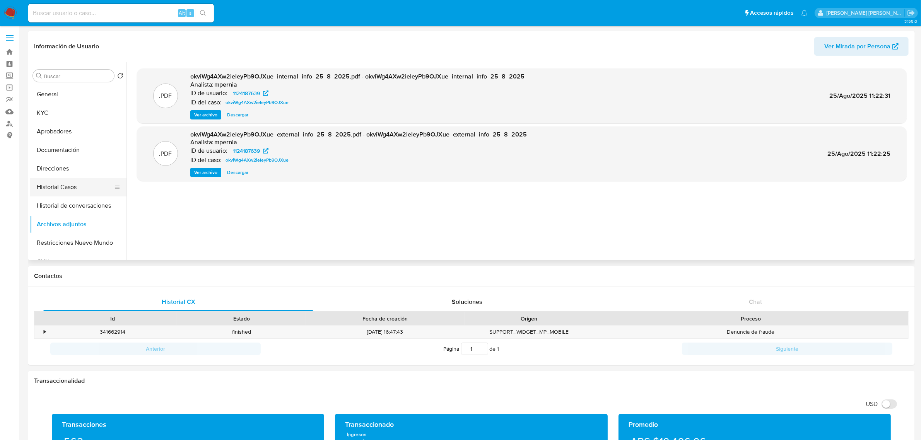
click at [50, 185] on button "Historial Casos" at bounding box center [75, 187] width 91 height 19
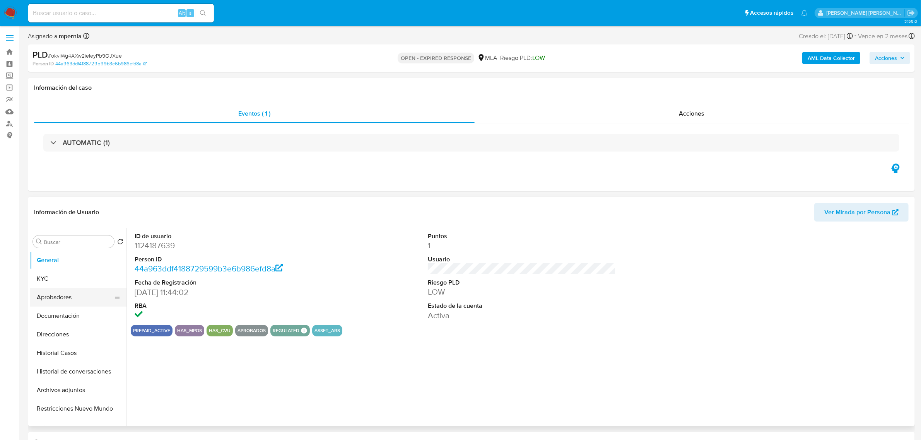
click at [51, 291] on button "Aprobadores" at bounding box center [75, 297] width 91 height 19
select select "10"
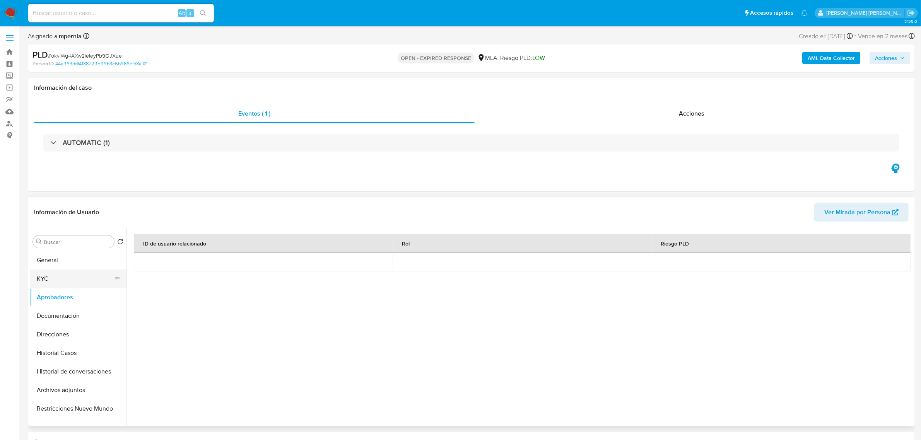
click at [49, 279] on button "KYC" at bounding box center [75, 279] width 91 height 19
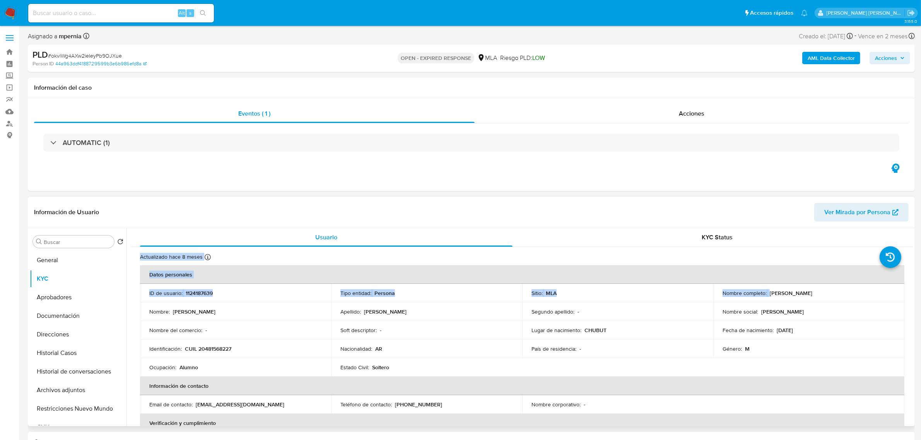
drag, startPoint x: 774, startPoint y: 232, endPoint x: 780, endPoint y: 300, distance: 68.0
click at [780, 310] on div "Nombre social : Agustin" at bounding box center [808, 311] width 172 height 7
drag, startPoint x: 768, startPoint y: 293, endPoint x: 816, endPoint y: 293, distance: 48.0
click at [816, 293] on div "Nombre completo : Agustin Jaroszek" at bounding box center [808, 293] width 172 height 7
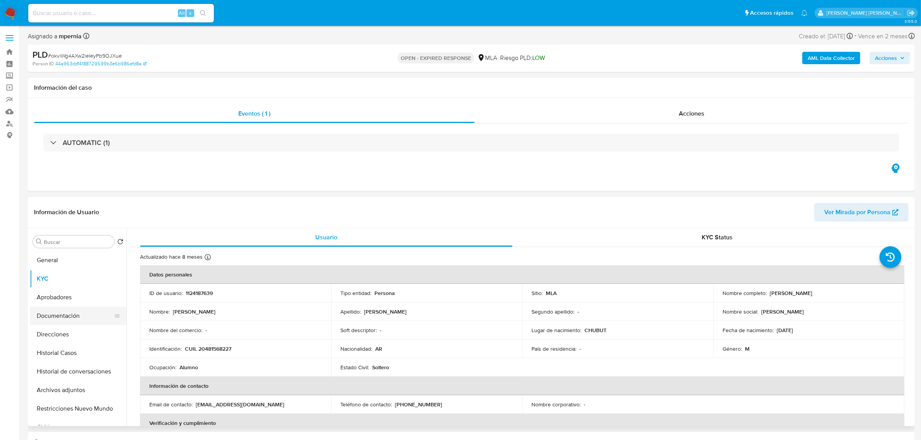
click at [55, 312] on button "Documentación" at bounding box center [75, 316] width 91 height 19
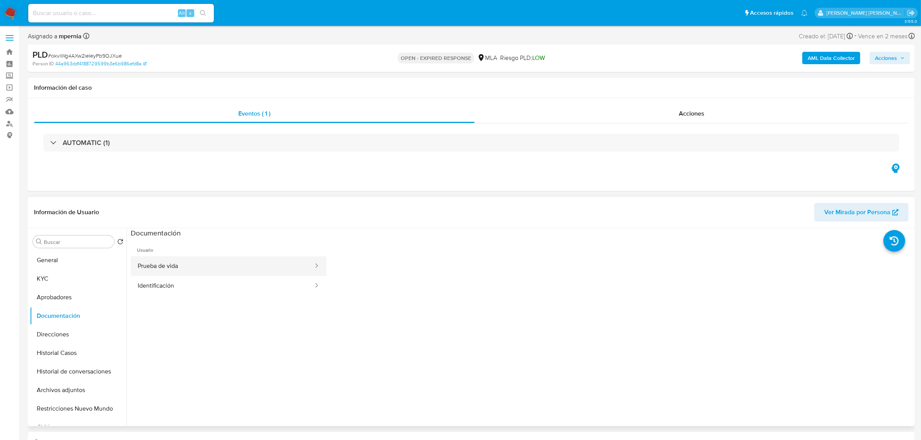
click at [170, 271] on button "Prueba de vida" at bounding box center [222, 266] width 183 height 20
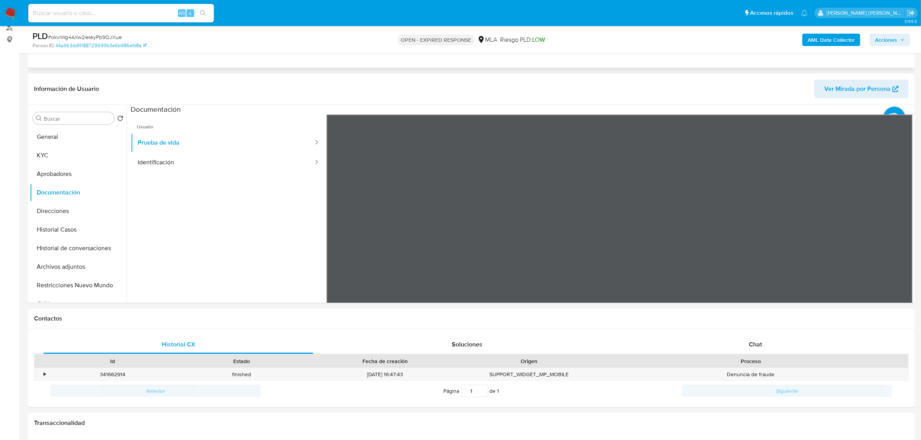
scroll to position [97, 0]
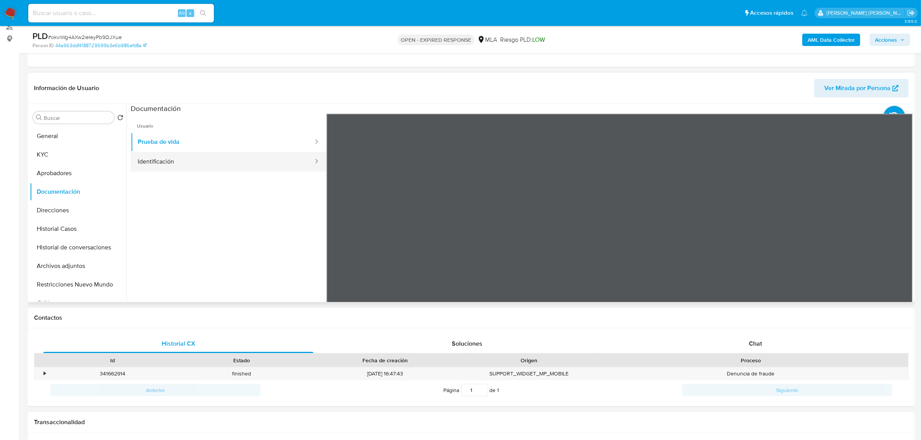
click at [179, 161] on button "Identificación" at bounding box center [222, 162] width 183 height 20
click at [898, 235] on icon at bounding box center [902, 239] width 15 height 15
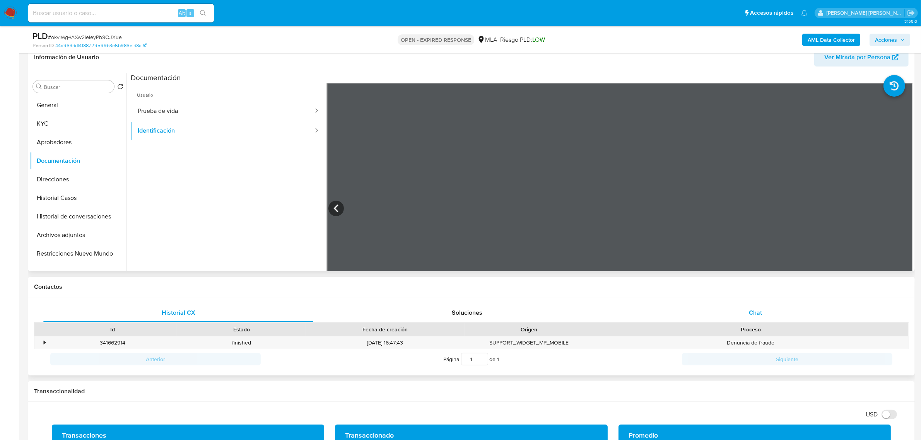
scroll to position [145, 0]
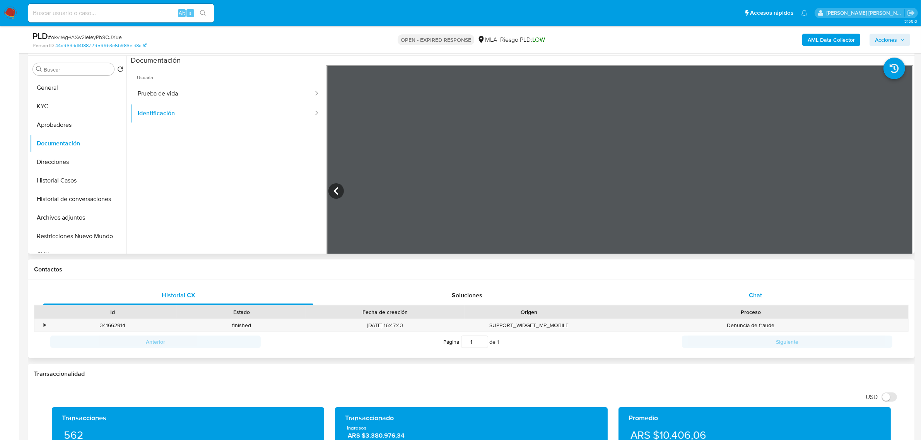
click at [758, 293] on span "Chat" at bounding box center [755, 295] width 13 height 9
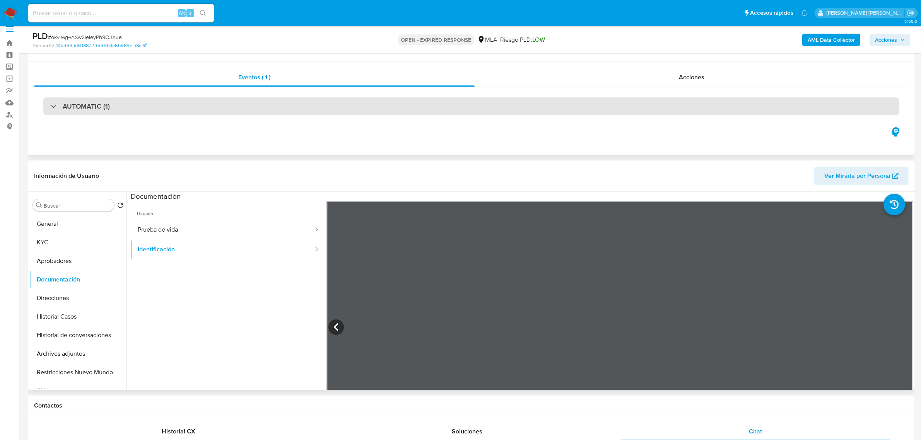
scroll to position [0, 0]
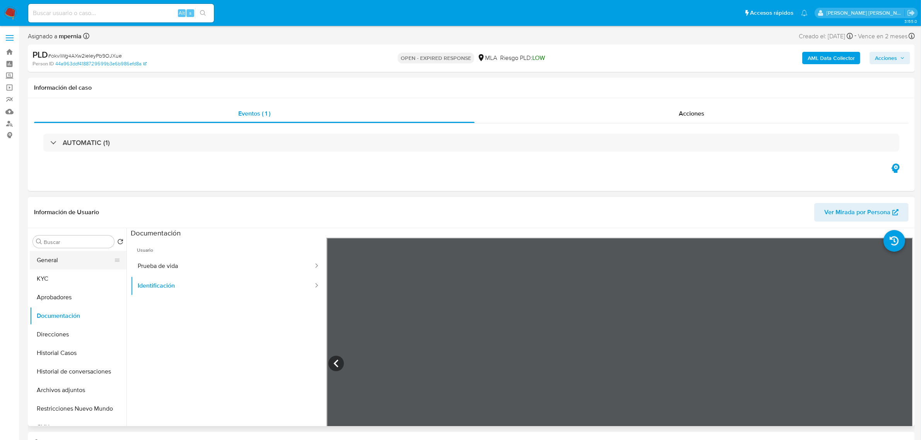
click at [55, 262] on button "General" at bounding box center [75, 260] width 91 height 19
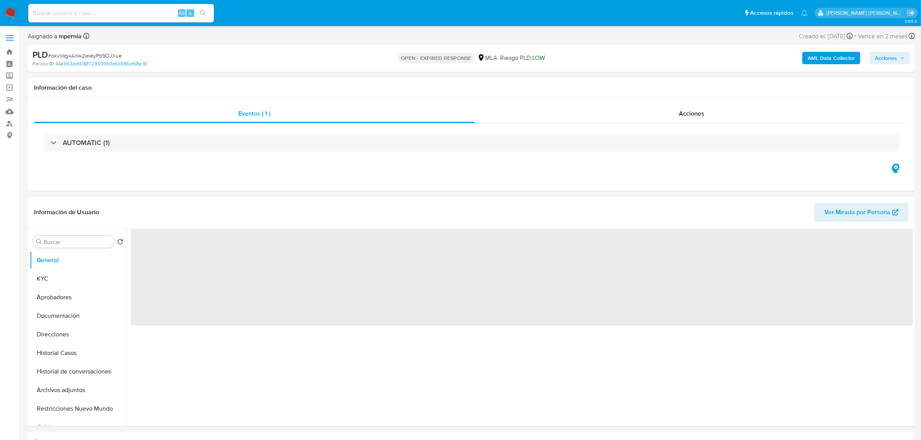
click at [94, 55] on span "# okviWg4AXw2ieIeyPb9OJXue" at bounding box center [85, 56] width 74 height 8
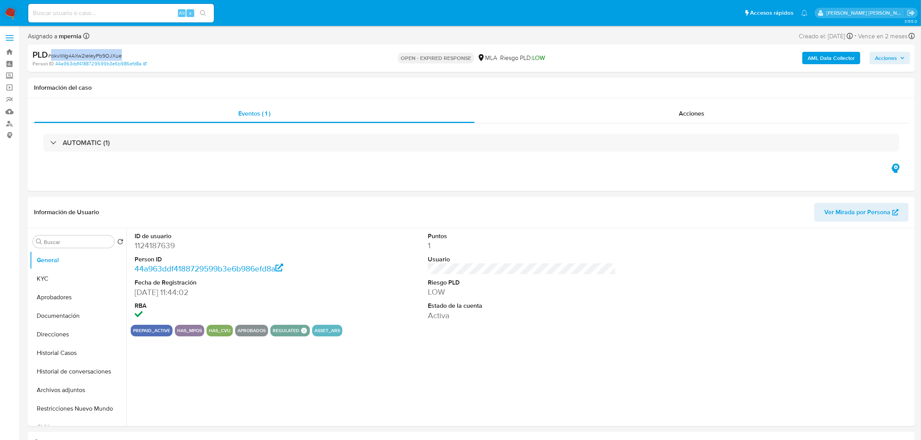
copy span "okviWg4AXw2ieIeyPb9OJXue"
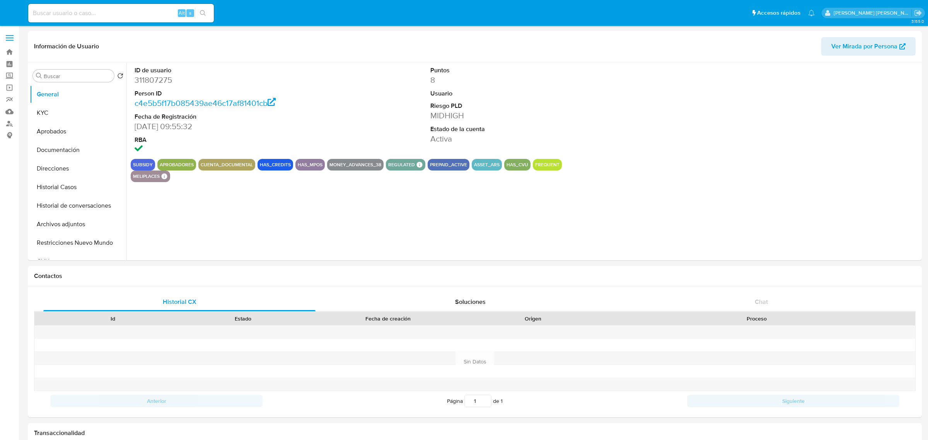
select select "10"
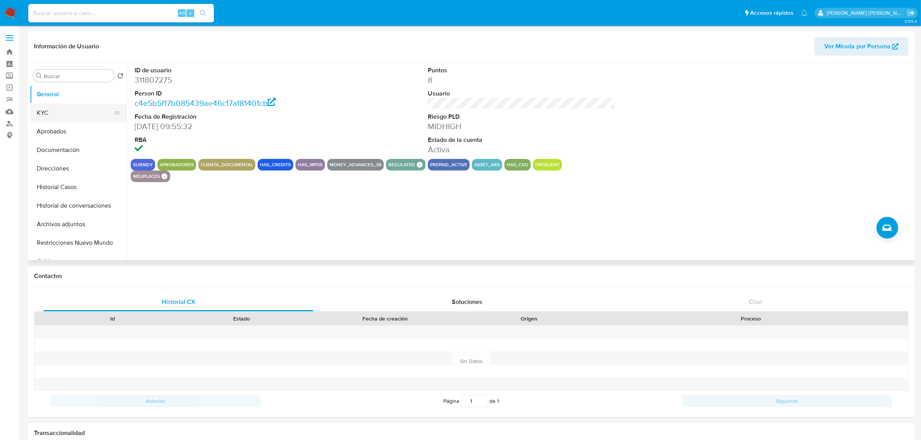
click at [49, 113] on button "KYC" at bounding box center [75, 113] width 91 height 19
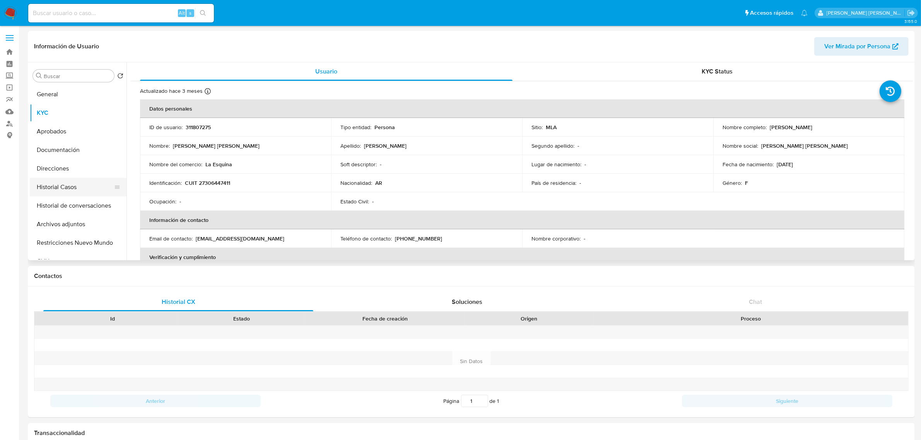
click at [58, 190] on button "Historial Casos" at bounding box center [75, 187] width 91 height 19
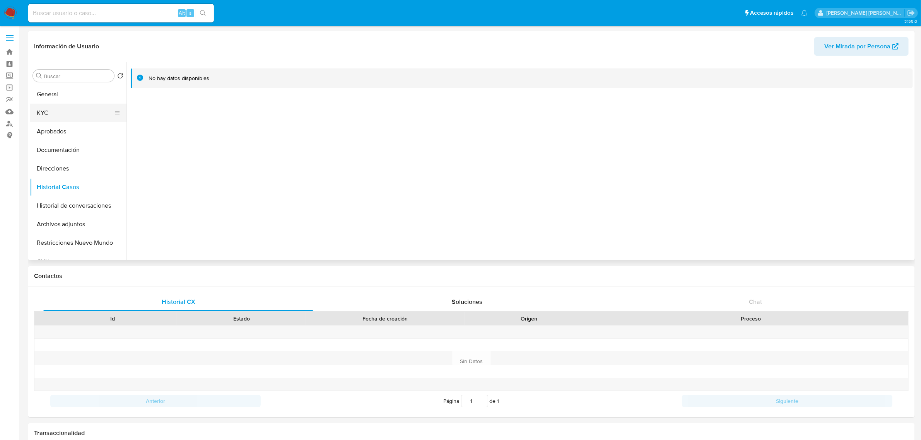
click at [55, 114] on button "KYC" at bounding box center [75, 113] width 91 height 19
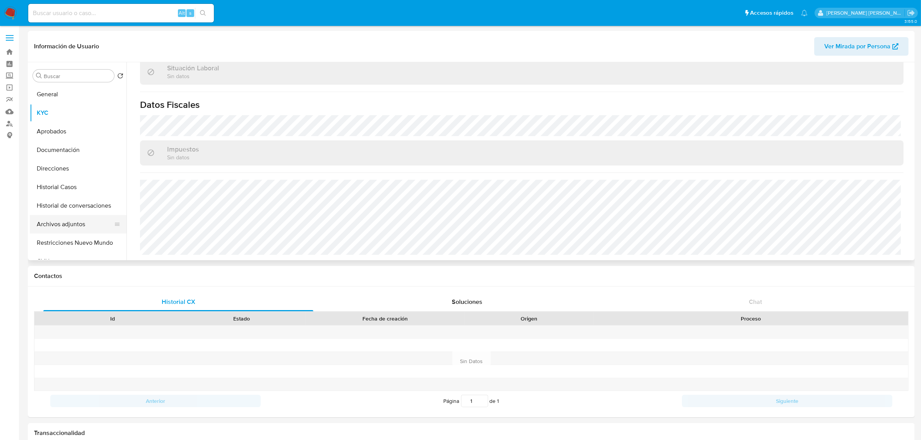
scroll to position [406, 0]
click at [55, 167] on button "Direcciones" at bounding box center [75, 168] width 91 height 19
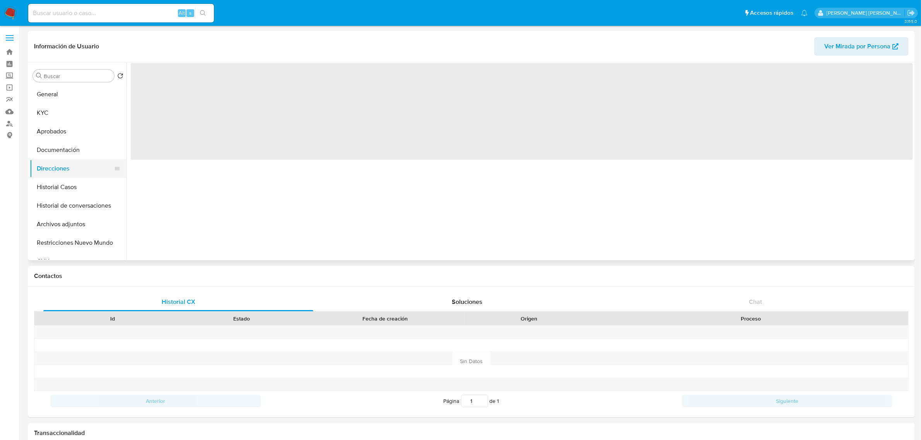
scroll to position [0, 0]
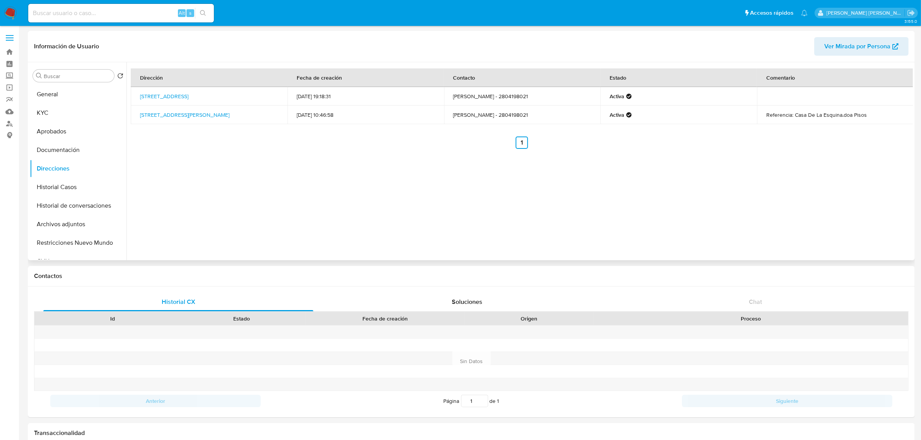
drag, startPoint x: 280, startPoint y: 94, endPoint x: 138, endPoint y: 91, distance: 142.0
click at [138, 91] on td "Gallastegui 1105, Puerto Madryn, Chubut, 9120, Argentina 1105" at bounding box center [209, 96] width 157 height 19
copy link "Gallastegui 1105, Puerto Madryn, Chubut, 9120, Argentina"
click at [159, 93] on link "Gallastegui 1105, Puerto Madryn, Chubut, 9120, Argentina 1105" at bounding box center [164, 96] width 48 height 8
click at [58, 93] on button "General" at bounding box center [75, 94] width 91 height 19
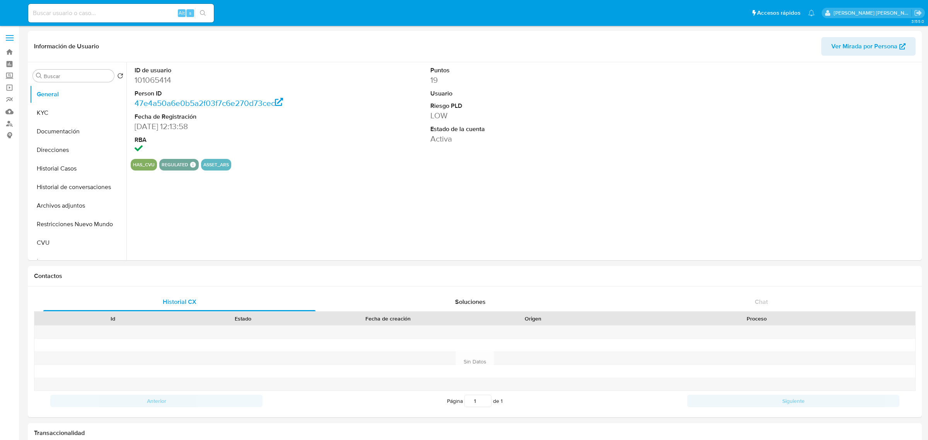
select select "10"
drag, startPoint x: 57, startPoint y: 166, endPoint x: 8, endPoint y: 185, distance: 52.8
click at [55, 166] on button "Historial Casos" at bounding box center [78, 168] width 97 height 19
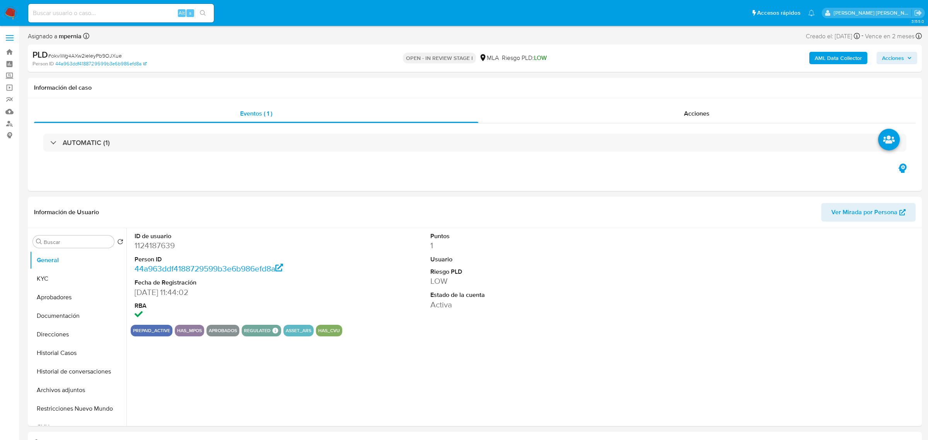
select select "10"
click at [55, 281] on button "KYC" at bounding box center [75, 279] width 91 height 19
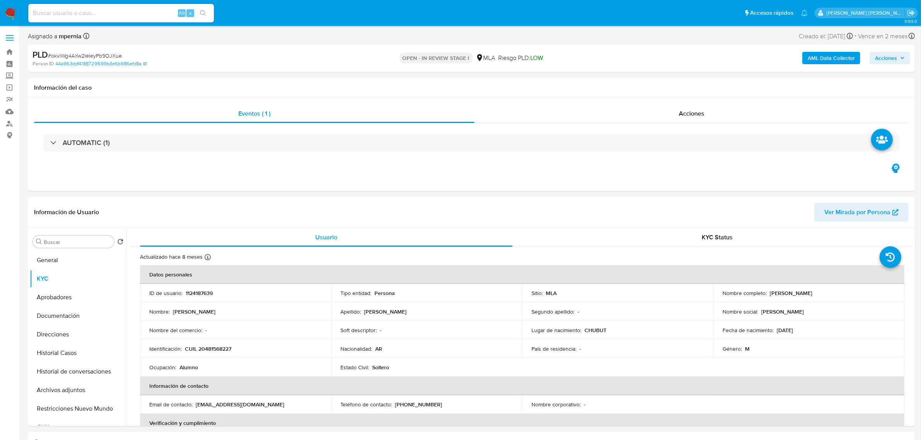
click at [822, 58] on b "AML Data Collector" at bounding box center [831, 58] width 47 height 12
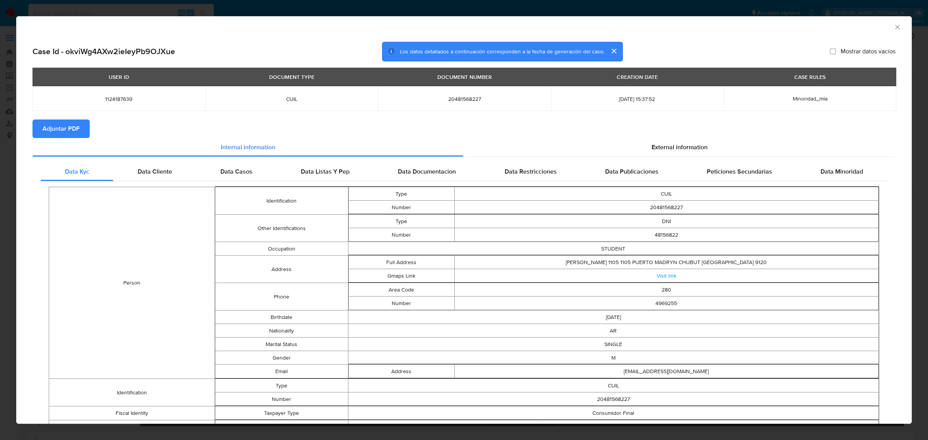
click at [68, 131] on span "Adjuntar PDF" at bounding box center [61, 128] width 37 height 17
click at [894, 26] on icon "Cerrar ventana" at bounding box center [898, 27] width 8 height 8
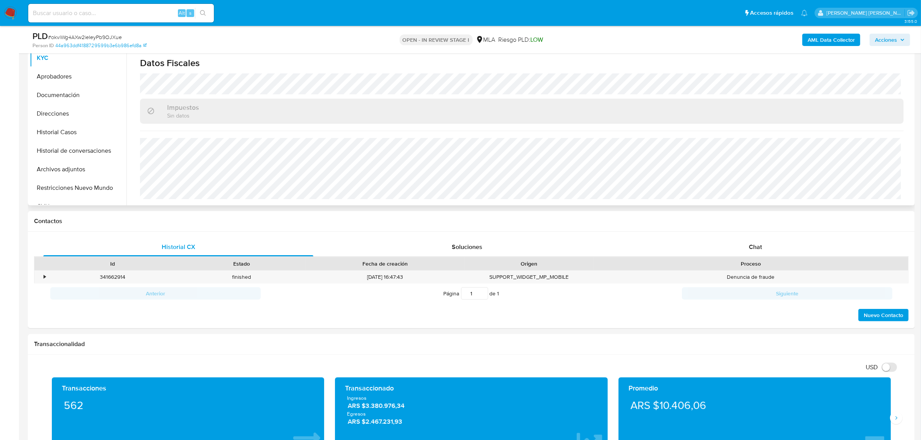
scroll to position [48, 0]
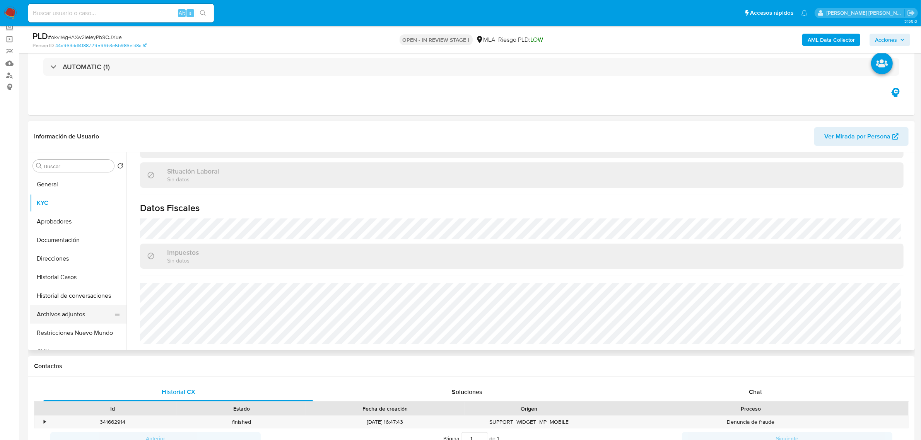
click at [53, 314] on button "Archivos adjuntos" at bounding box center [75, 314] width 91 height 19
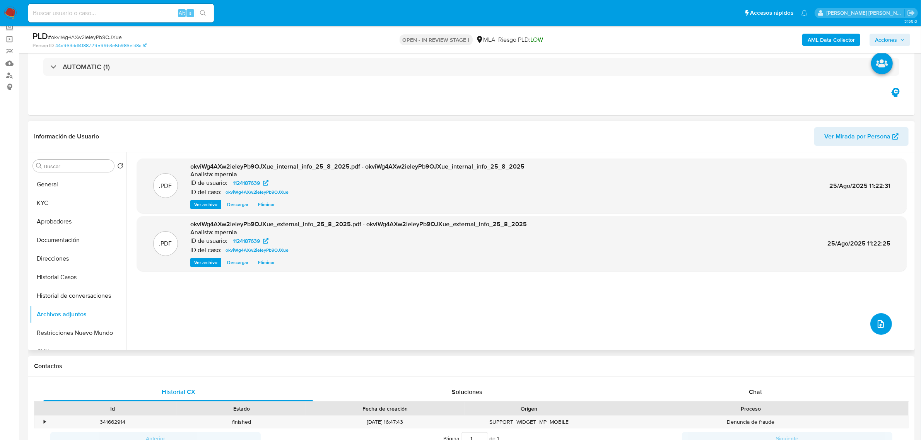
click at [876, 325] on icon "upload-file" at bounding box center [880, 323] width 9 height 9
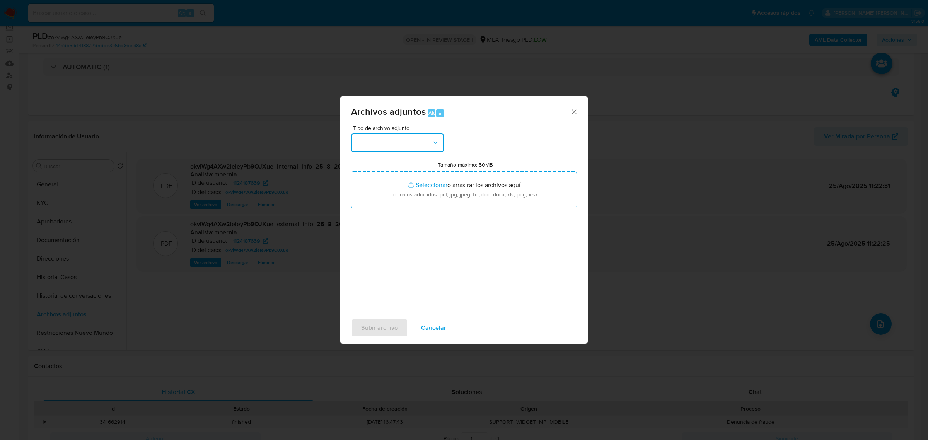
click at [418, 146] on button "button" at bounding box center [397, 142] width 93 height 19
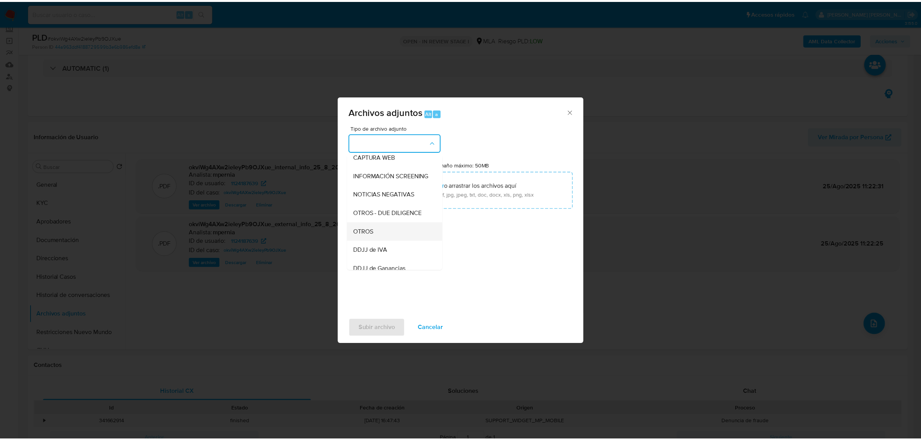
scroll to position [97, 0]
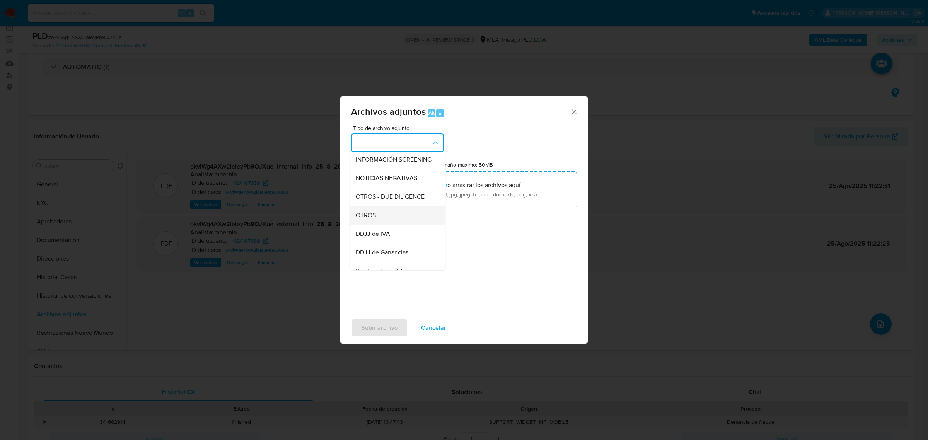
click at [372, 219] on span "OTROS" at bounding box center [366, 215] width 20 height 8
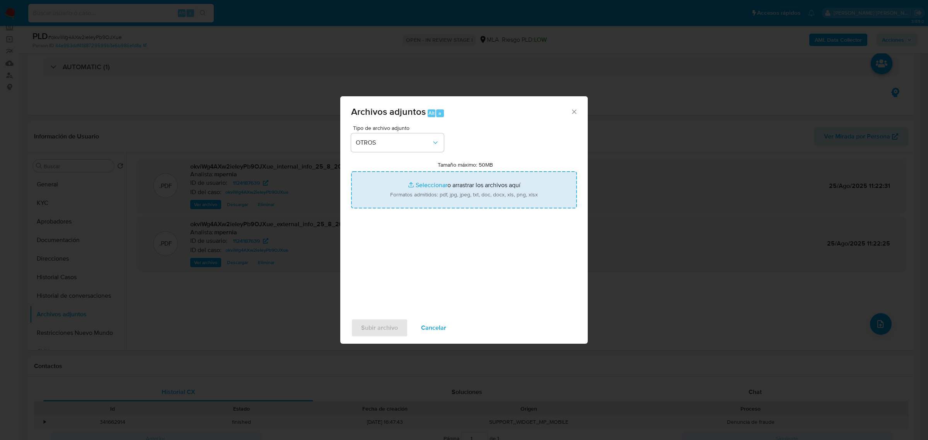
type input "C:\fakepath\Movimientos-Aladdin-1124187639.xlsx"
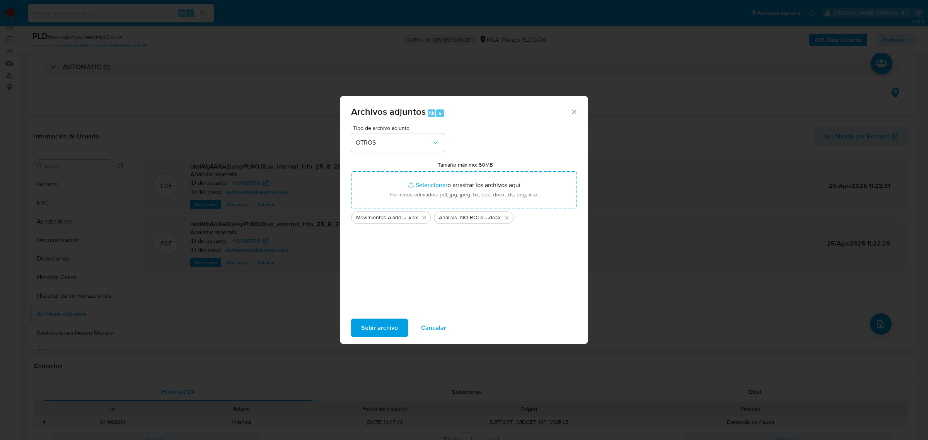
click at [389, 321] on span "Subir archivo" at bounding box center [379, 327] width 37 height 17
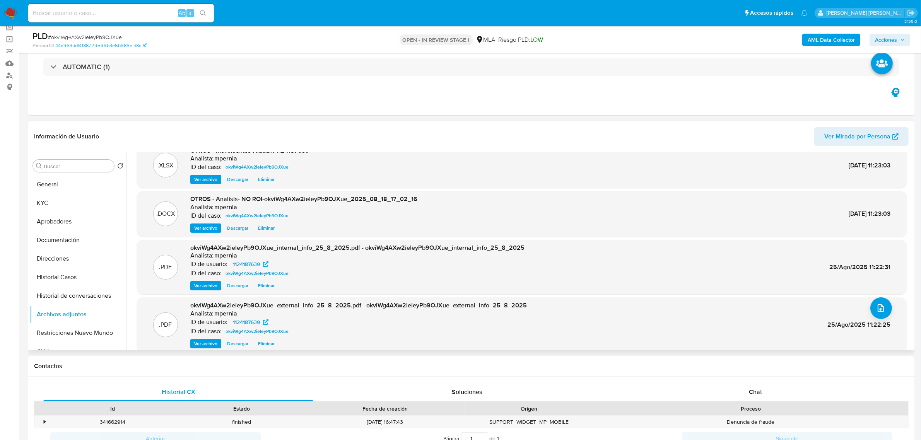
scroll to position [24, 0]
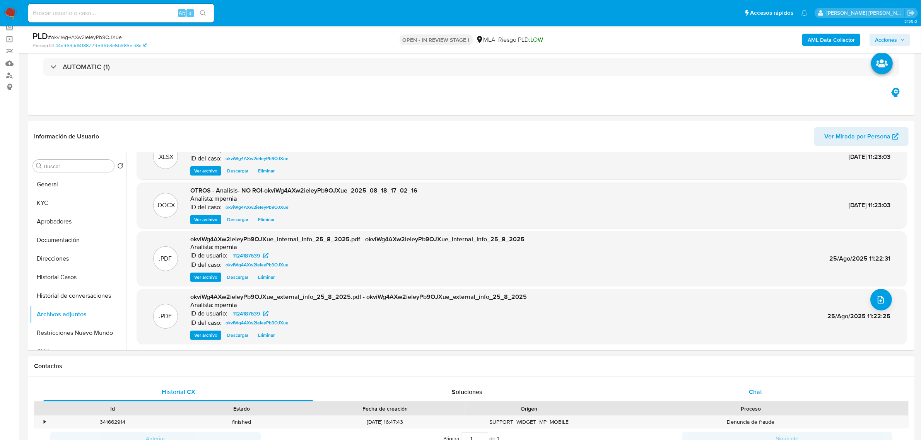
click at [761, 389] on span "Chat" at bounding box center [755, 392] width 13 height 9
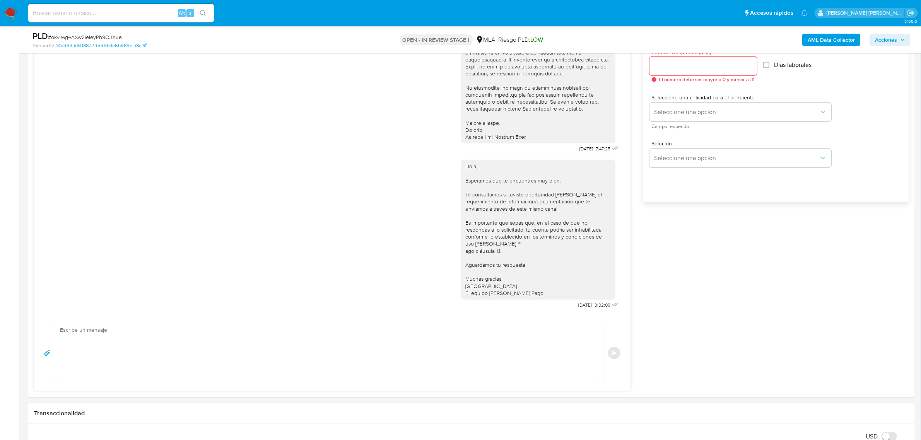
scroll to position [580, 0]
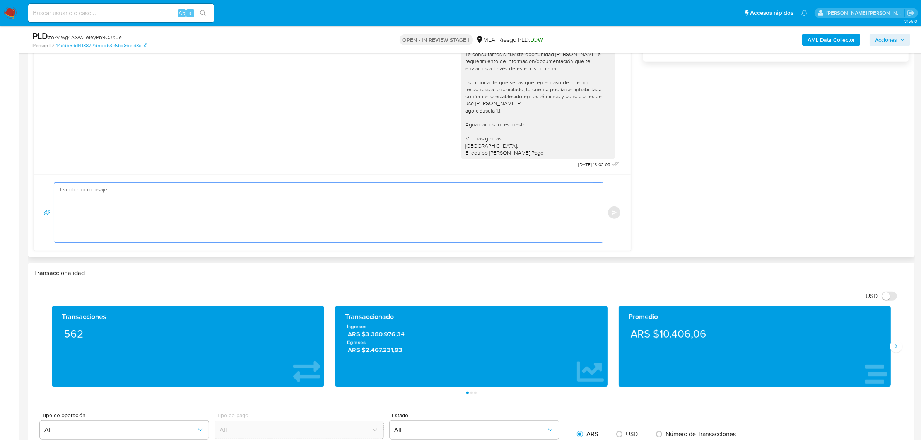
click at [193, 224] on textarea at bounding box center [326, 213] width 533 height 60
paste textarea "Mateo Nicolás buen dia, Queremos informarte que el uso de la cuenta es personal…"
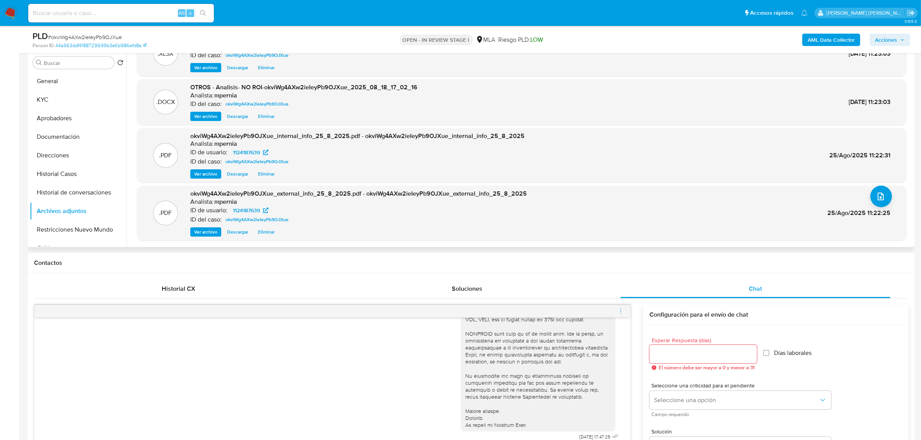
scroll to position [145, 0]
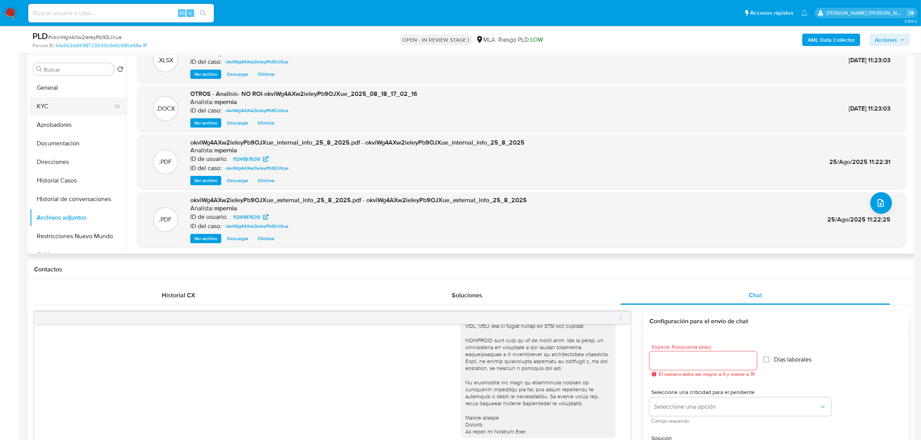
drag, startPoint x: 61, startPoint y: 104, endPoint x: 77, endPoint y: 112, distance: 18.7
click at [60, 104] on button "KYC" at bounding box center [75, 106] width 91 height 19
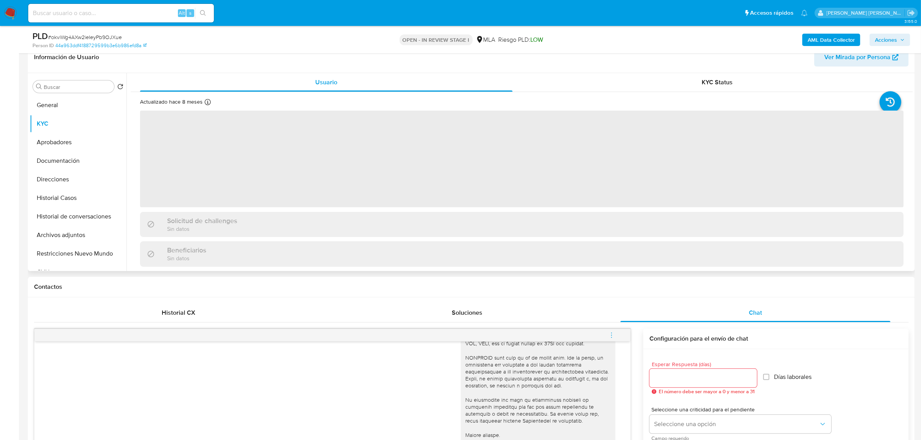
scroll to position [97, 0]
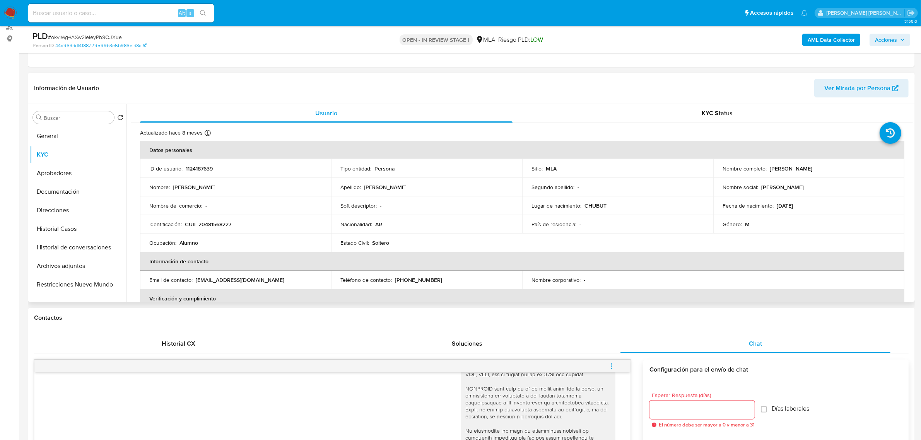
drag, startPoint x: 765, startPoint y: 167, endPoint x: 809, endPoint y: 167, distance: 44.5
click at [810, 167] on div "Nombre completo : Agustin Jaroszek" at bounding box center [808, 168] width 172 height 7
copy div "[PERSON_NAME]"
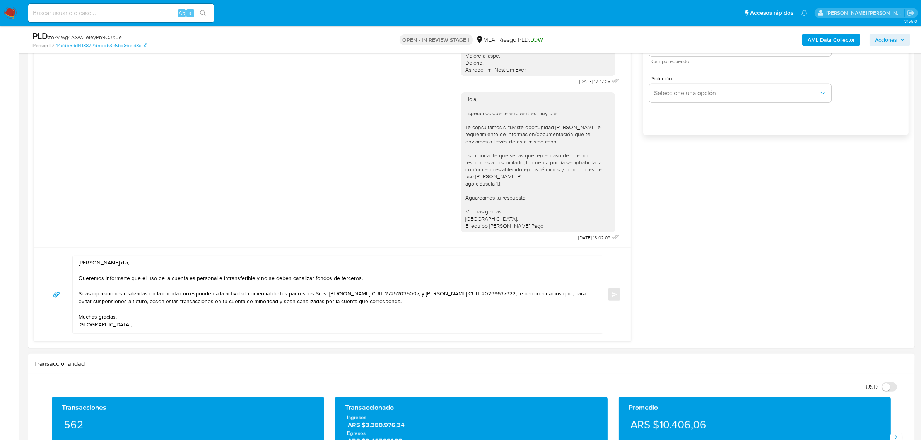
scroll to position [532, 0]
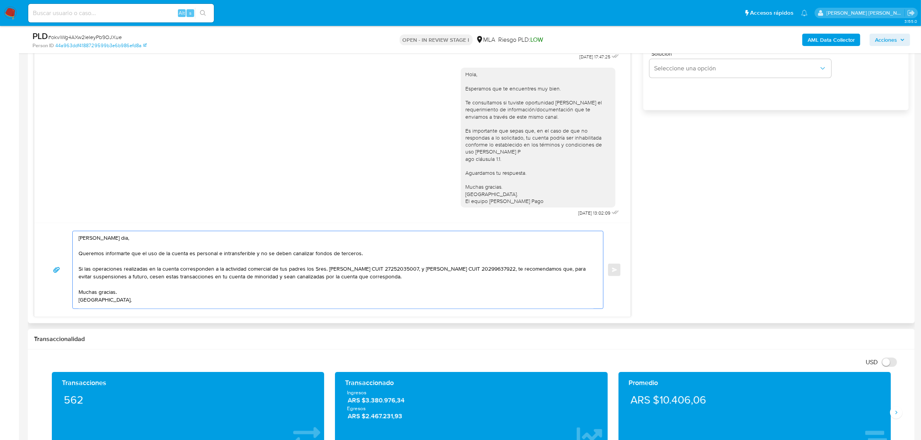
drag, startPoint x: 113, startPoint y: 240, endPoint x: 73, endPoint y: 240, distance: 40.2
click at [73, 240] on div "Mateo Nicolás buen dia, Queremos informarte que el uso de la cuenta es personal…" at bounding box center [336, 269] width 526 height 77
paste textarea "[PERSON_NAME]"
click at [153, 239] on textarea "Agustin Jaroszek buen dia, Queremos informarte que el uso de la cuenta es perso…" at bounding box center [336, 269] width 515 height 77
click at [141, 242] on textarea "Agustin Jaroszek buen dia, esperamos te encuentres bien. Queremos informarte qu…" at bounding box center [336, 269] width 515 height 77
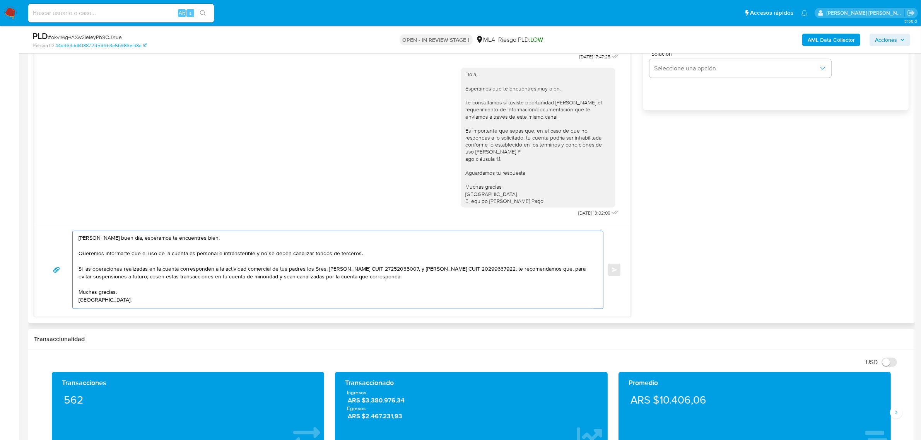
click at [438, 270] on textarea "Agustin Jaroszek buen día, esperamos te encuentres bien. Queremos informarte qu…" at bounding box center [336, 269] width 515 height 77
drag, startPoint x: 437, startPoint y: 270, endPoint x: 328, endPoint y: 271, distance: 109.5
click at [328, 271] on textarea "Agustin Jaroszek buen día, esperamos te encuentres bien. Queremos informarte qu…" at bounding box center [336, 269] width 515 height 77
paste textarea "Noemi Esther Palacio CUIT 27306447411"
drag, startPoint x: 429, startPoint y: 270, endPoint x: 523, endPoint y: 269, distance: 94.4
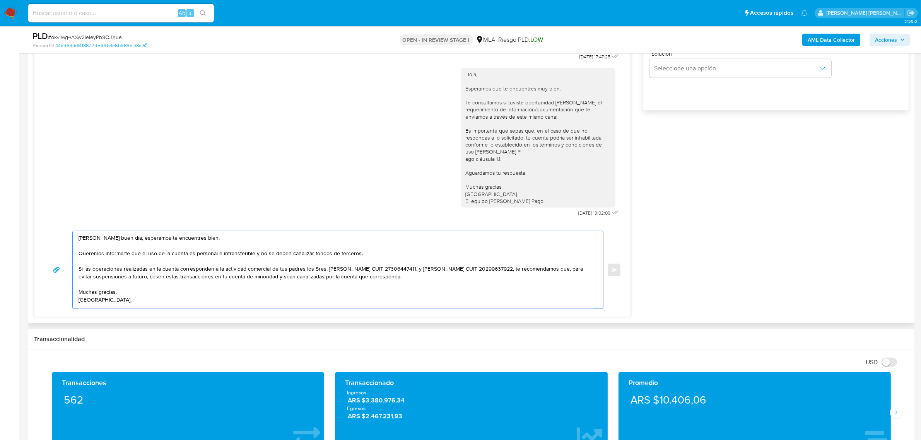
click at [523, 269] on textarea "Agustin Jaroszek buen día, esperamos te encuentres bien. Queremos informarte qu…" at bounding box center [336, 269] width 515 height 77
paste textarea "natan David Jaroszek CUIT 20309577362"
click at [429, 271] on textarea "Agustin Jaroszek buen día, esperamos te encuentres bien. Queremos informarte qu…" at bounding box center [336, 269] width 515 height 77
click at [548, 274] on textarea "Agustin Jaroszek buen día, esperamos te encuentres bien. Queremos informarte qu…" at bounding box center [336, 269] width 515 height 77
click at [548, 271] on textarea "Agustin Jaroszek buen día, esperamos te encuentres bien. Queremos informarte qu…" at bounding box center [336, 269] width 515 height 77
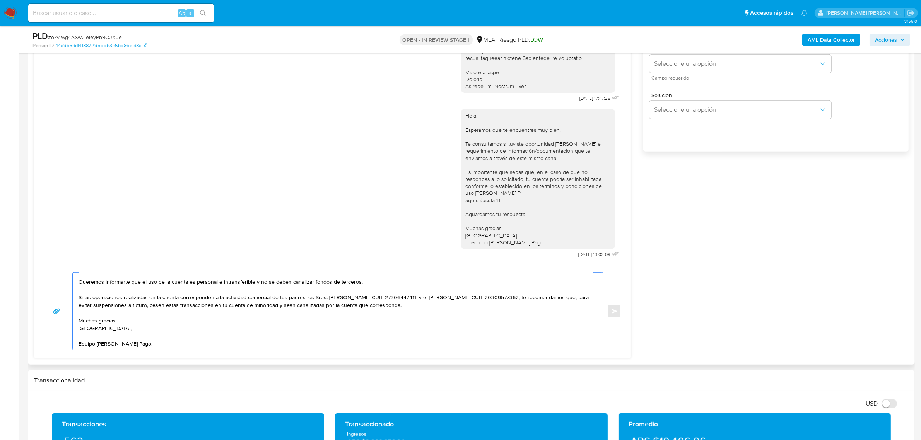
scroll to position [435, 0]
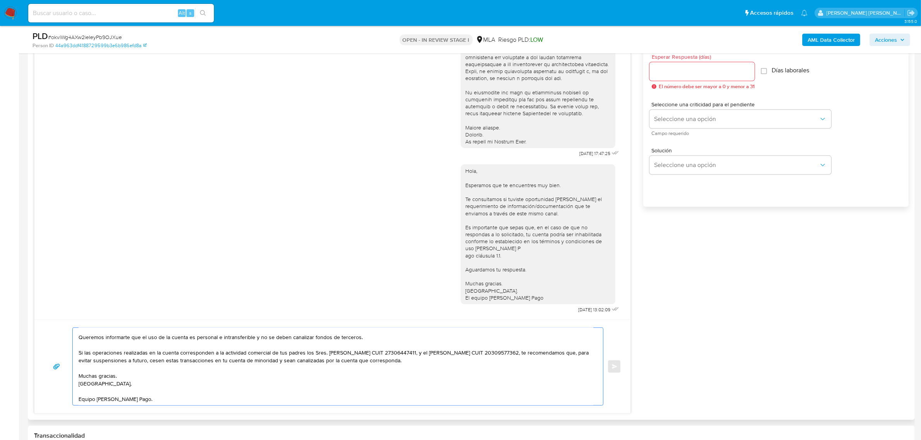
type textarea "Agustin Jaroszek buen día, esperamos te encuentres bien. Queremos informarte qu…"
click at [701, 67] on input "Esperar Respuesta (días)" at bounding box center [701, 72] width 105 height 10
type input "1"
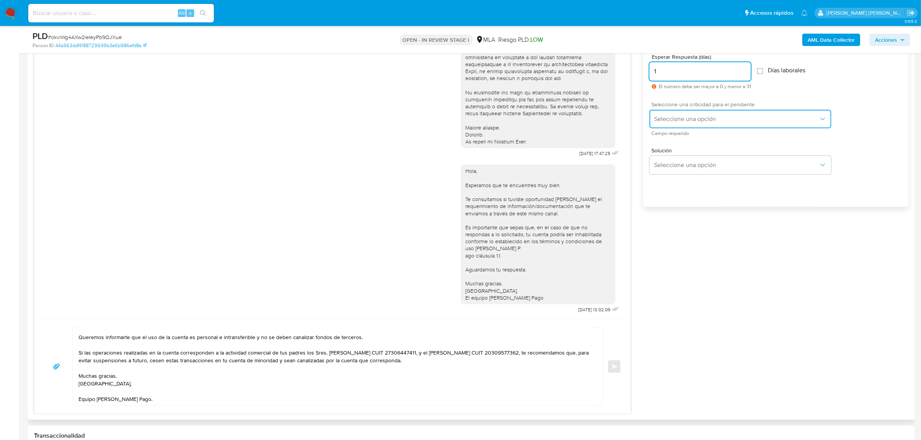
click at [710, 119] on span "Seleccione una opción" at bounding box center [736, 119] width 165 height 8
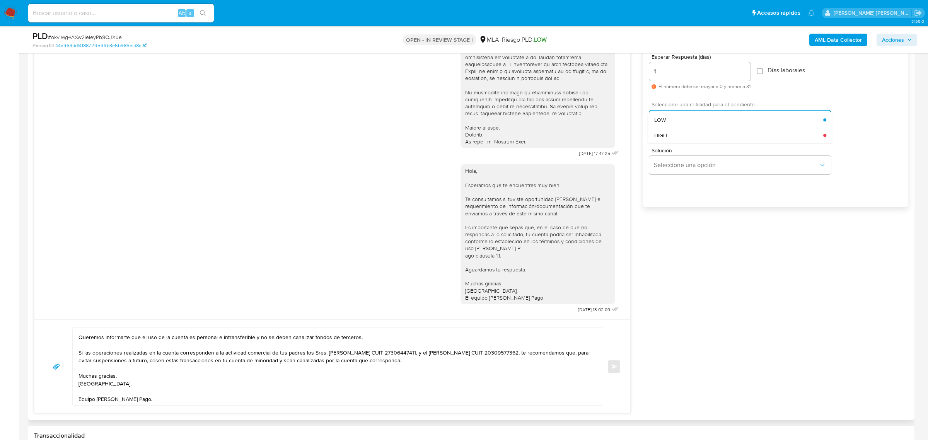
click at [683, 134] on div "HIGH" at bounding box center [738, 135] width 169 height 15
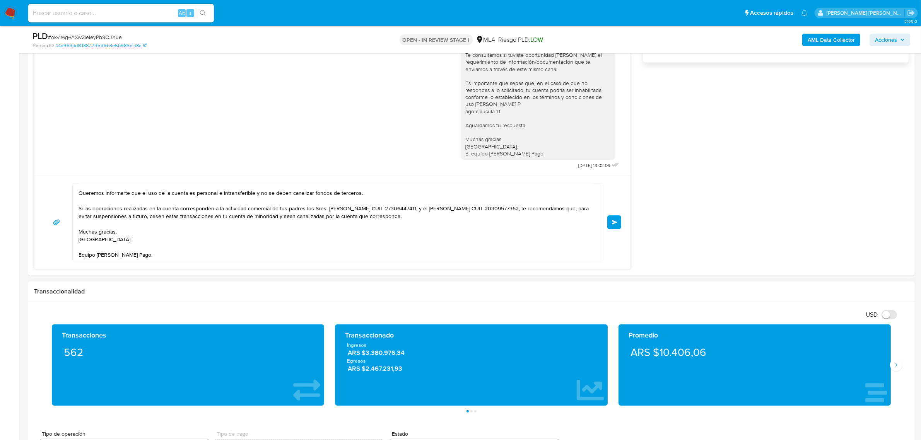
scroll to position [580, 0]
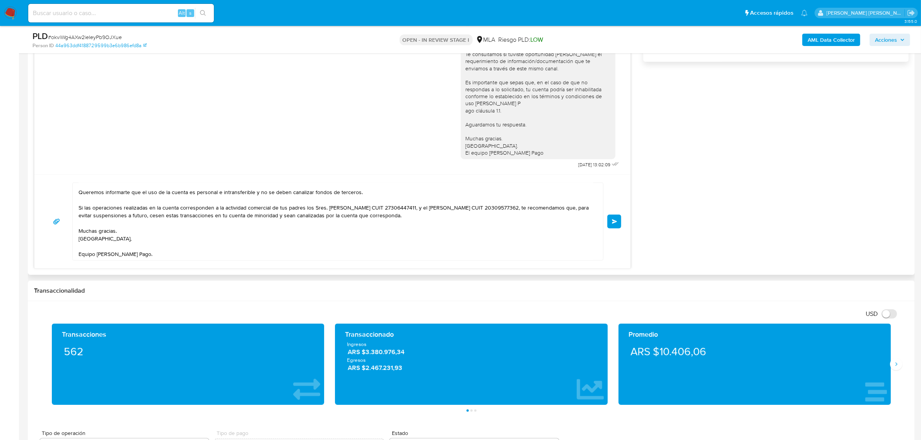
click at [612, 220] on span "Enviar" at bounding box center [614, 221] width 5 height 5
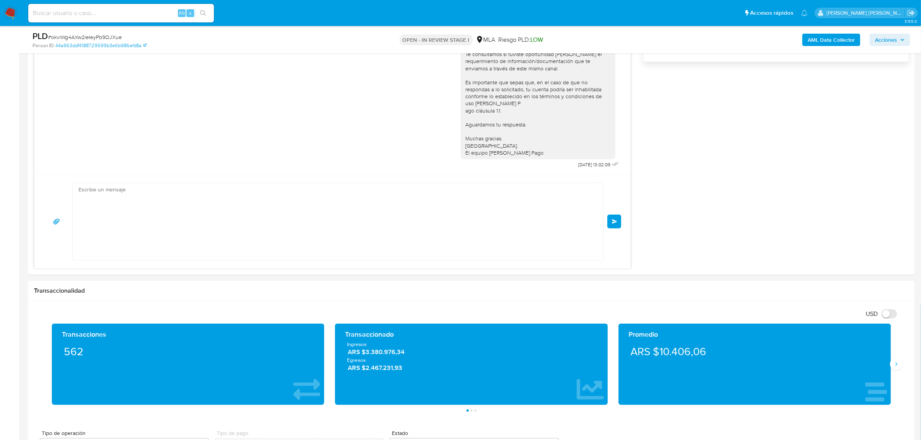
scroll to position [382, 0]
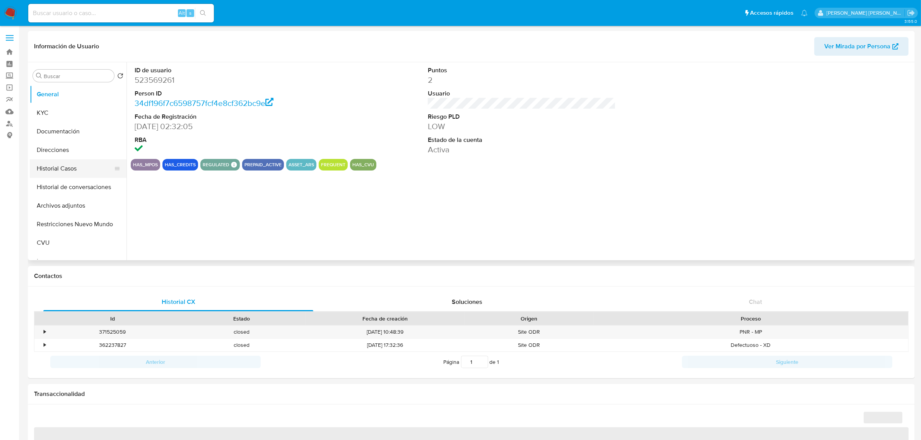
click at [78, 169] on button "Historial Casos" at bounding box center [75, 168] width 91 height 19
select select "10"
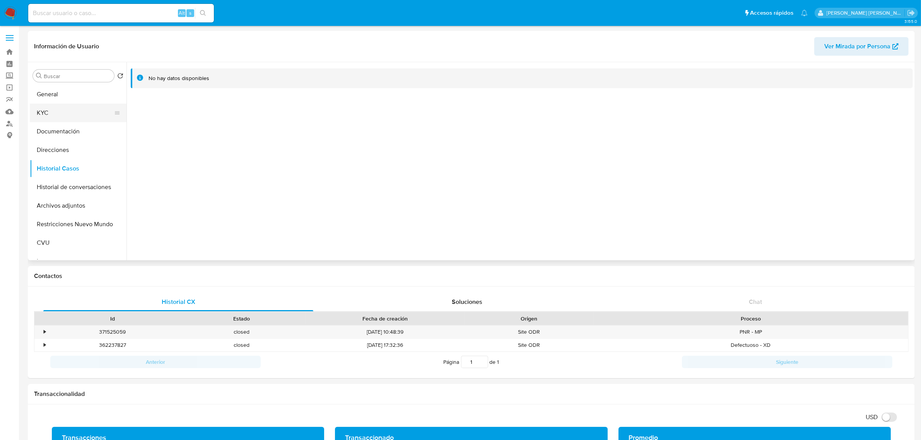
click at [79, 114] on button "KYC" at bounding box center [75, 113] width 91 height 19
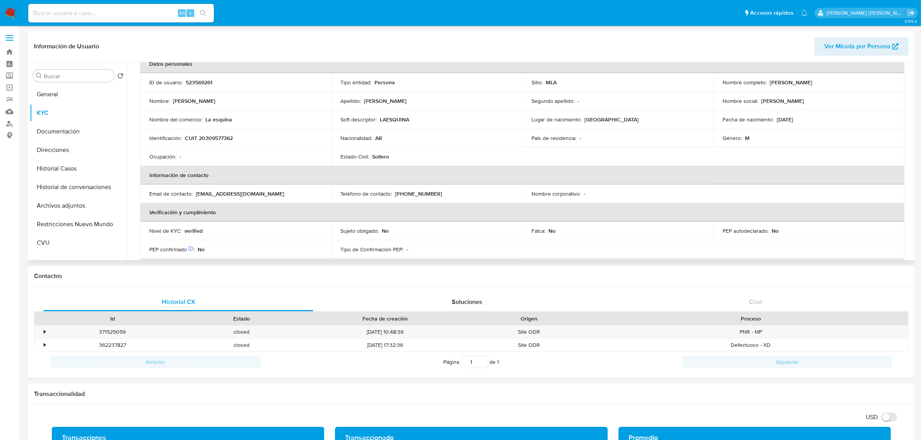
scroll to position [97, 0]
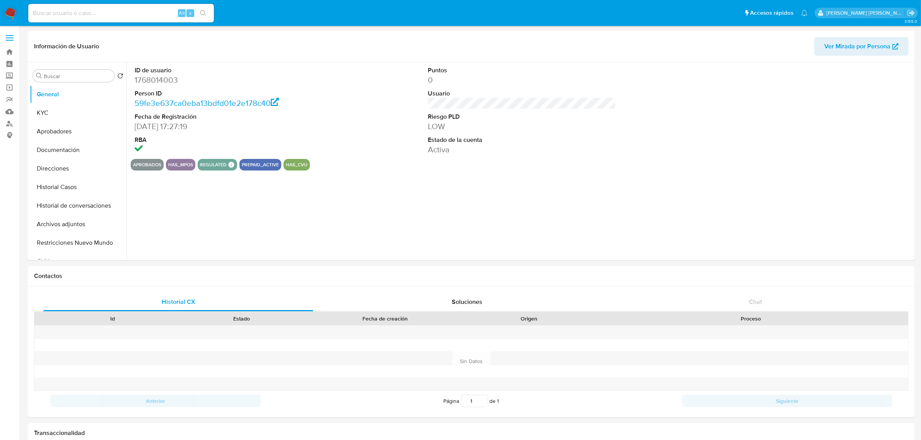
select select "10"
click at [55, 186] on button "Historial Casos" at bounding box center [75, 187] width 91 height 19
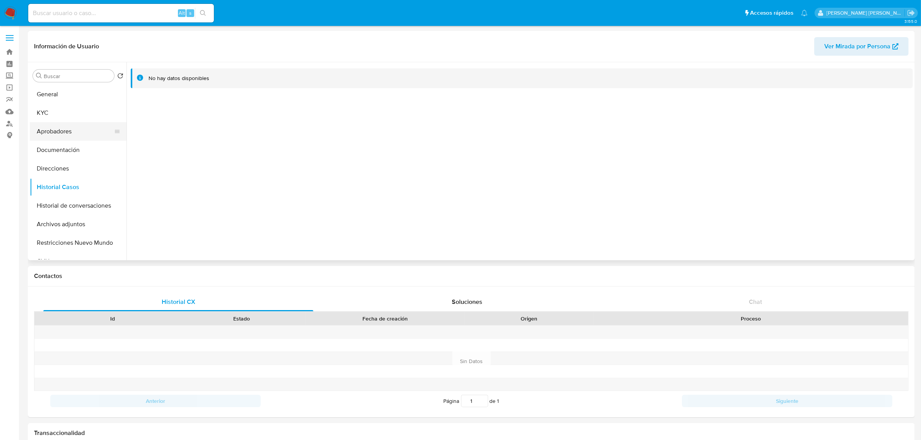
click at [65, 134] on button "Aprobadores" at bounding box center [75, 131] width 91 height 19
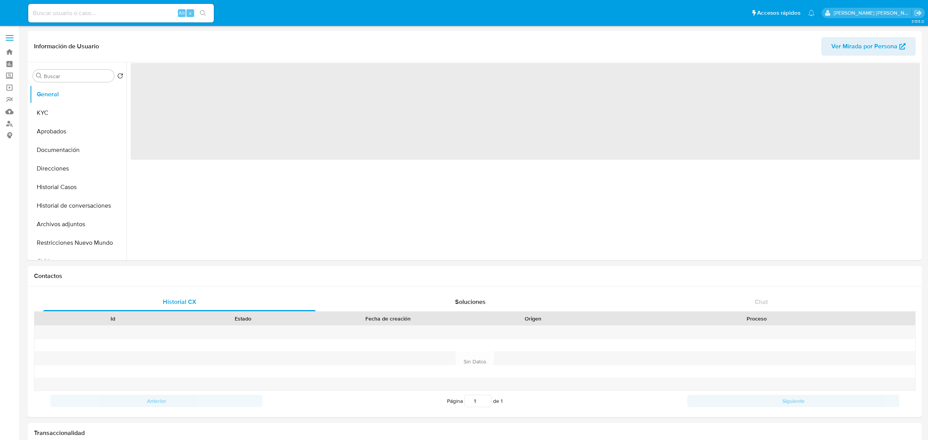
select select "10"
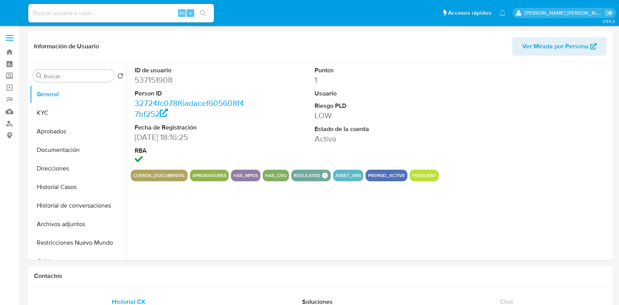
select select "10"
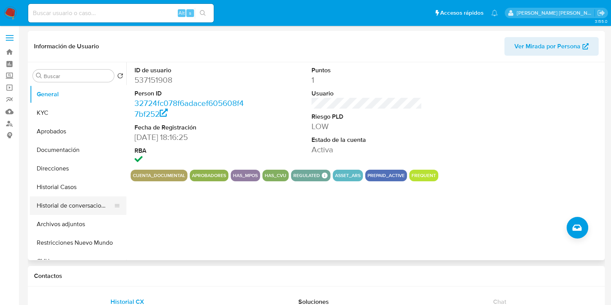
click at [56, 206] on button "Historial de conversaciones" at bounding box center [75, 205] width 91 height 19
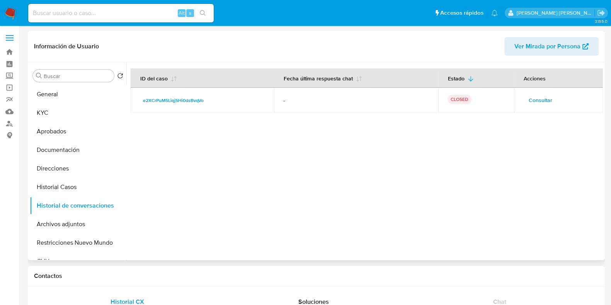
click at [538, 101] on span "Consultar" at bounding box center [541, 100] width 24 height 11
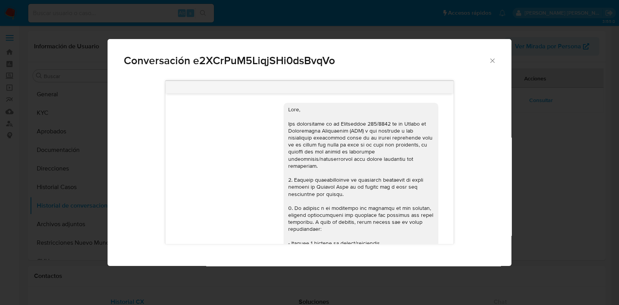
scroll to position [763, 0]
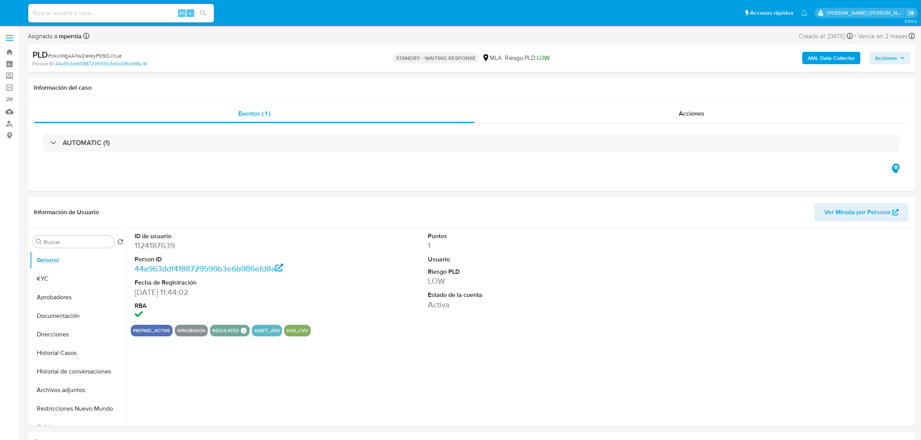
select select "10"
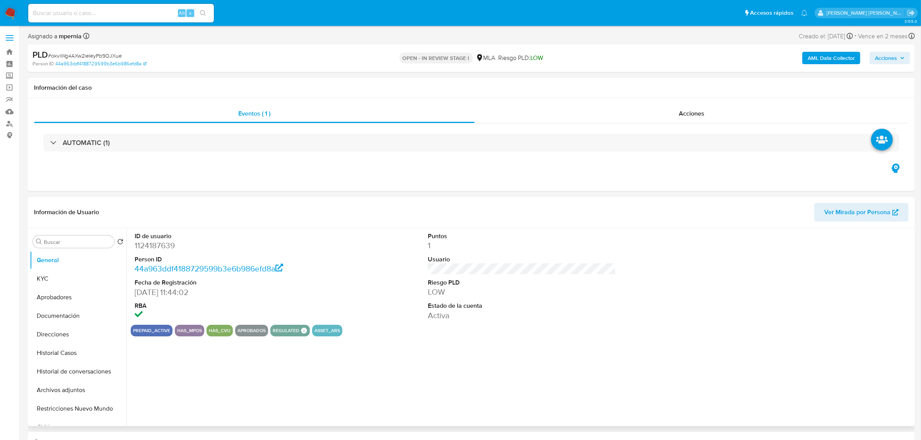
select select "10"
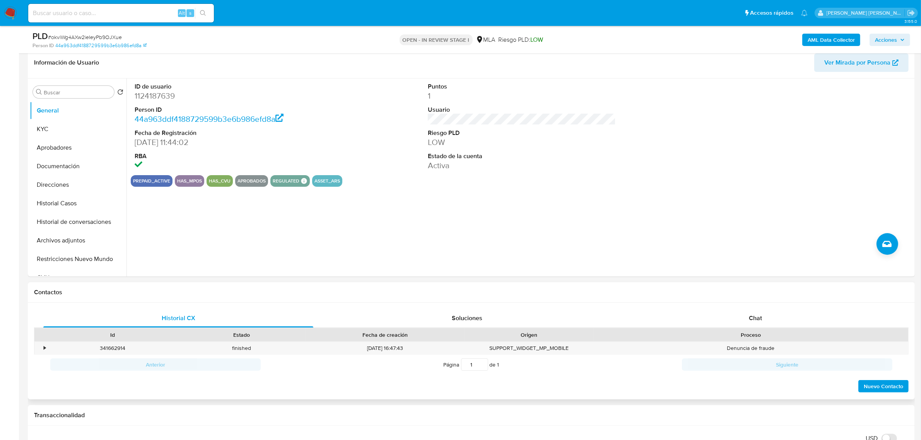
scroll to position [145, 0]
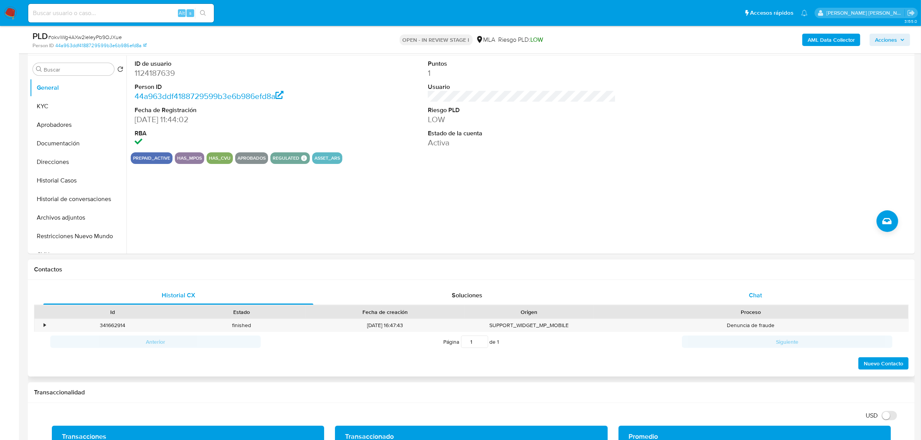
click at [741, 297] on div "Chat" at bounding box center [755, 295] width 270 height 19
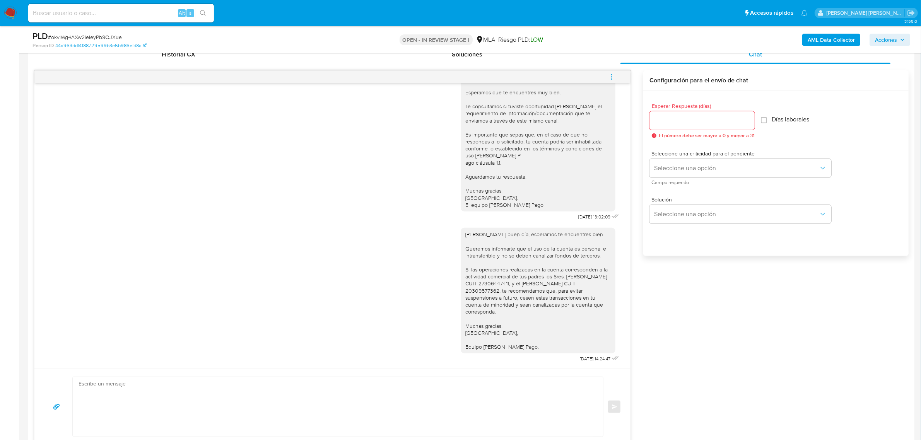
scroll to position [387, 0]
click at [611, 78] on icon "menu-action" at bounding box center [611, 78] width 1 height 1
click at [563, 62] on li "Cerrar conversación" at bounding box center [558, 62] width 79 height 14
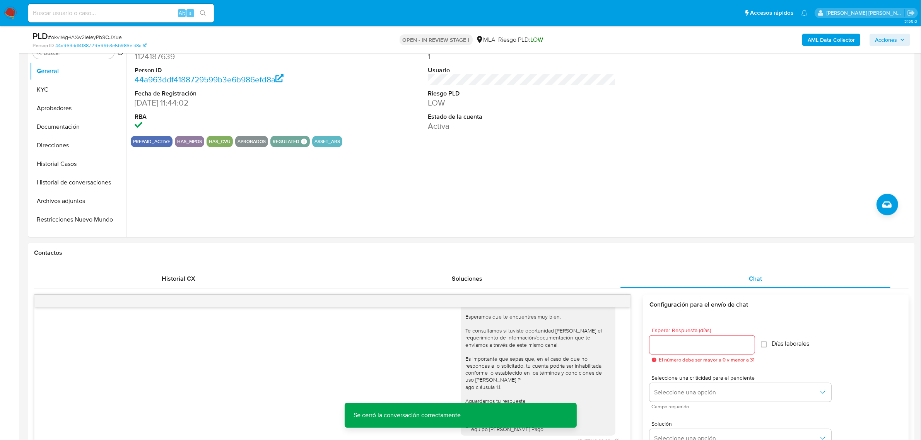
scroll to position [145, 0]
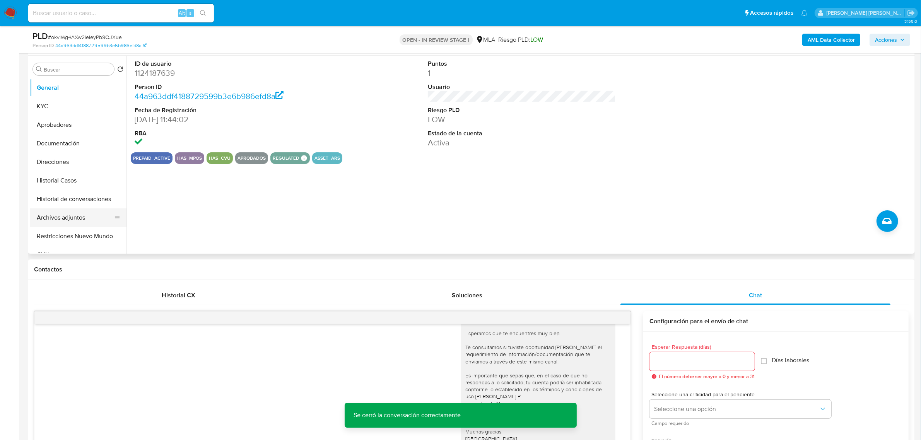
click at [61, 219] on button "Archivos adjuntos" at bounding box center [75, 217] width 91 height 19
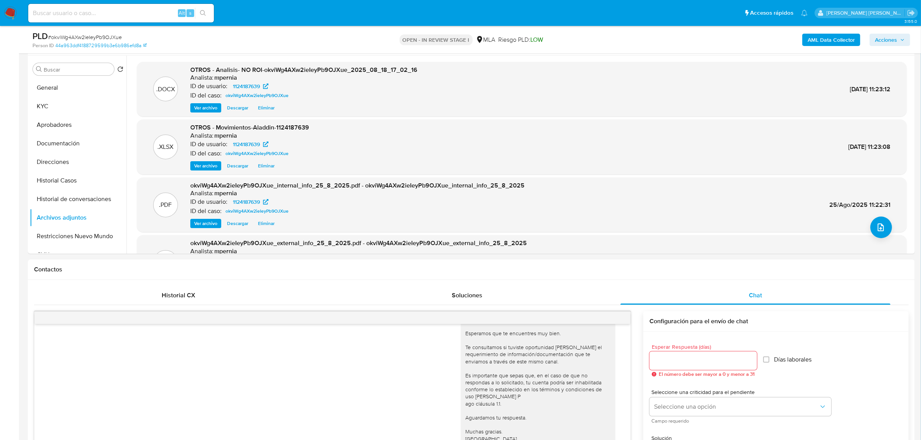
click at [882, 41] on span "Acciones" at bounding box center [886, 40] width 22 height 12
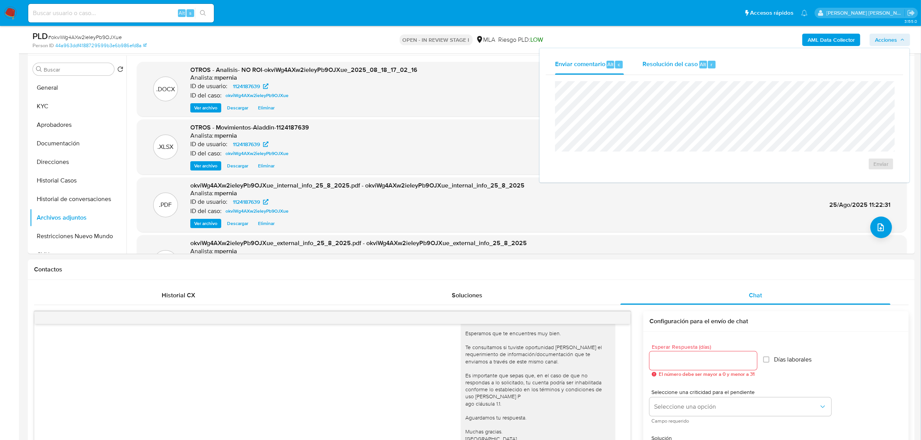
drag, startPoint x: 672, startPoint y: 66, endPoint x: 672, endPoint y: 76, distance: 10.4
click at [672, 66] on span "Resolución del caso" at bounding box center [669, 64] width 55 height 9
click at [804, 171] on span "No ROI Proposal" at bounding box center [805, 168] width 40 height 11
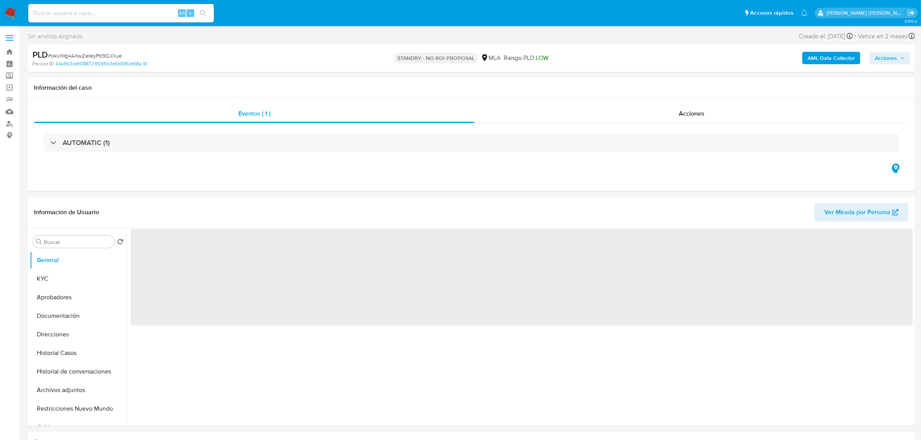
select select "10"
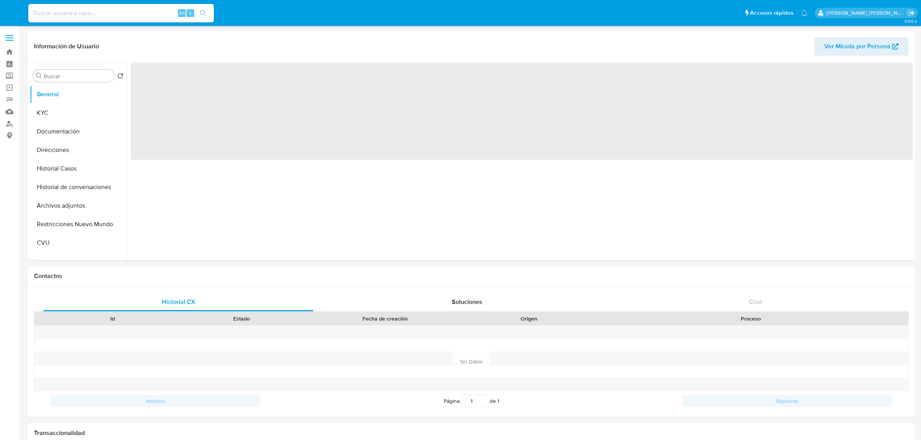
select select "10"
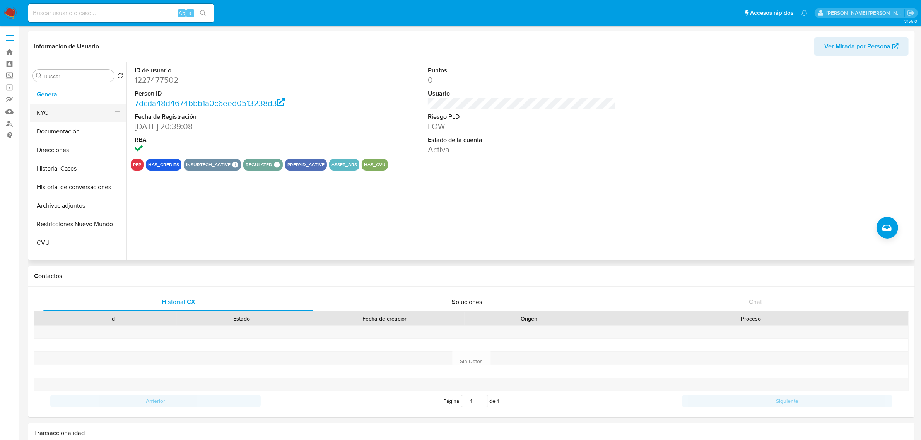
click at [43, 112] on button "KYC" at bounding box center [75, 113] width 91 height 19
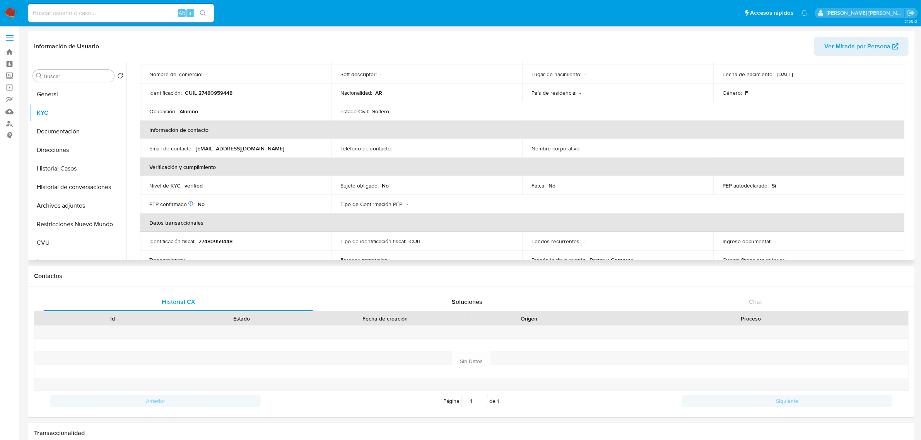
scroll to position [97, 0]
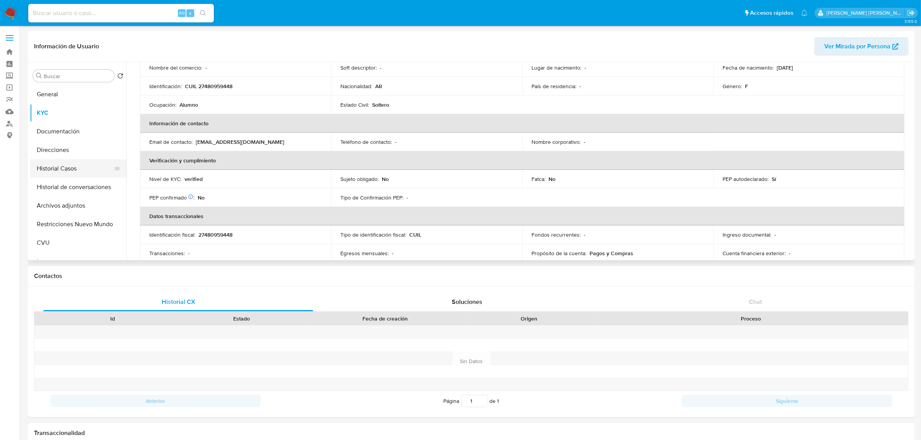
click at [58, 167] on button "Historial Casos" at bounding box center [75, 168] width 91 height 19
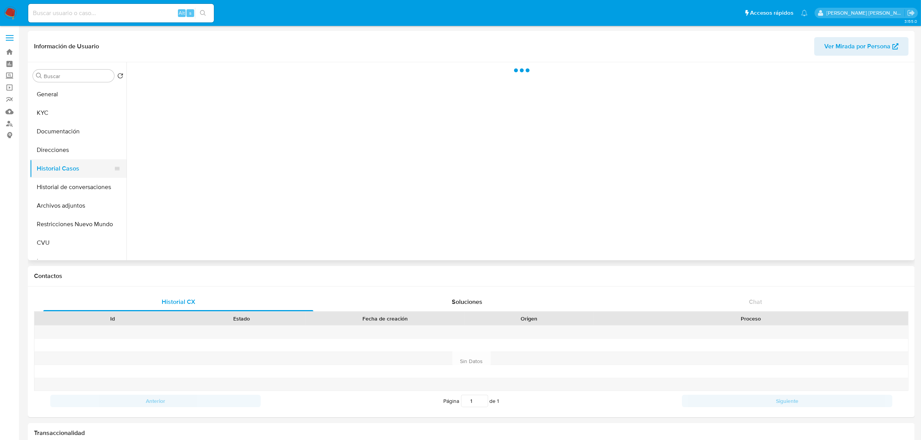
scroll to position [0, 0]
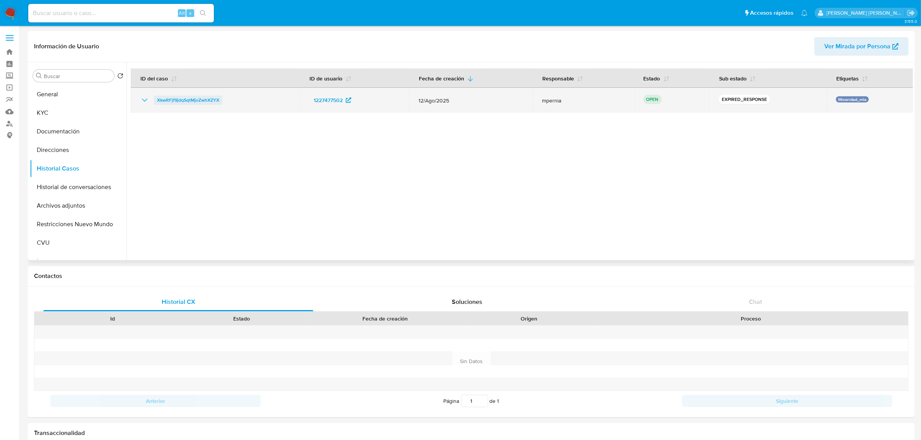
drag, startPoint x: 225, startPoint y: 98, endPoint x: 158, endPoint y: 103, distance: 67.1
click at [158, 103] on div "XkwRFjf9jdqSqtMjoZwhXZYX" at bounding box center [215, 100] width 150 height 9
click at [214, 96] on span "XkwRFjf9jdqSqtMjoZwhXZYX" at bounding box center [188, 100] width 62 height 9
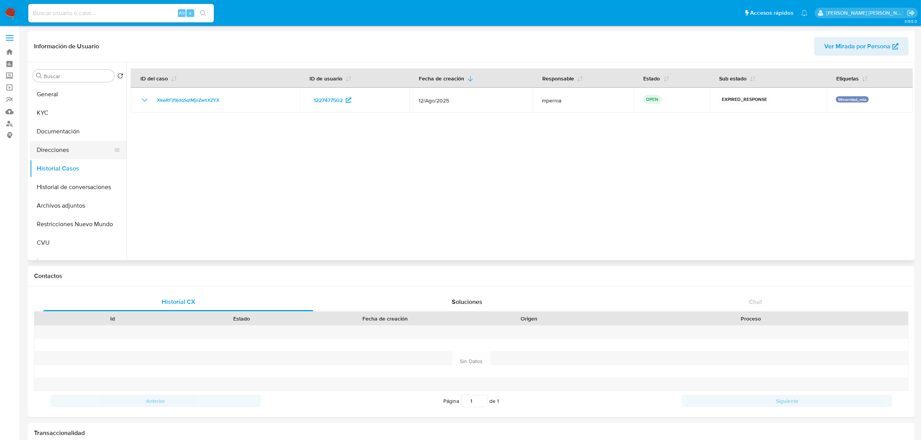
click at [63, 149] on button "Direcciones" at bounding box center [75, 150] width 91 height 19
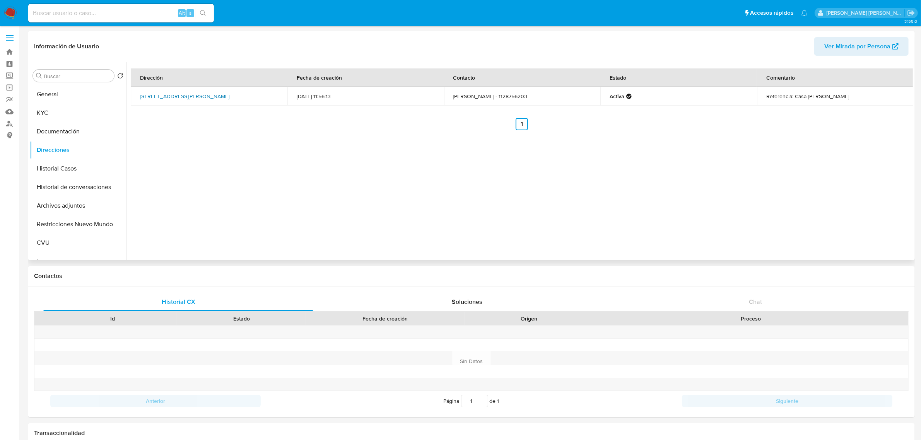
drag, startPoint x: 135, startPoint y: 90, endPoint x: 254, endPoint y: 92, distance: 119.1
click at [254, 92] on td "Moscú 3632, Jose Clemente Paz, Buenos Aires, 1665, Argentina 3632" at bounding box center [209, 96] width 157 height 19
copy link "Moscú 3632, Jose Clemente Paz, Buenos Aires,"
click at [50, 169] on button "Historial Casos" at bounding box center [75, 168] width 91 height 19
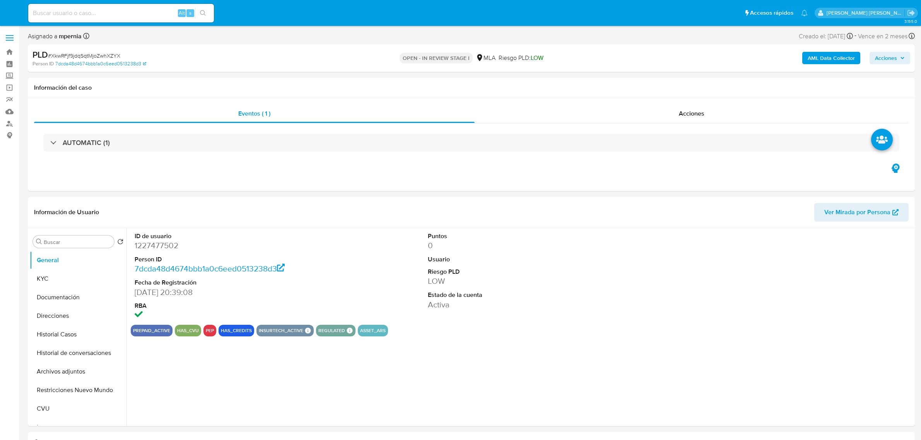
select select "10"
click at [51, 278] on button "KYC" at bounding box center [75, 279] width 91 height 19
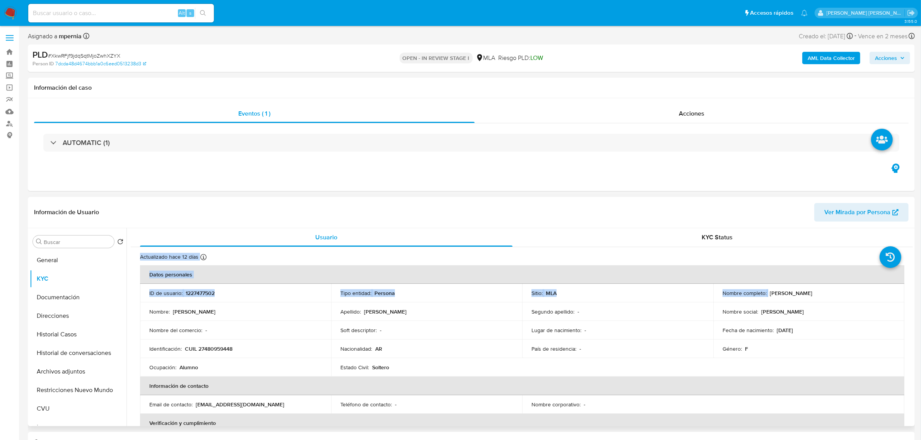
drag, startPoint x: 766, startPoint y: 233, endPoint x: 823, endPoint y: 296, distance: 85.2
click at [823, 296] on div "Nombre completo : Ariana Aylin Antognoli" at bounding box center [808, 293] width 172 height 7
click at [66, 295] on button "Documentación" at bounding box center [75, 297] width 91 height 19
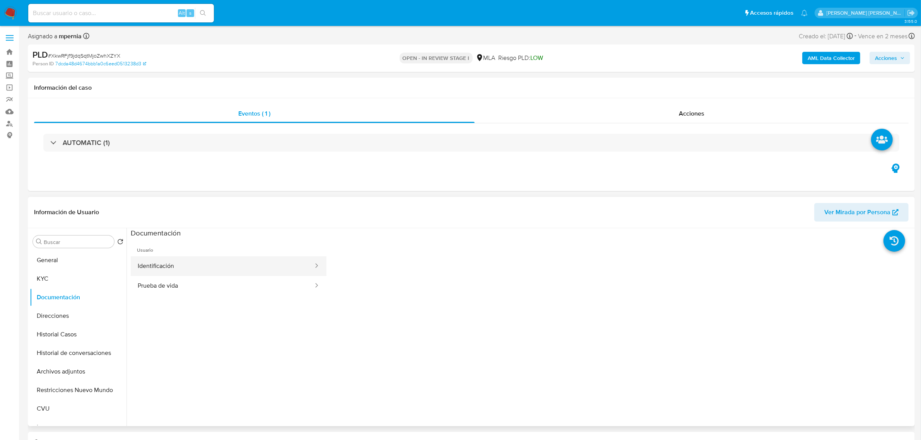
click at [162, 267] on button "Identificación" at bounding box center [222, 266] width 183 height 20
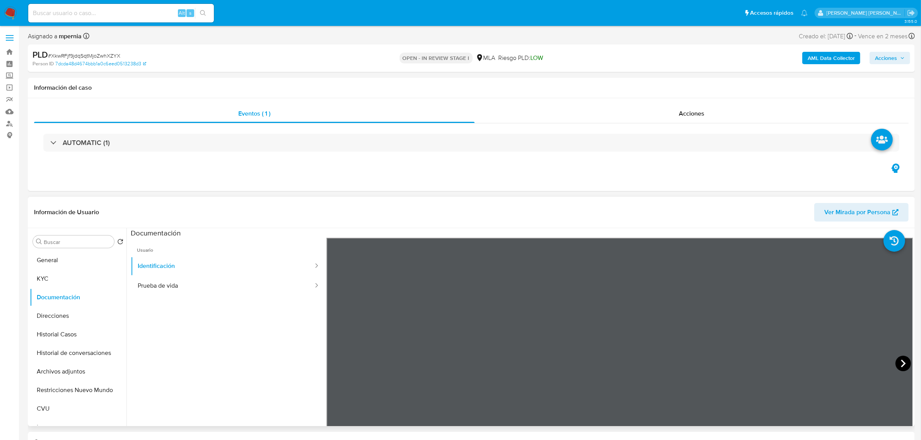
click at [895, 362] on icon at bounding box center [902, 363] width 15 height 15
click at [176, 280] on button "Prueba de vida" at bounding box center [222, 286] width 183 height 20
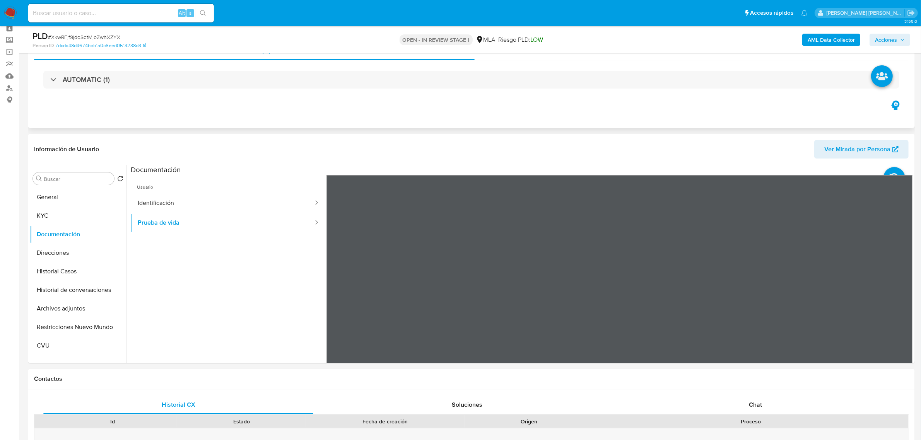
scroll to position [97, 0]
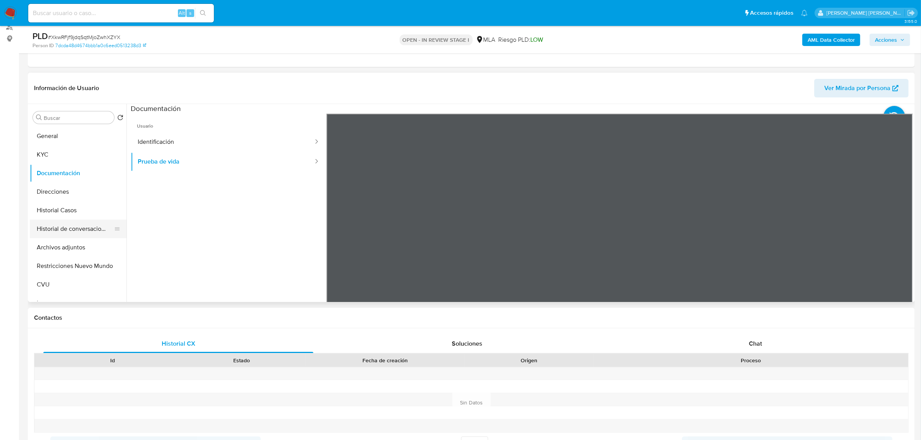
click at [58, 231] on button "Historial de conversaciones" at bounding box center [75, 229] width 91 height 19
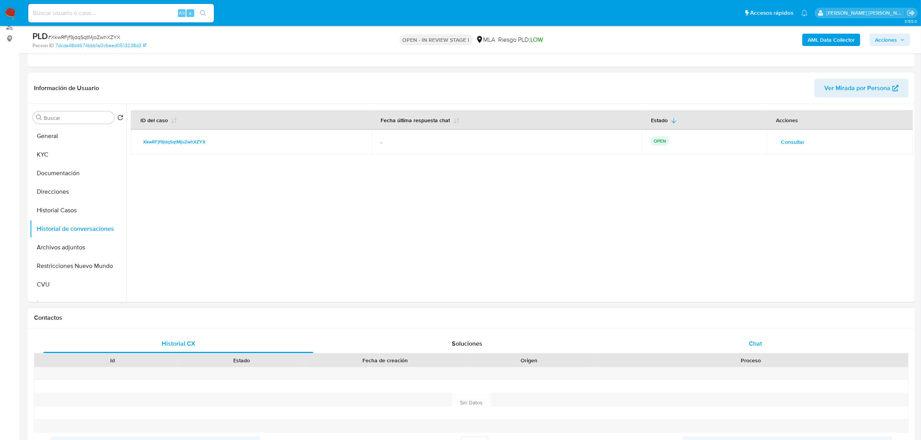
click at [760, 348] on div "Chat" at bounding box center [755, 344] width 270 height 19
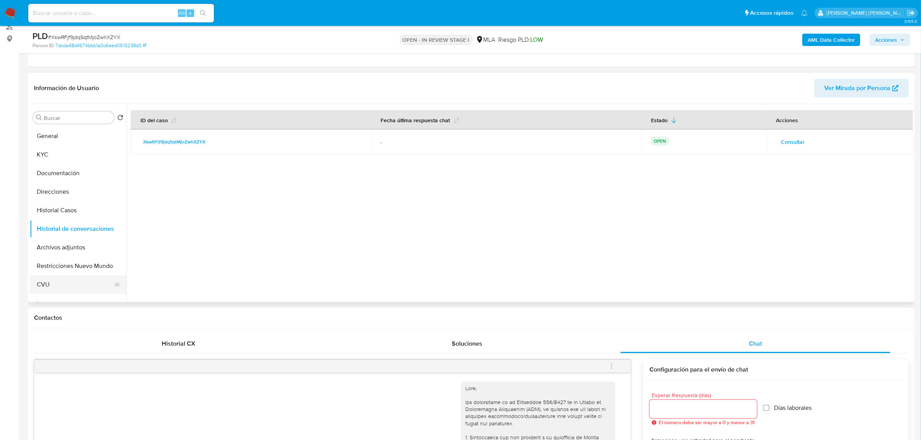
click at [41, 287] on button "CVU" at bounding box center [75, 284] width 91 height 19
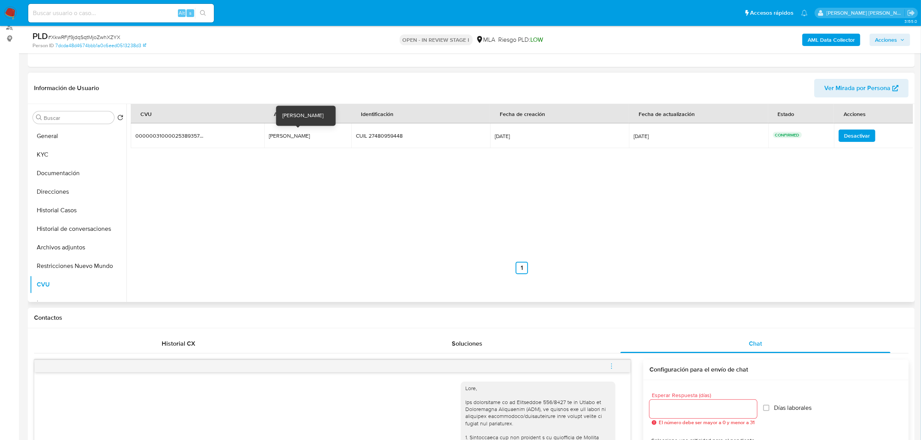
click at [287, 136] on div "arianaaylin" at bounding box center [294, 135] width 50 height 7
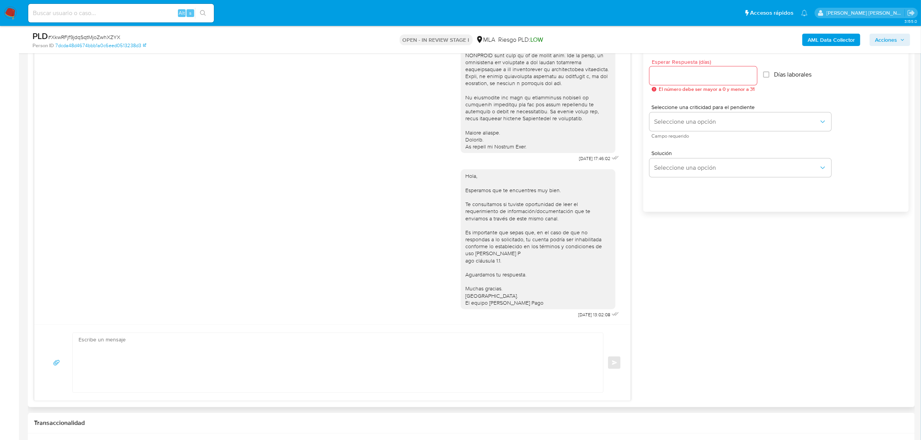
scroll to position [338, 0]
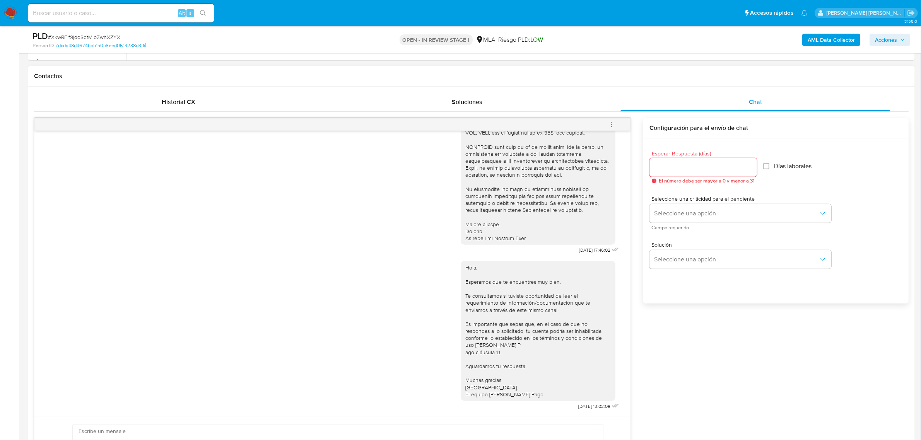
click at [613, 121] on icon "menu-action" at bounding box center [611, 124] width 7 height 7
click at [558, 104] on li "Cerrar conversación" at bounding box center [558, 110] width 79 height 14
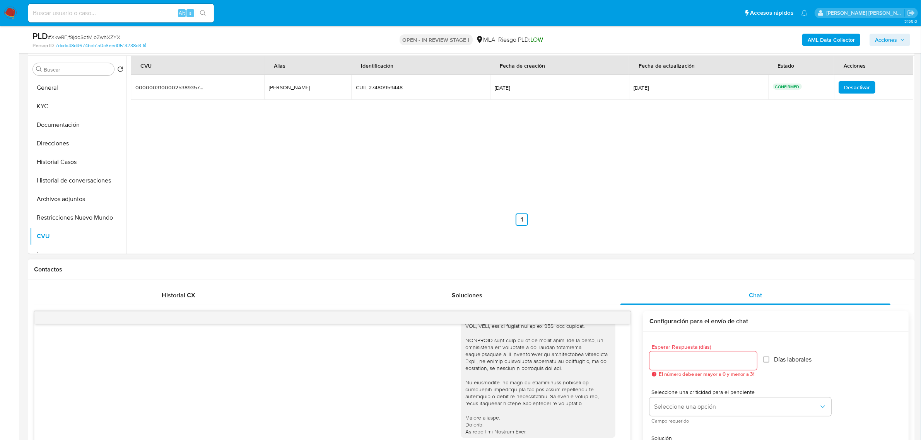
scroll to position [48, 0]
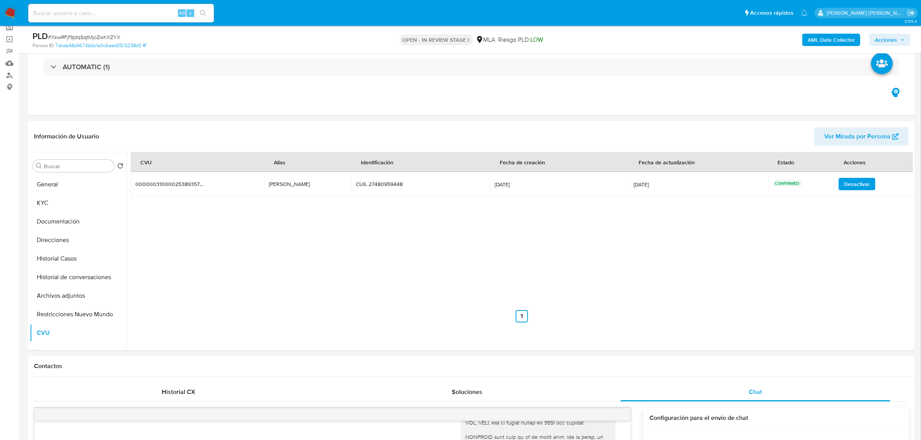
click at [830, 43] on b "AML Data Collector" at bounding box center [831, 40] width 47 height 12
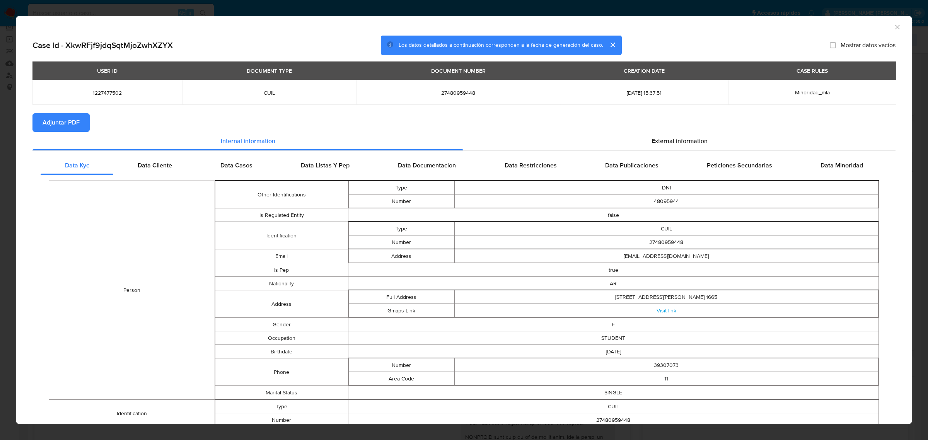
click at [82, 128] on button "Adjuntar PDF" at bounding box center [60, 122] width 57 height 19
click at [894, 28] on icon "Cerrar ventana" at bounding box center [898, 27] width 8 height 8
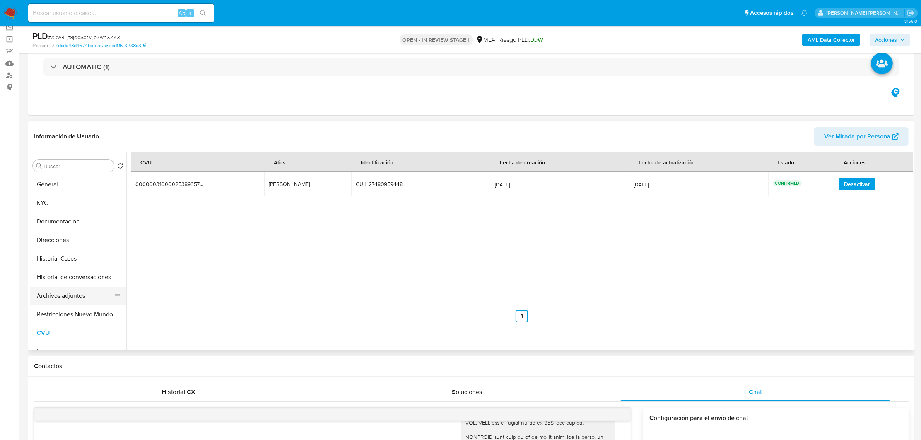
click at [68, 296] on button "Archivos adjuntos" at bounding box center [75, 296] width 91 height 19
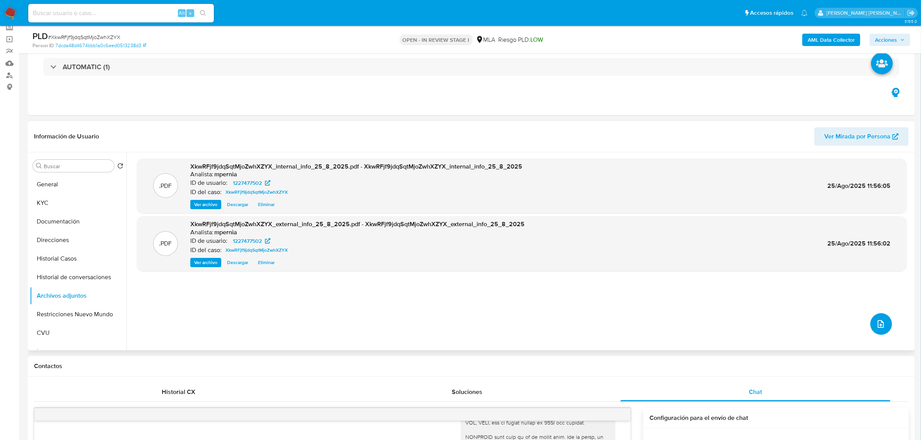
click at [882, 326] on icon "upload-file" at bounding box center [880, 323] width 9 height 9
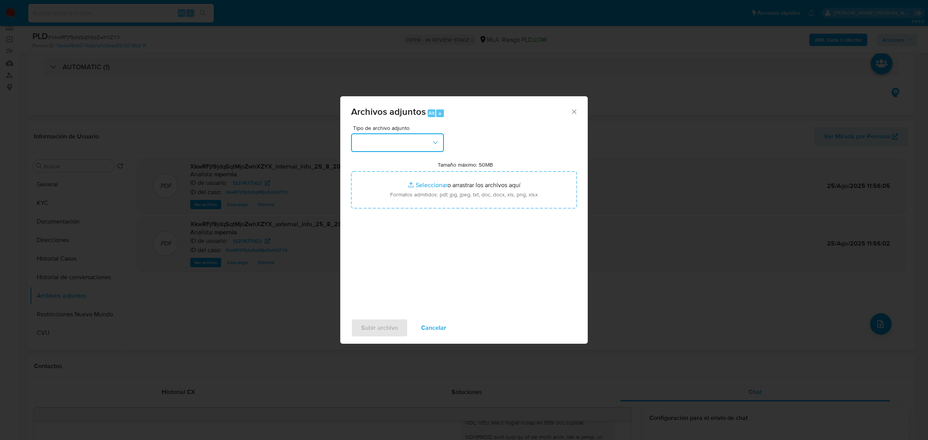
click at [407, 135] on button "button" at bounding box center [397, 142] width 93 height 19
click at [368, 178] on span "INGRESOS" at bounding box center [370, 182] width 29 height 8
click at [393, 144] on span "INGRESOS" at bounding box center [394, 143] width 76 height 8
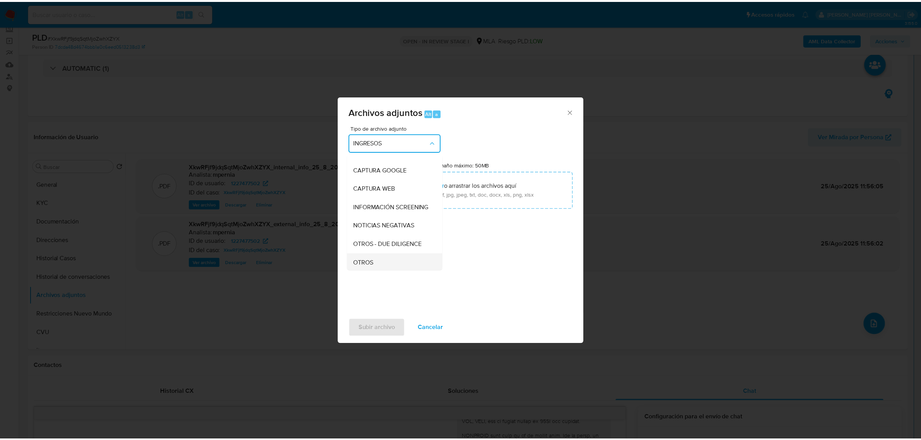
scroll to position [97, 0]
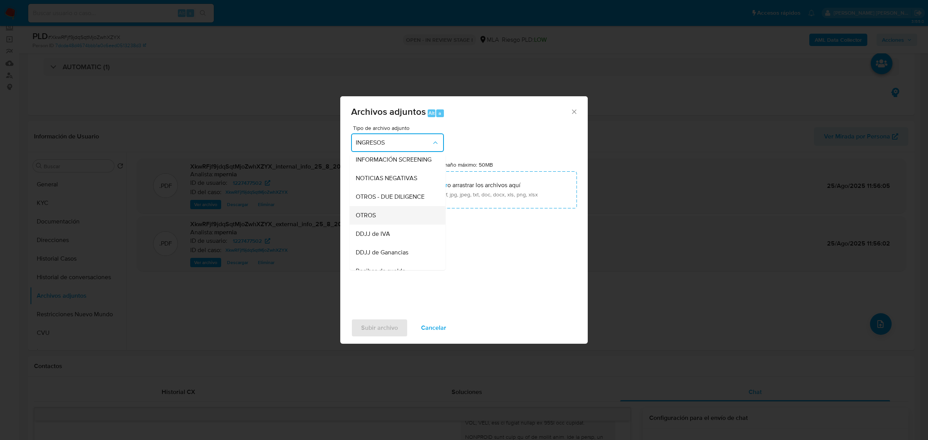
click at [378, 224] on div "OTROS" at bounding box center [395, 215] width 79 height 19
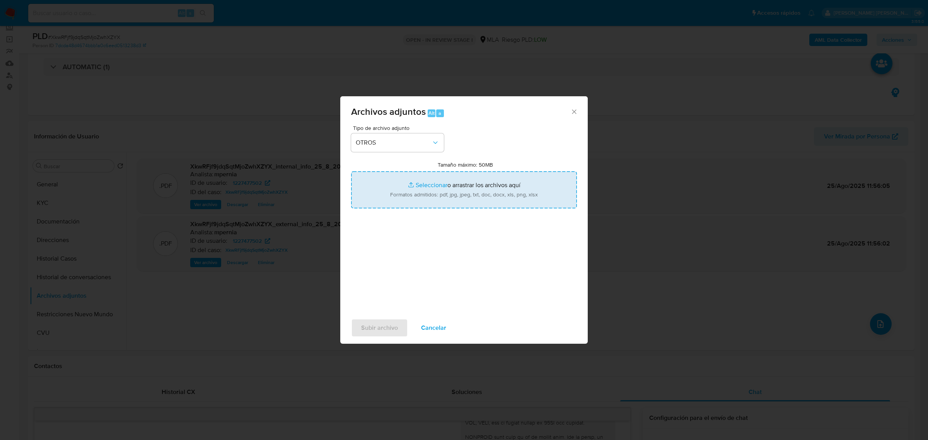
type input "C:\fakepath\Movimientos-Aladdin-1227477502.xlsx"
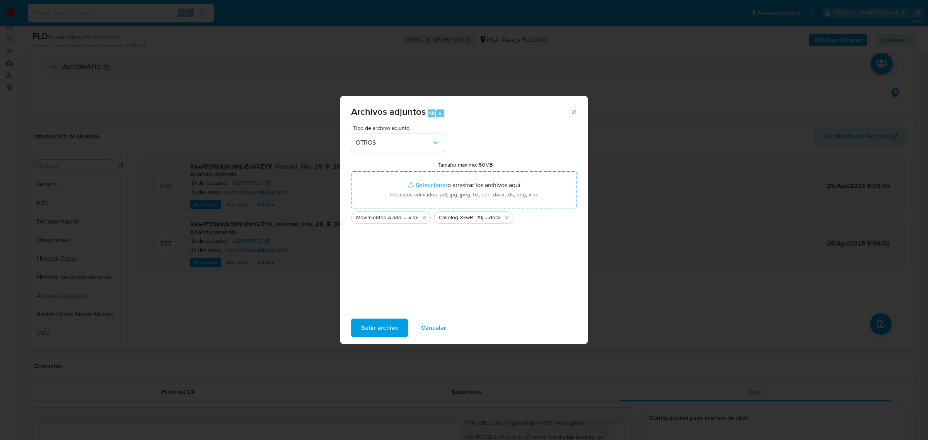
click at [371, 328] on span "Subir archivo" at bounding box center [379, 327] width 37 height 17
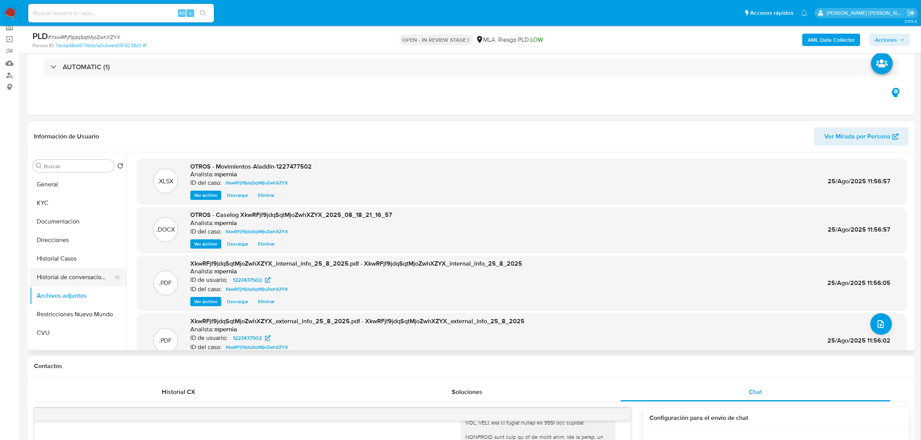
click at [63, 275] on button "Historial de conversaciones" at bounding box center [75, 277] width 91 height 19
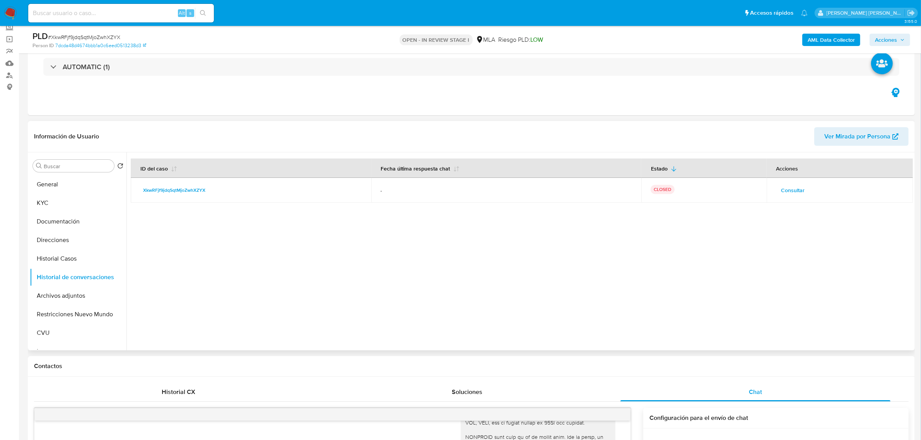
drag, startPoint x: 65, startPoint y: 311, endPoint x: 389, endPoint y: 288, distance: 324.5
click at [65, 312] on button "Restricciones Nuevo Mundo" at bounding box center [78, 314] width 97 height 19
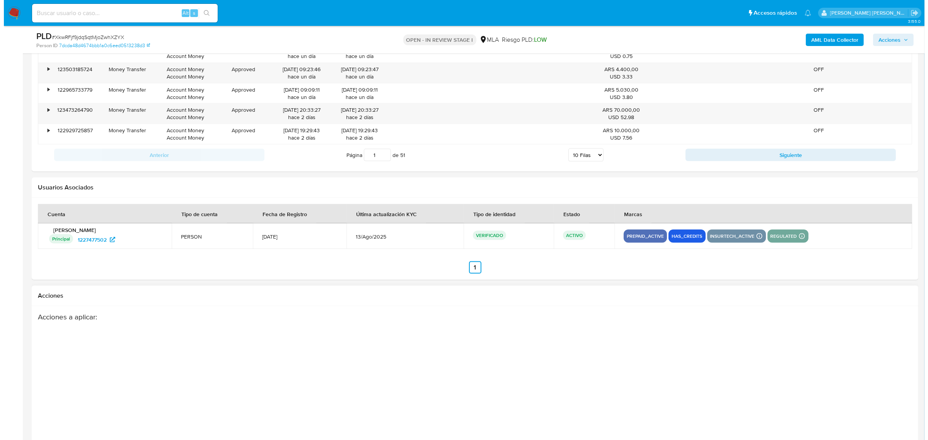
scroll to position [1362, 0]
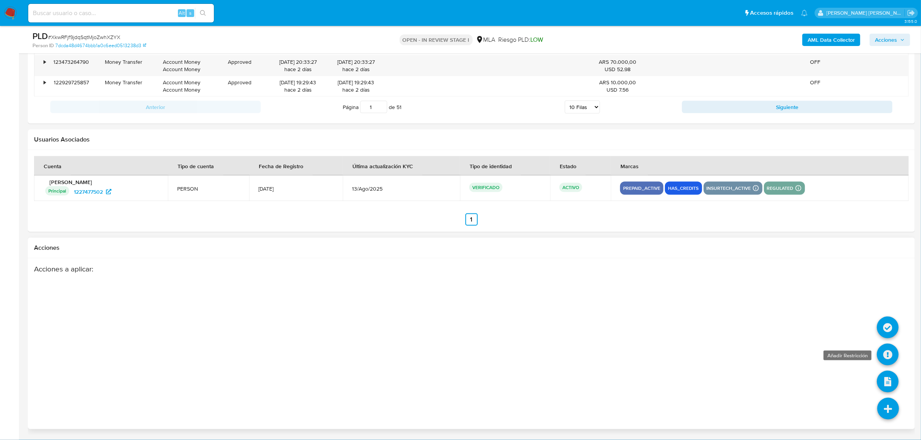
click at [888, 357] on icon at bounding box center [888, 355] width 22 height 22
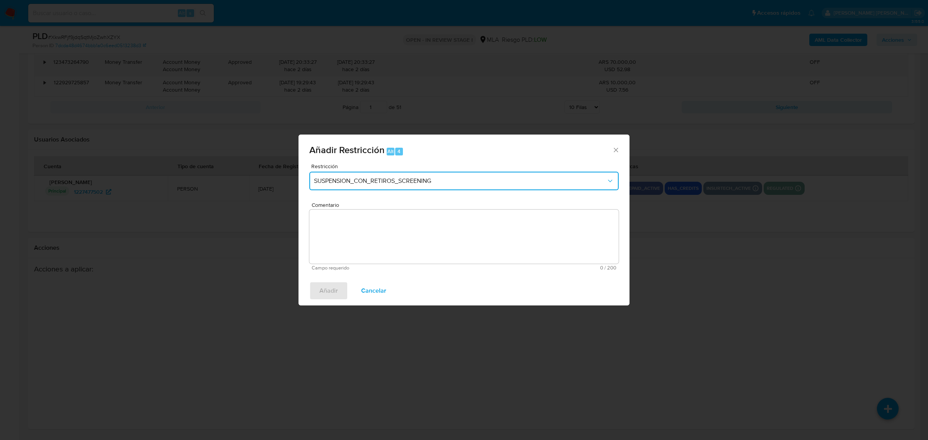
click at [362, 181] on span "SUSPENSION_CON_RETIROS_SCREENING" at bounding box center [460, 181] width 292 height 8
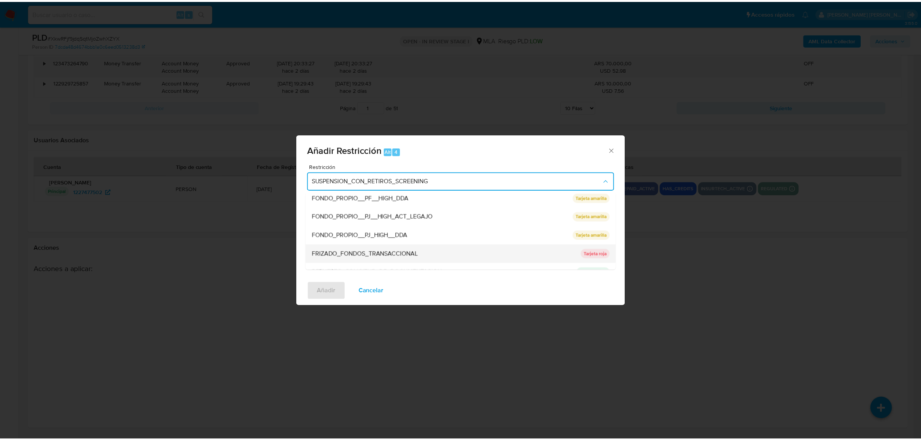
scroll to position [145, 0]
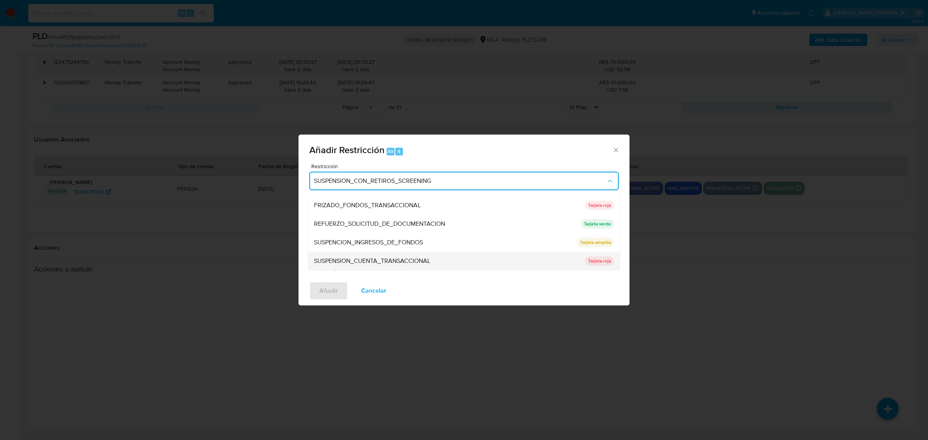
click at [364, 263] on span "SUSPENSION_CUENTA_TRANSACCIONAL" at bounding box center [372, 261] width 116 height 8
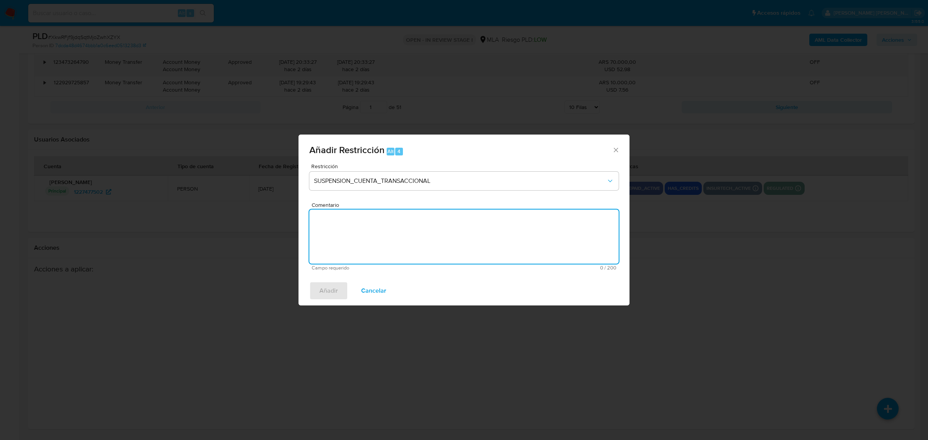
click at [356, 225] on textarea "Comentario" at bounding box center [463, 237] width 309 height 54
type textarea "AML"
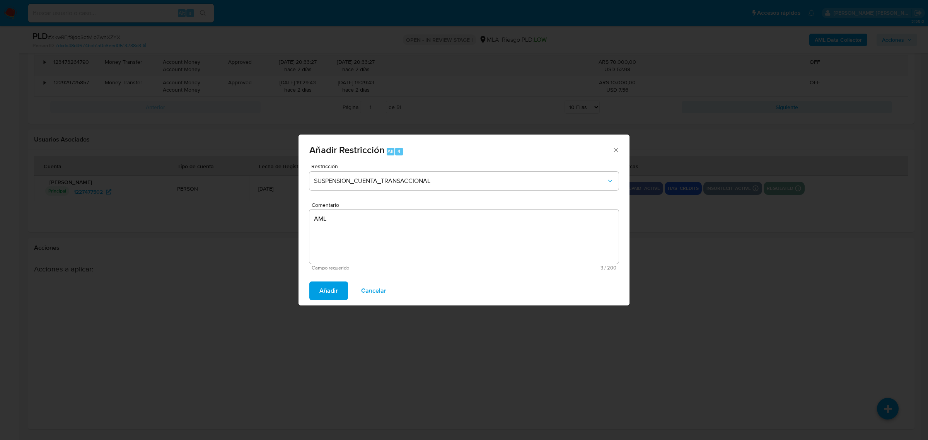
click at [333, 287] on span "Añadir" at bounding box center [328, 290] width 19 height 17
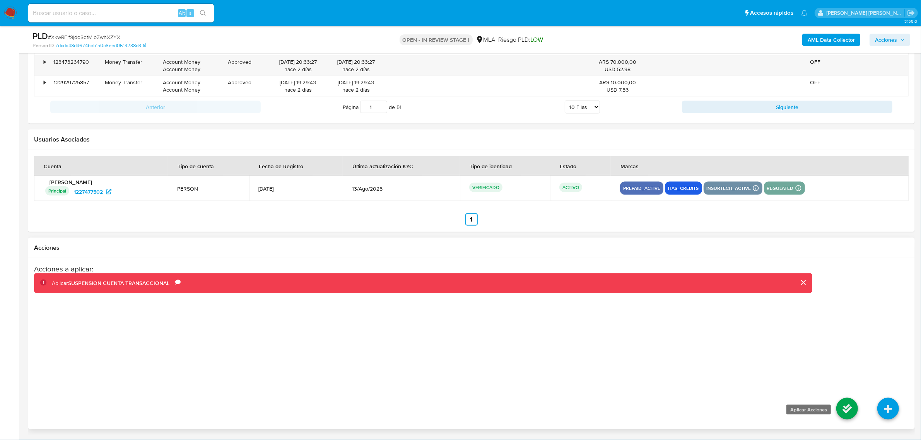
click at [838, 407] on icon at bounding box center [847, 409] width 22 height 22
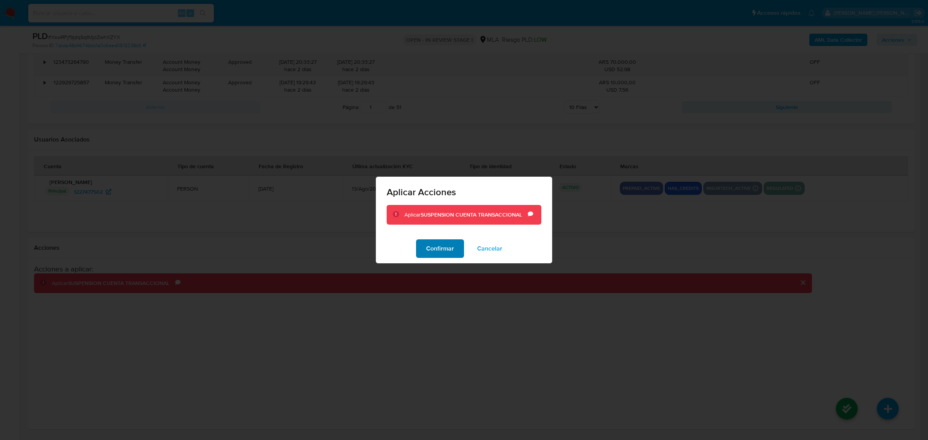
click at [433, 251] on span "Confirmar" at bounding box center [440, 248] width 28 height 17
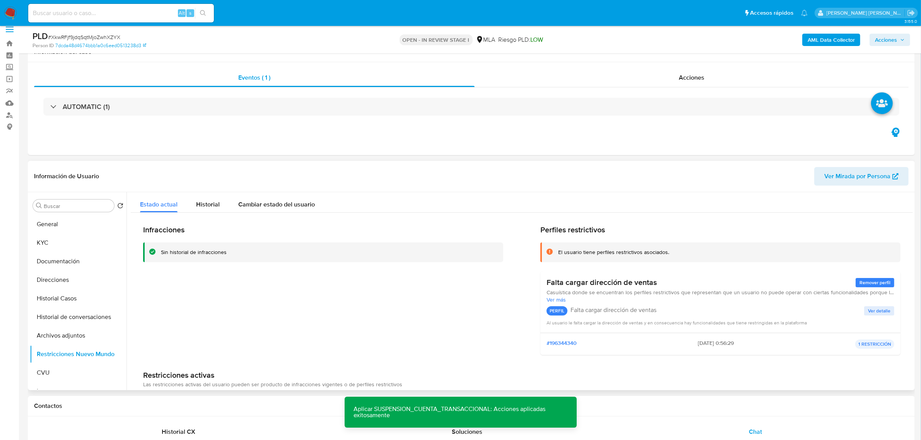
scroll to position [8, 0]
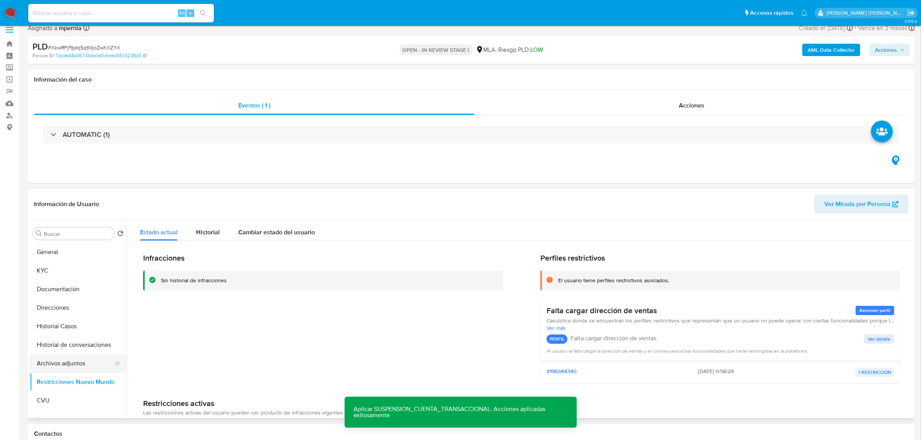
click at [56, 357] on button "Archivos adjuntos" at bounding box center [75, 363] width 91 height 19
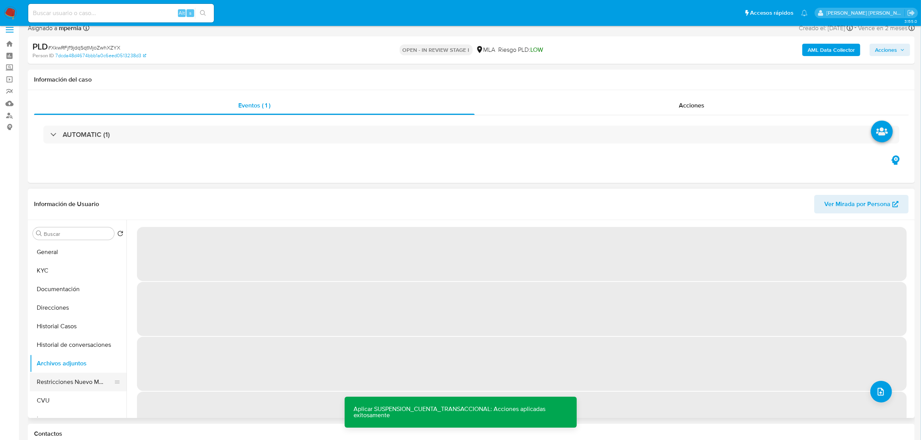
click at [65, 384] on button "Restricciones Nuevo Mundo" at bounding box center [75, 382] width 91 height 19
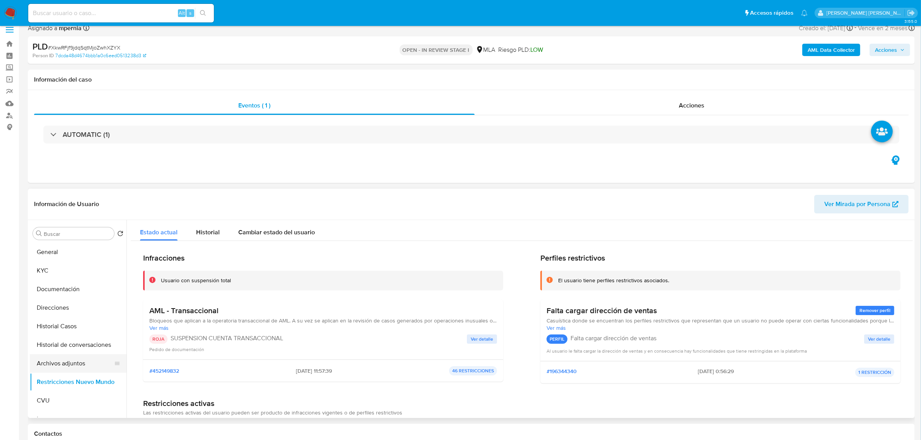
click at [67, 365] on button "Archivos adjuntos" at bounding box center [75, 363] width 91 height 19
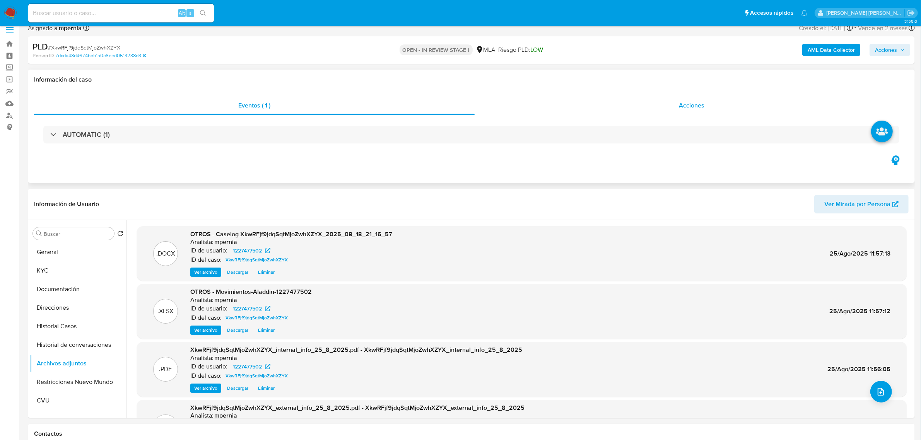
click at [689, 109] on span "Acciones" at bounding box center [692, 105] width 26 height 9
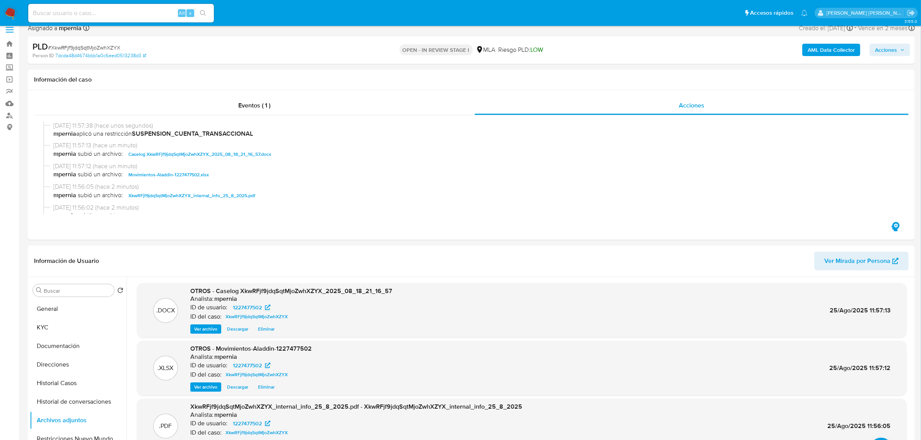
click at [890, 51] on span "Acciones" at bounding box center [886, 50] width 22 height 12
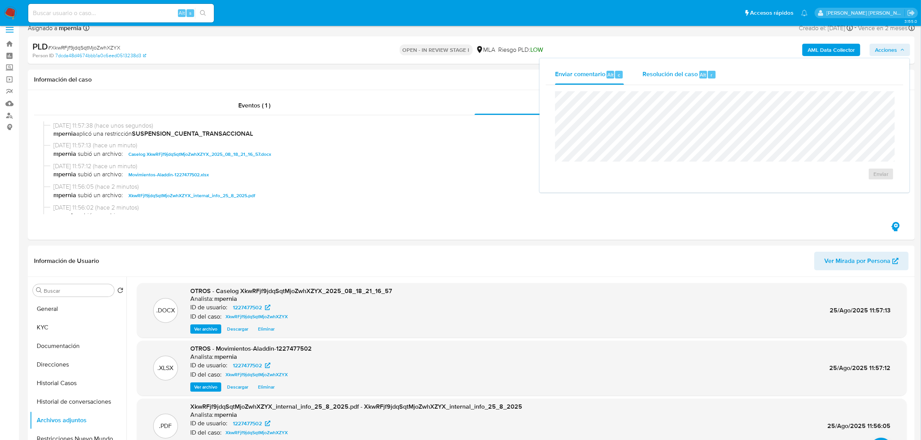
drag, startPoint x: 653, startPoint y: 80, endPoint x: 656, endPoint y: 90, distance: 10.0
click at [653, 84] on div "Resolución del caso Alt r" at bounding box center [679, 75] width 74 height 20
click at [852, 177] on span "ROI Proposal" at bounding box center [862, 178] width 40 height 11
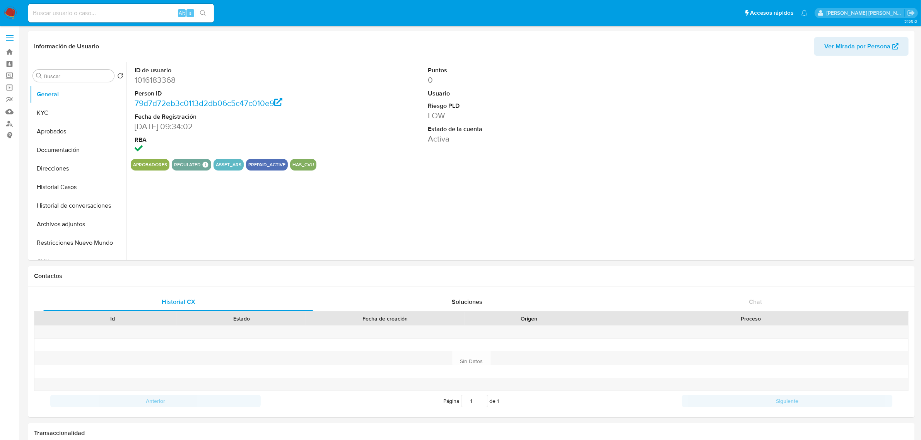
select select "10"
click at [51, 110] on button "KYC" at bounding box center [75, 113] width 91 height 19
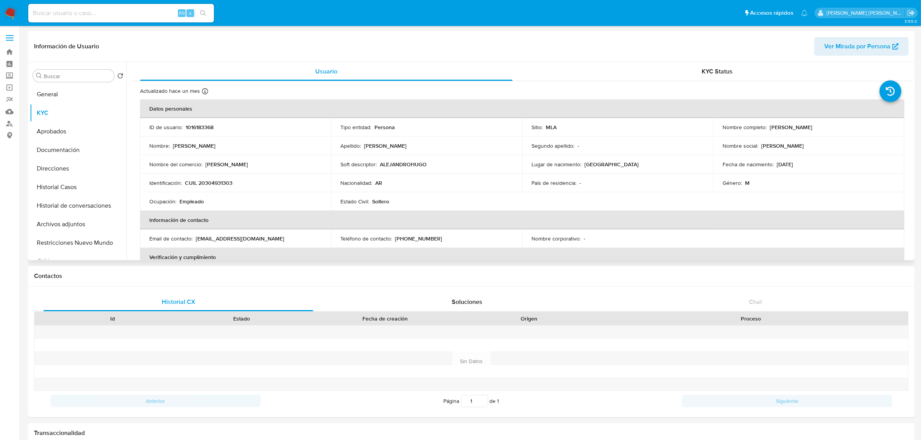
drag, startPoint x: 766, startPoint y: 127, endPoint x: 832, endPoint y: 128, distance: 66.1
click at [833, 126] on div "Nombre completo : [PERSON_NAME]" at bounding box center [808, 127] width 172 height 7
copy div "[PERSON_NAME]"
drag, startPoint x: 184, startPoint y: 181, endPoint x: 237, endPoint y: 181, distance: 52.6
click at [237, 181] on div "Identificación : CUIL 20304931303" at bounding box center [235, 182] width 172 height 7
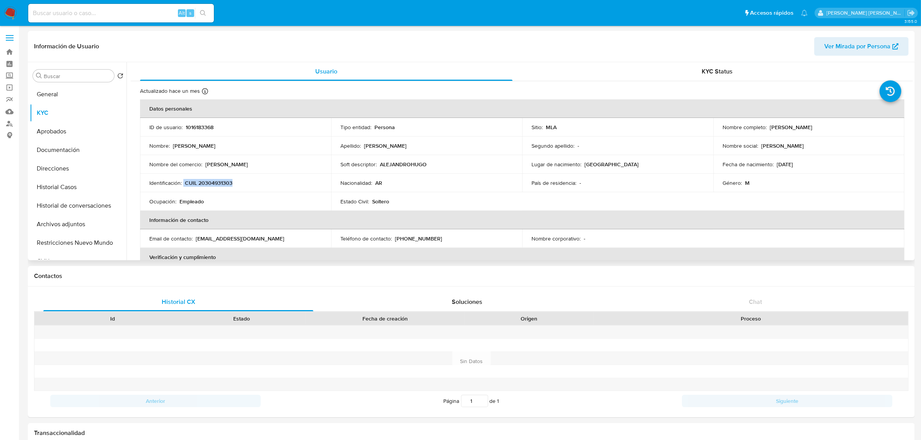
copy div "CUIL 20304931303"
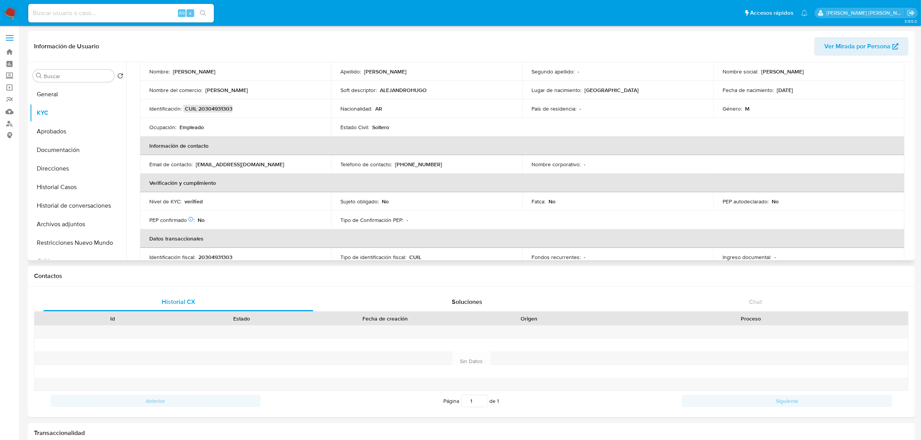
scroll to position [62, 0]
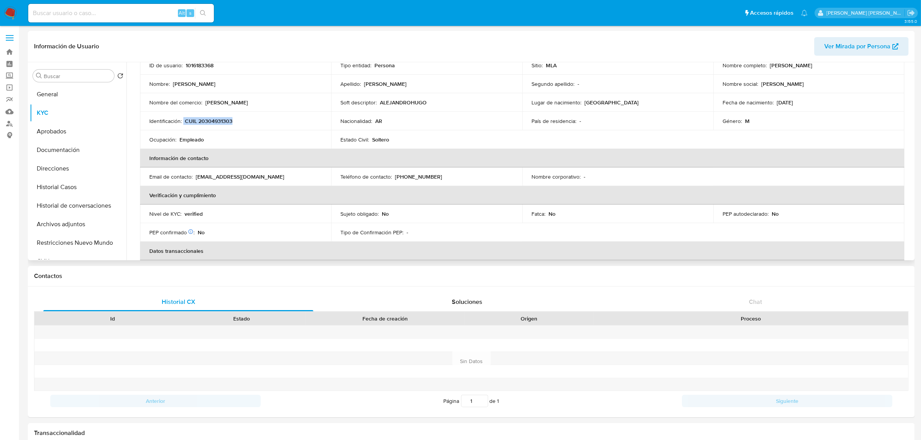
click at [211, 120] on p "CUIL 20304931303" at bounding box center [209, 121] width 48 height 7
copy p "20304931303"
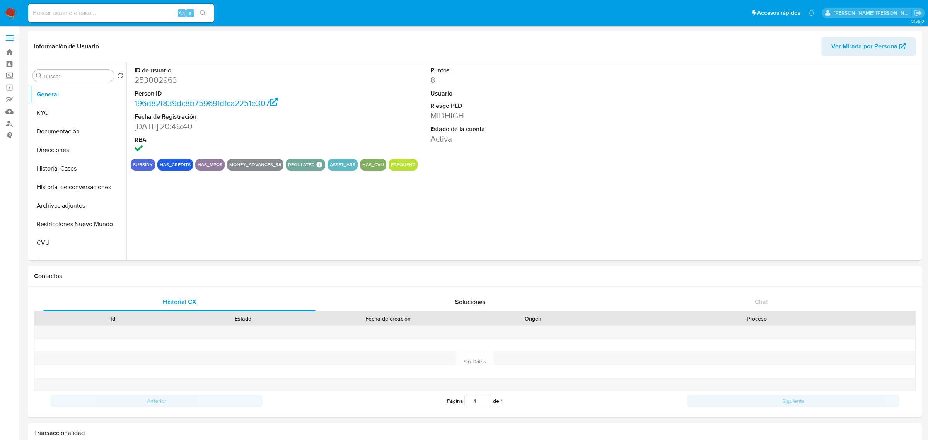
select select "10"
click at [50, 117] on button "KYC" at bounding box center [75, 113] width 91 height 19
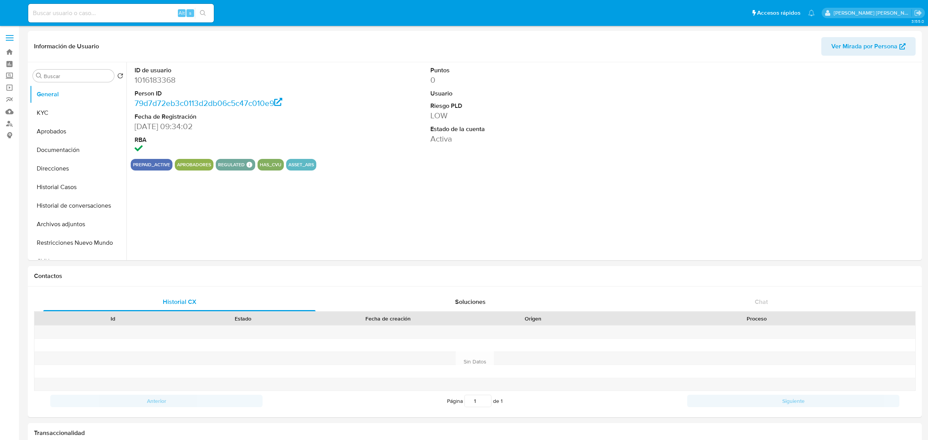
select select "10"
click at [46, 133] on button "Aprobados" at bounding box center [75, 131] width 91 height 19
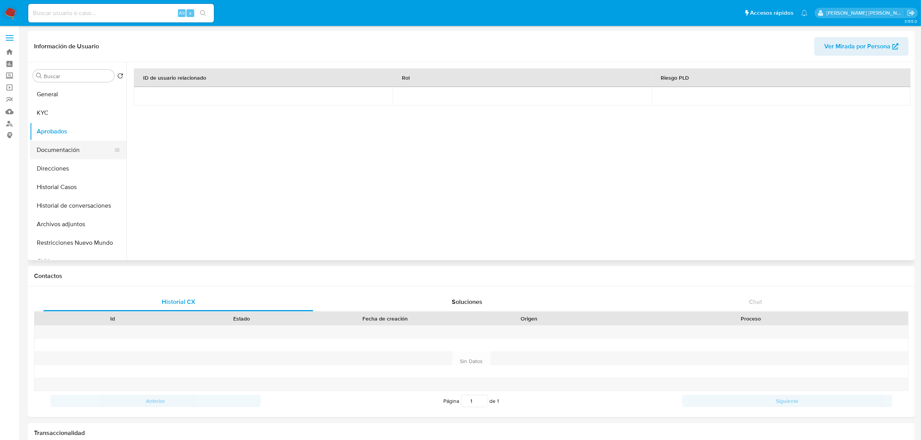
click at [48, 150] on button "Documentación" at bounding box center [75, 150] width 91 height 19
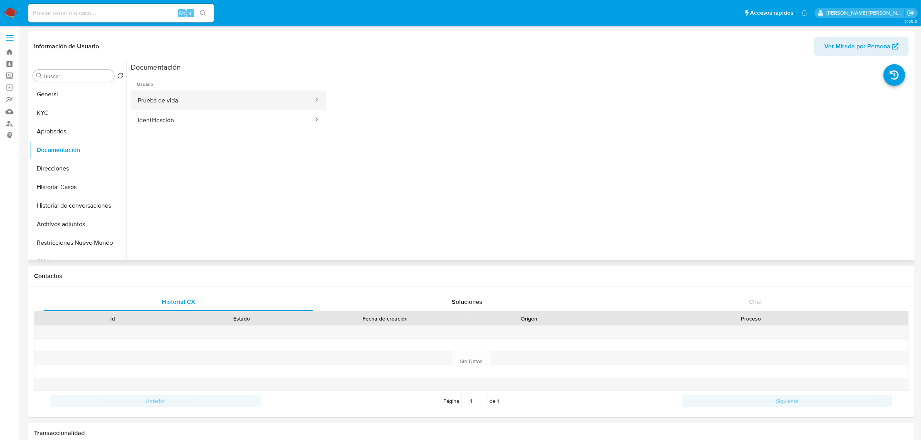
click at [253, 97] on button "Prueba de vida" at bounding box center [222, 101] width 183 height 20
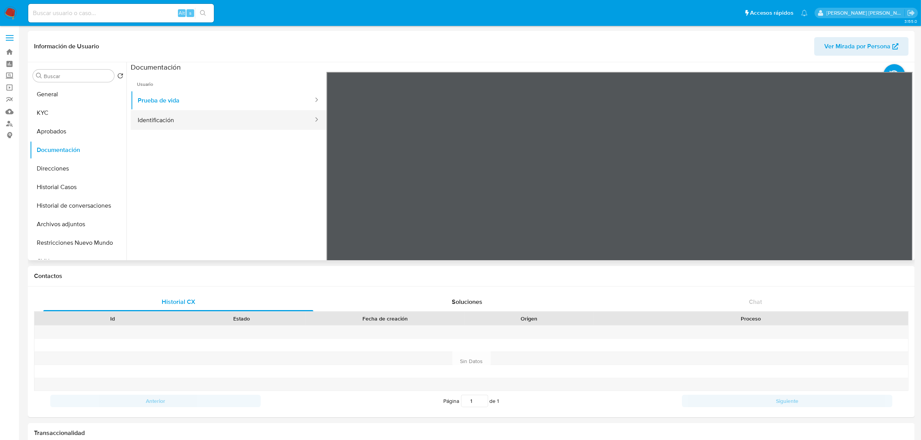
click at [248, 120] on button "Identificación" at bounding box center [222, 120] width 183 height 20
click at [898, 198] on icon at bounding box center [902, 197] width 15 height 15
click at [53, 114] on button "KYC" at bounding box center [75, 113] width 91 height 19
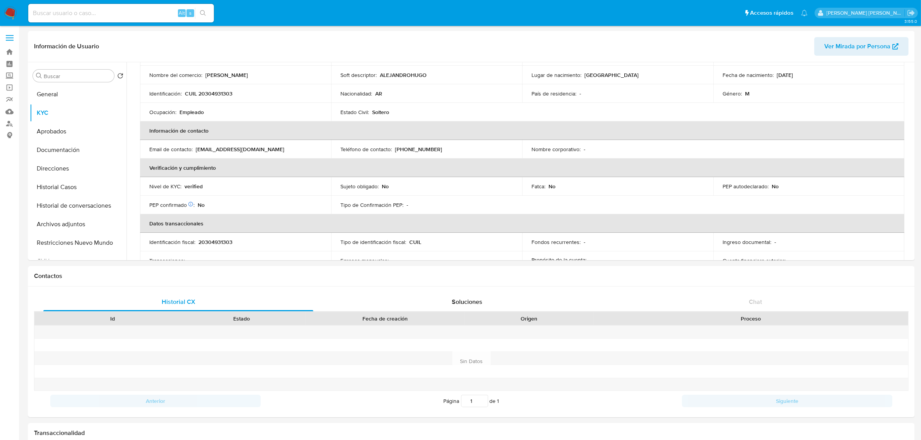
scroll to position [97, 0]
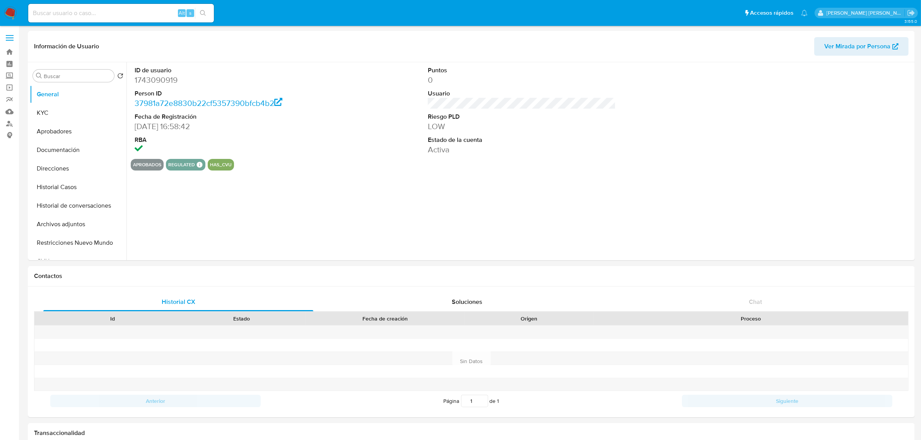
select select "10"
click at [47, 106] on button "KYC" at bounding box center [75, 113] width 91 height 19
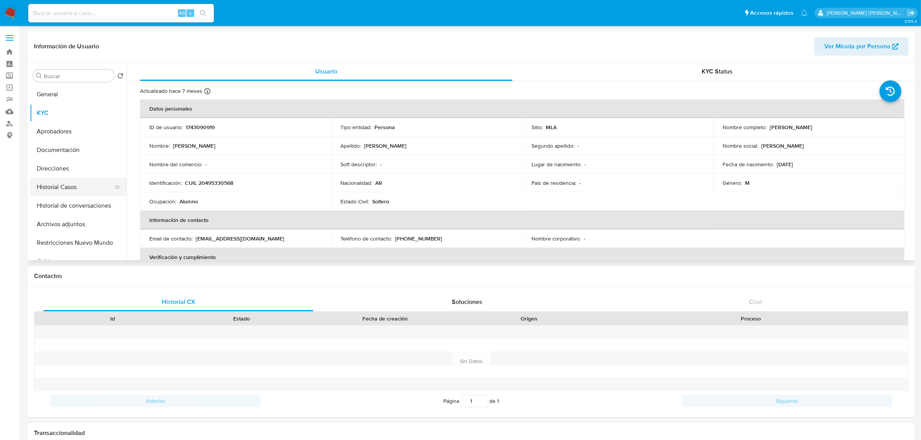
click at [58, 183] on button "Historial Casos" at bounding box center [75, 187] width 91 height 19
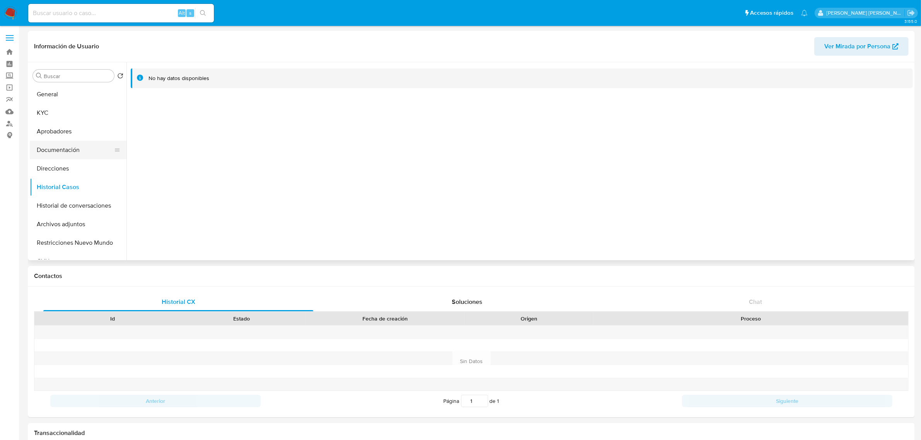
click at [59, 155] on button "Documentación" at bounding box center [75, 150] width 91 height 19
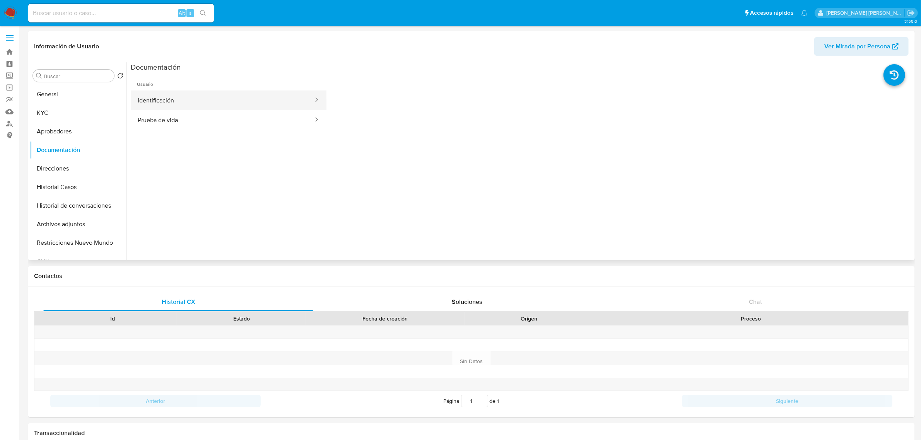
click at [183, 101] on button "Identificación" at bounding box center [222, 101] width 183 height 20
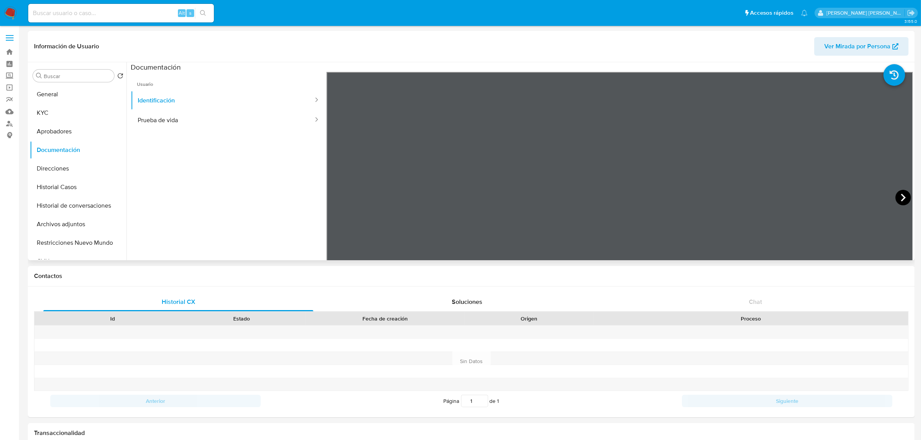
click at [895, 195] on icon at bounding box center [902, 197] width 15 height 15
click at [213, 122] on button "Prueba de vida" at bounding box center [222, 120] width 183 height 20
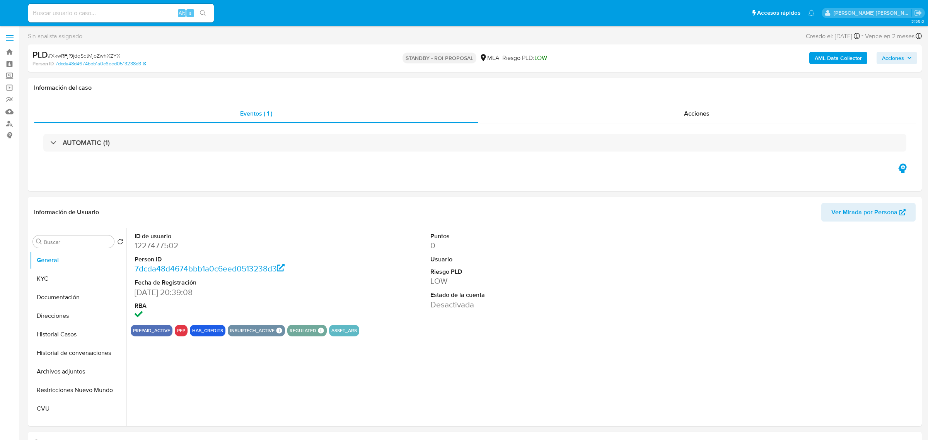
select select "10"
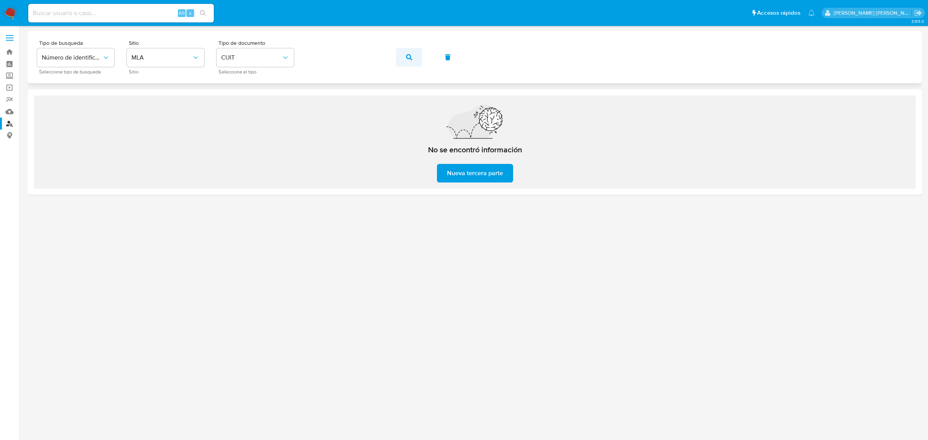
click at [410, 57] on icon "button" at bounding box center [409, 57] width 6 height 6
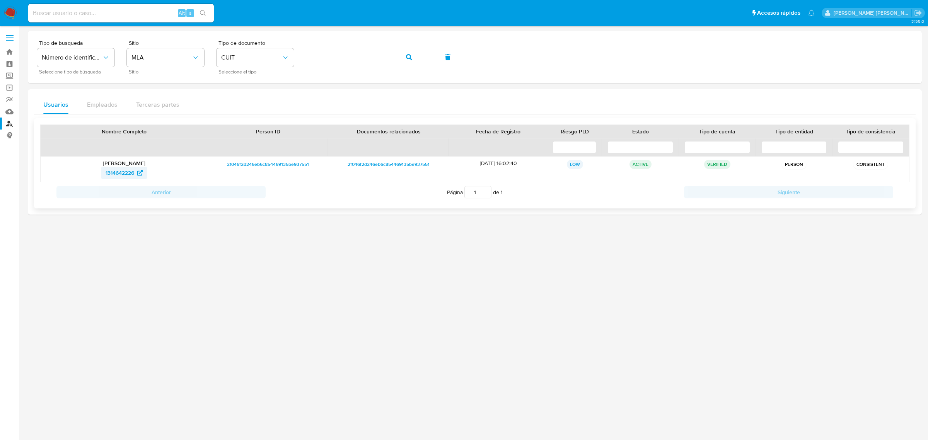
click at [136, 171] on span "1314642226" at bounding box center [124, 173] width 37 height 12
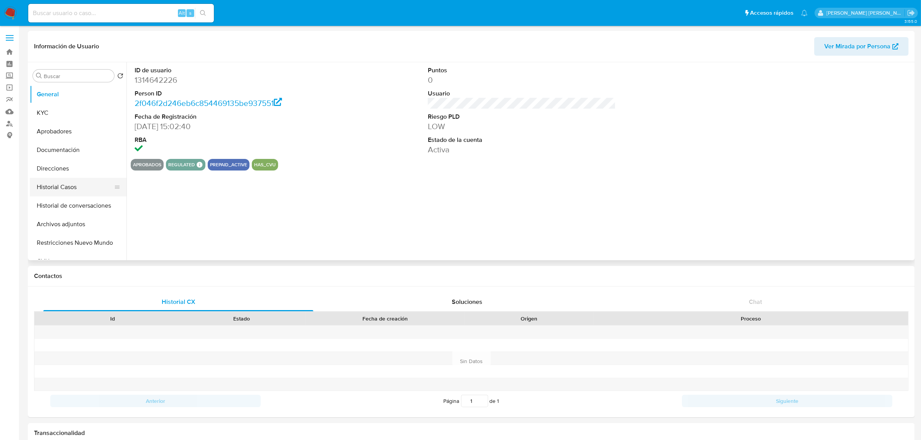
click at [72, 186] on button "Historial Casos" at bounding box center [75, 187] width 91 height 19
select select "10"
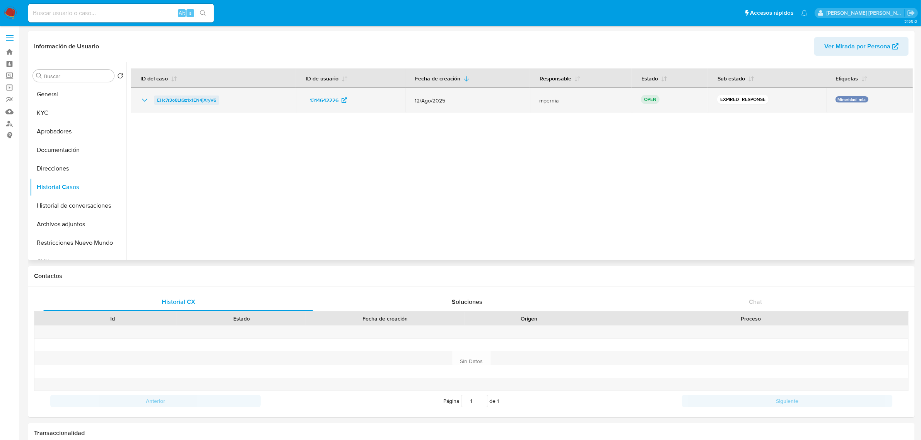
drag, startPoint x: 221, startPoint y: 100, endPoint x: 157, endPoint y: 103, distance: 63.9
click at [157, 103] on div "EHc7r3o8LtQz1x1EN4jXryV6" at bounding box center [213, 100] width 147 height 9
click at [171, 99] on span "EHc7r3o8LtQz1x1EN4jXryV6" at bounding box center [186, 100] width 59 height 9
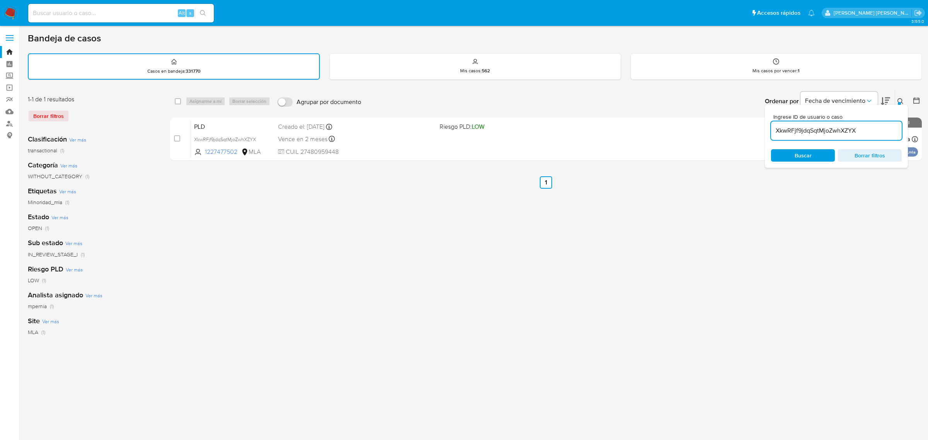
click at [854, 130] on input "XkwRFjf9jdqSqtMjoZwhXZYX" at bounding box center [836, 131] width 131 height 10
paste input "EHc7r3o8LtQz1x1EN4jXryV6"
type input "EHc7r3o8LtQz1x1EN4jXryV6"
click at [175, 102] on input "checkbox" at bounding box center [178, 101] width 6 height 6
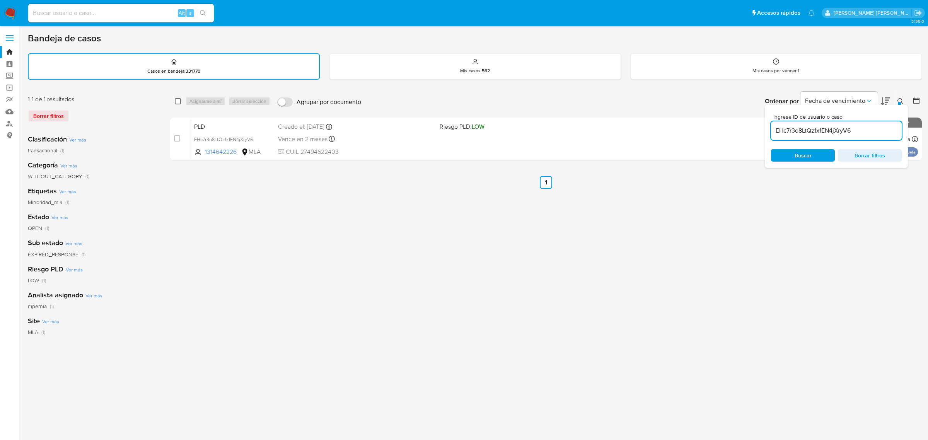
checkbox input "true"
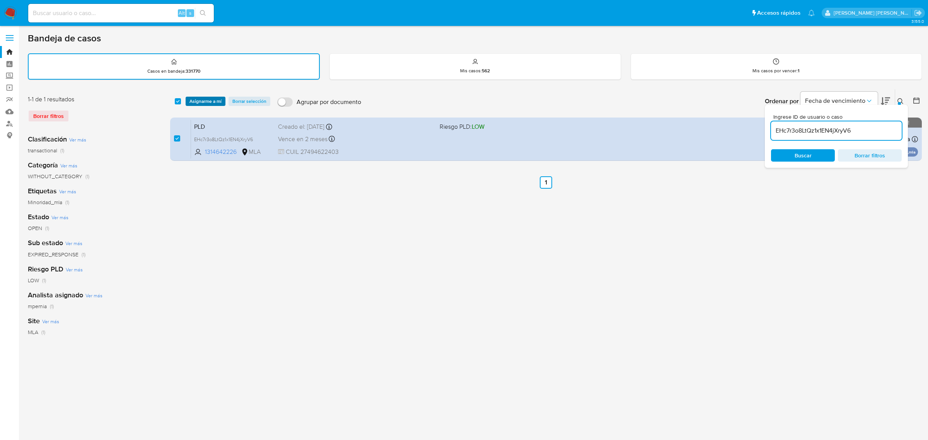
click at [210, 105] on span "Asignarme a mí" at bounding box center [206, 101] width 32 height 8
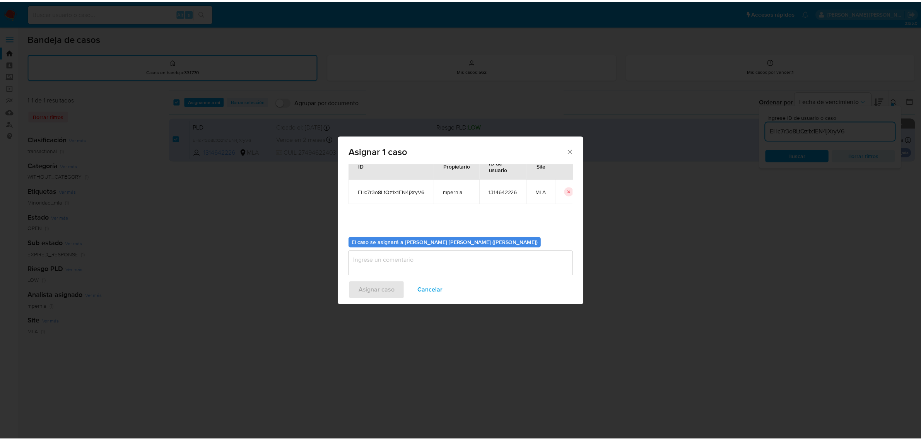
scroll to position [39, 0]
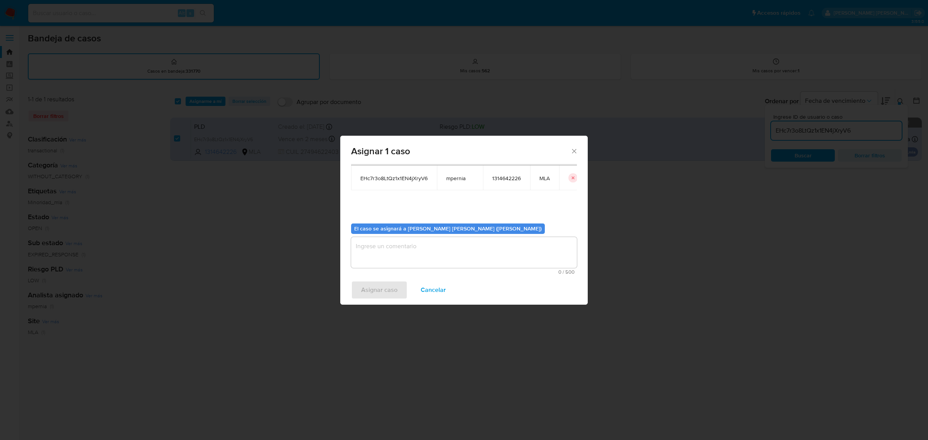
click at [393, 246] on textarea "assign-modal" at bounding box center [464, 252] width 226 height 31
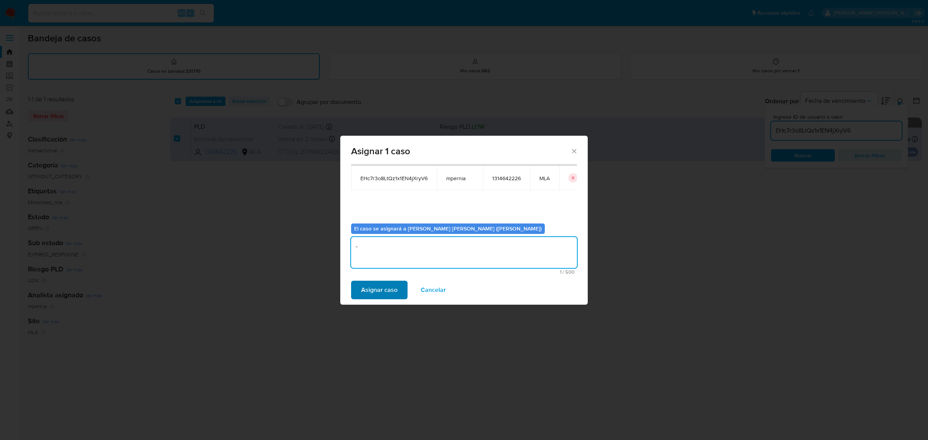
type textarea "-"
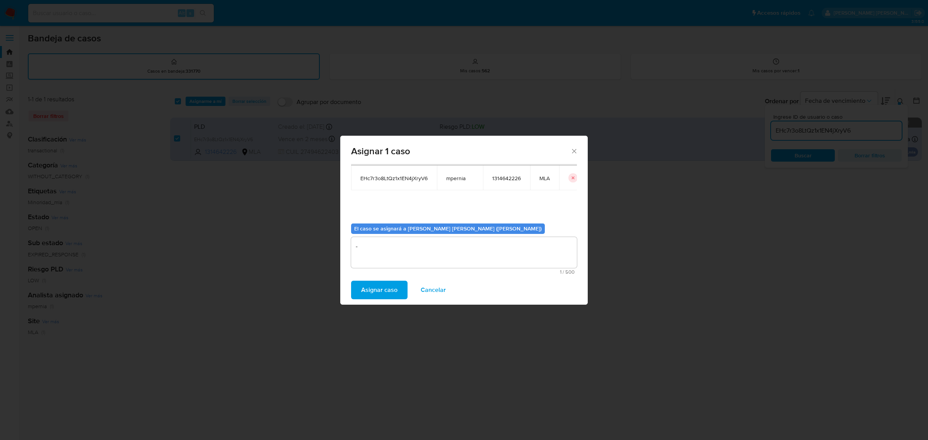
click at [382, 291] on span "Asignar caso" at bounding box center [379, 290] width 36 height 17
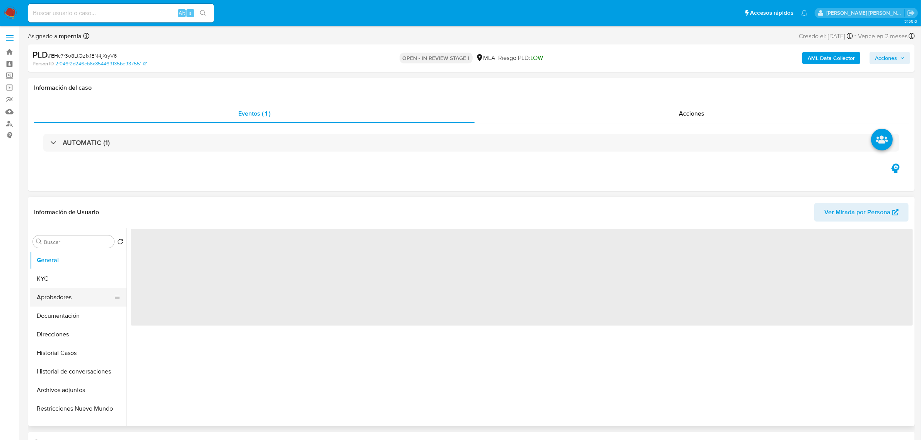
click at [62, 298] on button "Aprobadores" at bounding box center [75, 297] width 91 height 19
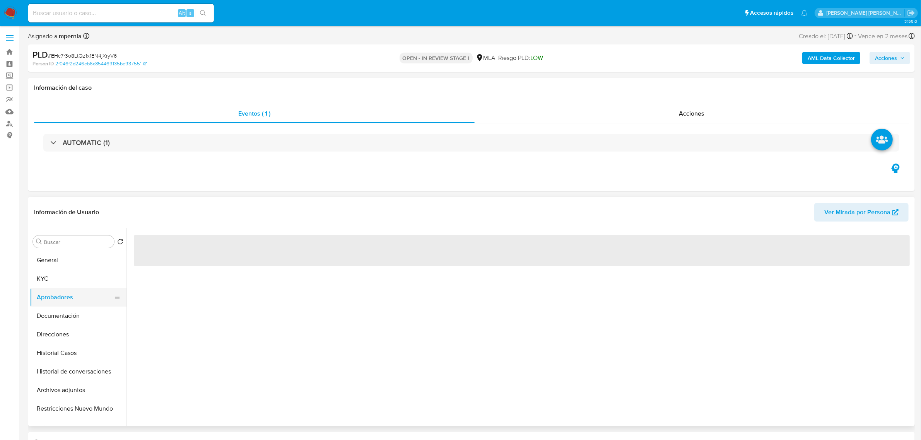
select select "10"
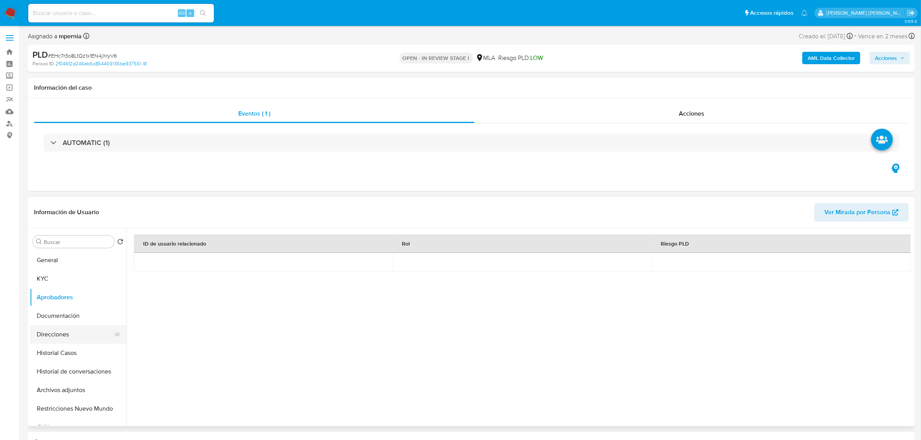
click at [50, 335] on button "Direcciones" at bounding box center [75, 334] width 91 height 19
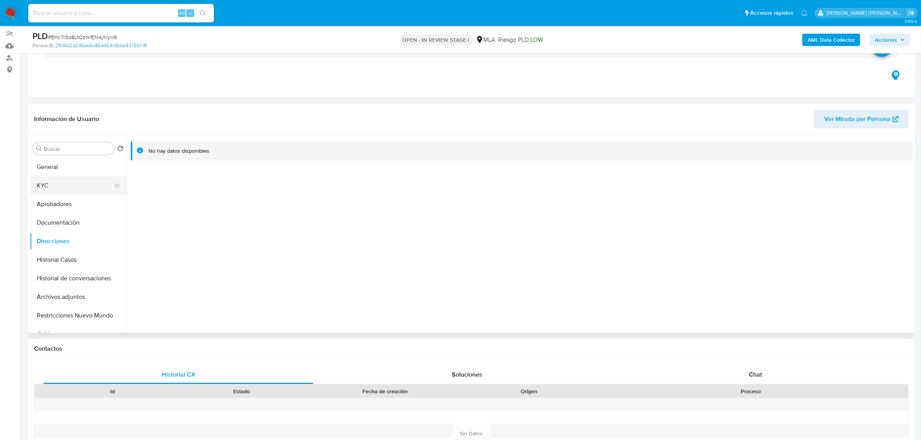
scroll to position [48, 0]
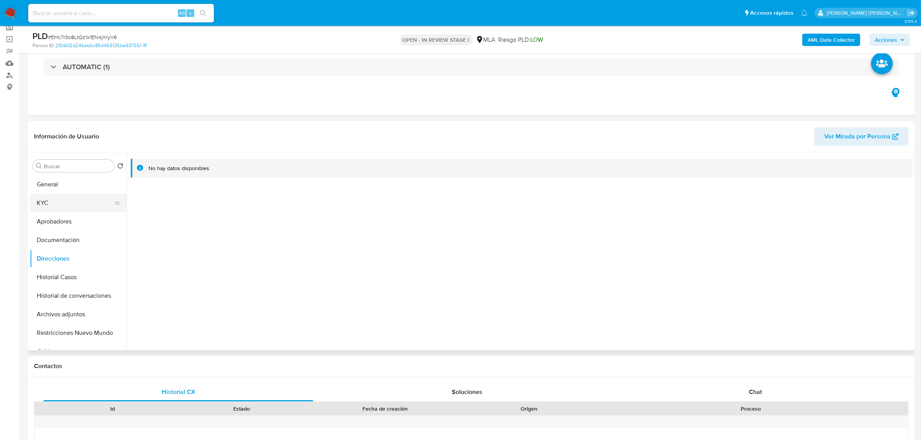
click at [47, 209] on button "KYC" at bounding box center [75, 203] width 91 height 19
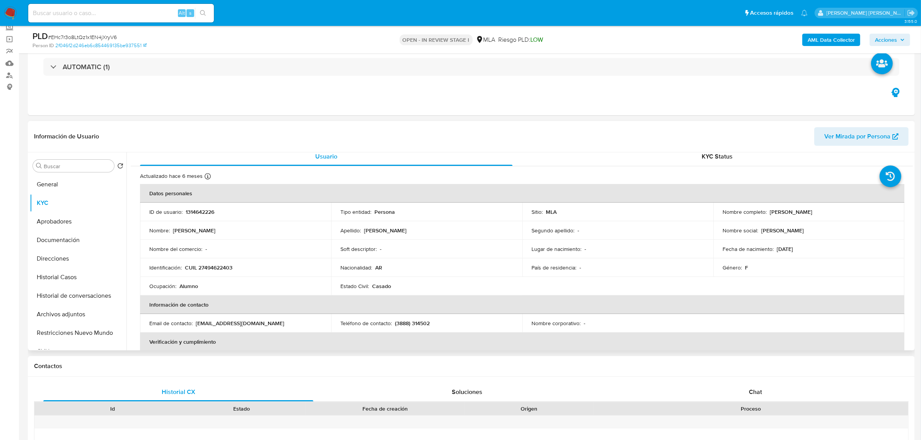
scroll to position [0, 0]
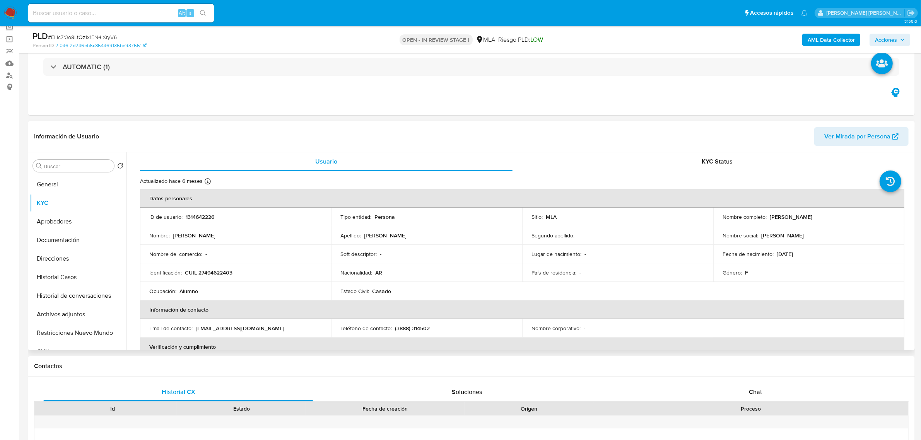
click at [770, 215] on p "Mia Ernestina Martinez" at bounding box center [791, 216] width 43 height 7
drag, startPoint x: 767, startPoint y: 217, endPoint x: 825, endPoint y: 217, distance: 58.0
click at [825, 217] on div "Nombre completo : Mia Ernestina Martinez" at bounding box center [808, 216] width 172 height 7
click at [58, 246] on button "Documentación" at bounding box center [75, 240] width 91 height 19
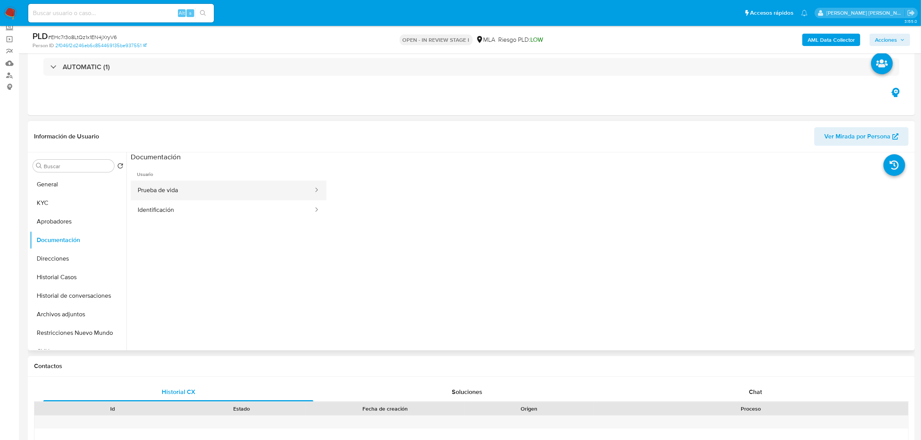
click at [215, 193] on button "Prueba de vida" at bounding box center [222, 191] width 183 height 20
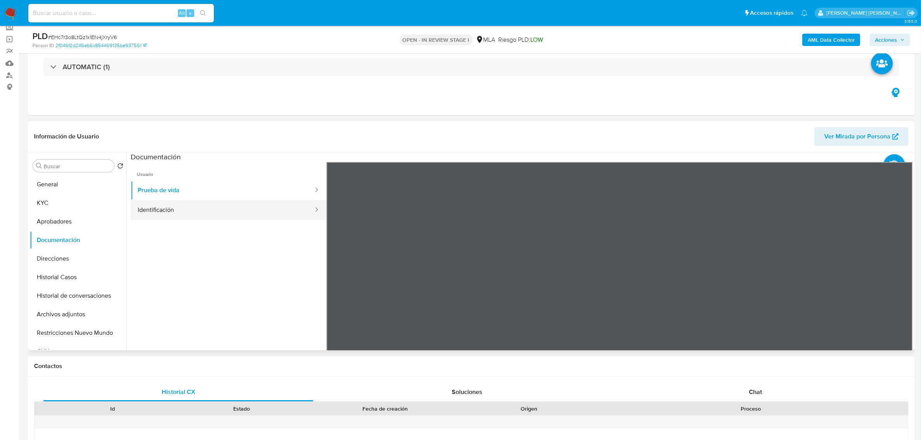
click at [199, 213] on button "Identificación" at bounding box center [222, 210] width 183 height 20
click at [898, 288] on icon at bounding box center [902, 287] width 15 height 15
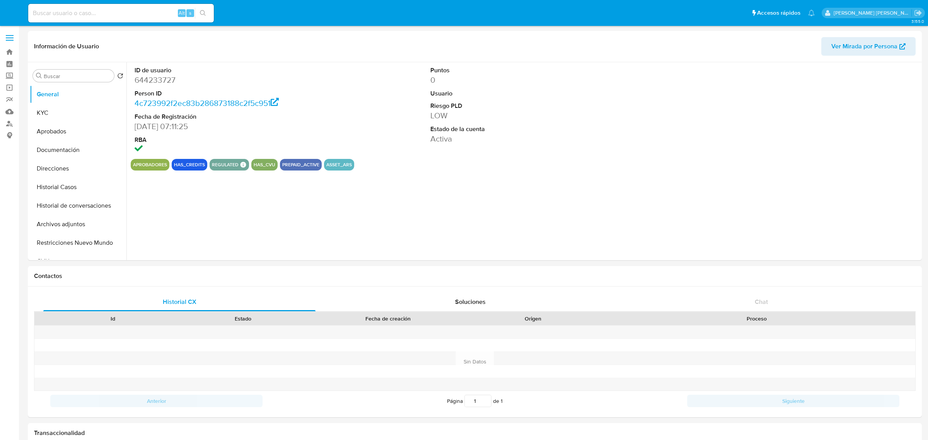
select select "10"
